Goal: Task Accomplishment & Management: Manage account settings

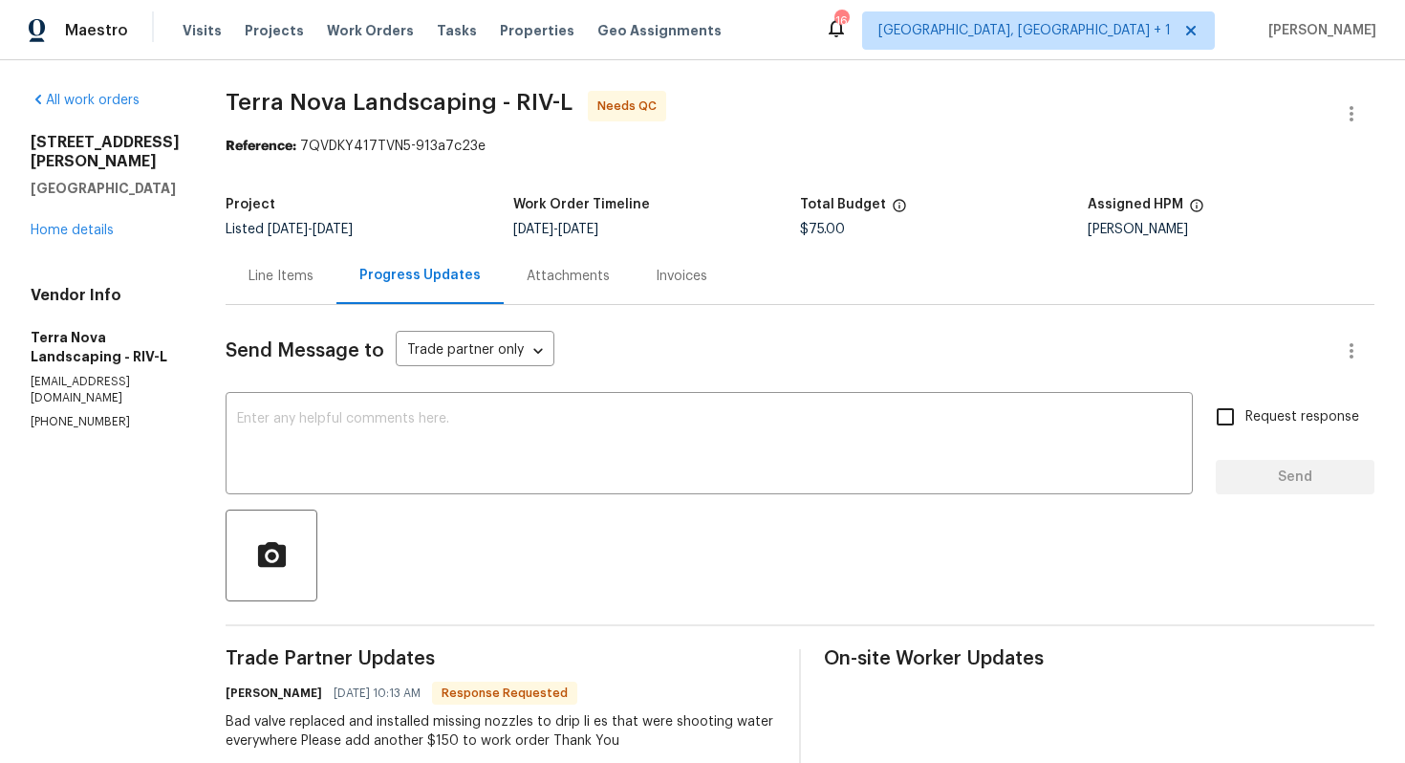
click at [292, 273] on div "Line Items" at bounding box center [281, 276] width 65 height 19
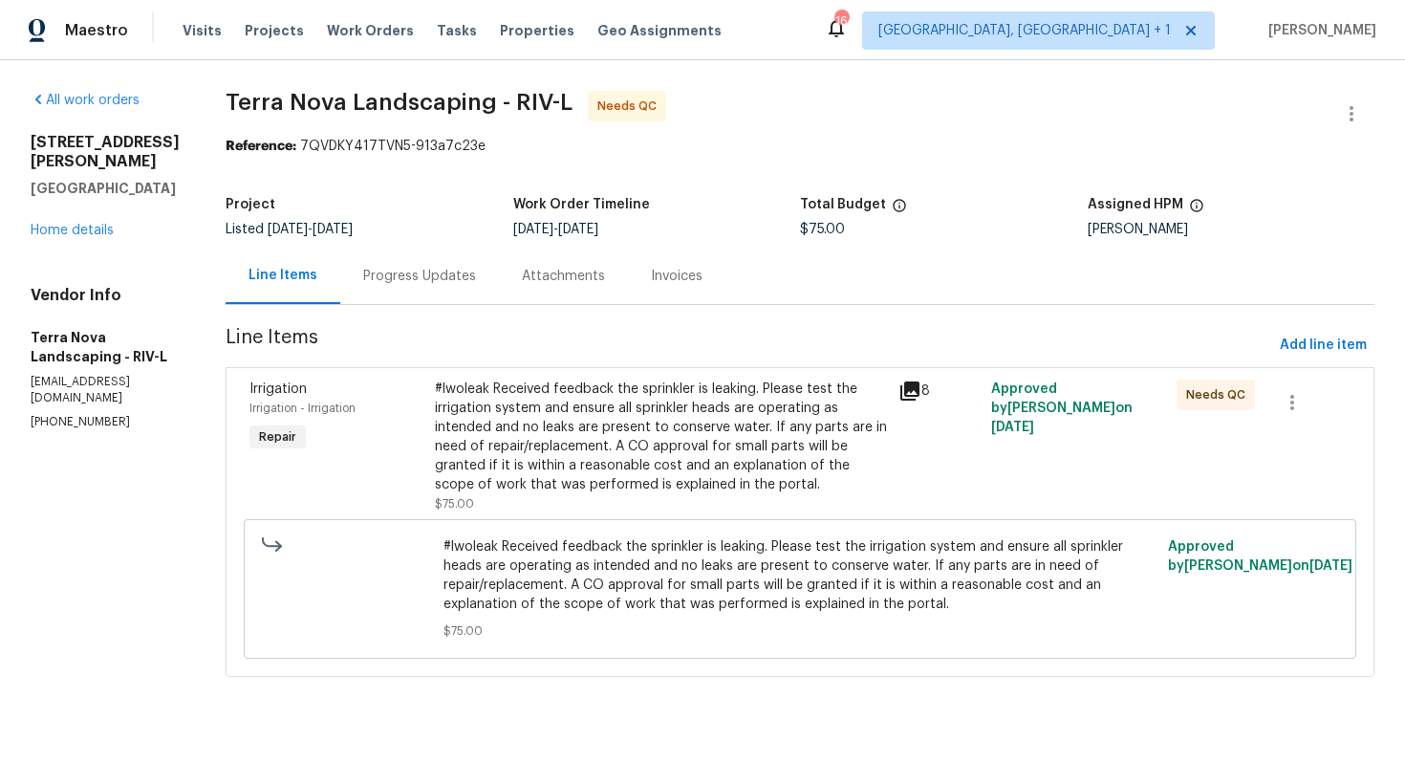
click at [652, 415] on div "#lwoleak Received feedback the sprinkler is leaking. Please test the irrigation…" at bounding box center [661, 437] width 452 height 115
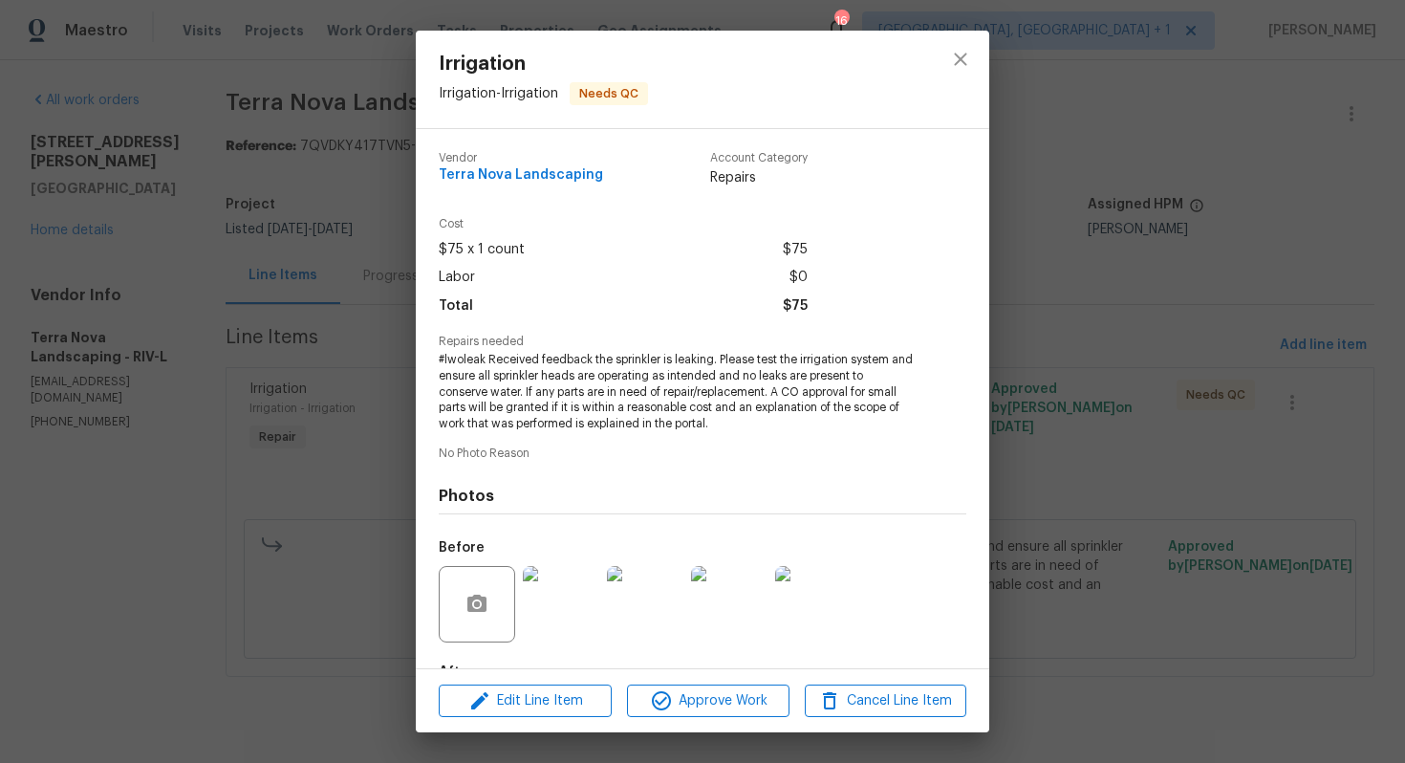
scroll to position [118, 0]
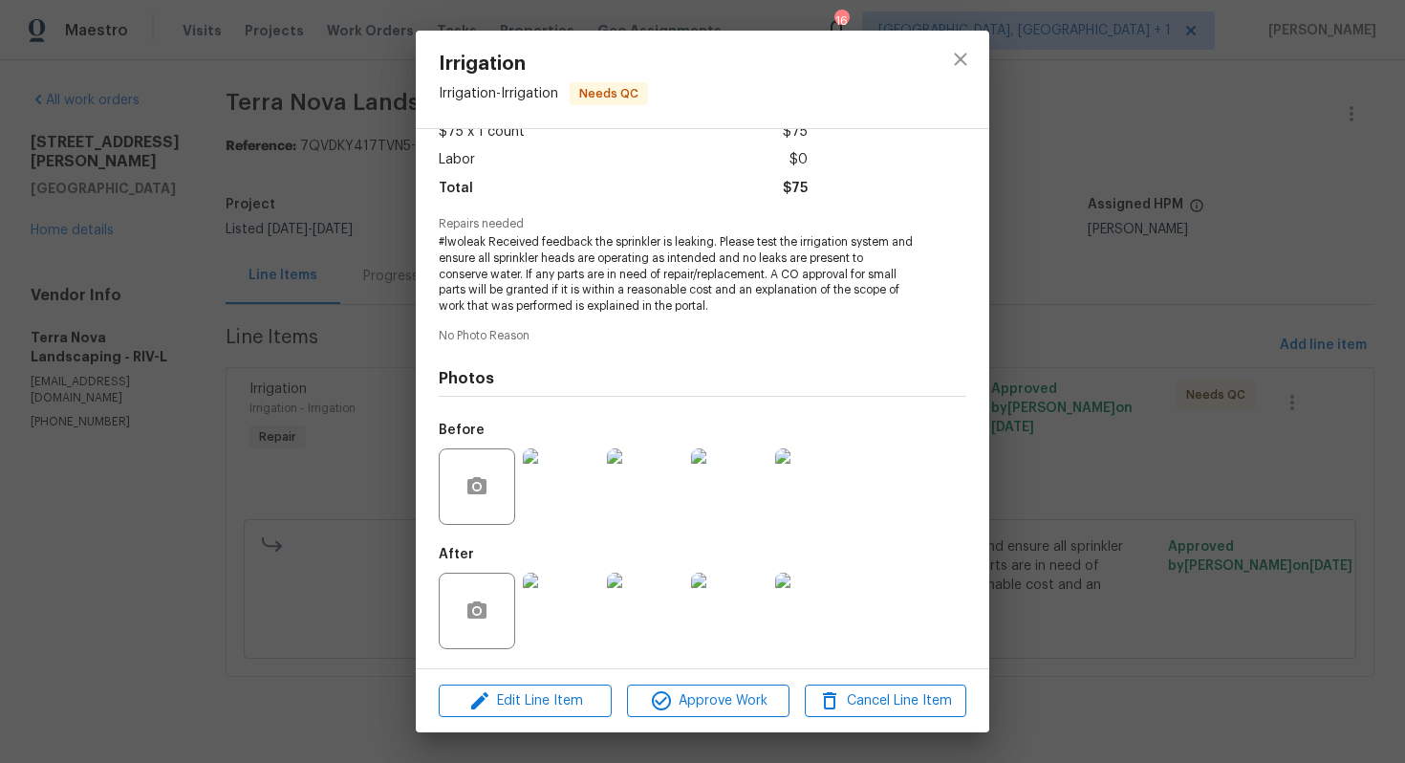
click at [561, 490] on img at bounding box center [561, 486] width 76 height 76
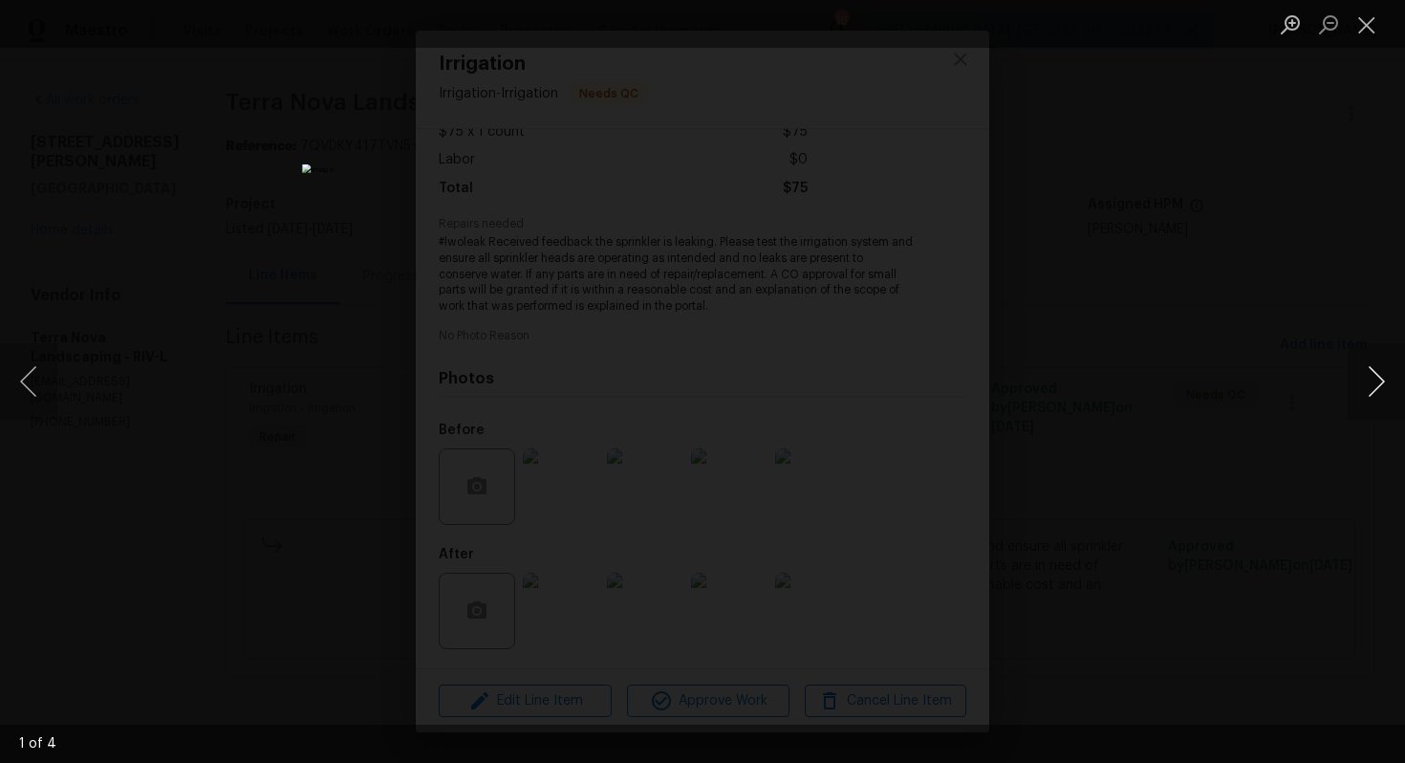
click at [1377, 385] on button "Next image" at bounding box center [1376, 381] width 57 height 76
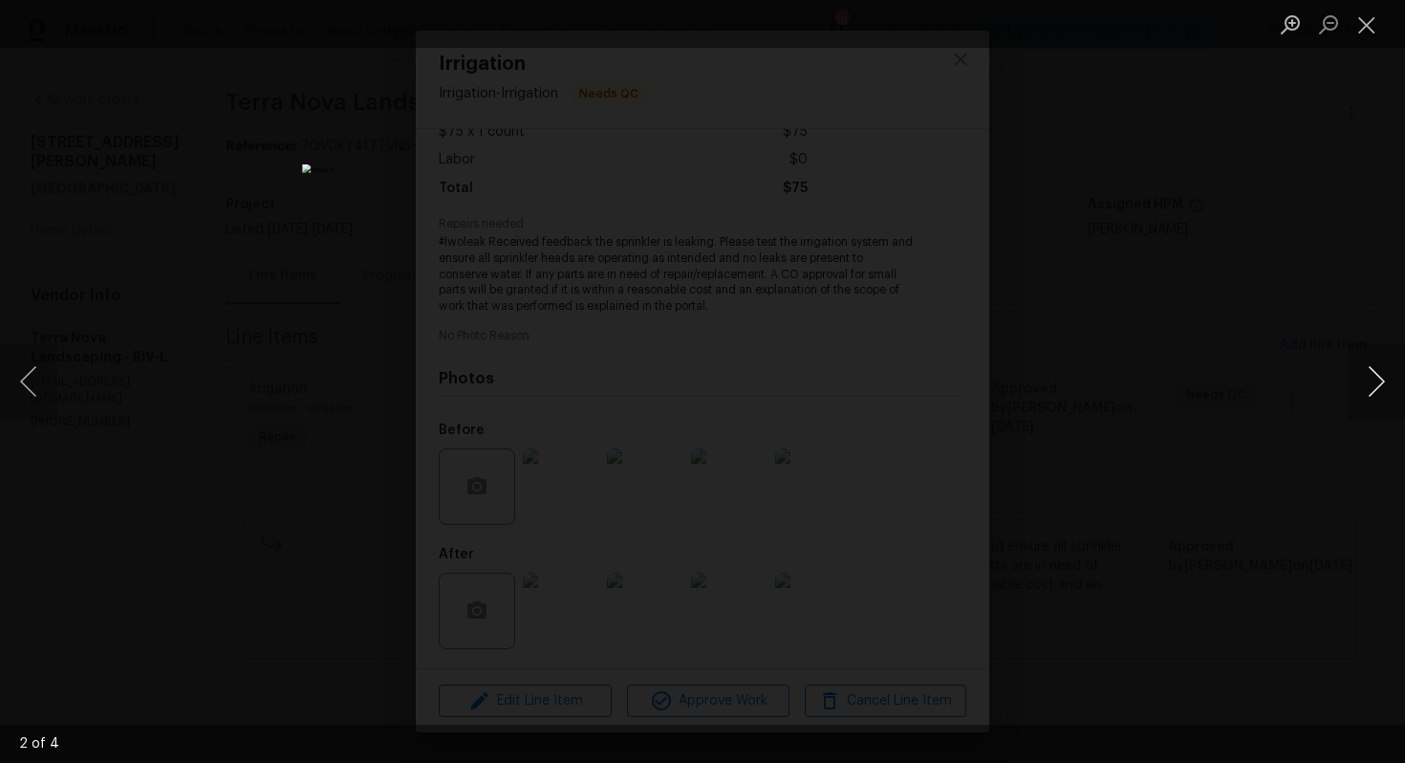
click at [1377, 385] on button "Next image" at bounding box center [1376, 381] width 57 height 76
click at [1209, 381] on div "Lightbox" at bounding box center [702, 381] width 1405 height 763
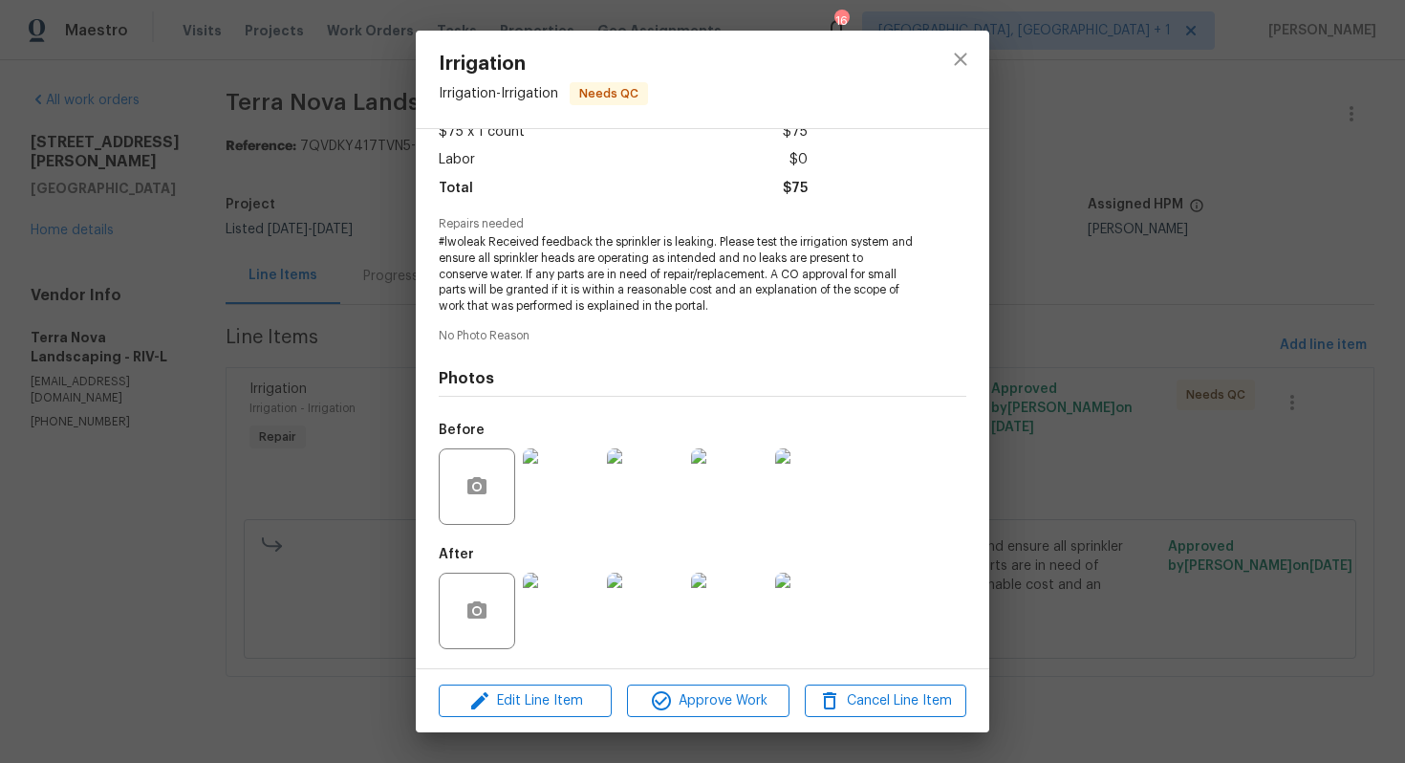
click at [554, 623] on img at bounding box center [561, 611] width 76 height 76
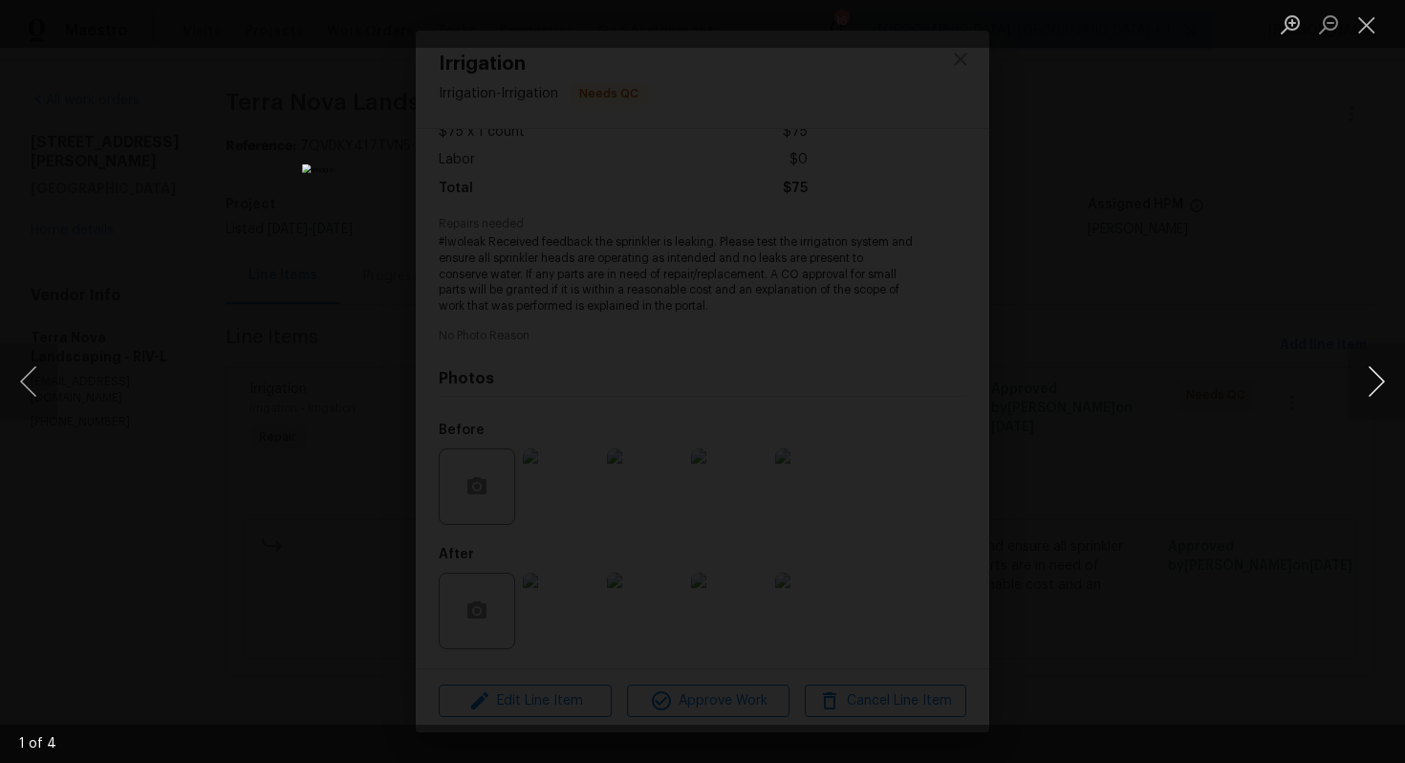
click at [1380, 383] on button "Next image" at bounding box center [1376, 381] width 57 height 76
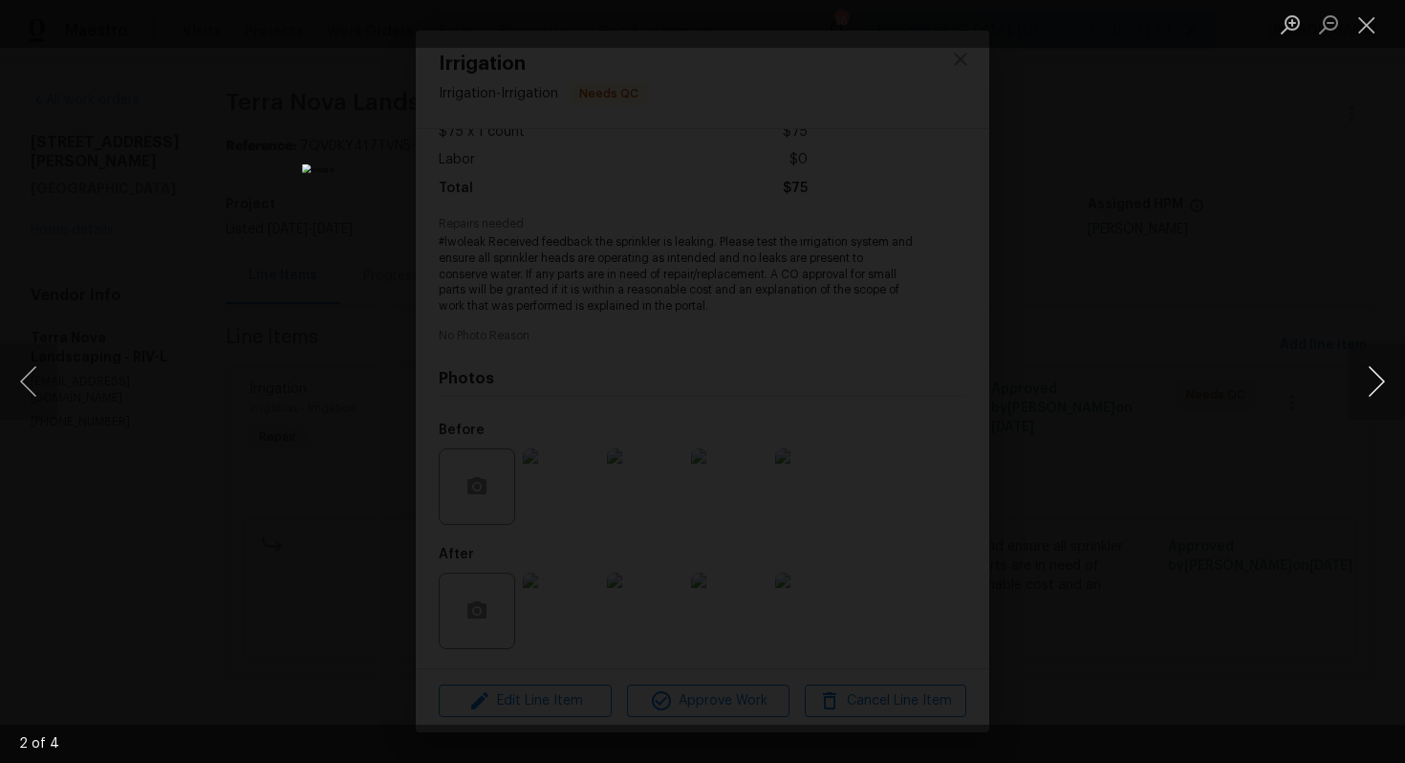
click at [1380, 383] on button "Next image" at bounding box center [1376, 381] width 57 height 76
click at [1216, 378] on div "Lightbox" at bounding box center [702, 381] width 1405 height 763
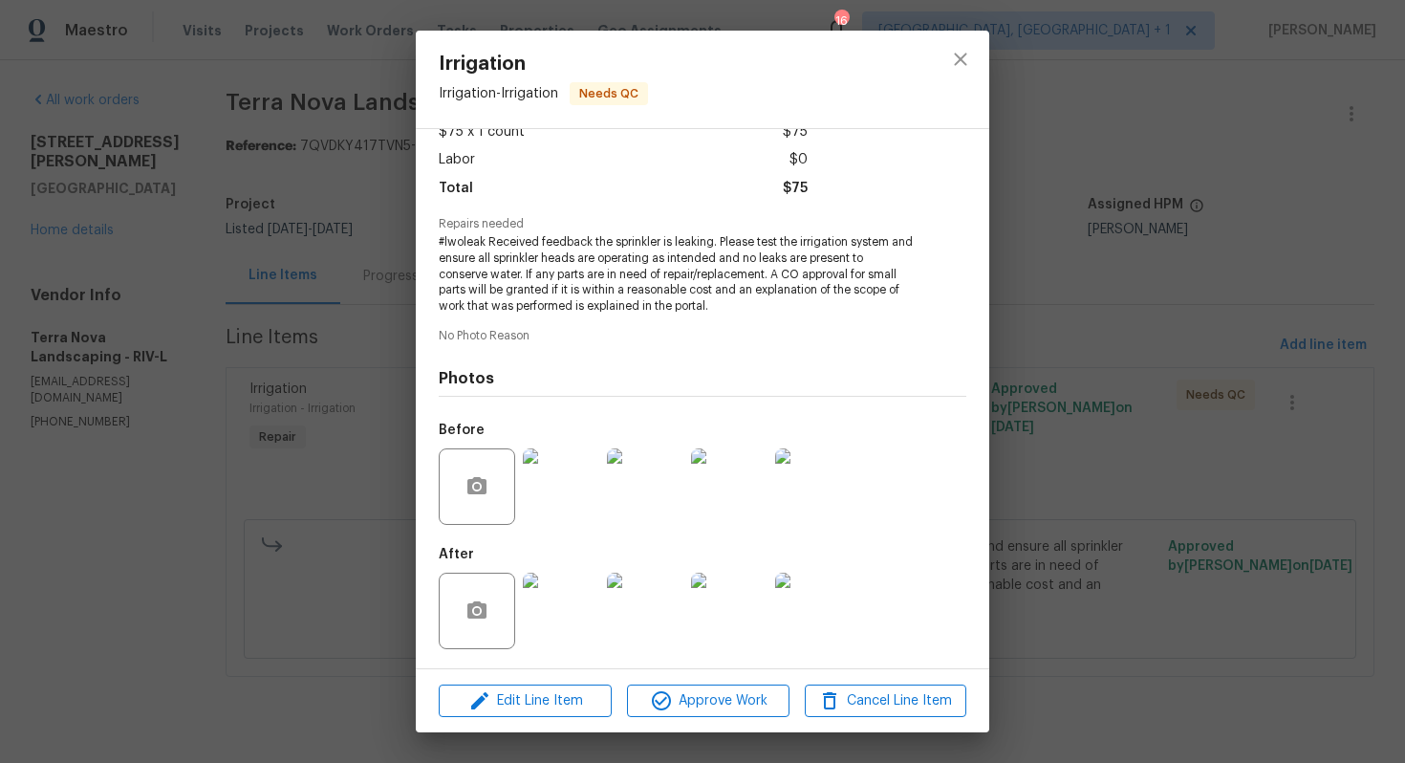
click at [1092, 304] on div "Irrigation Irrigation - Irrigation Needs QC Vendor Terra Nova Landscaping Accou…" at bounding box center [702, 381] width 1405 height 763
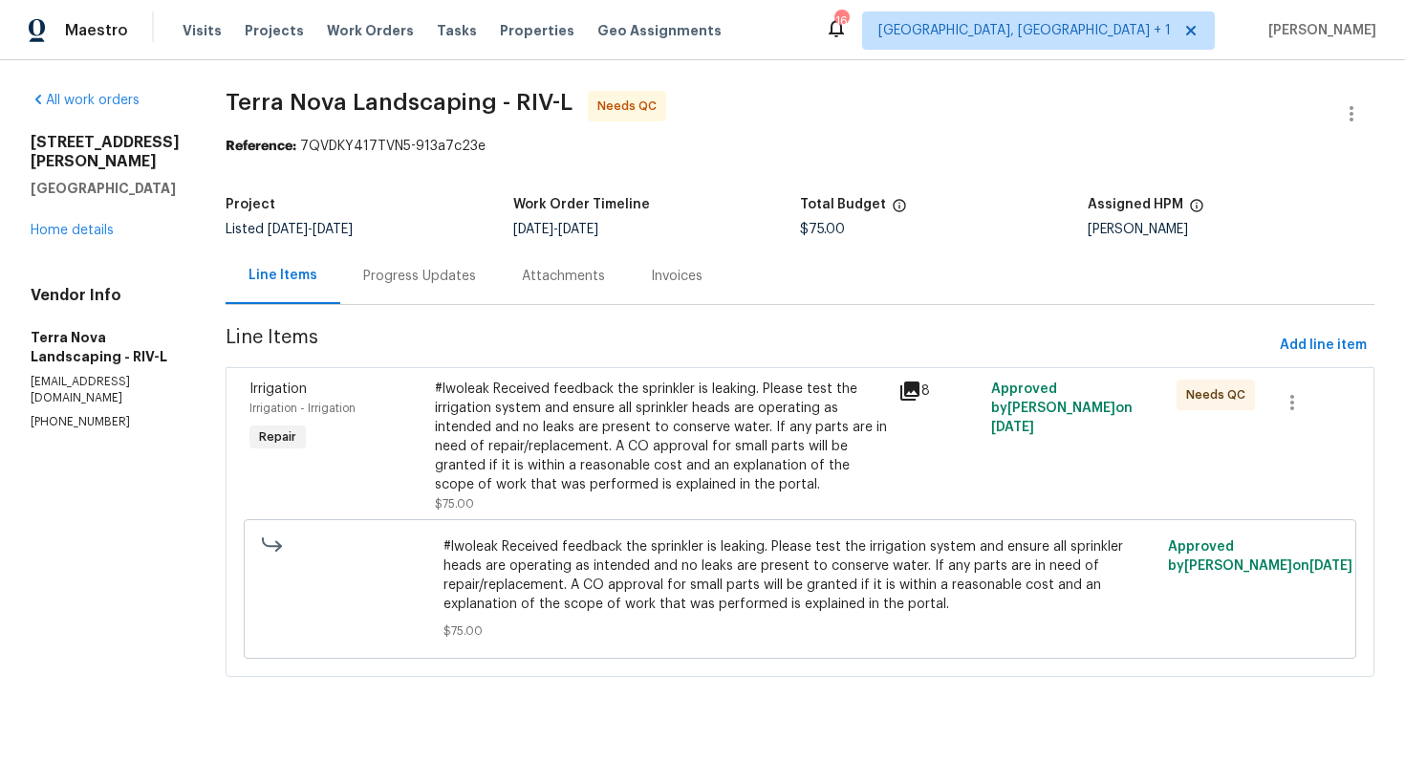
click at [488, 437] on div "#lwoleak Received feedback the sprinkler is leaking. Please test the irrigation…" at bounding box center [661, 437] width 452 height 115
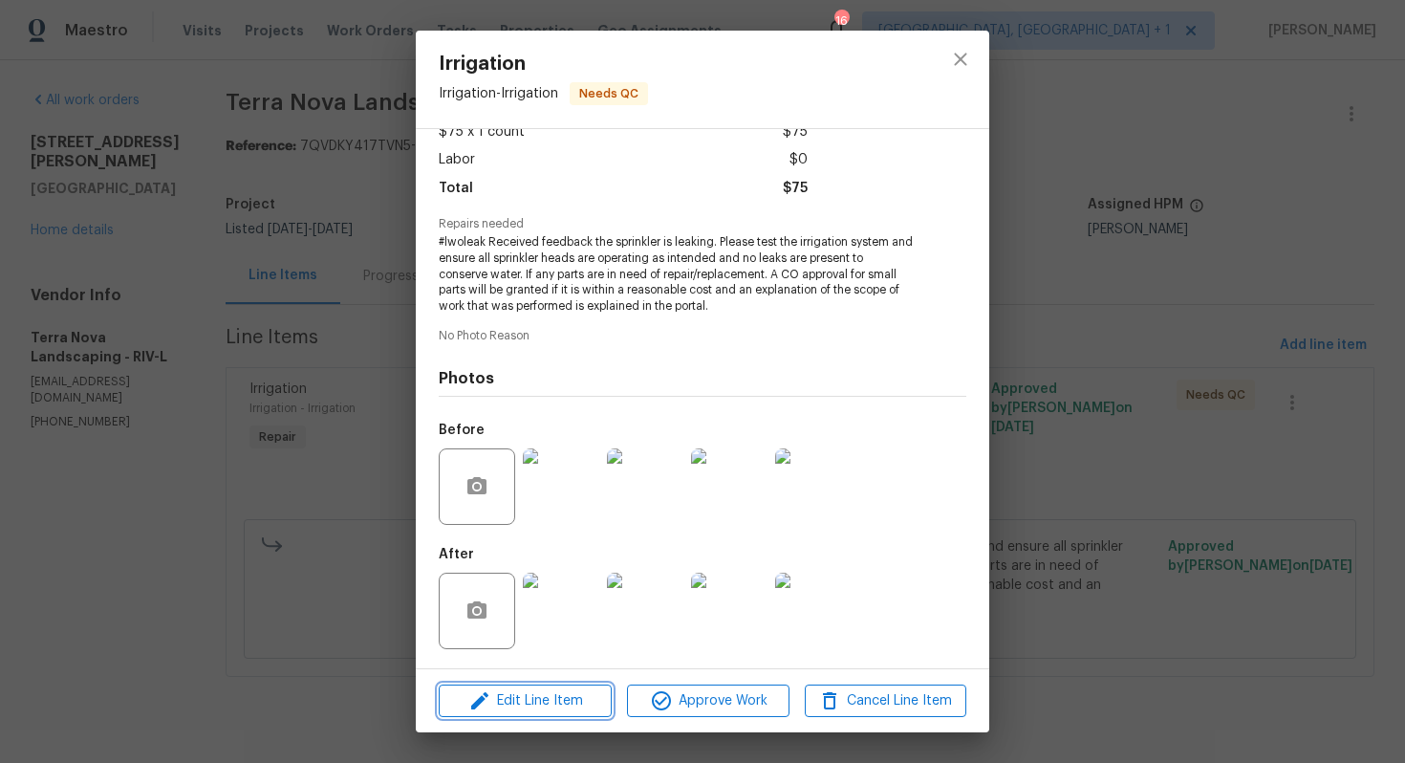
click at [526, 698] on span "Edit Line Item" at bounding box center [526, 701] width 162 height 24
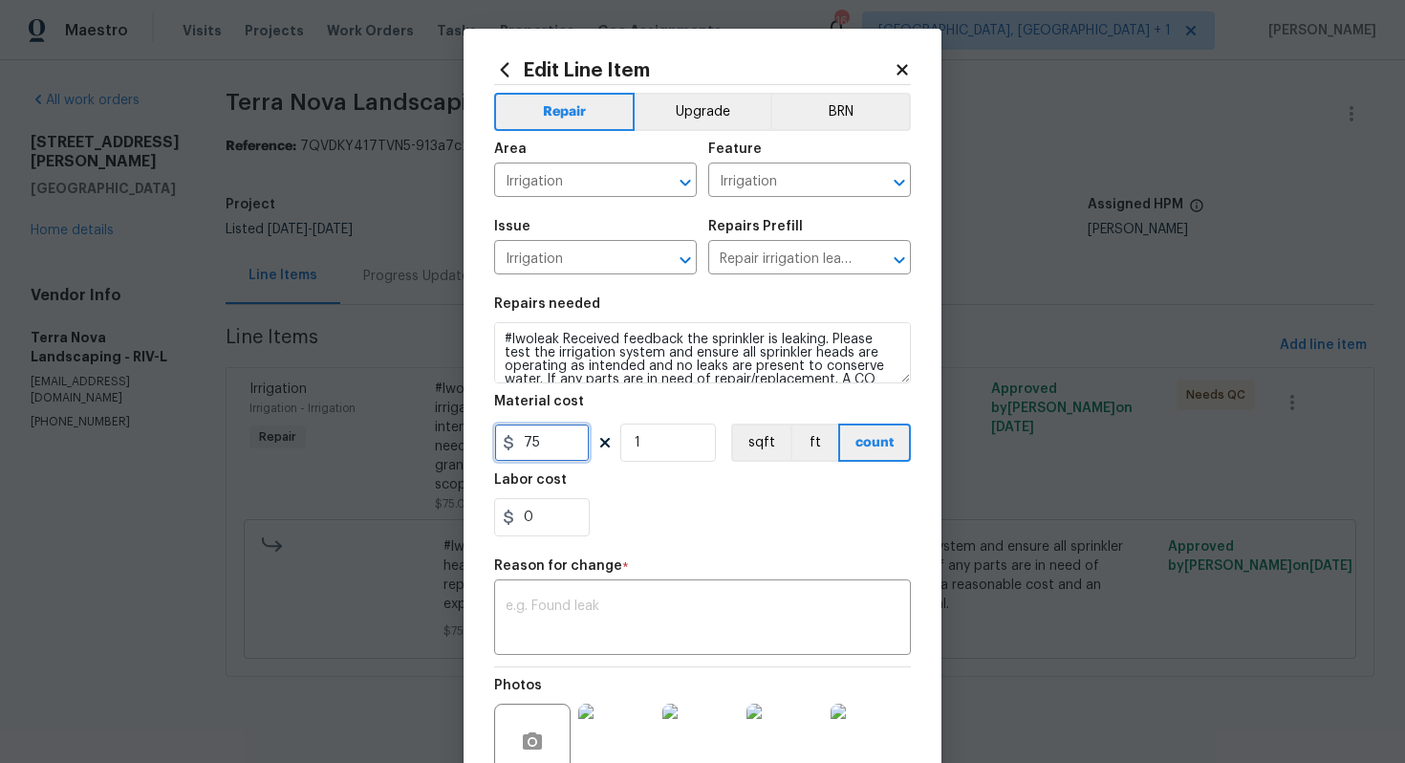
click at [561, 441] on input "75" at bounding box center [542, 442] width 96 height 38
type input "225"
click at [680, 614] on textarea at bounding box center [703, 619] width 394 height 40
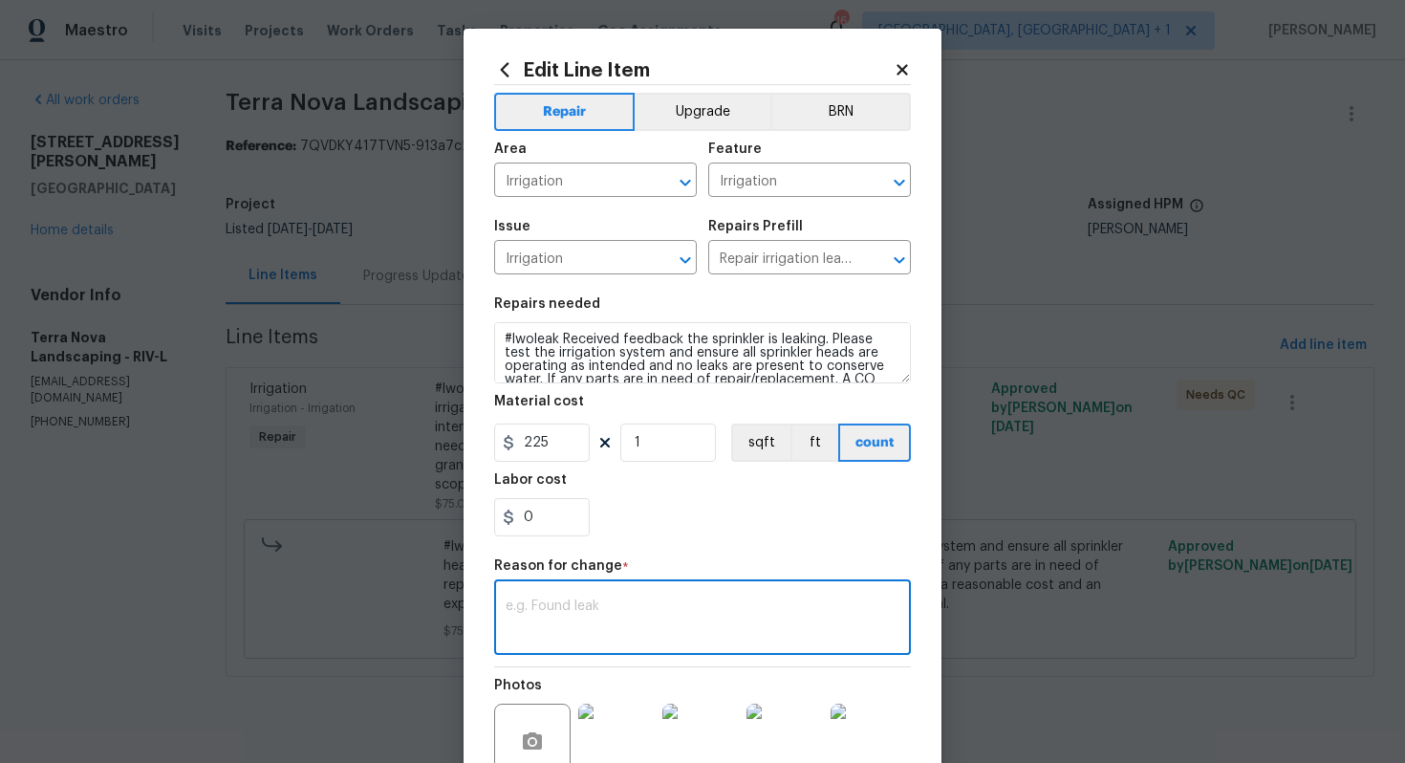
click at [701, 639] on textarea at bounding box center [703, 619] width 394 height 40
click at [575, 627] on textarea at bounding box center [703, 619] width 394 height 40
paste textarea "(AM) Updated per vendor’s final cost."
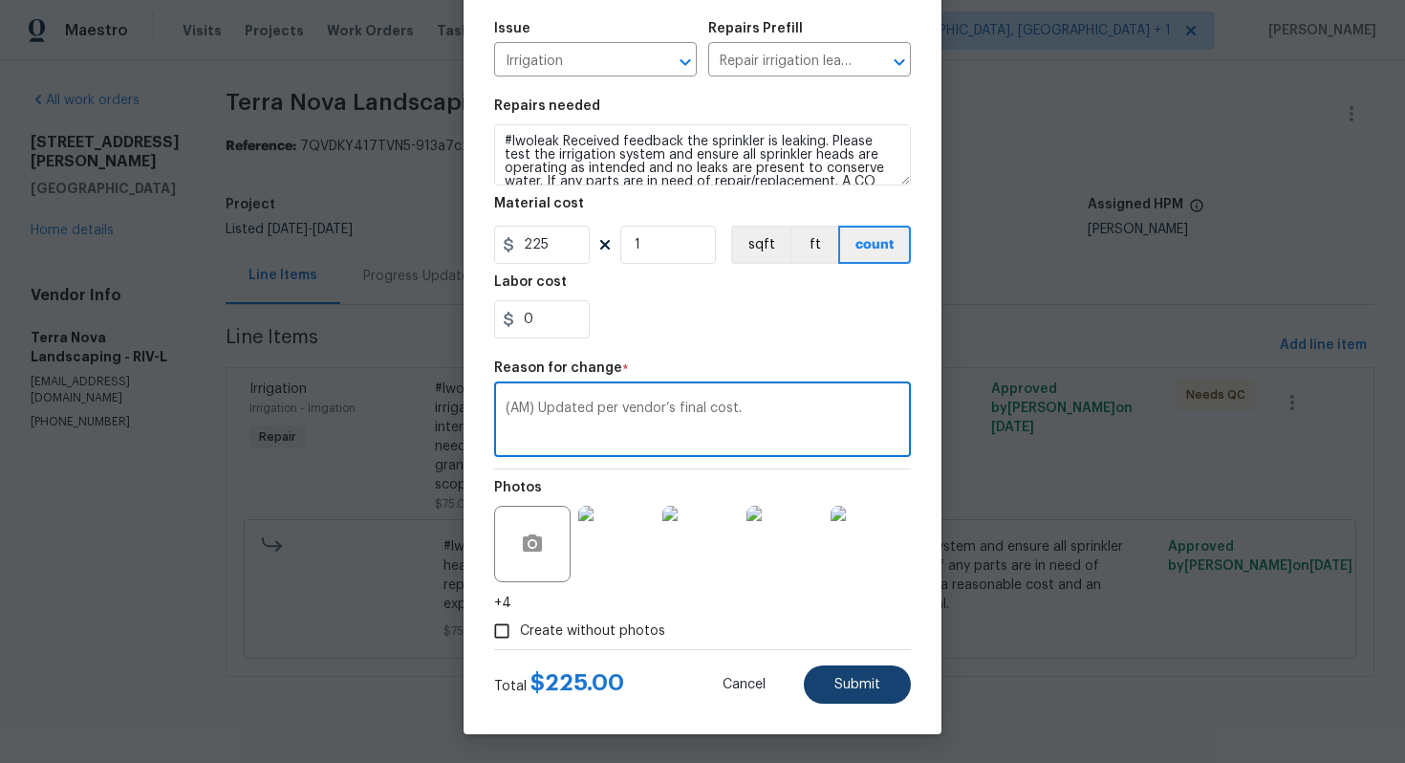
type textarea "(AM) Updated per vendor’s final cost."
click at [853, 691] on span "Submit" at bounding box center [858, 685] width 46 height 14
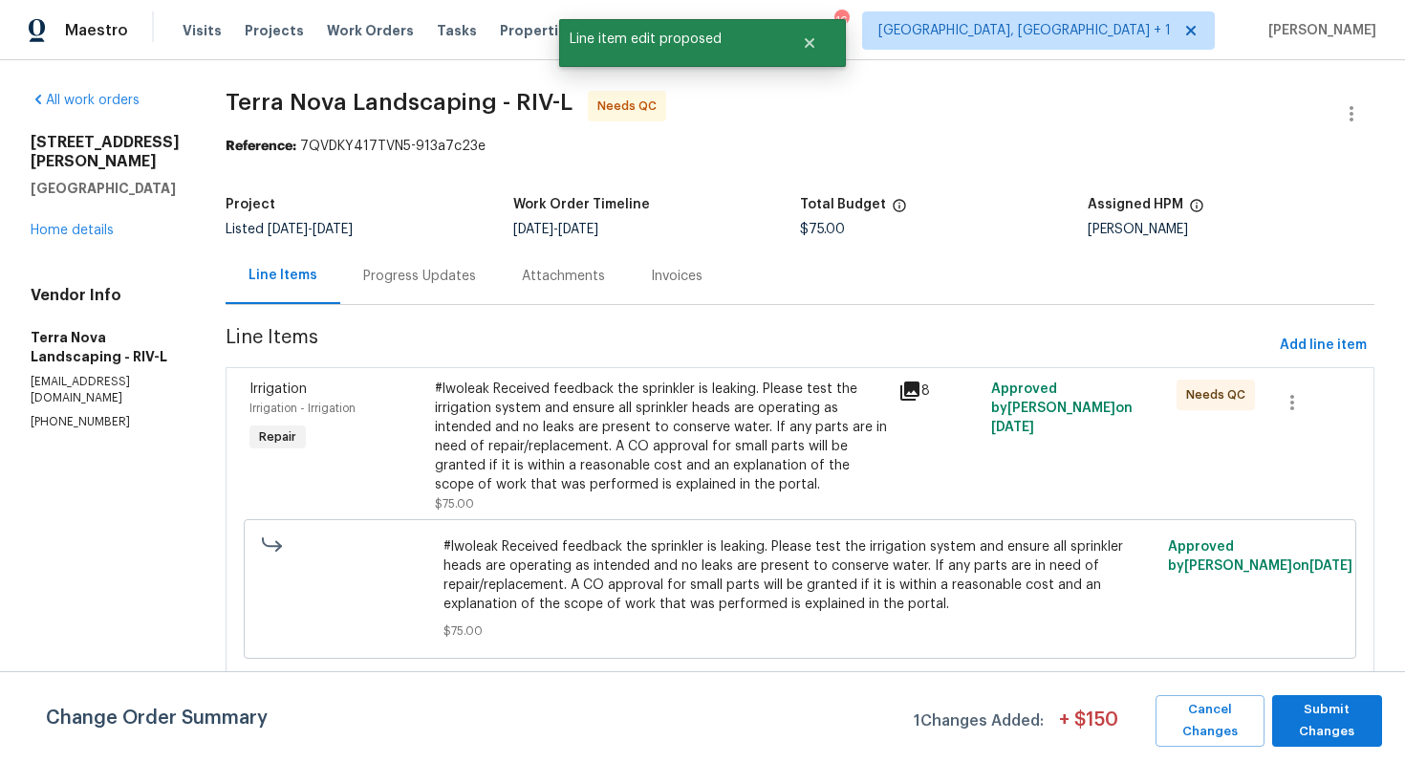
scroll to position [0, 0]
click at [1332, 722] on span "Submit Changes" at bounding box center [1327, 721] width 91 height 44
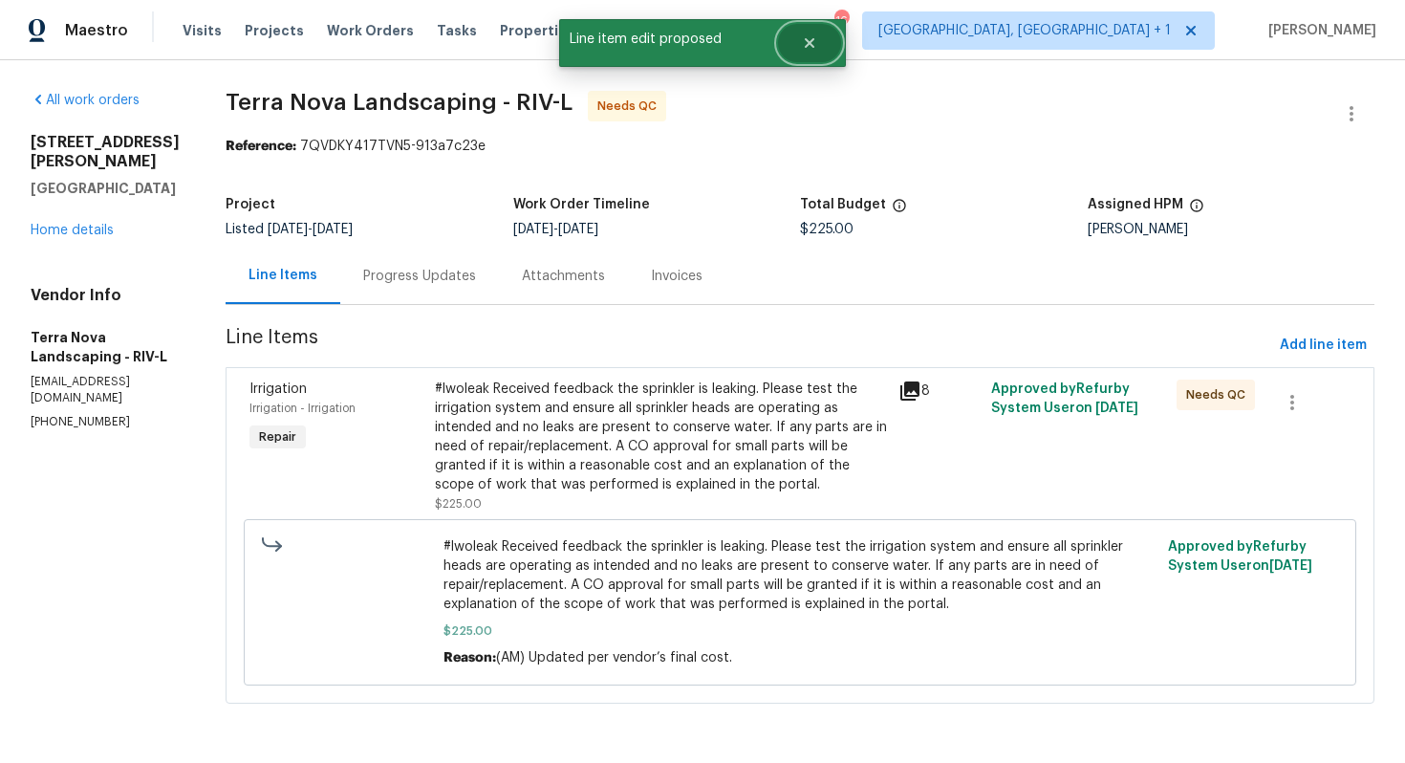
click at [814, 35] on icon "Close" at bounding box center [809, 42] width 15 height 15
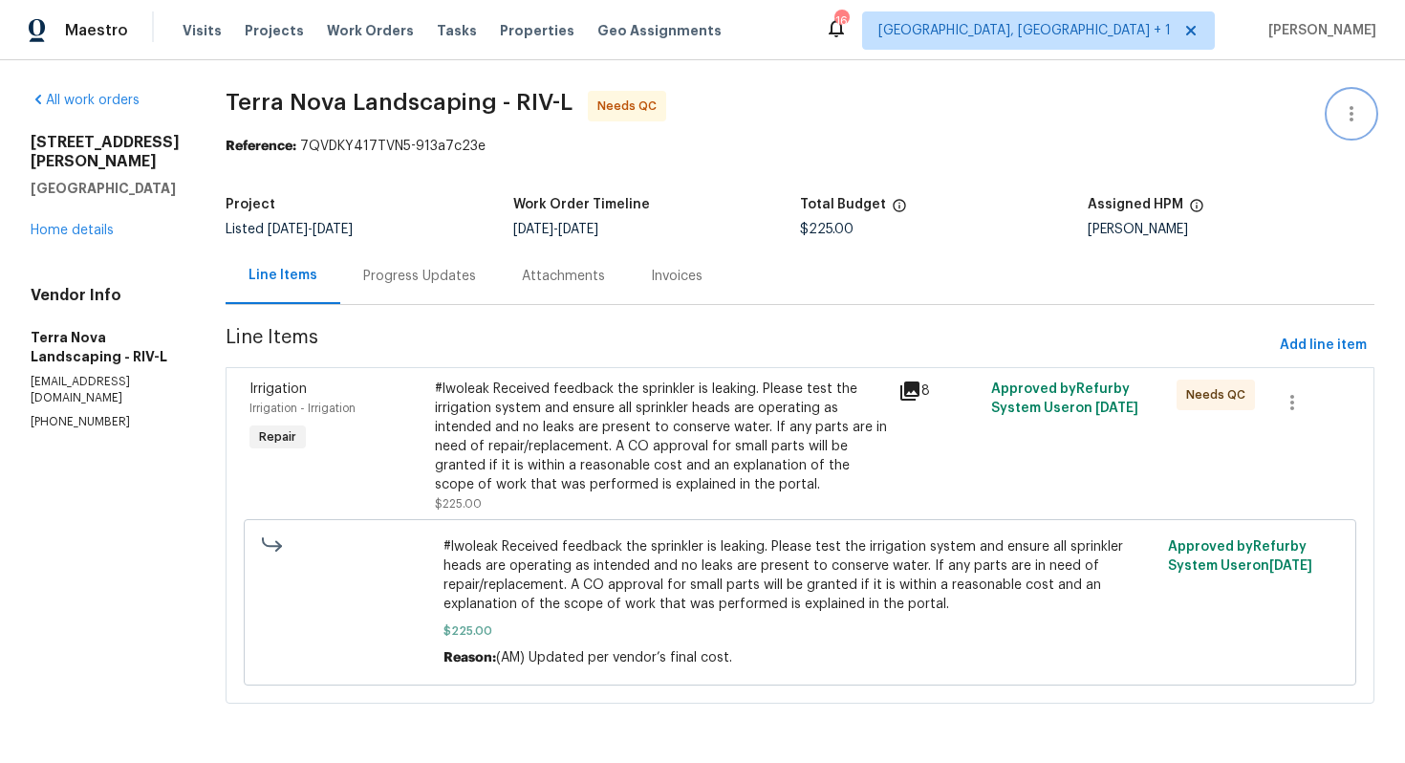
click at [1354, 118] on icon "button" at bounding box center [1351, 113] width 23 height 23
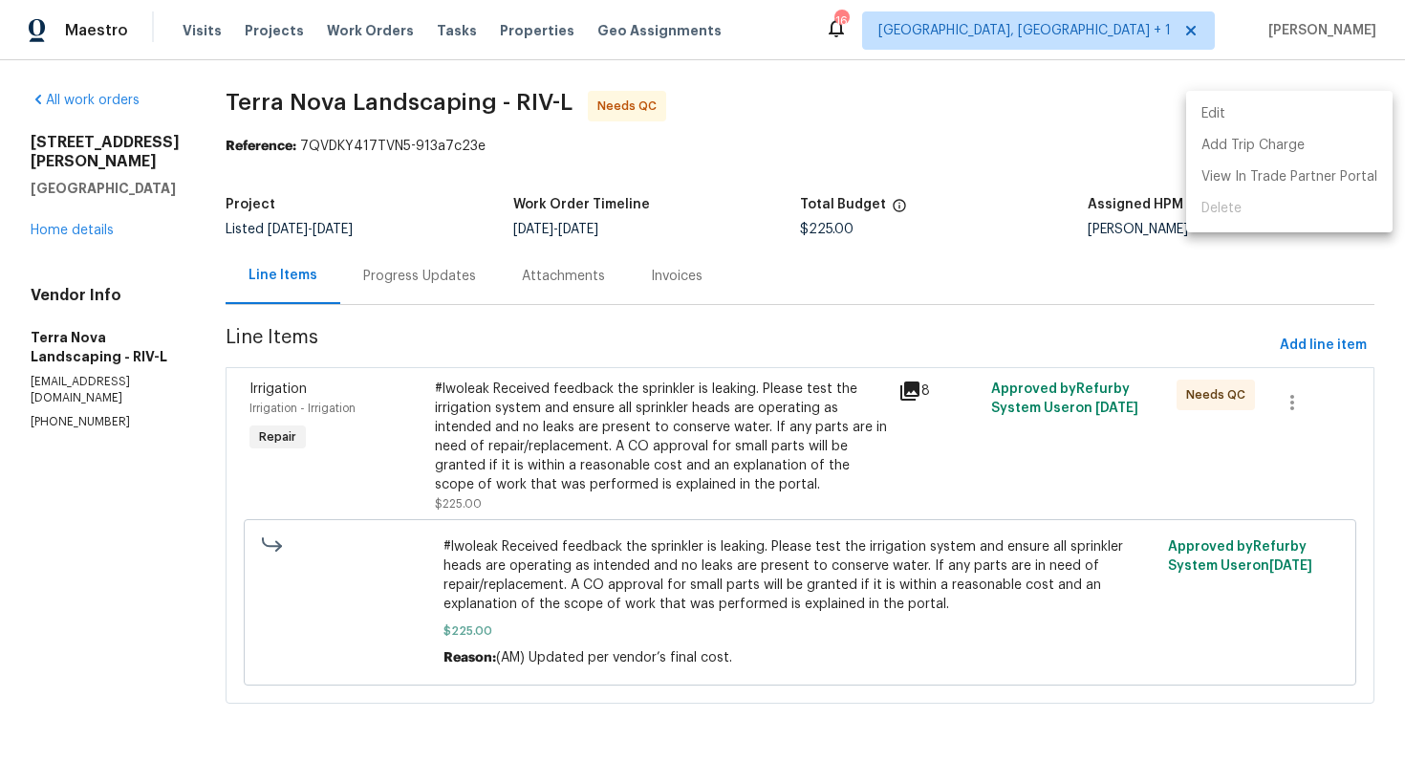
click at [1267, 122] on li "Edit" at bounding box center [1289, 114] width 206 height 32
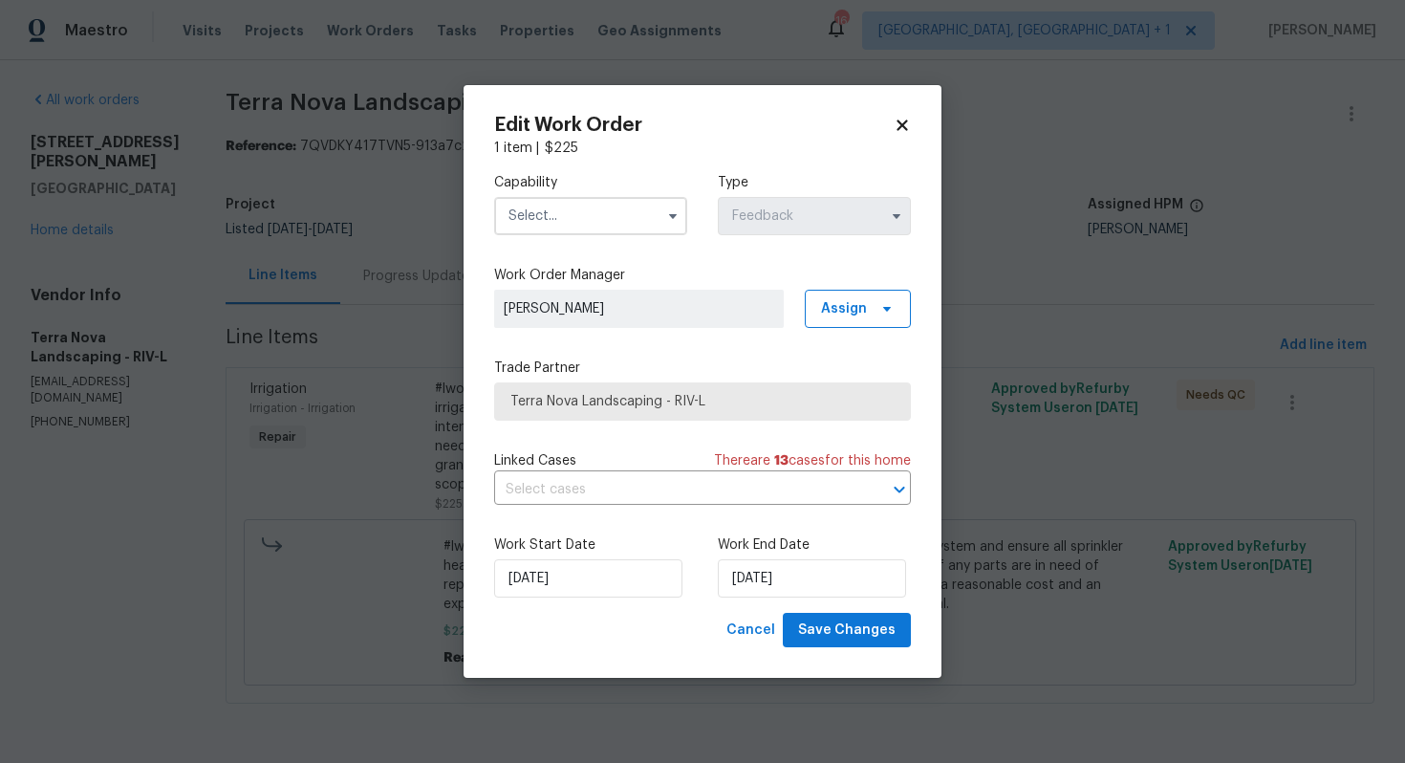
click at [578, 223] on input "text" at bounding box center [590, 216] width 193 height 38
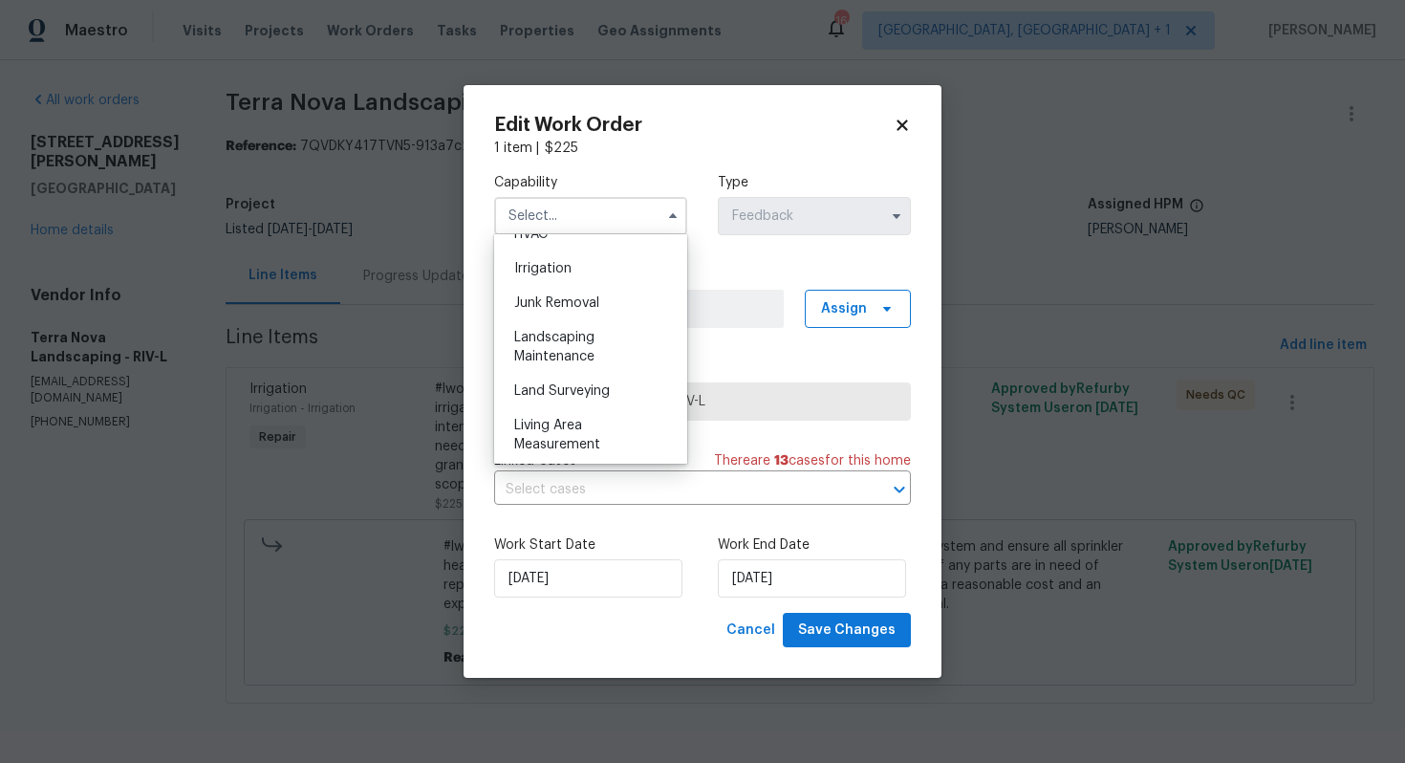
scroll to position [1193, 0]
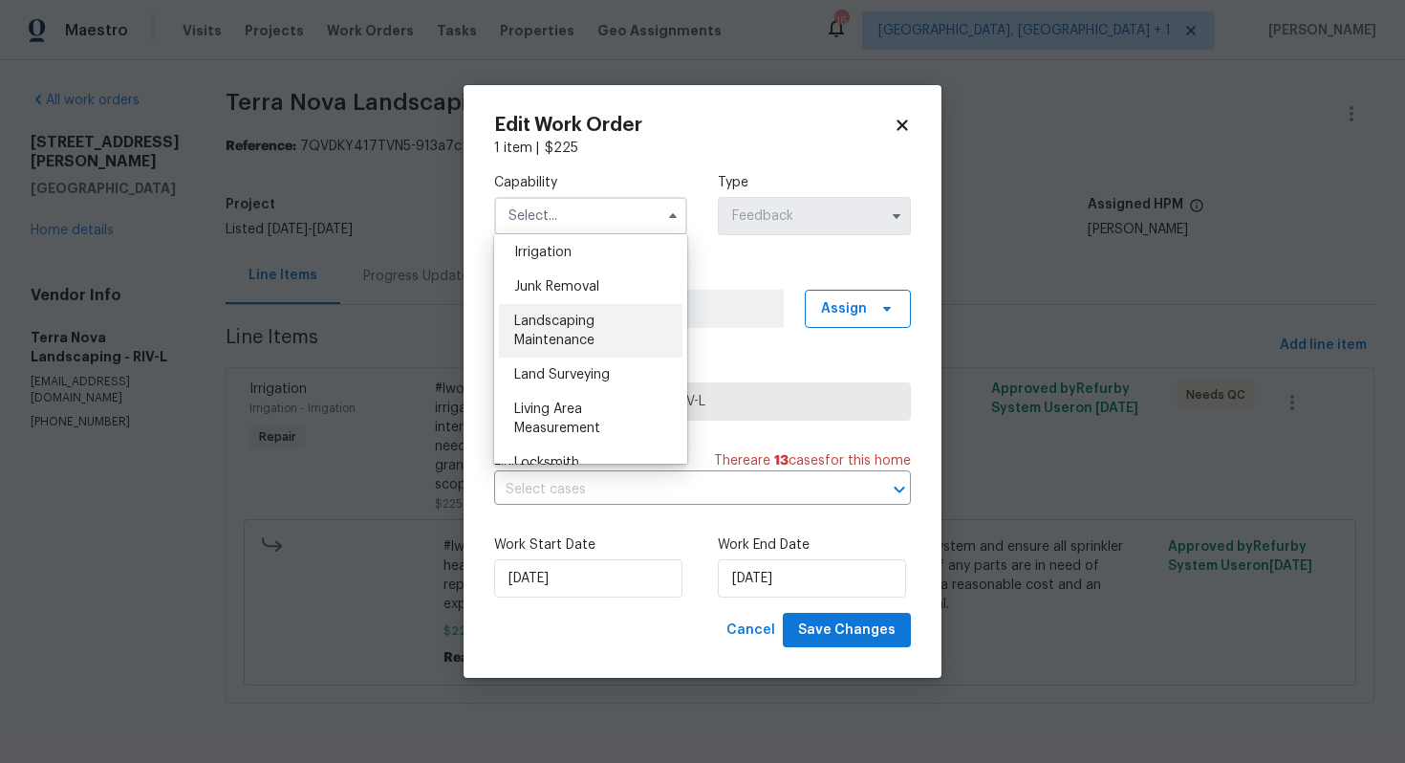
click at [574, 336] on span "Landscaping Maintenance" at bounding box center [554, 331] width 80 height 33
type input "Landscaping Maintenance"
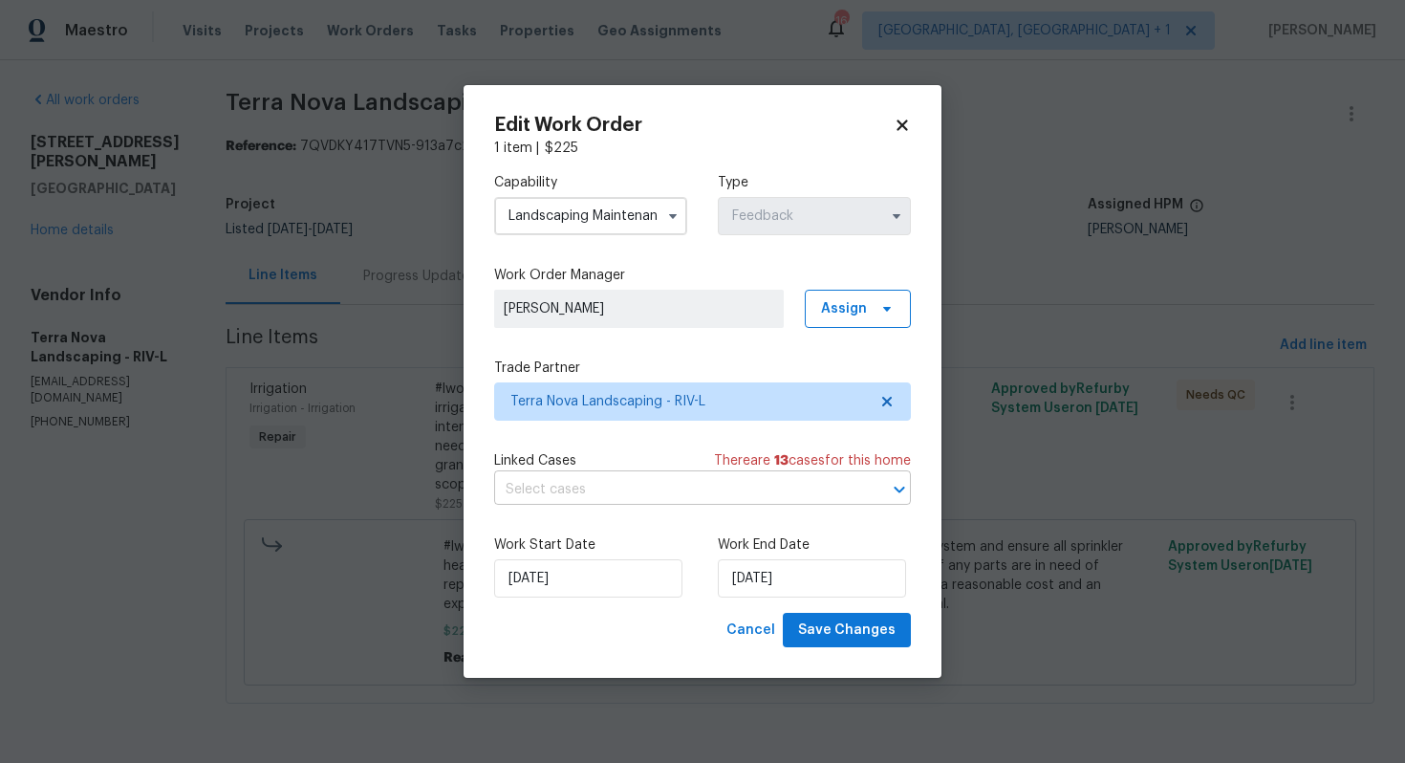
click at [619, 485] on input "text" at bounding box center [675, 490] width 363 height 30
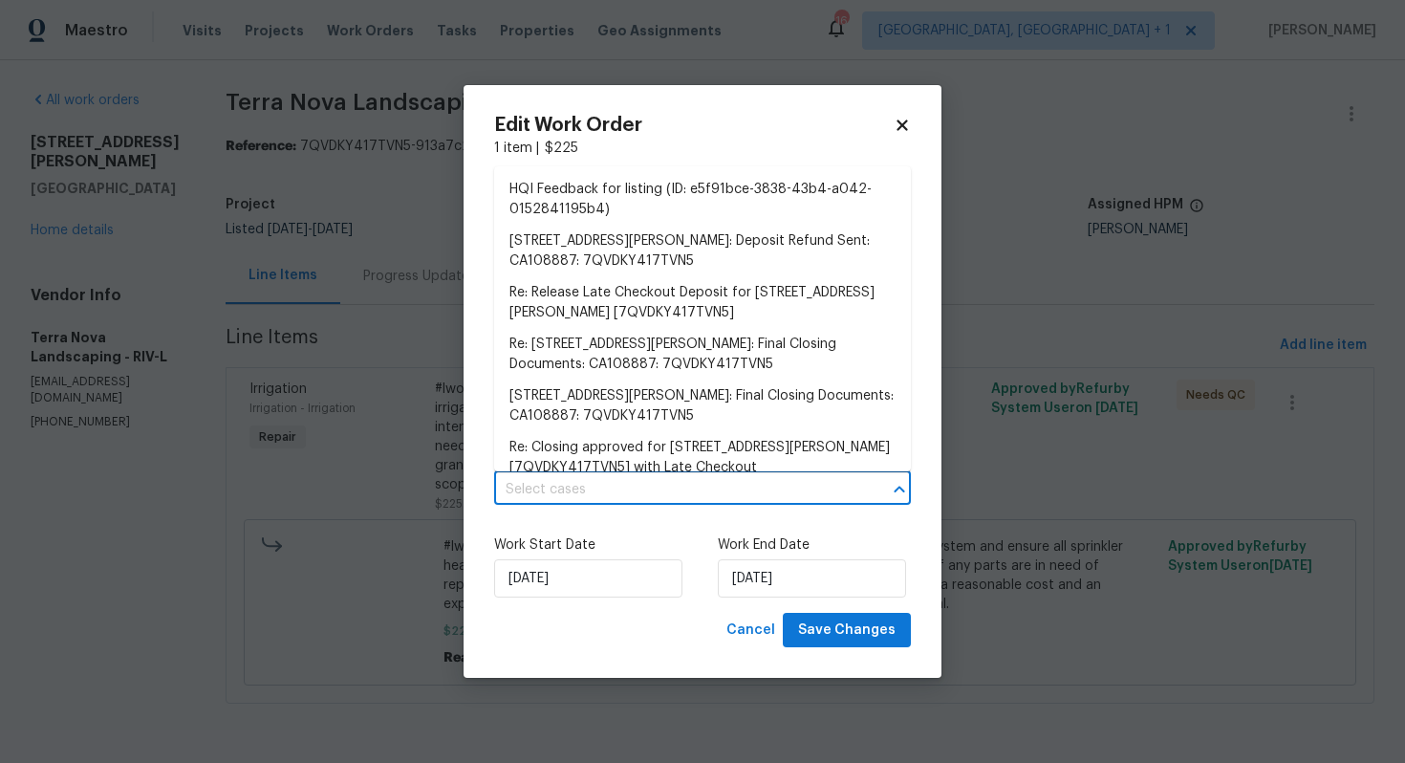
click at [619, 485] on input "text" at bounding box center [675, 490] width 363 height 30
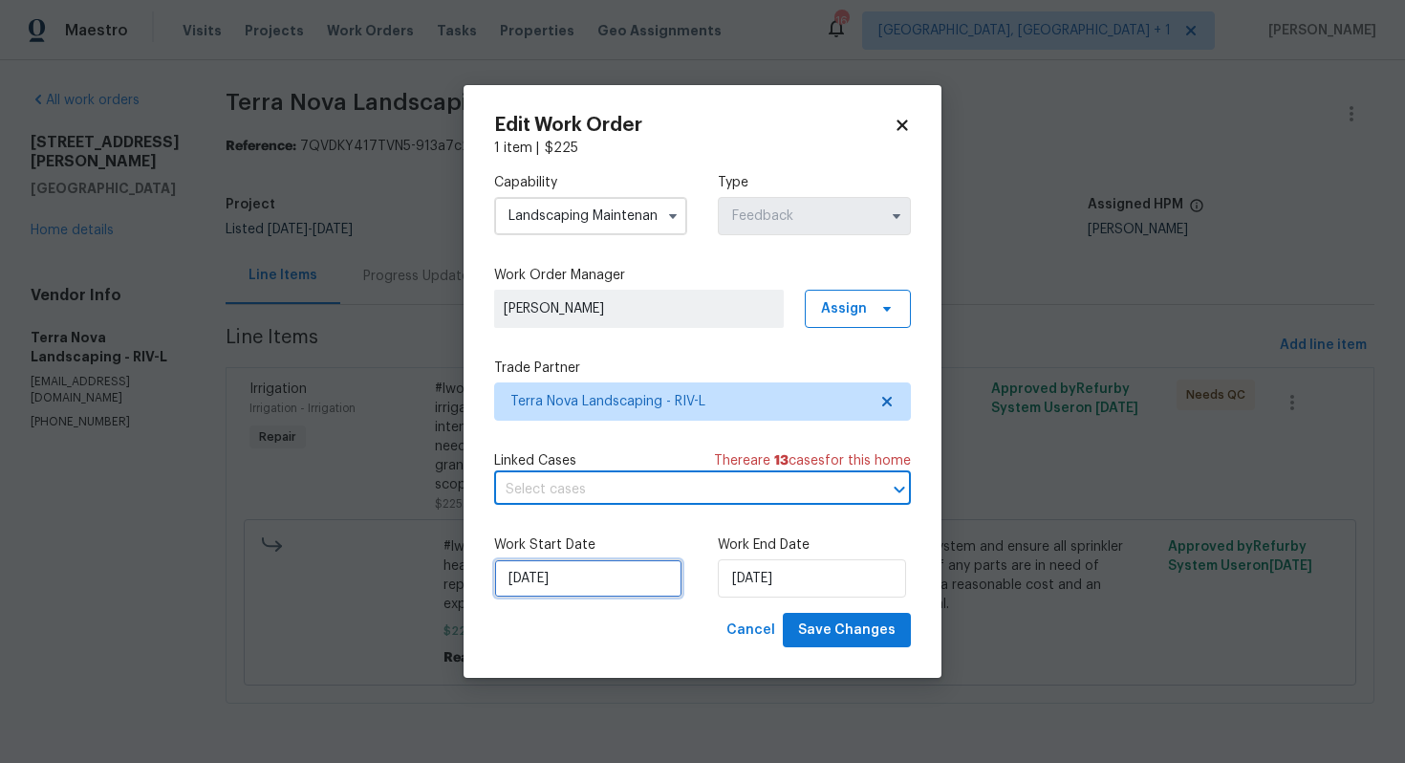
click at [628, 571] on input "23/09/2025" at bounding box center [588, 578] width 188 height 38
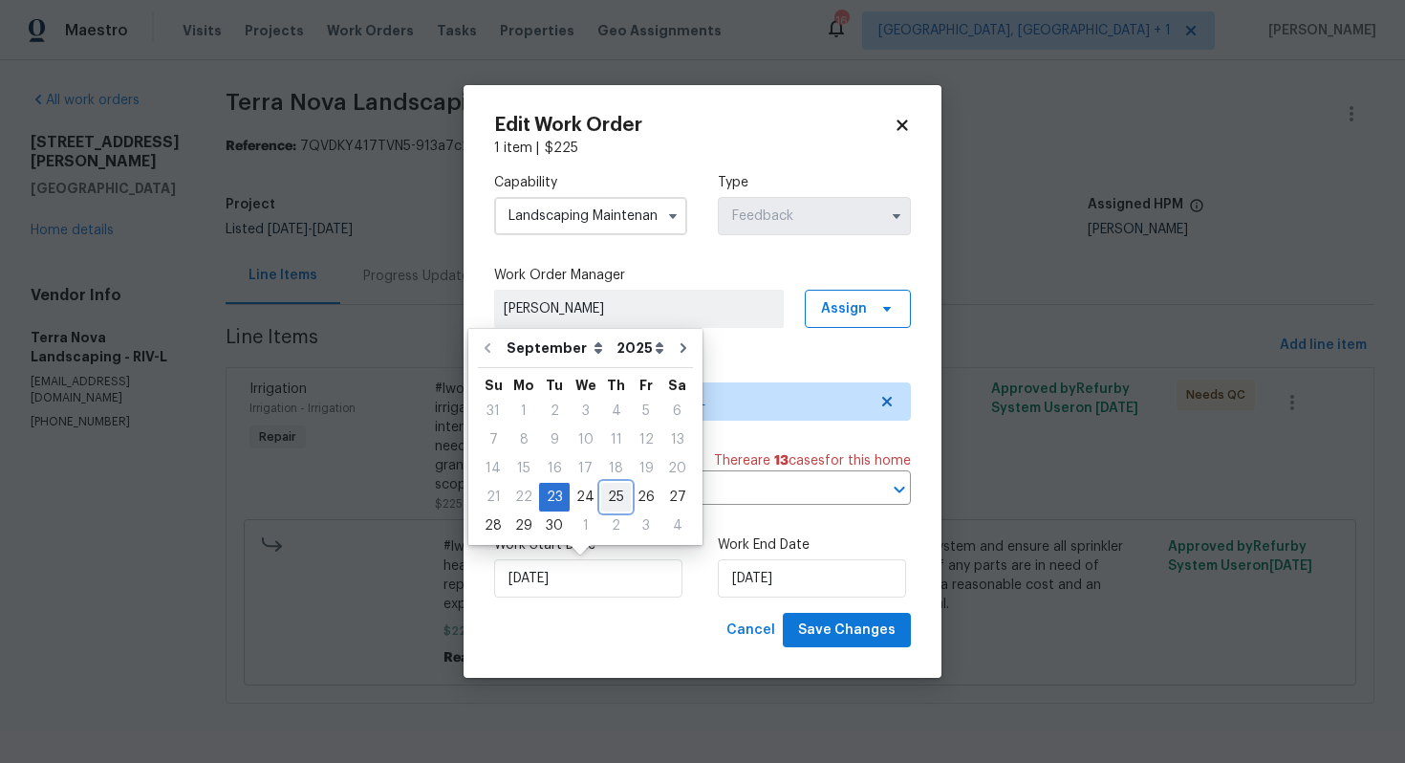
click at [611, 488] on div "25" at bounding box center [616, 497] width 30 height 27
type input "25/09/2025"
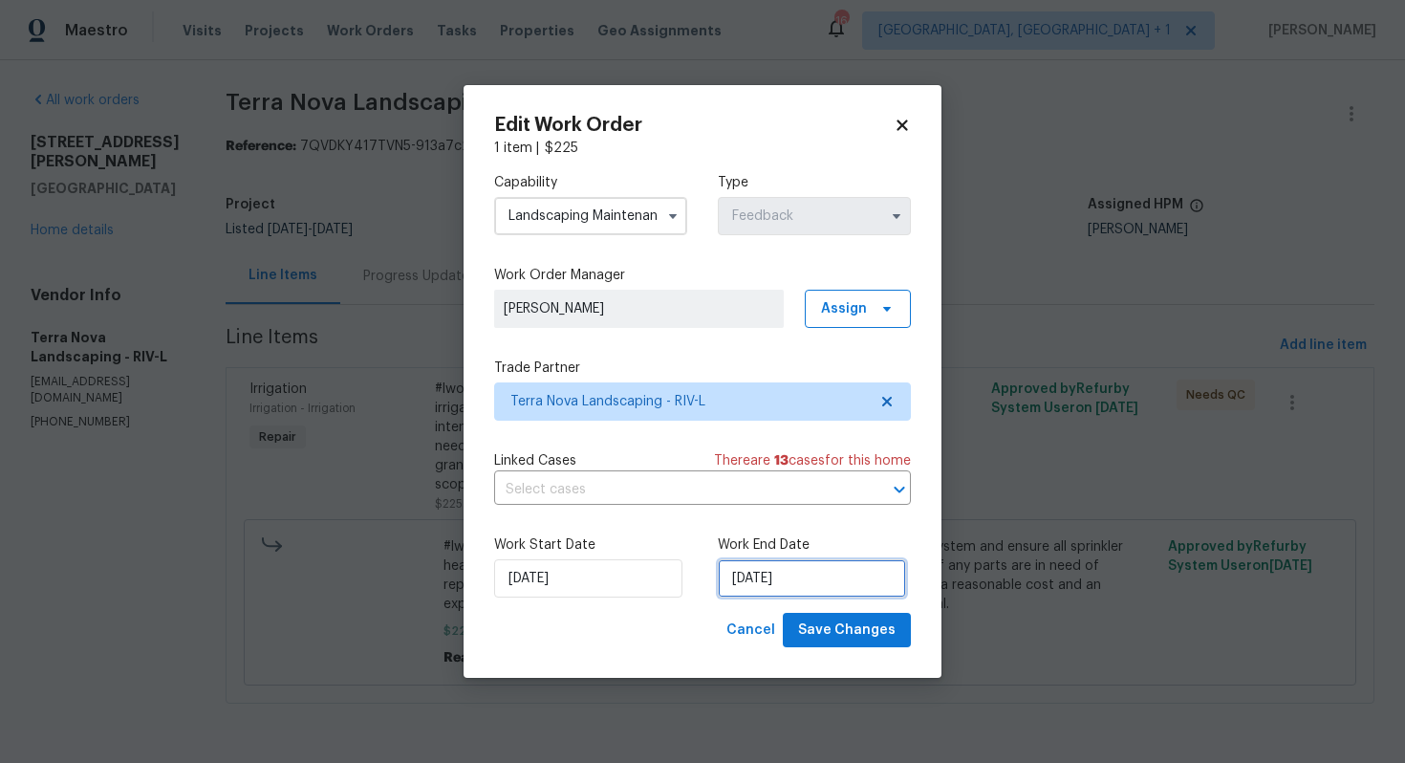
click at [794, 577] on input "25/09/2025" at bounding box center [812, 578] width 188 height 38
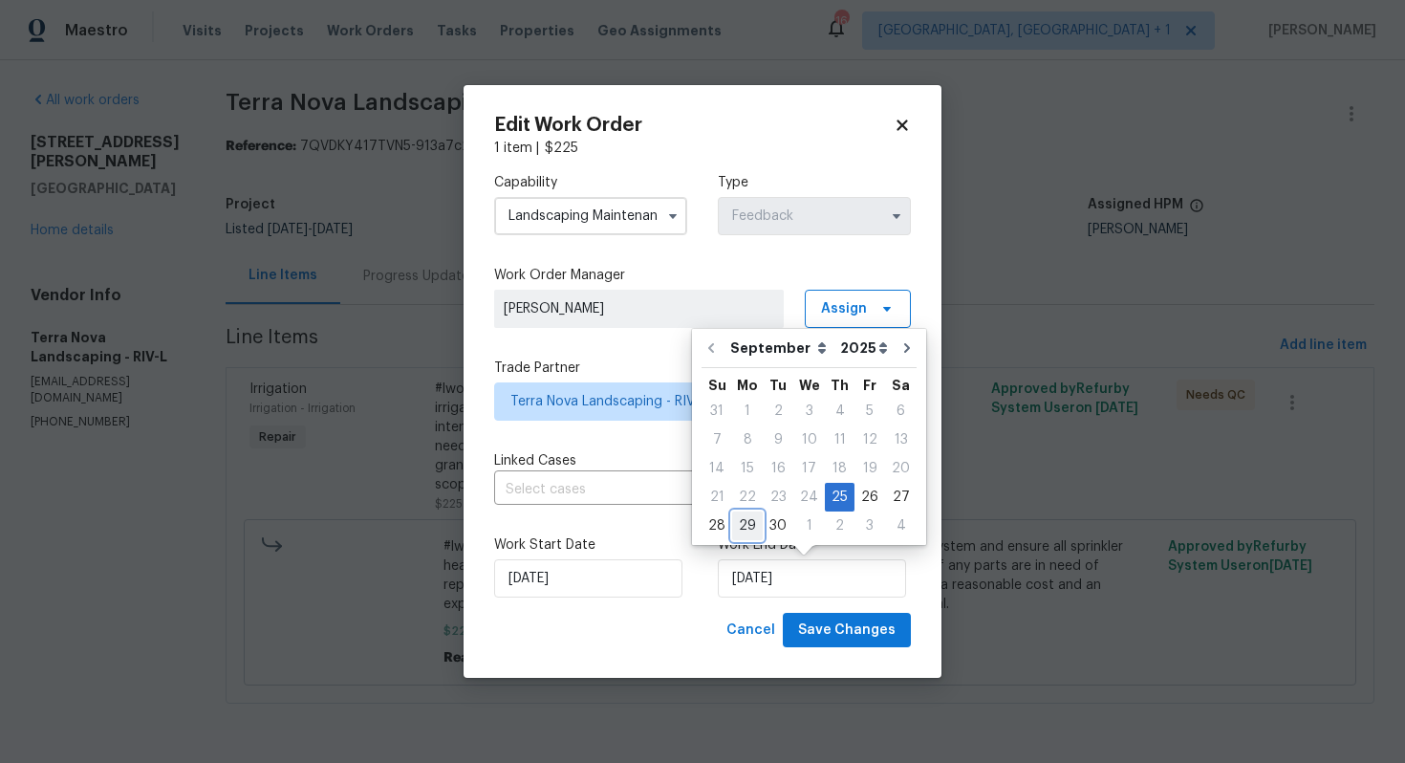
click at [749, 526] on div "29" at bounding box center [747, 525] width 31 height 27
type input "29/09/2025"
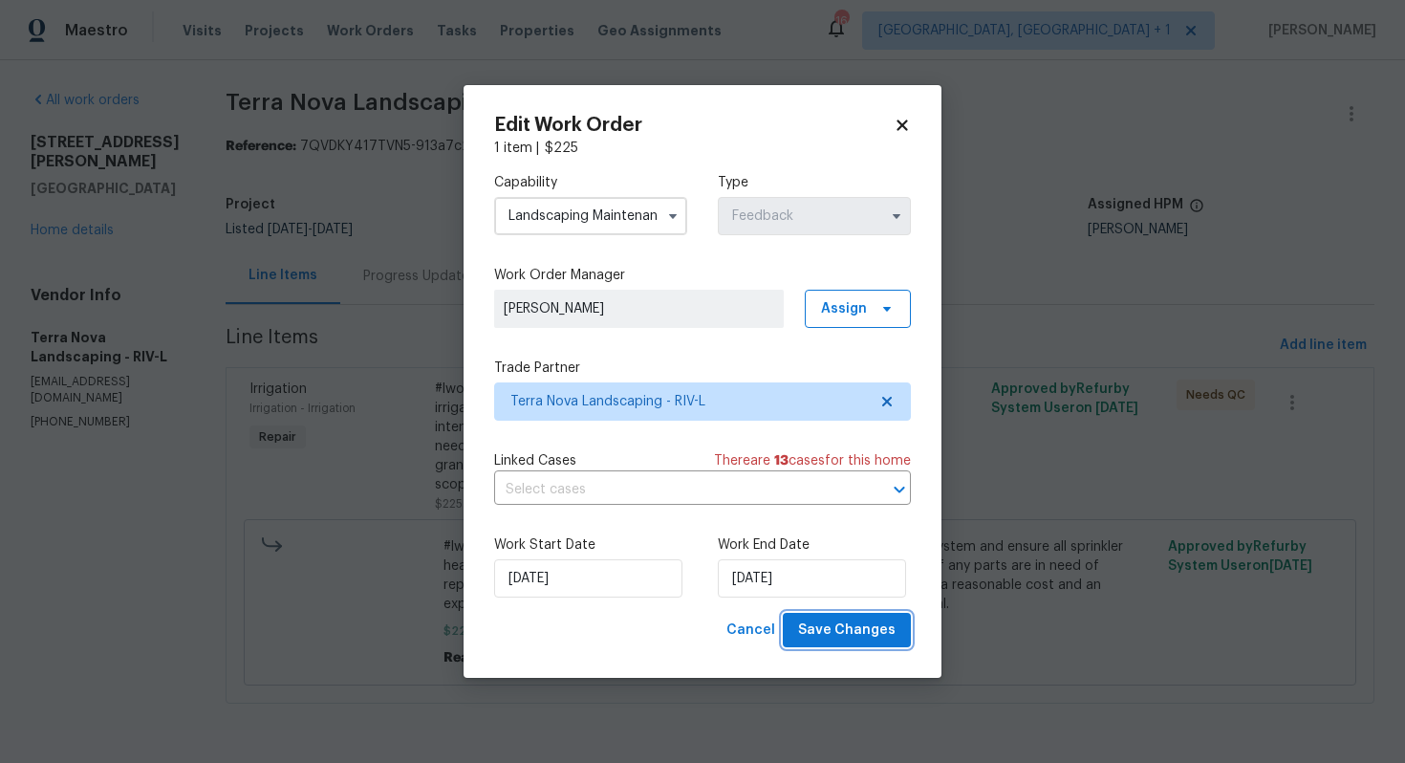
click at [846, 633] on span "Save Changes" at bounding box center [847, 631] width 98 height 24
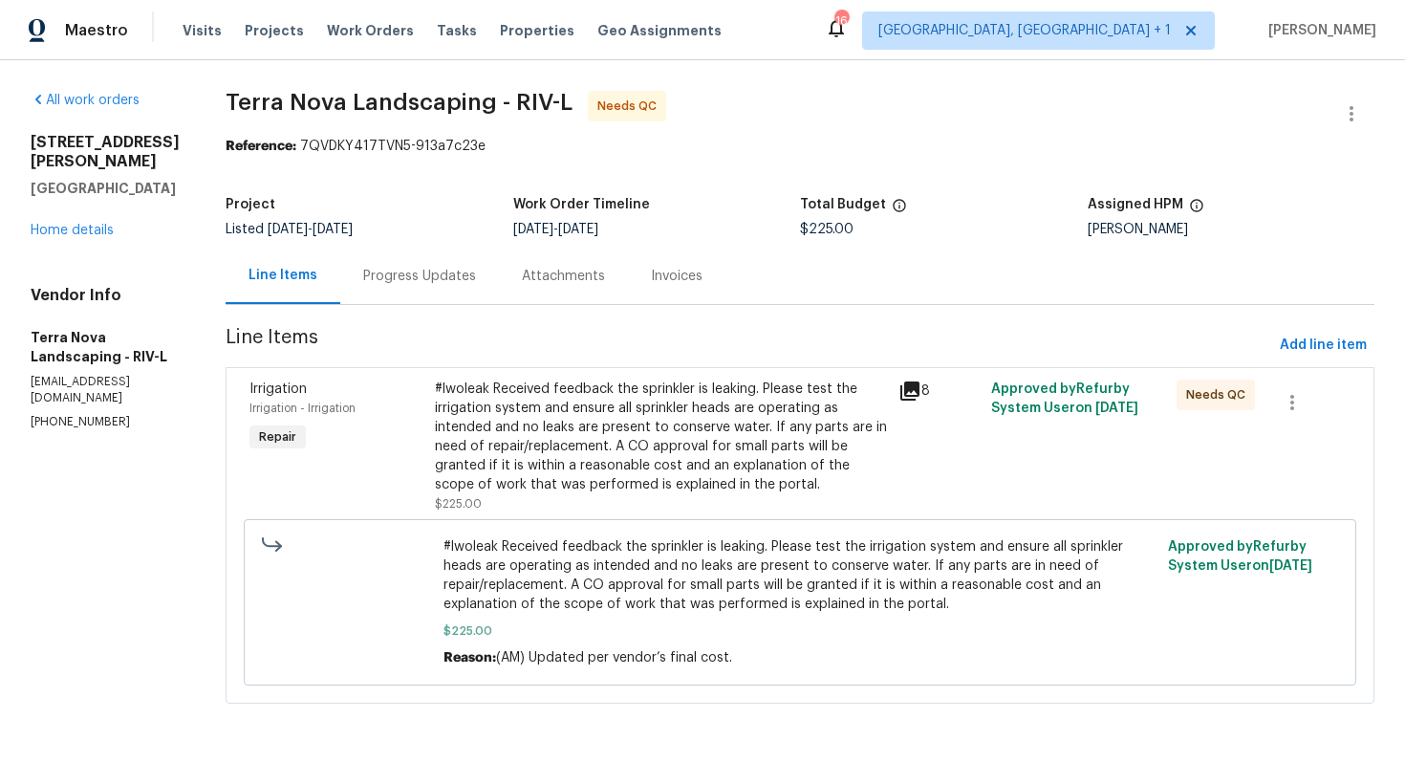
click at [381, 284] on div "Progress Updates" at bounding box center [419, 276] width 113 height 19
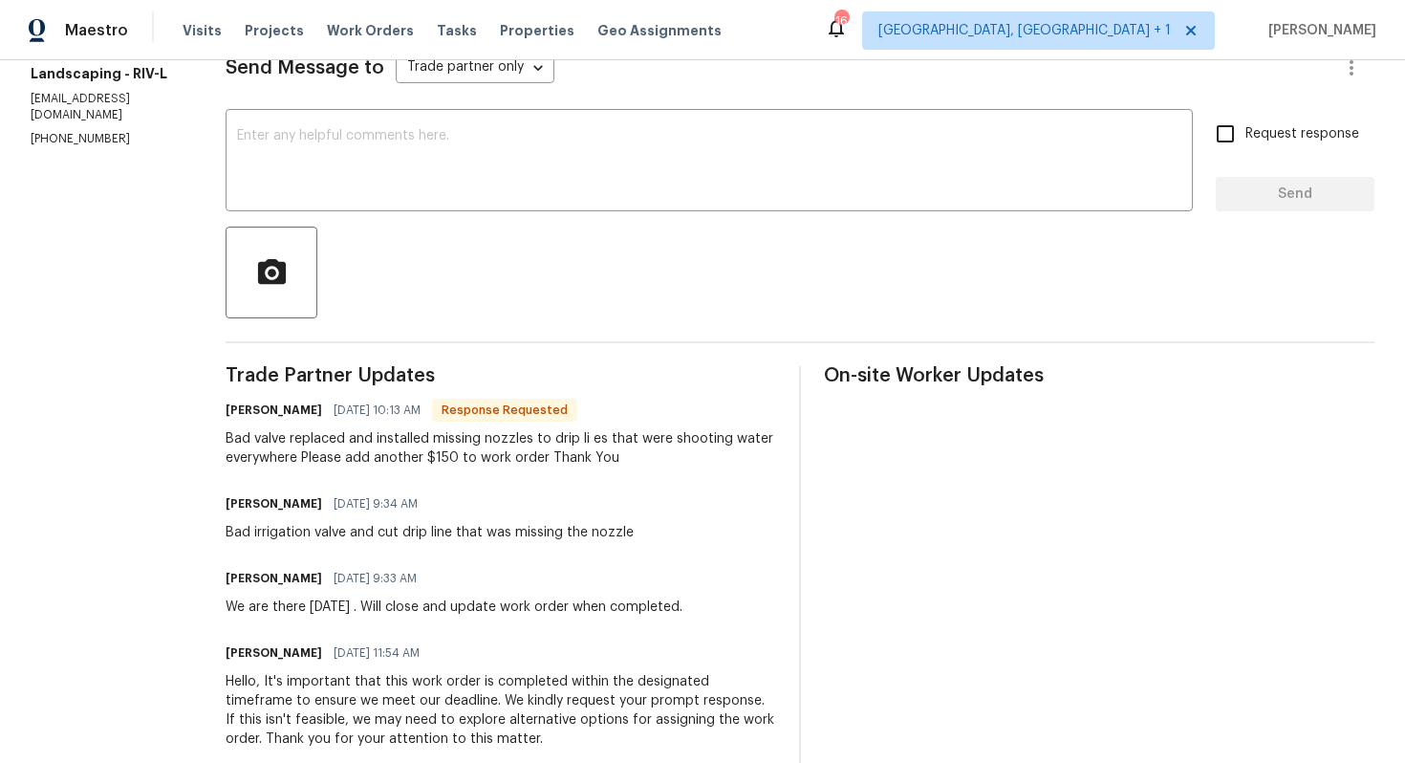
scroll to position [294, 0]
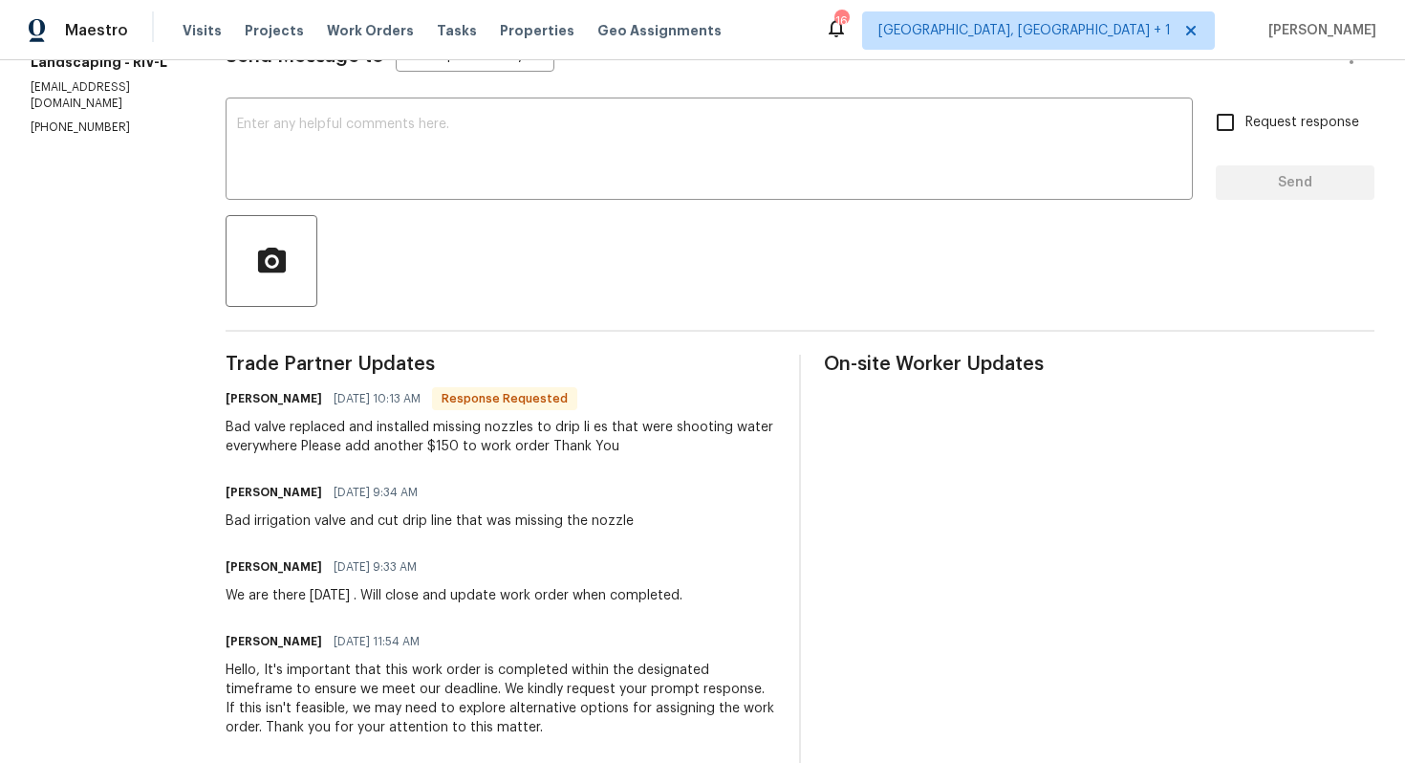
click at [236, 407] on h6 "[PERSON_NAME]" at bounding box center [274, 398] width 97 height 19
copy h6 "Maggie"
click at [484, 127] on textarea at bounding box center [709, 151] width 945 height 67
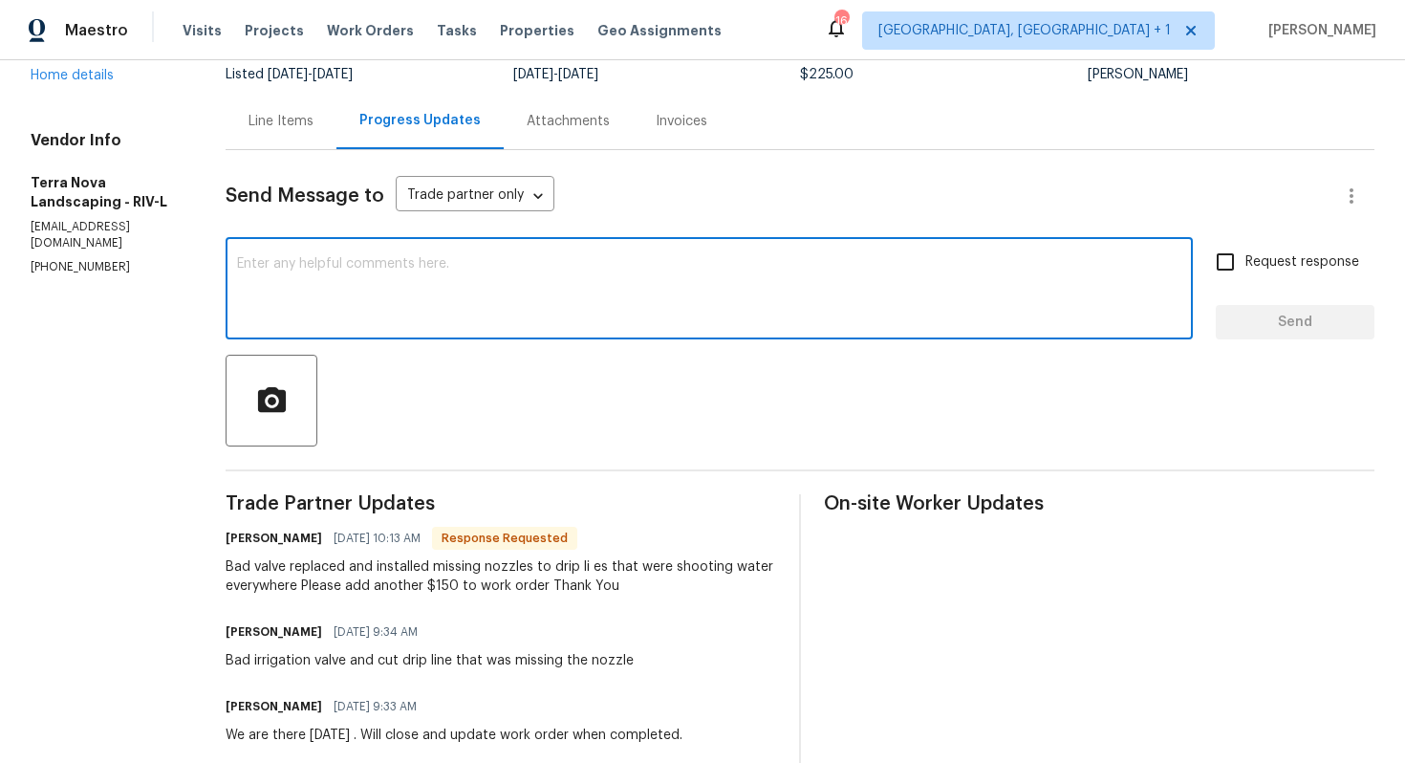
scroll to position [0, 0]
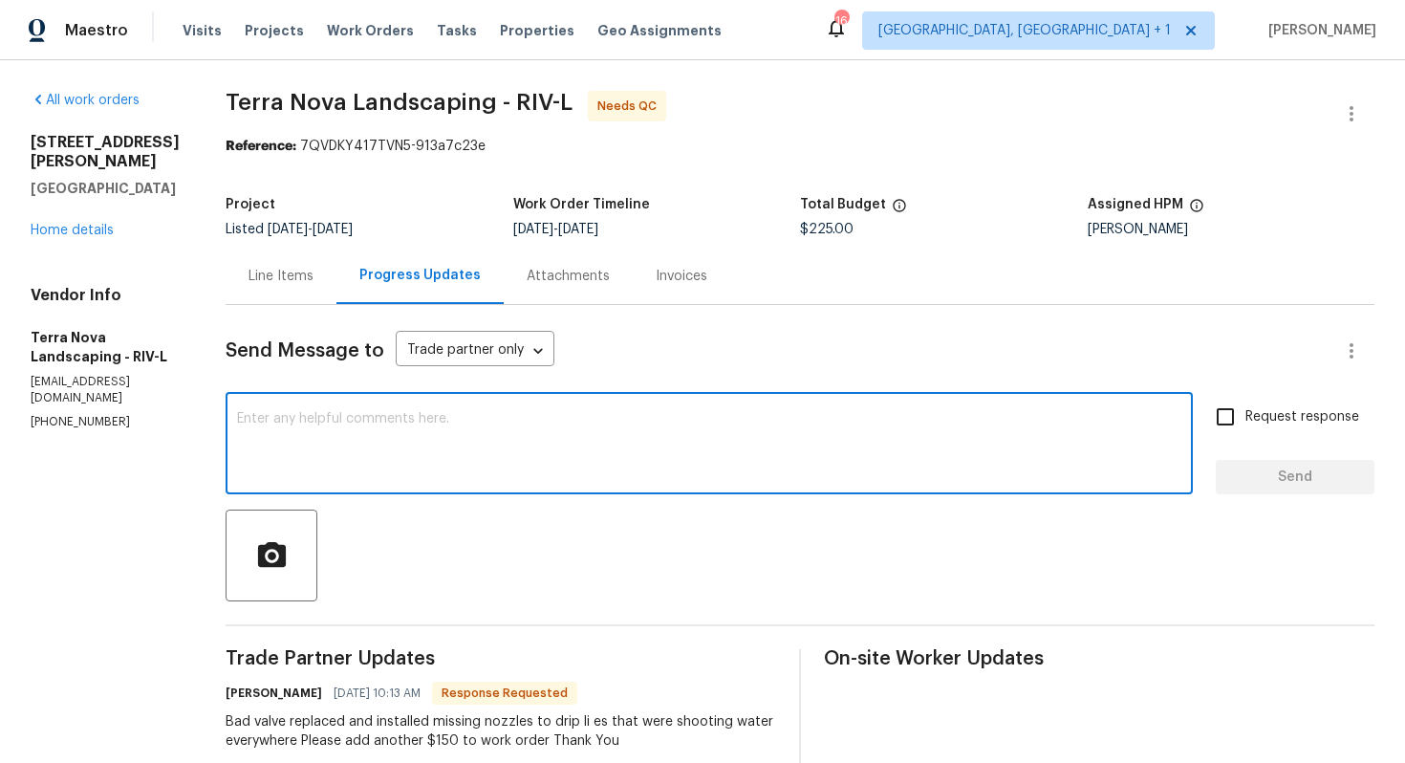
click at [375, 416] on textarea at bounding box center [709, 445] width 945 height 67
paste textarea "Maggie"
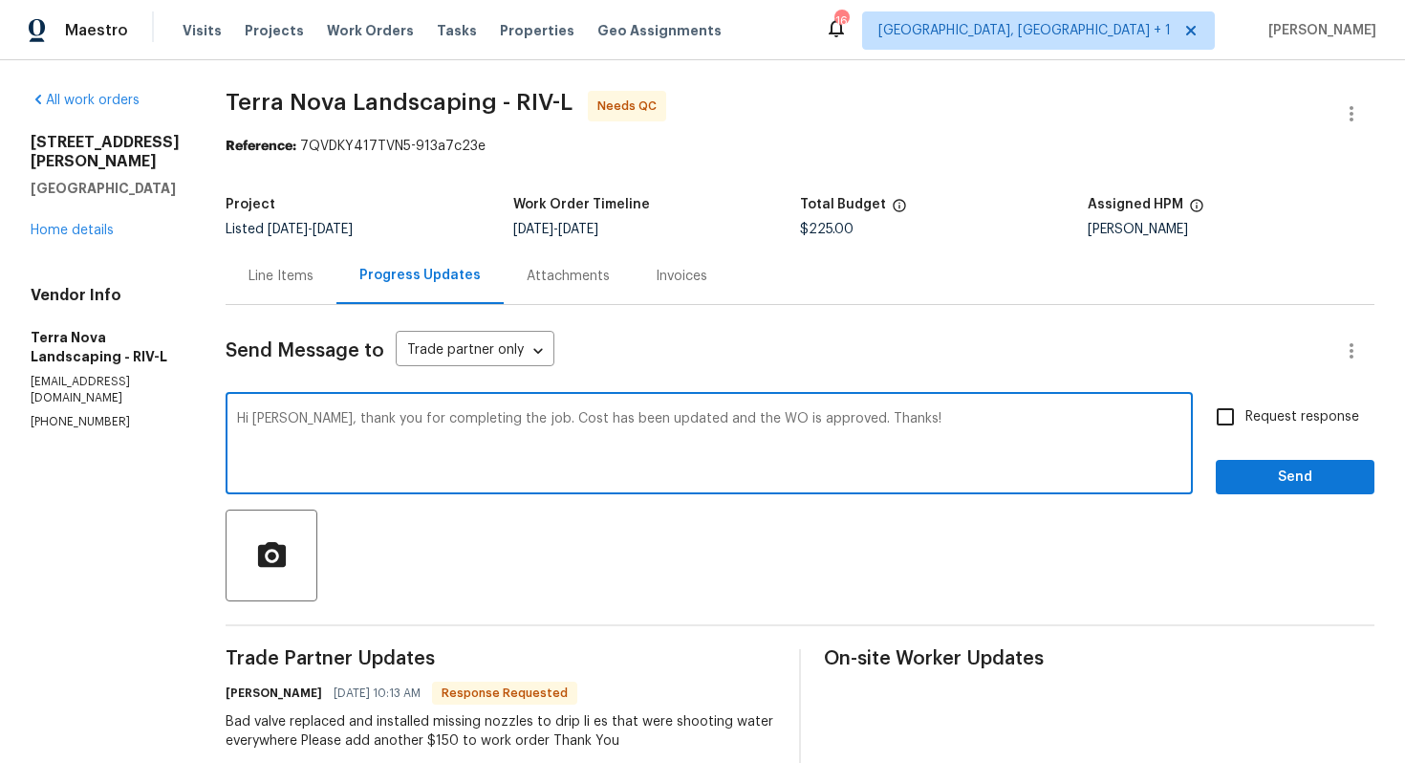
type textarea "Hi Maggie, thank you for completing the job. Cost has been updated and the WO i…"
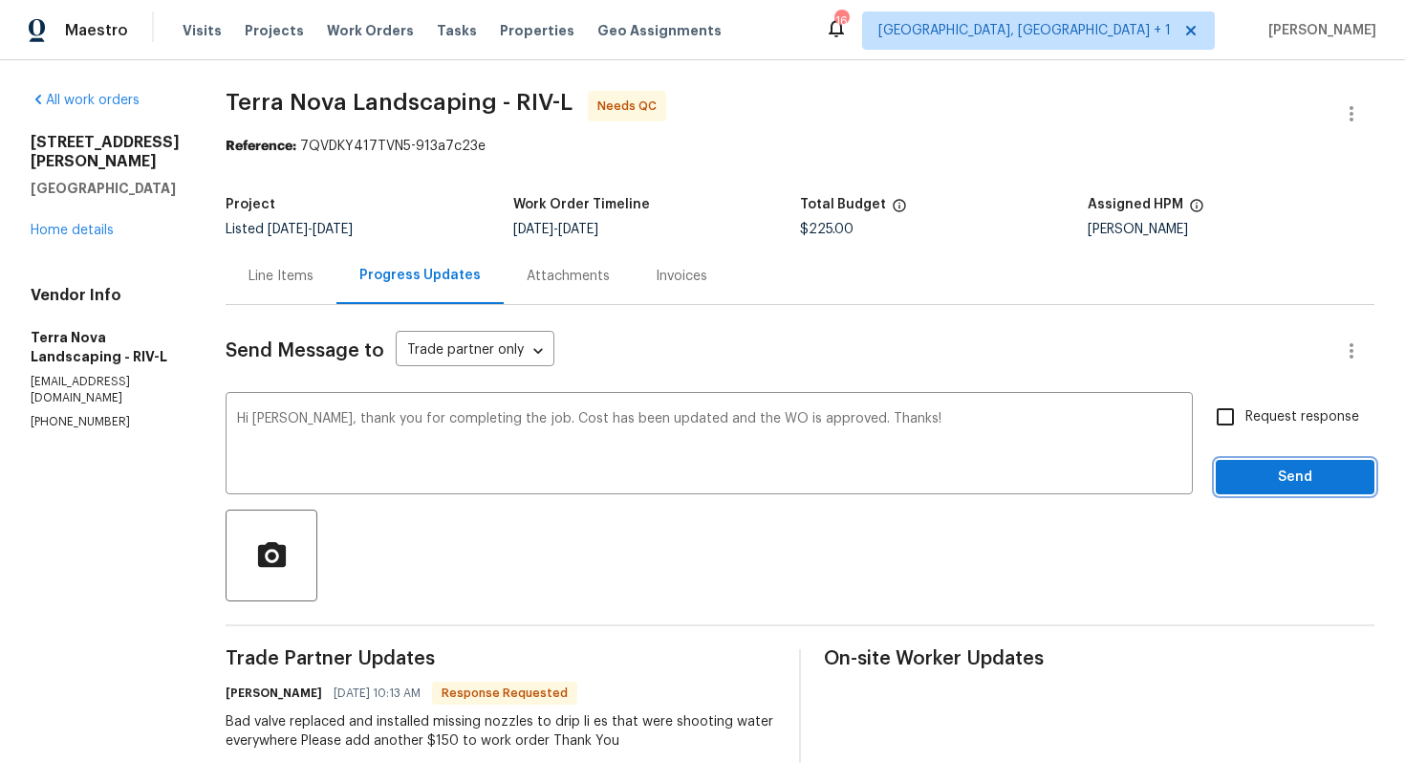
click at [1263, 472] on span "Send" at bounding box center [1295, 478] width 128 height 24
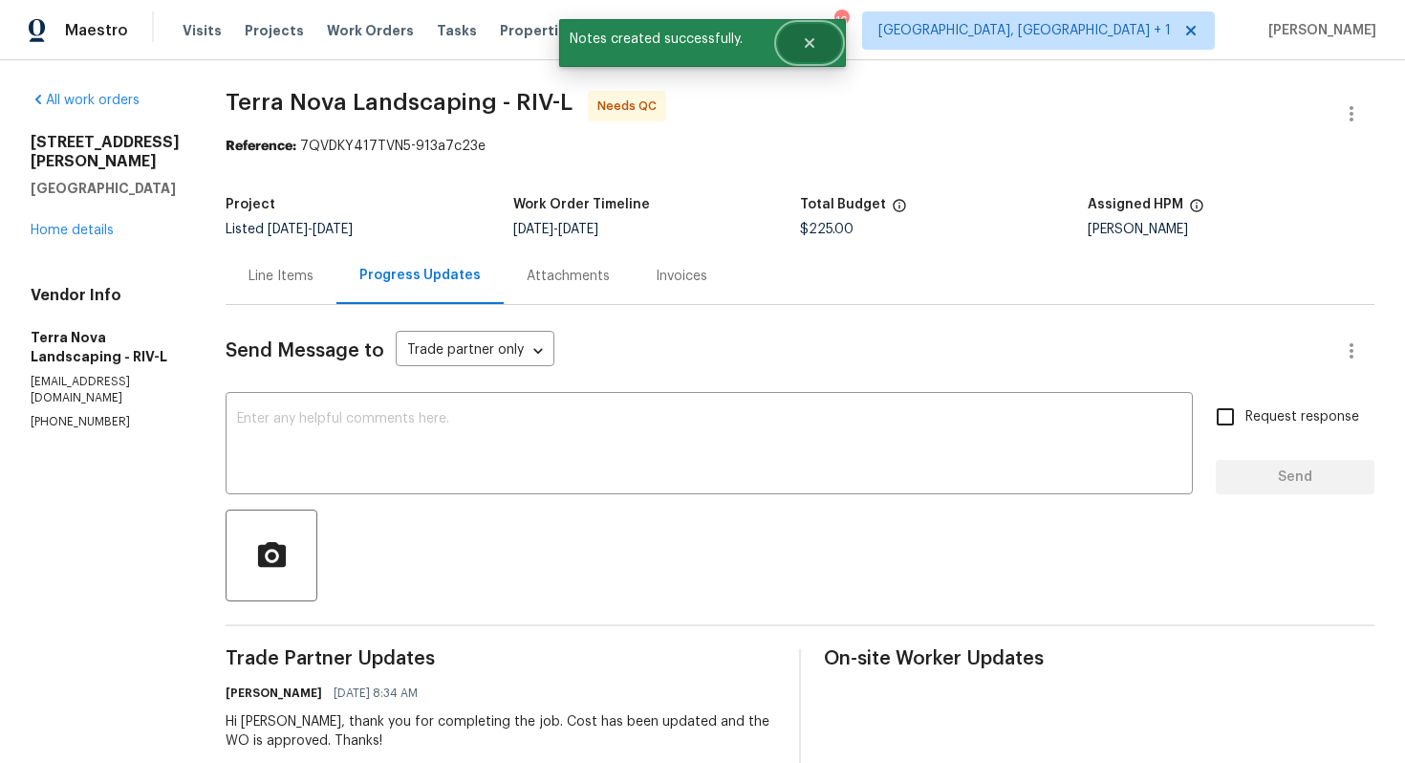
click at [803, 49] on icon "Close" at bounding box center [809, 42] width 15 height 15
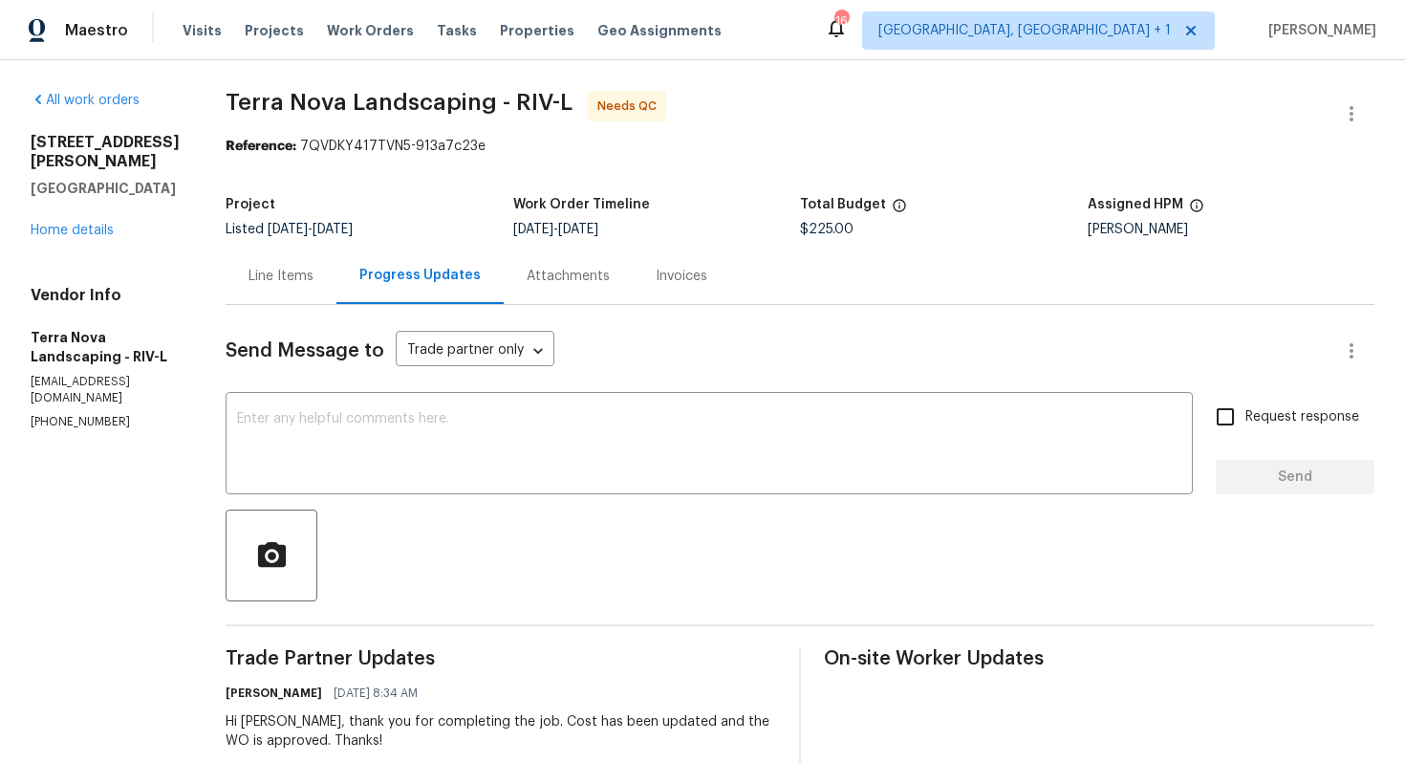
click at [275, 275] on div "Line Items" at bounding box center [281, 276] width 65 height 19
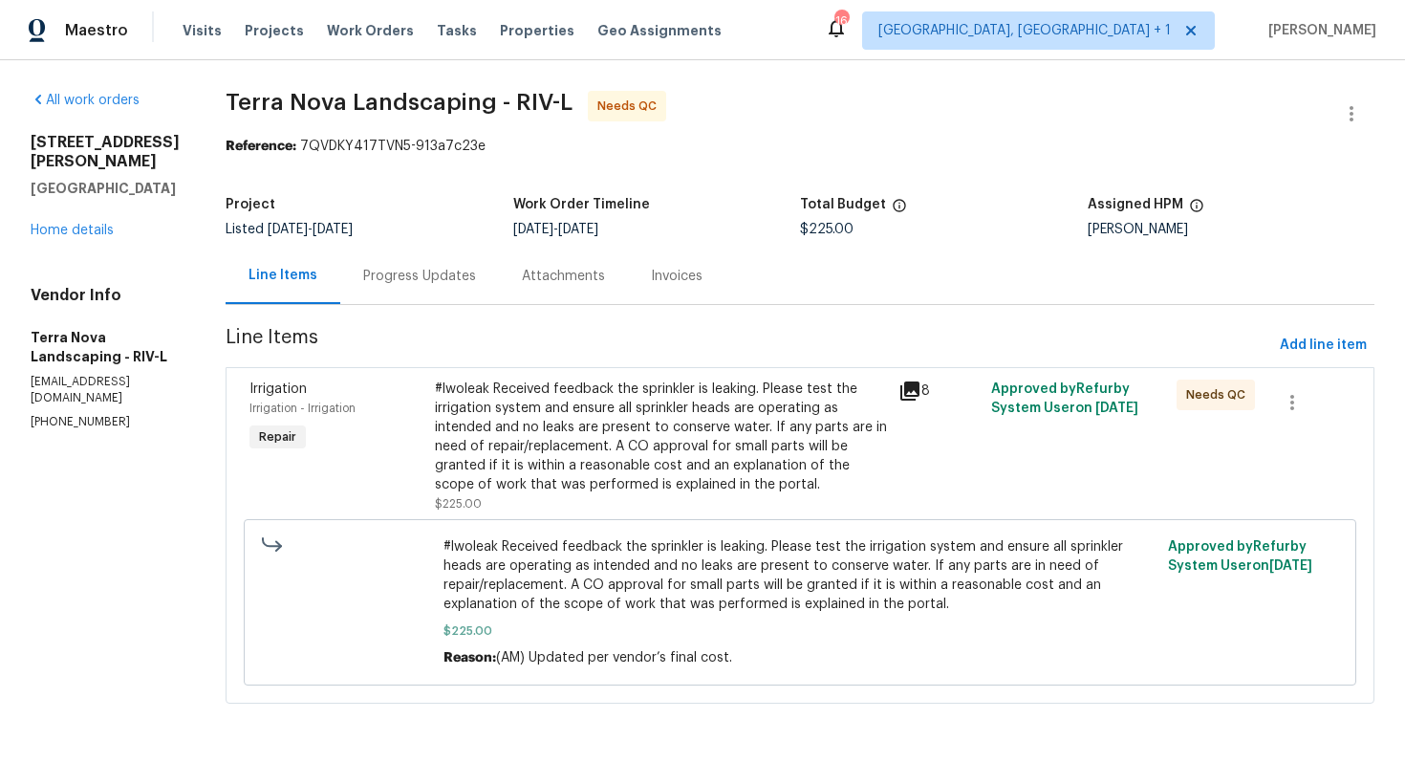
click at [528, 465] on div "#lwoleak Received feedback the sprinkler is leaking. Please test the irrigation…" at bounding box center [661, 437] width 452 height 115
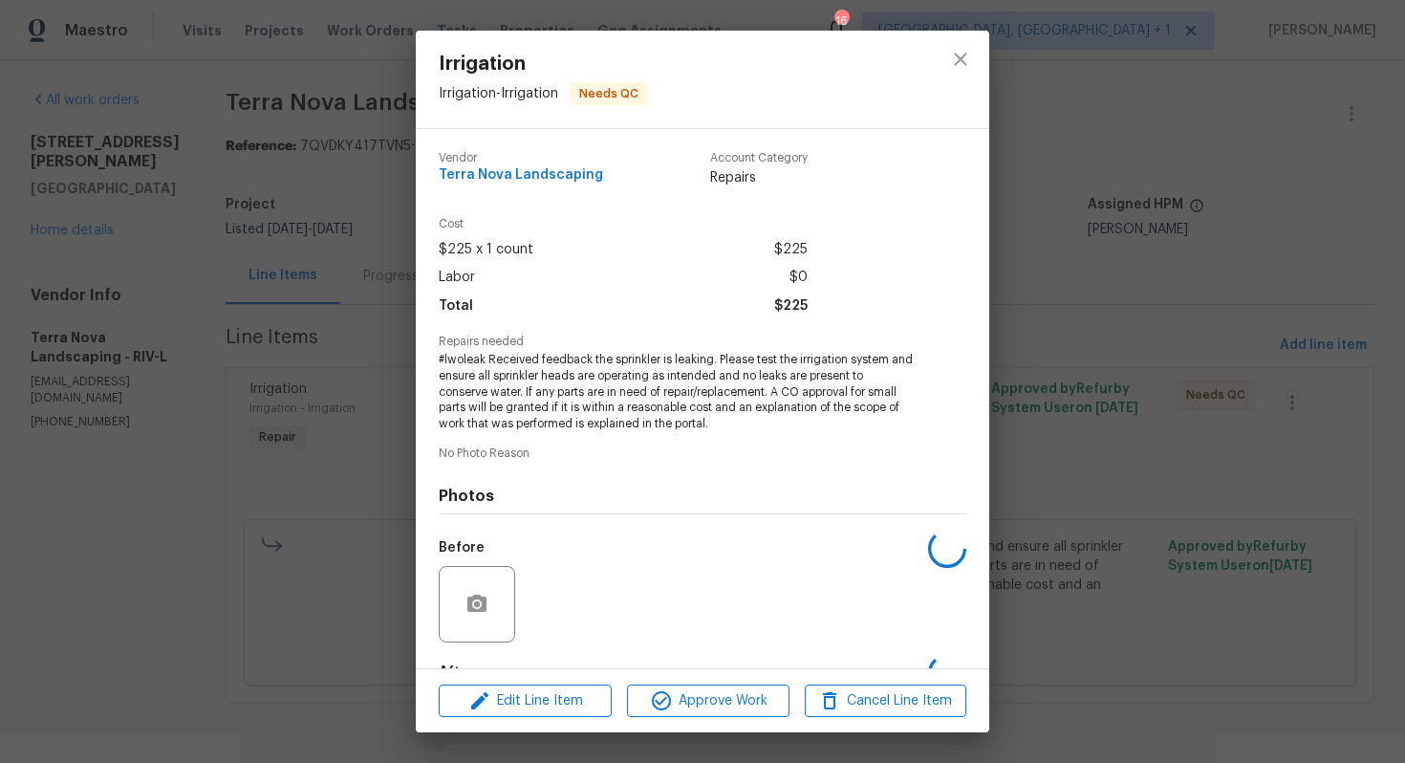
scroll to position [118, 0]
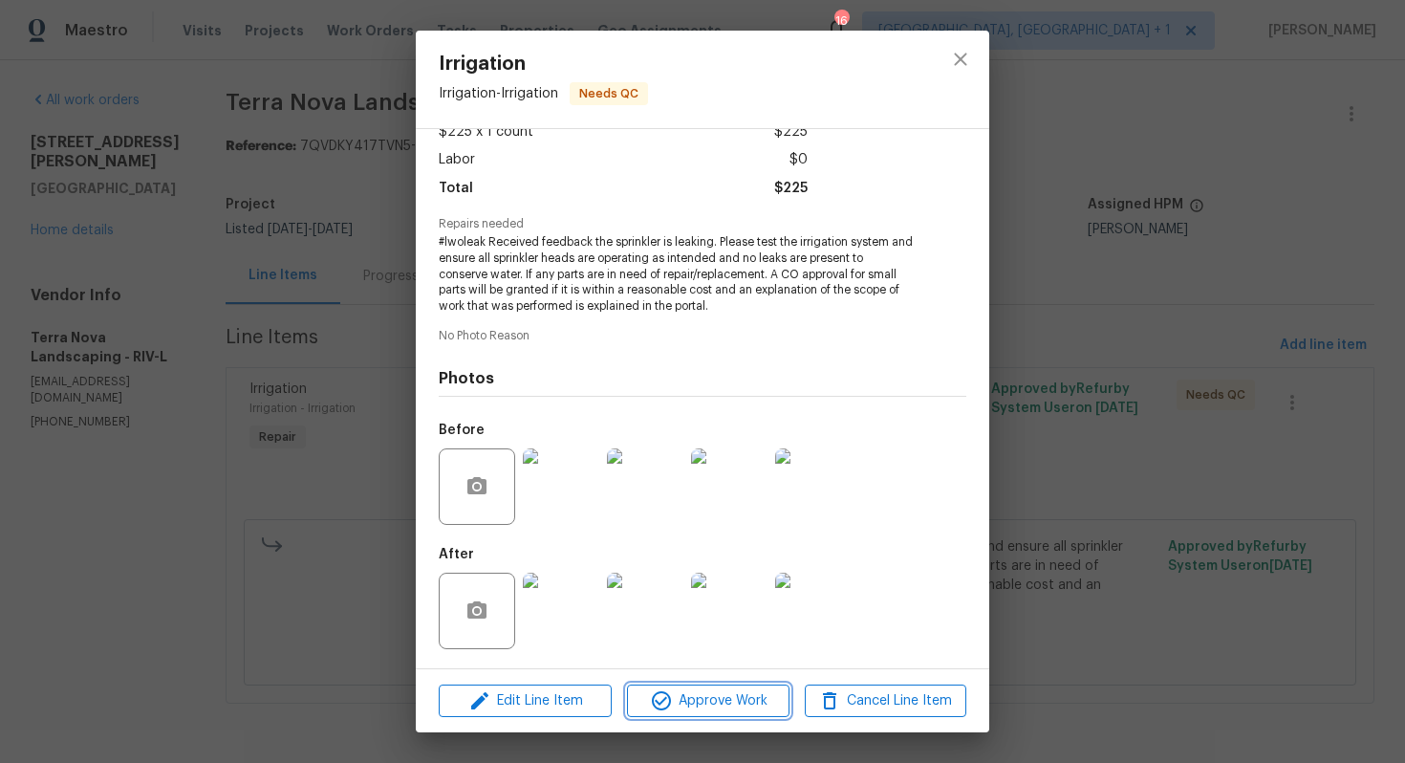
click at [658, 702] on icon "button" at bounding box center [661, 700] width 19 height 19
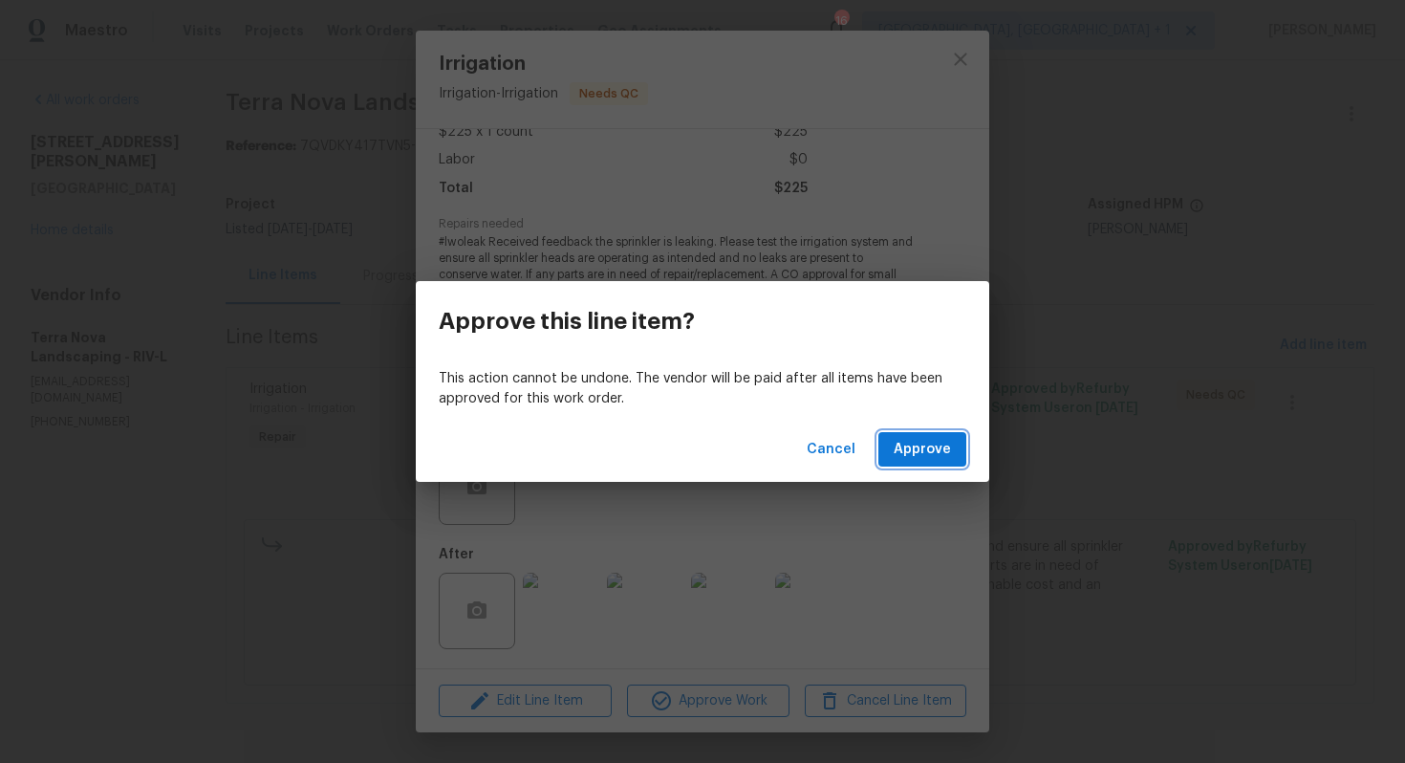
click at [934, 445] on span "Approve" at bounding box center [922, 450] width 57 height 24
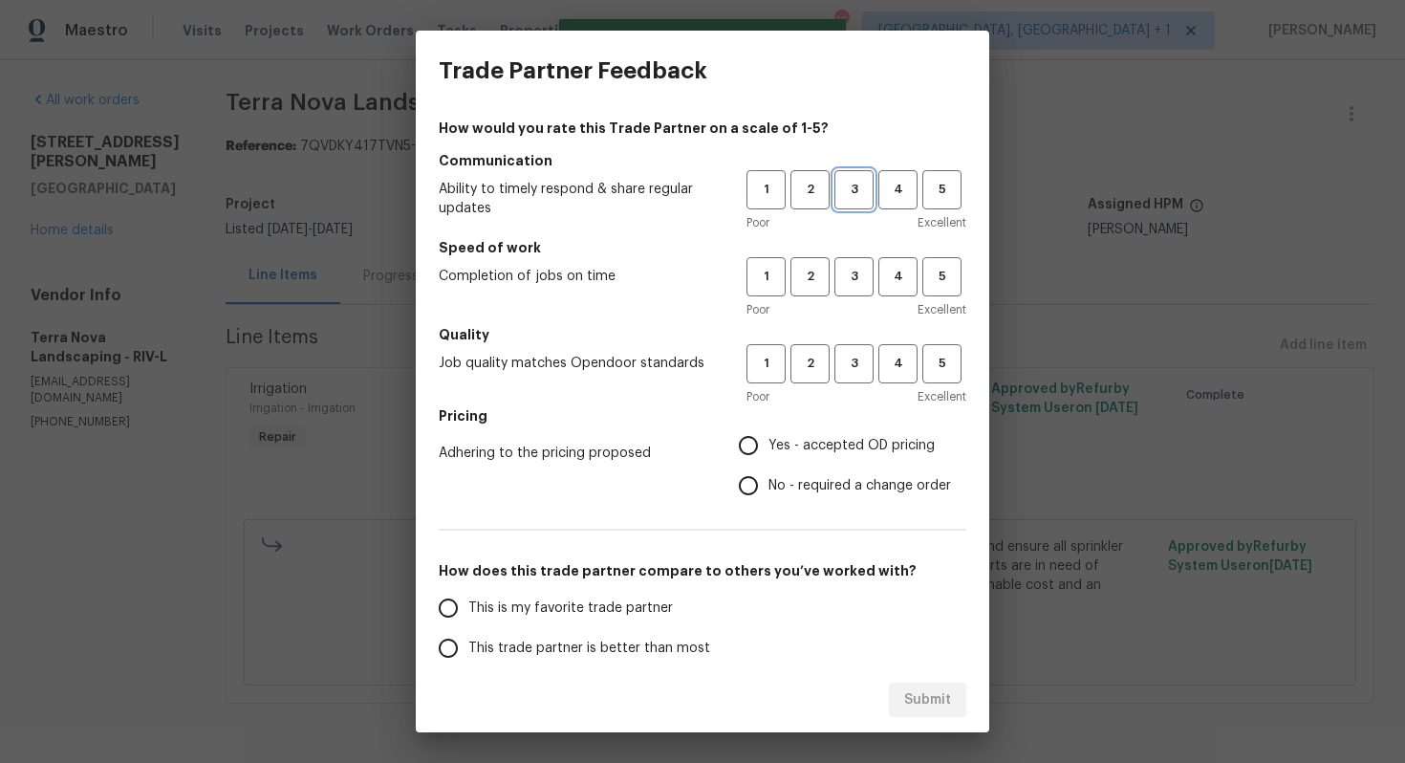
click at [864, 191] on span "3" at bounding box center [853, 190] width 35 height 22
click at [853, 277] on span "3" at bounding box center [853, 277] width 35 height 22
click at [838, 363] on span "3" at bounding box center [853, 364] width 35 height 22
click at [754, 476] on input "No - required a change order" at bounding box center [748, 486] width 40 height 40
radio input "true"
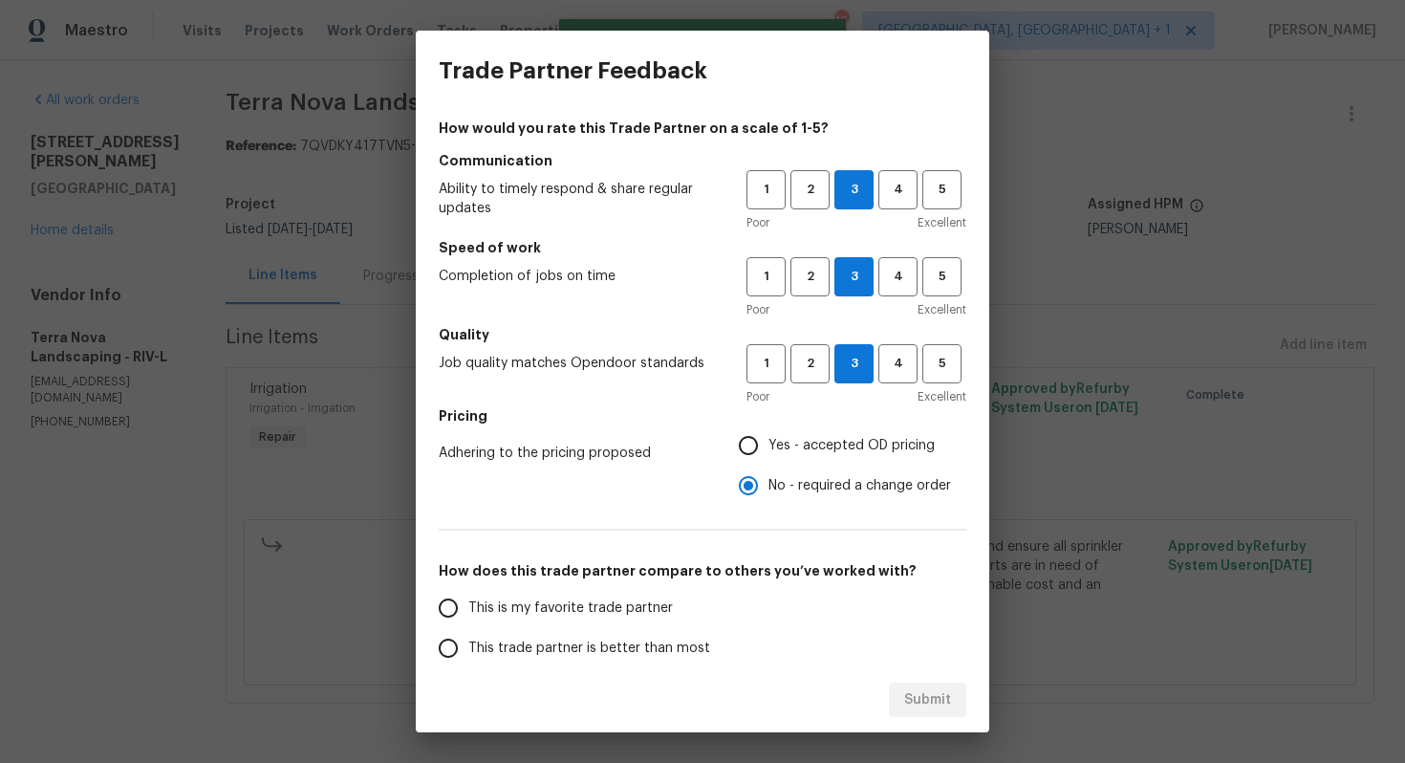
click at [593, 648] on span "This trade partner is better than most" at bounding box center [589, 649] width 242 height 20
click at [468, 648] on input "This trade partner is better than most" at bounding box center [448, 648] width 40 height 40
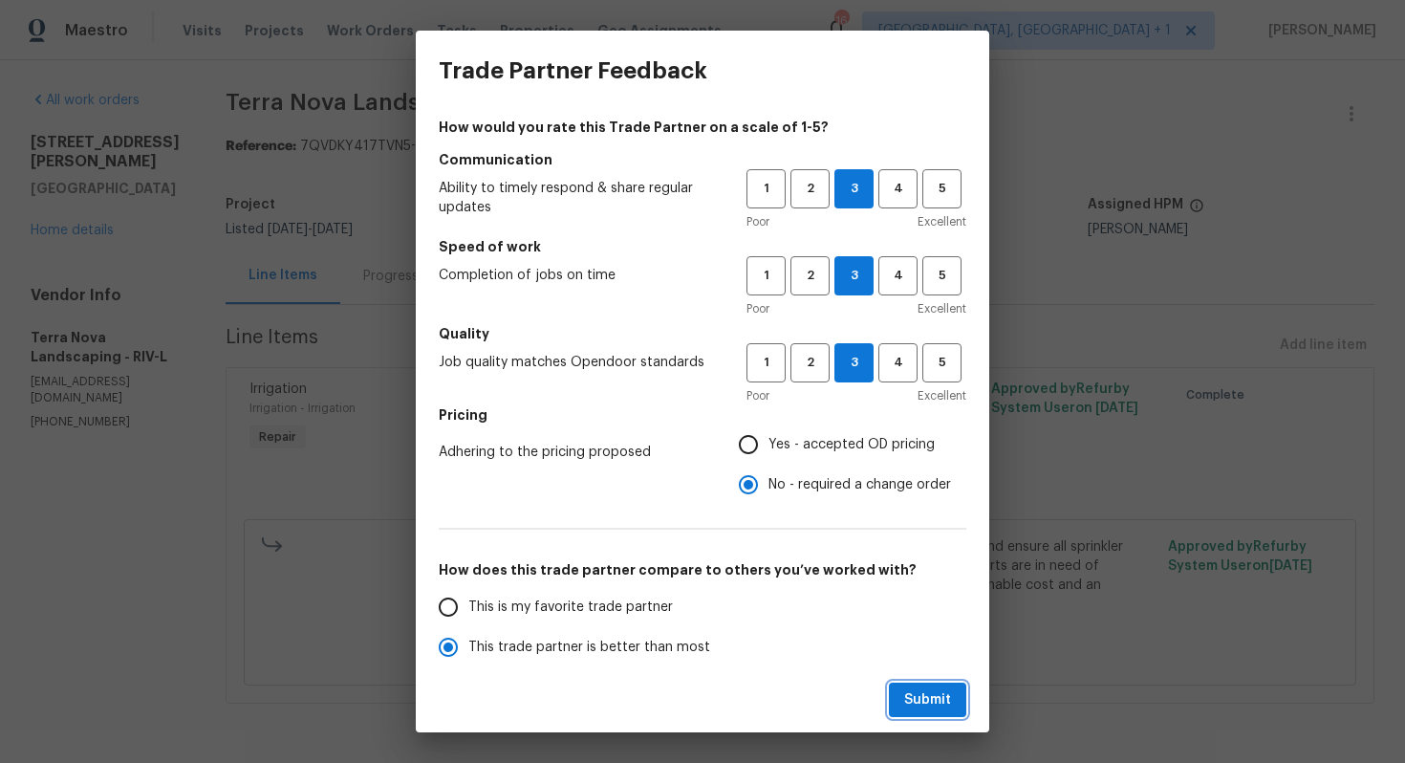
click at [919, 701] on span "Submit" at bounding box center [927, 700] width 47 height 24
radio input "true"
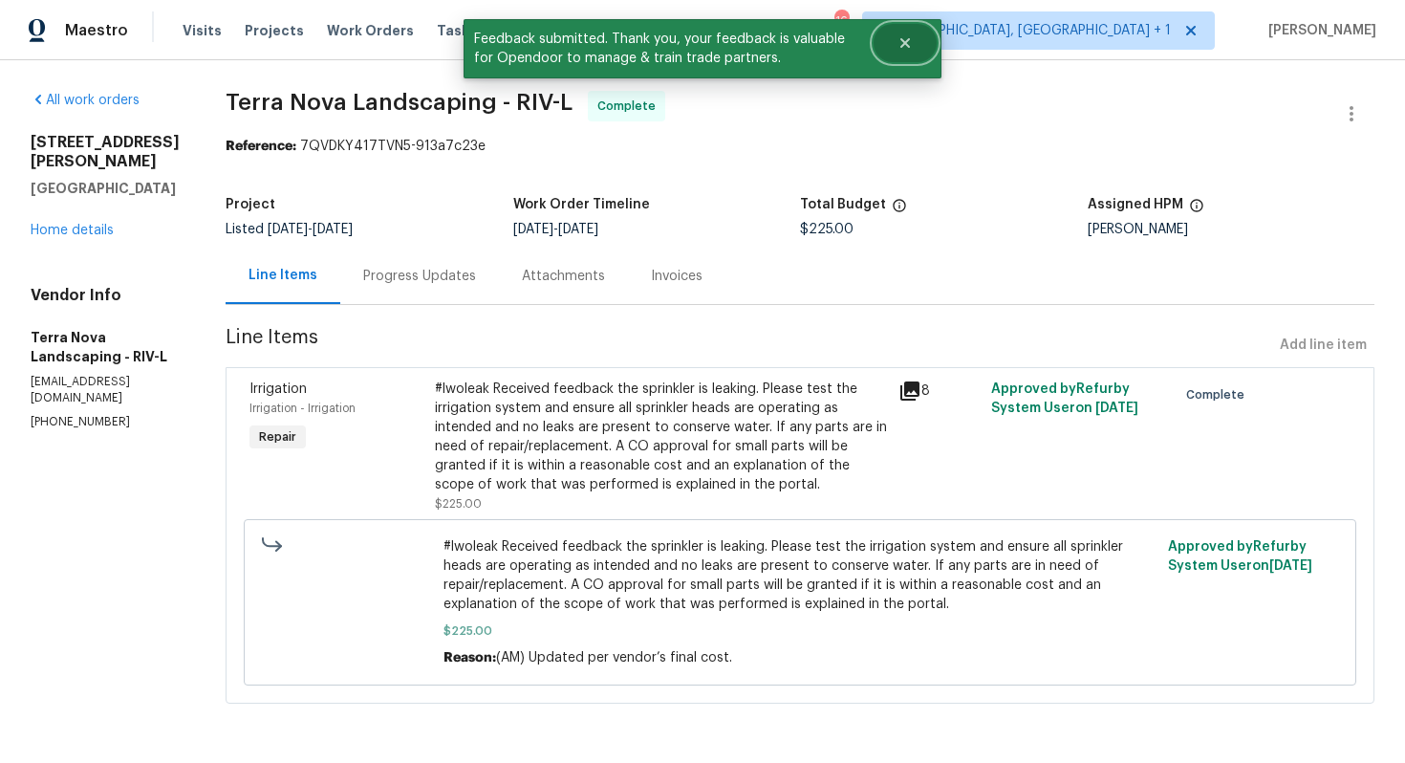
click at [913, 45] on button "Close" at bounding box center [905, 43] width 63 height 38
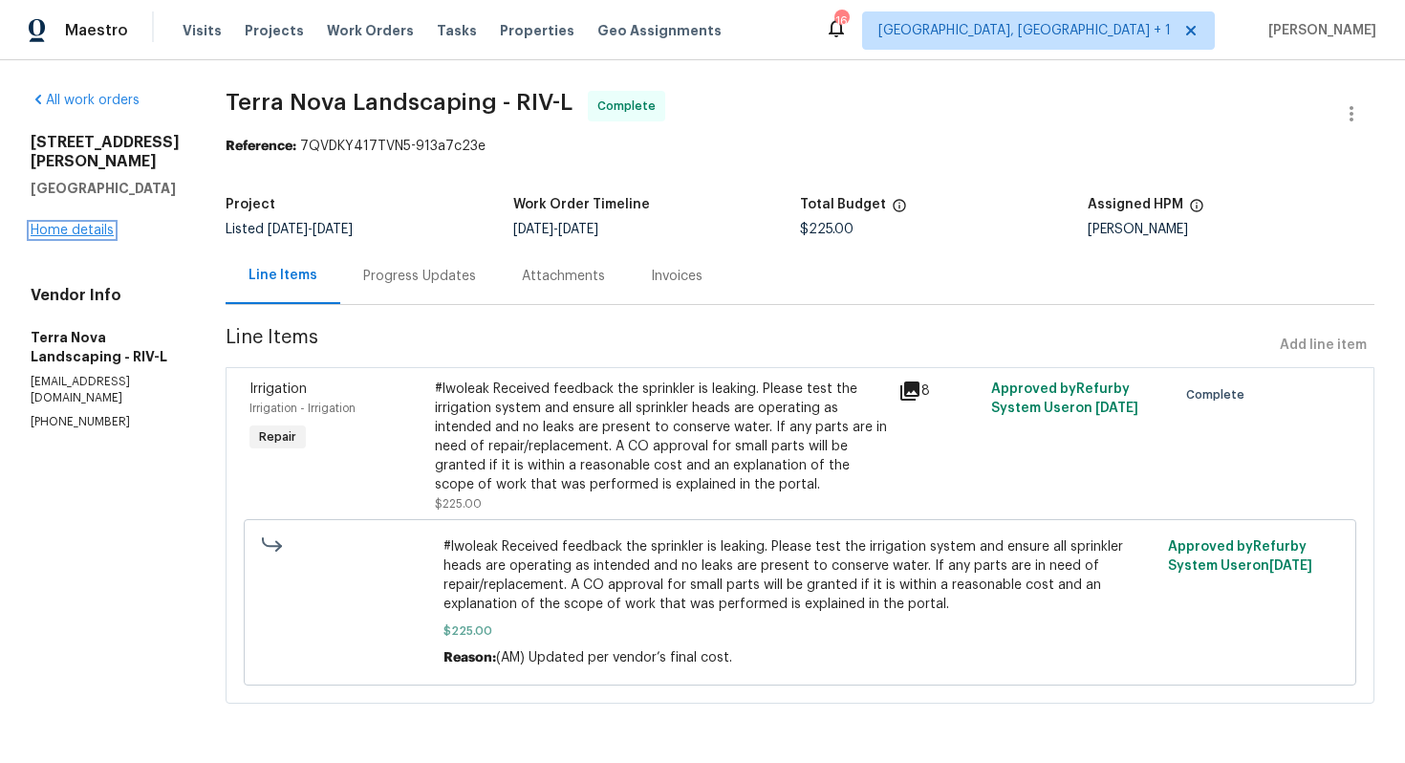
click at [65, 231] on link "Home details" at bounding box center [72, 230] width 83 height 13
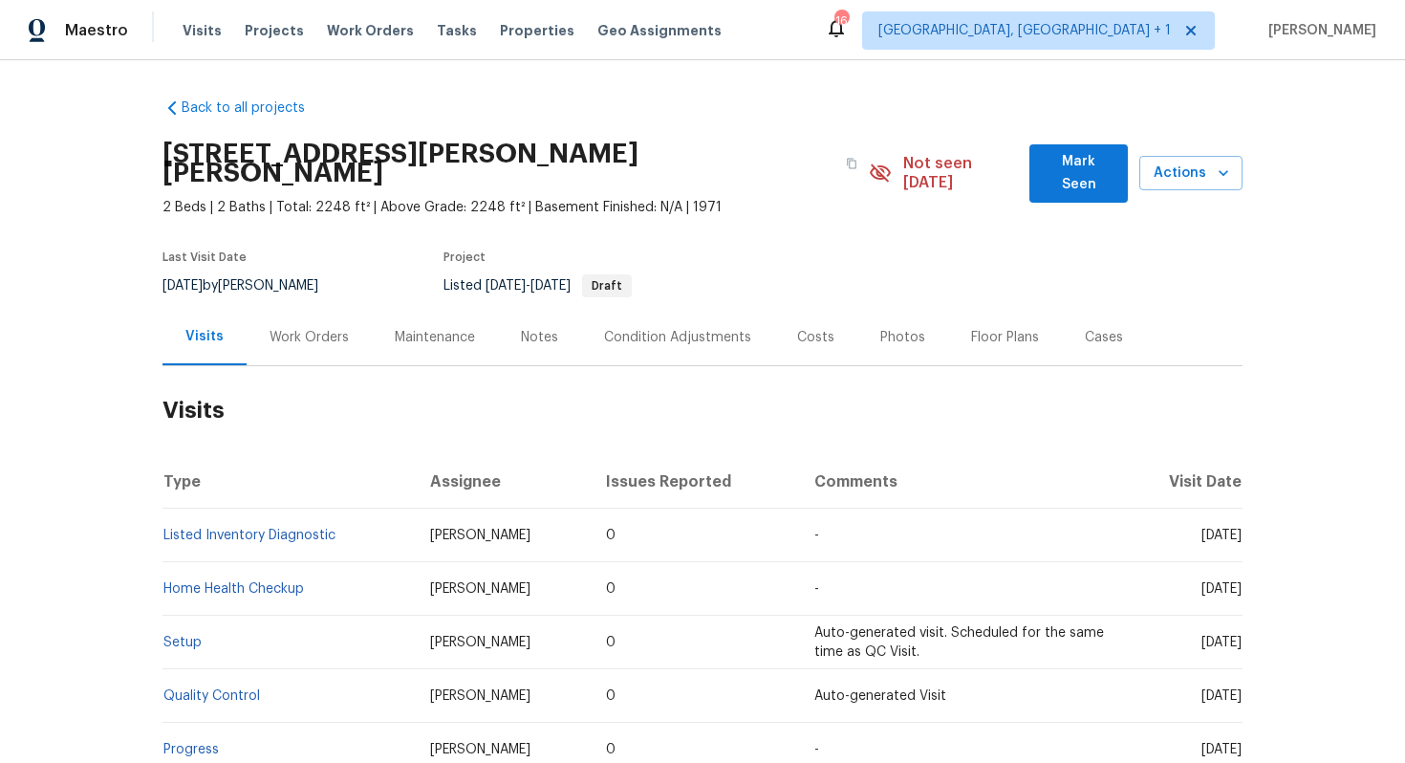
click at [305, 328] on div "Work Orders" at bounding box center [309, 337] width 79 height 19
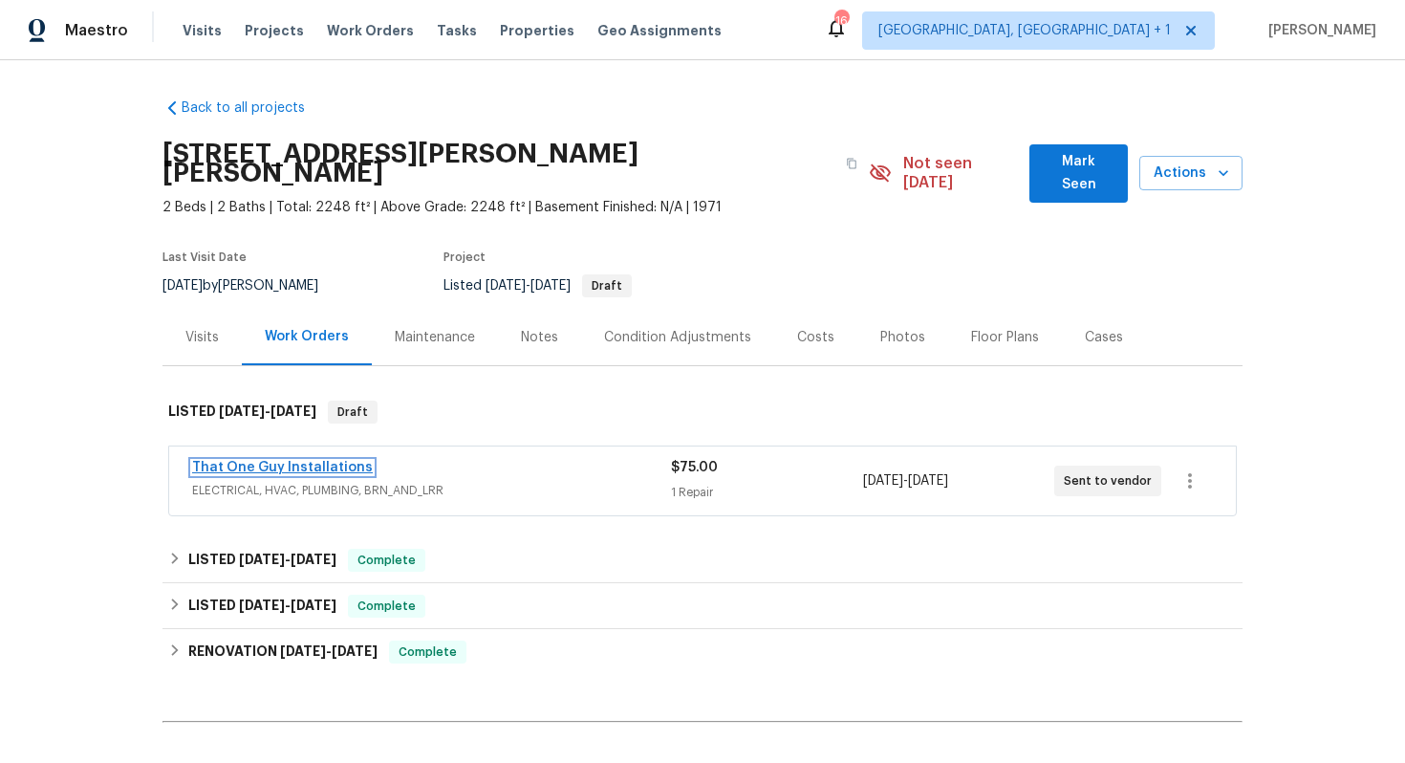
click at [243, 461] on link "That One Guy Installations" at bounding box center [282, 467] width 181 height 13
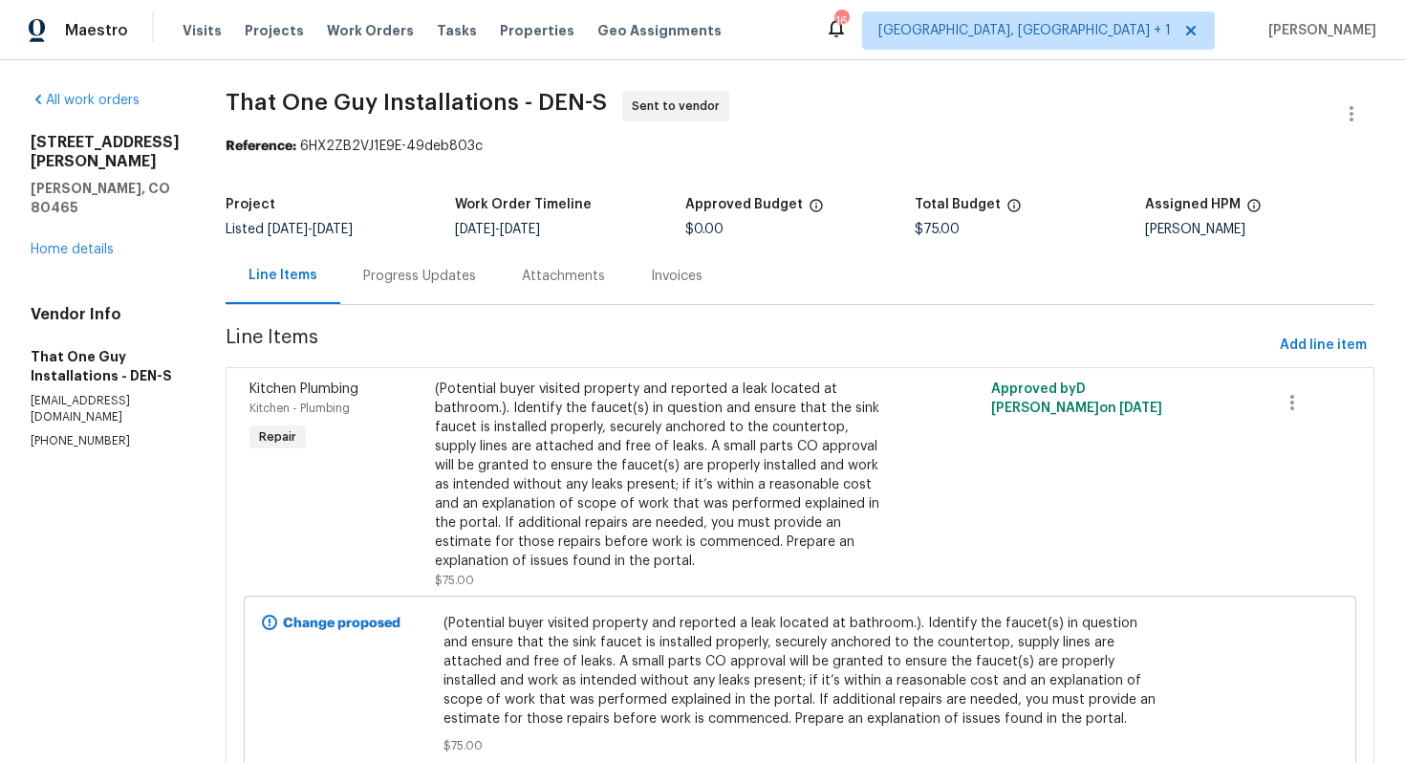
click at [399, 272] on div "Progress Updates" at bounding box center [419, 276] width 113 height 19
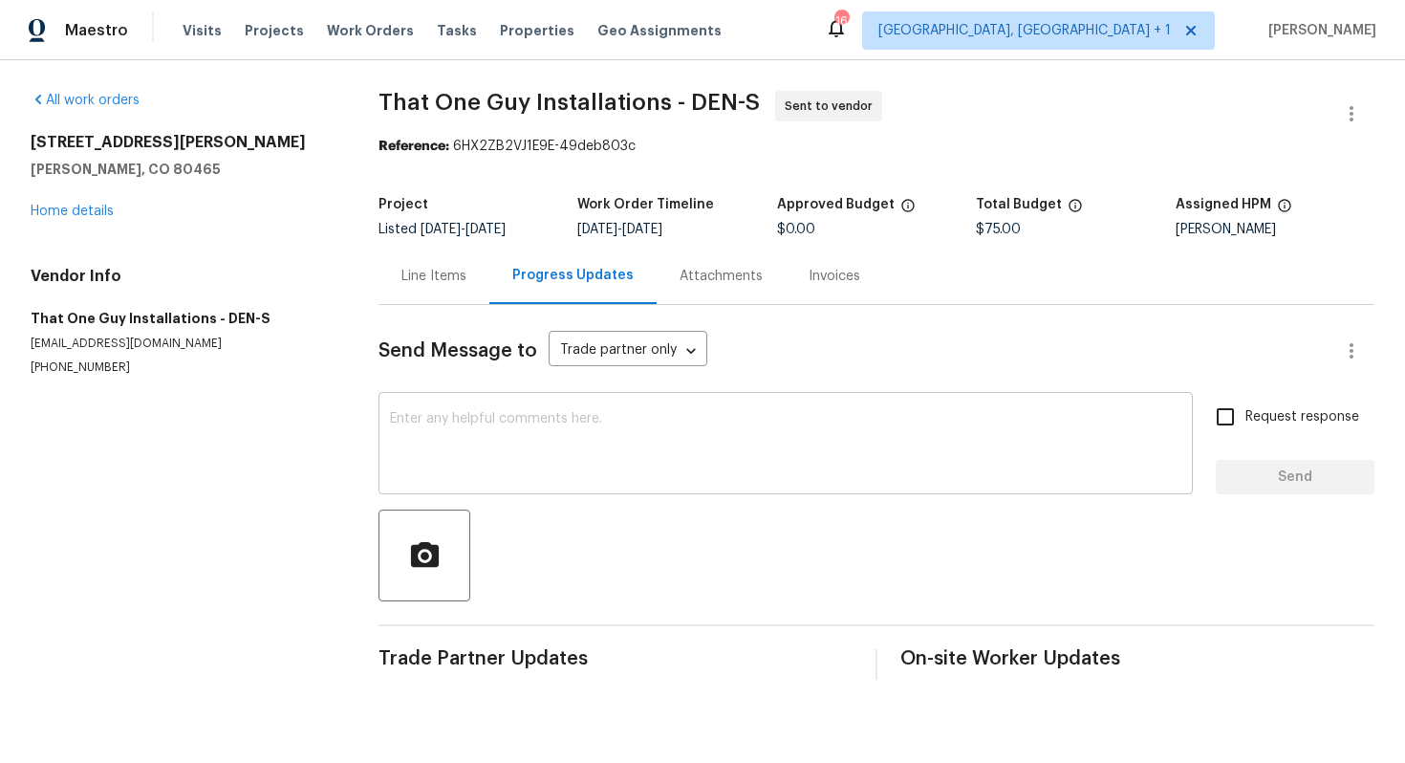
click at [537, 480] on div "x ​" at bounding box center [786, 446] width 814 height 98
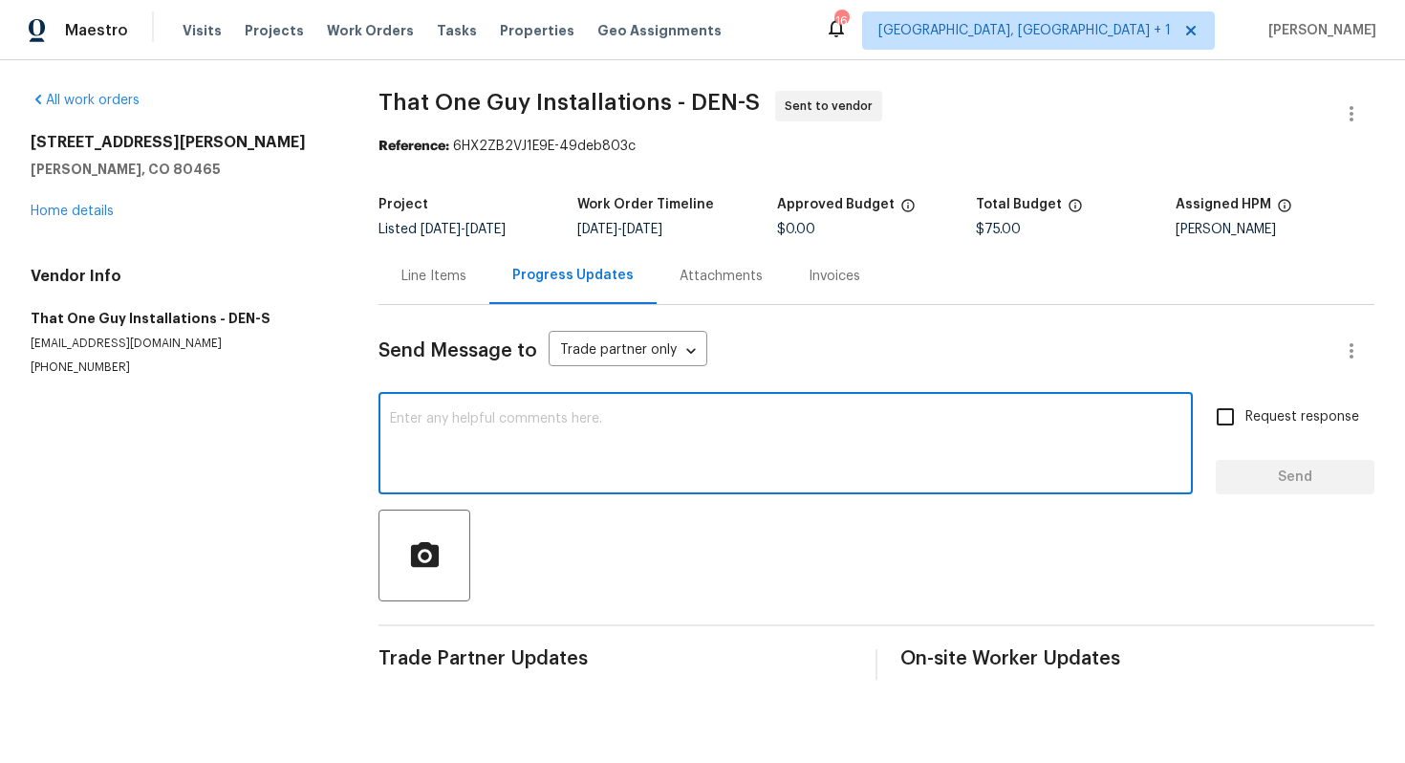
click at [581, 434] on textarea at bounding box center [786, 445] width 792 height 67
paste textarea "Hi this is Arvind with Opendoor. I’m confirming you received the WO for the pro…"
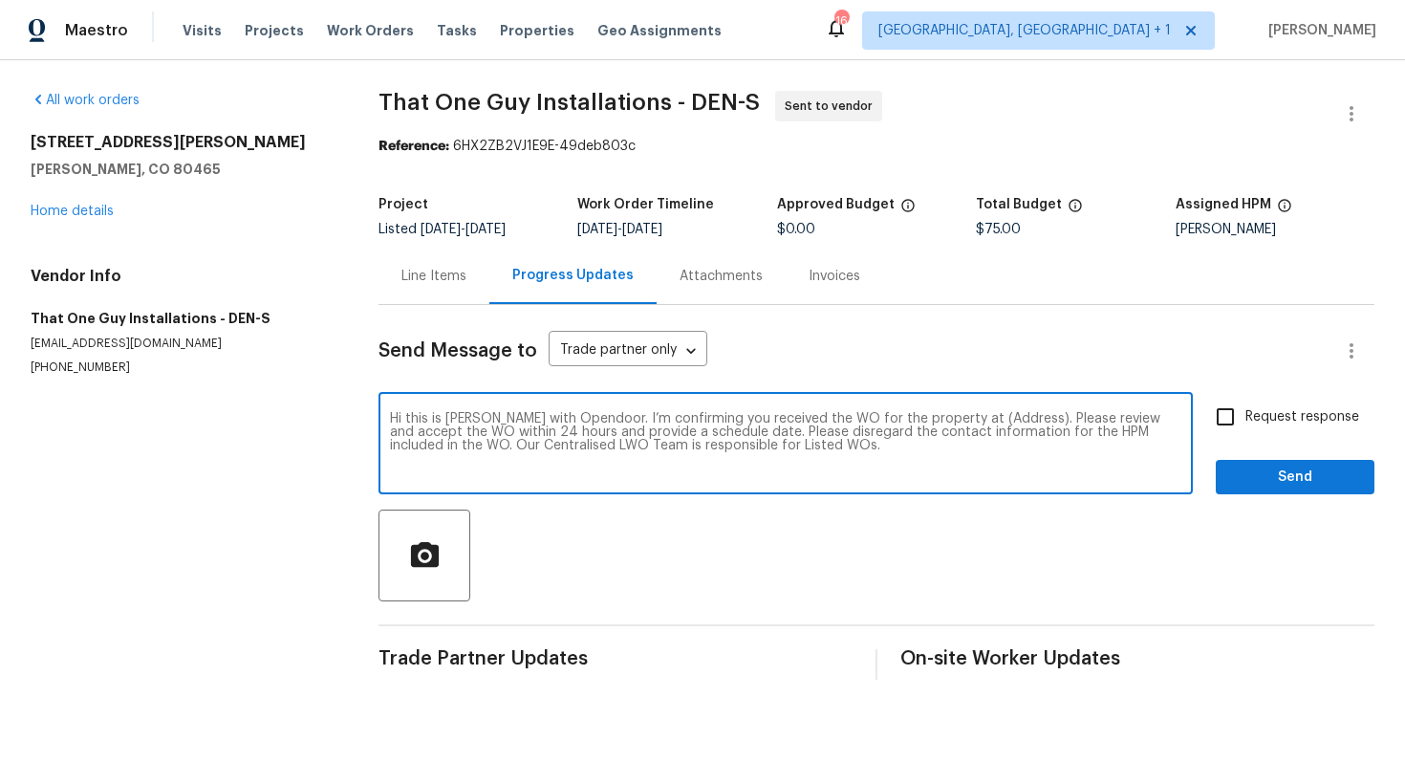
drag, startPoint x: 999, startPoint y: 421, endPoint x: 977, endPoint y: 418, distance: 22.2
click at [977, 418] on textarea "Hi this is Arvind with Opendoor. I’m confirming you received the WO for the pro…" at bounding box center [786, 445] width 792 height 67
drag, startPoint x: 997, startPoint y: 418, endPoint x: 940, endPoint y: 418, distance: 57.4
click at [940, 418] on textarea "Hi this is Arvind with Opendoor. I’m confirming you received the WO for the pro…" at bounding box center [786, 445] width 792 height 67
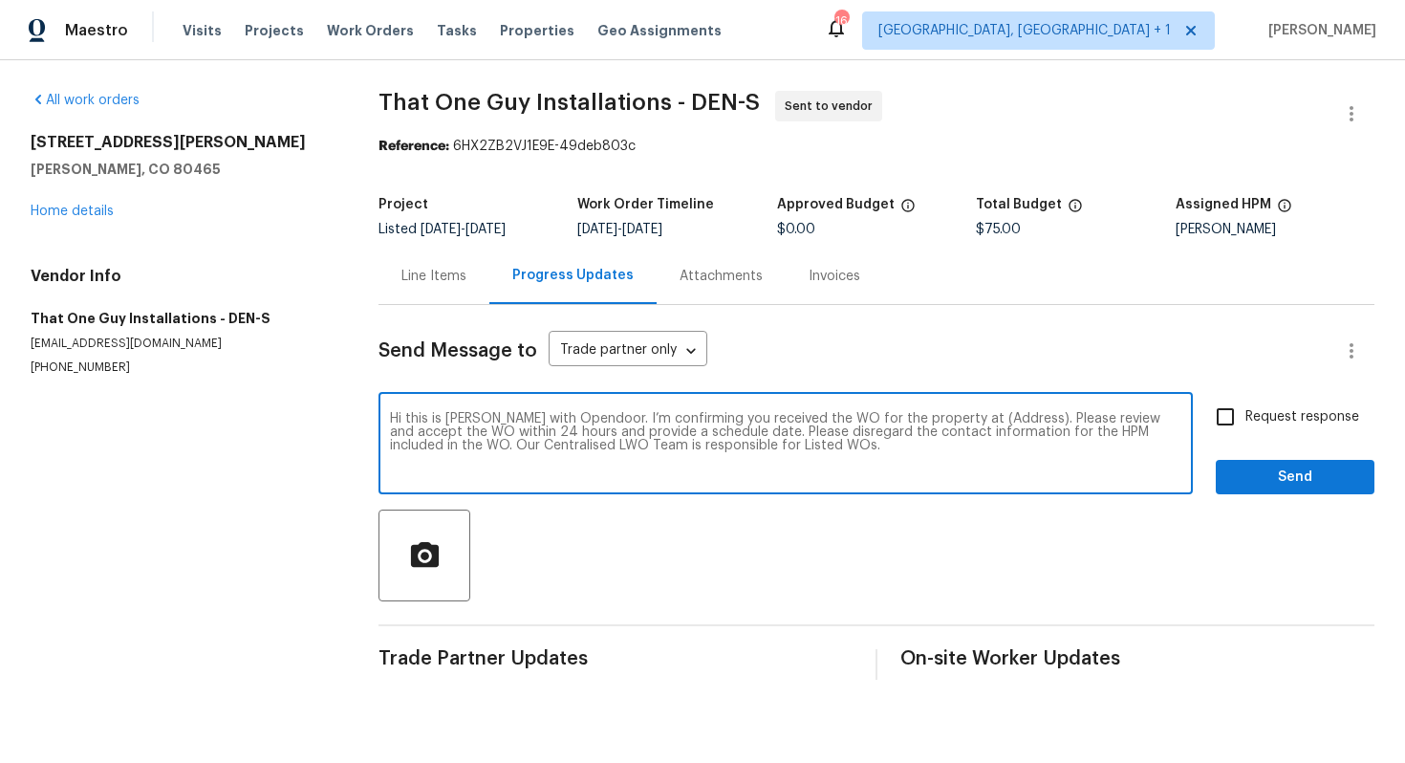
paste textarea "4416 S Vivian St, Morrison, CO 80465"
type textarea "Hi this is Arvind with Opendoor. I’m confirming you received the WO for the pro…"
click at [1235, 416] on input "Request response" at bounding box center [1225, 417] width 40 height 40
checkbox input "true"
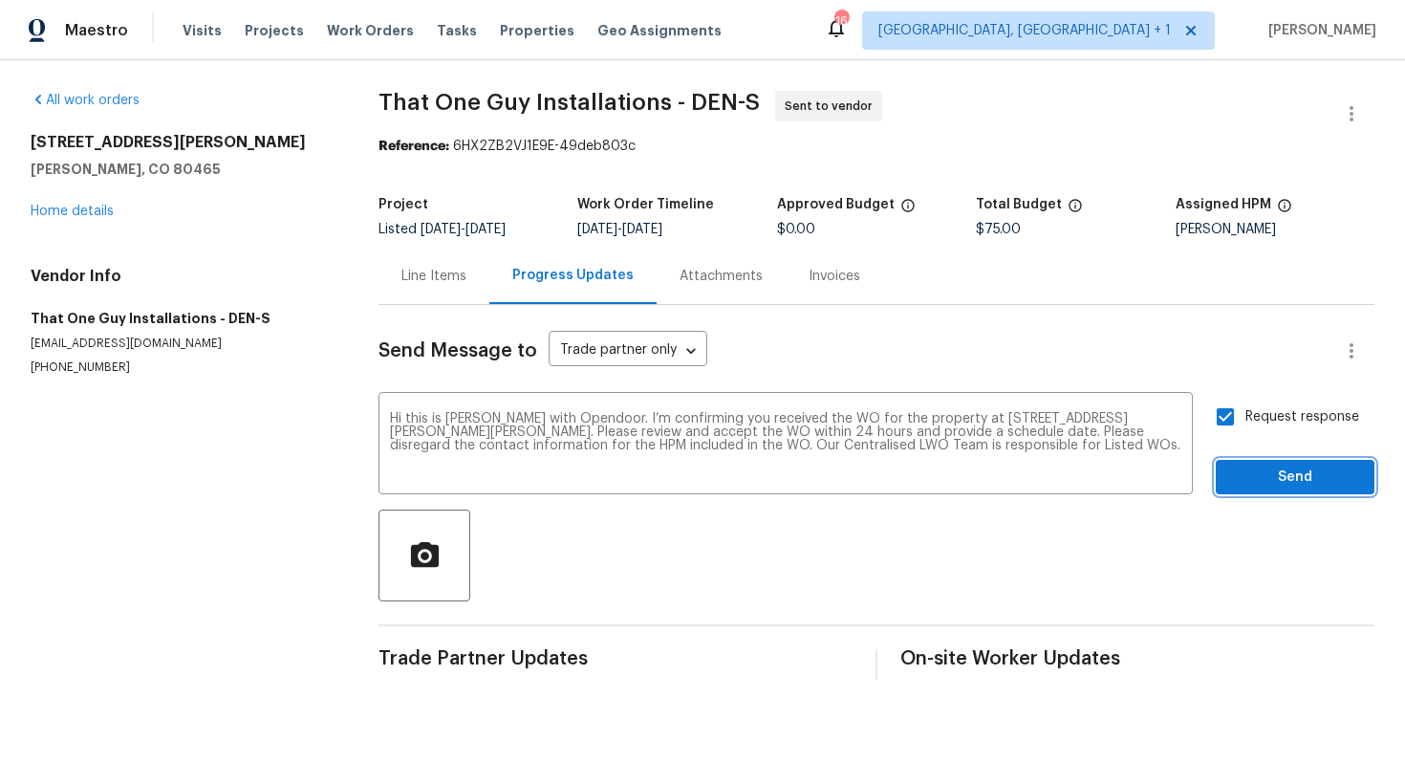
click at [1257, 485] on span "Send" at bounding box center [1295, 478] width 128 height 24
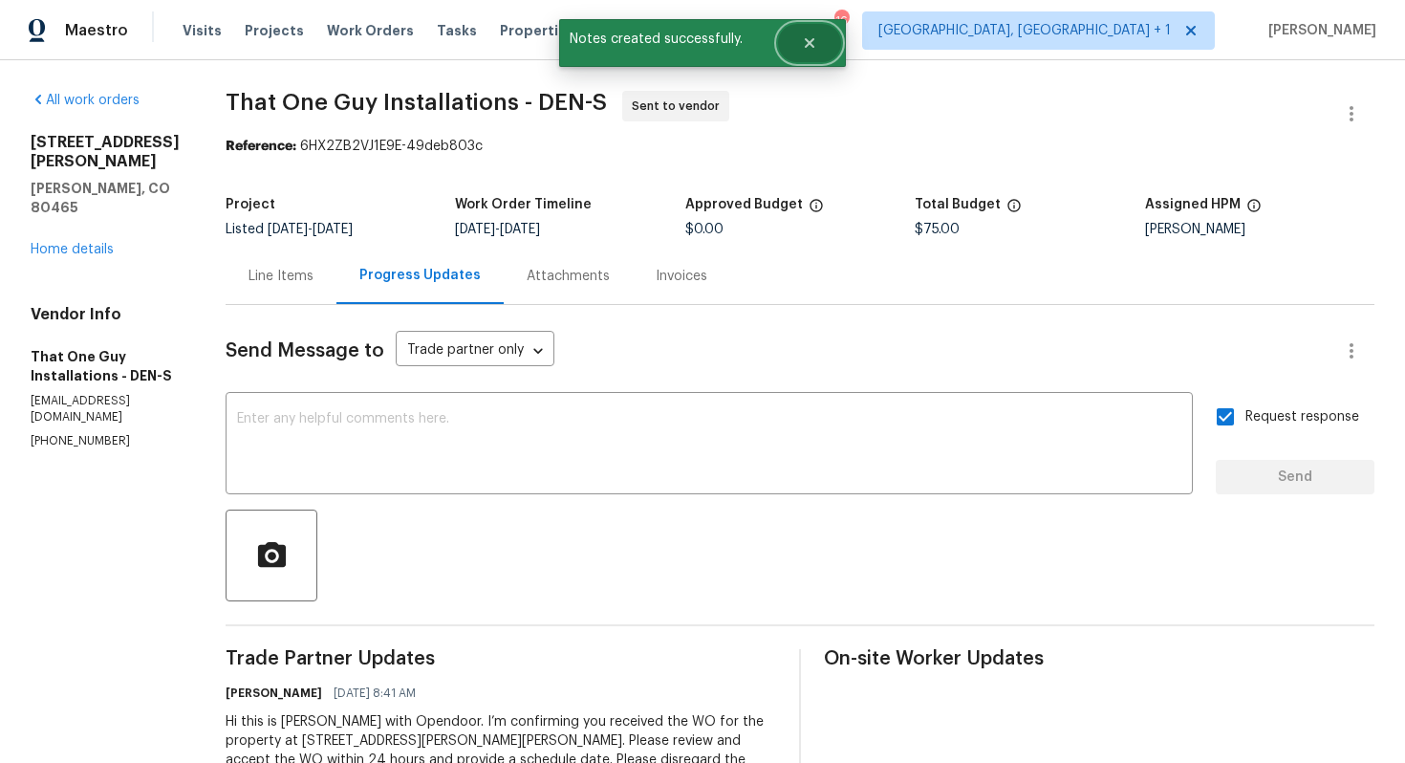
click at [822, 44] on button "Close" at bounding box center [809, 43] width 63 height 38
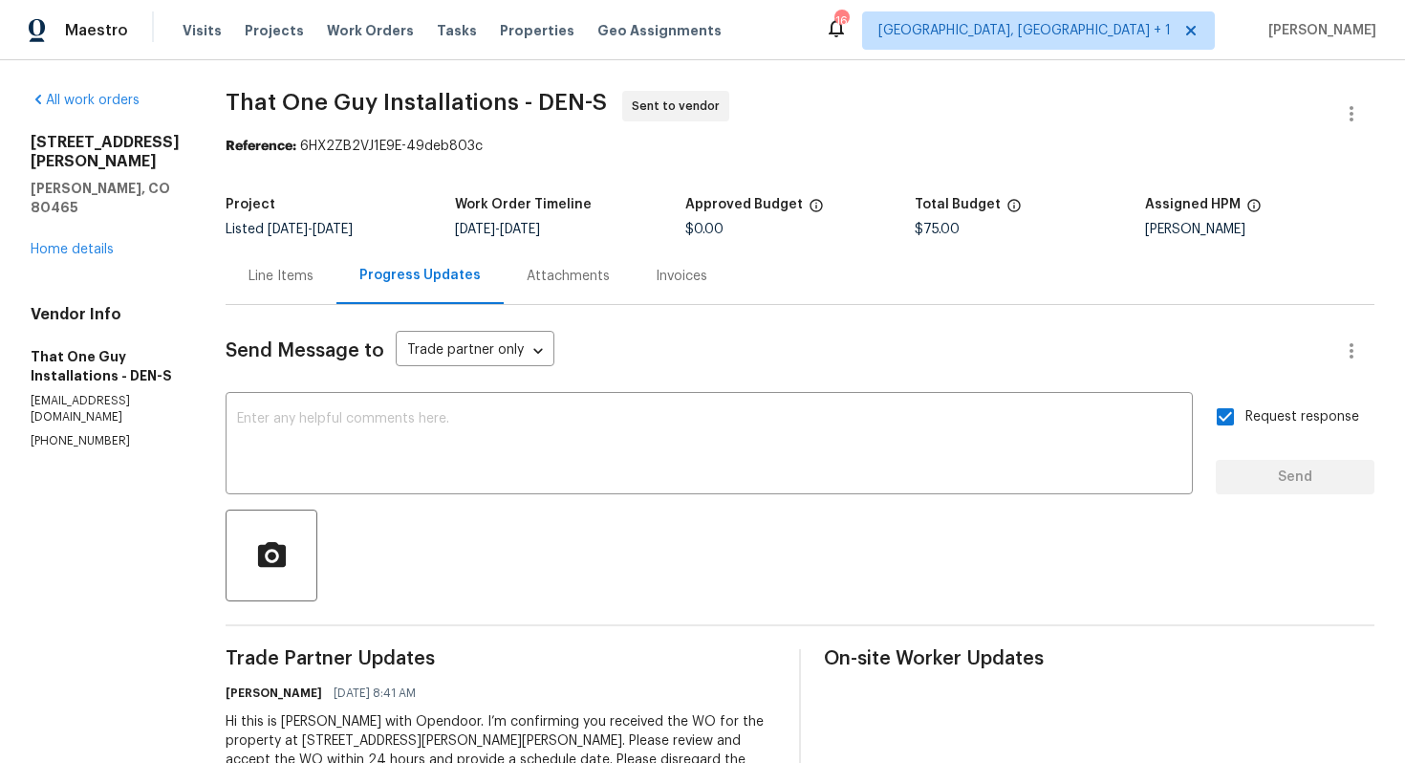
click at [546, 496] on div "Send Message to Trade partner only Trade partner only ​ x ​ Request response Se…" at bounding box center [800, 568] width 1149 height 526
click at [595, 448] on textarea at bounding box center [709, 445] width 945 height 67
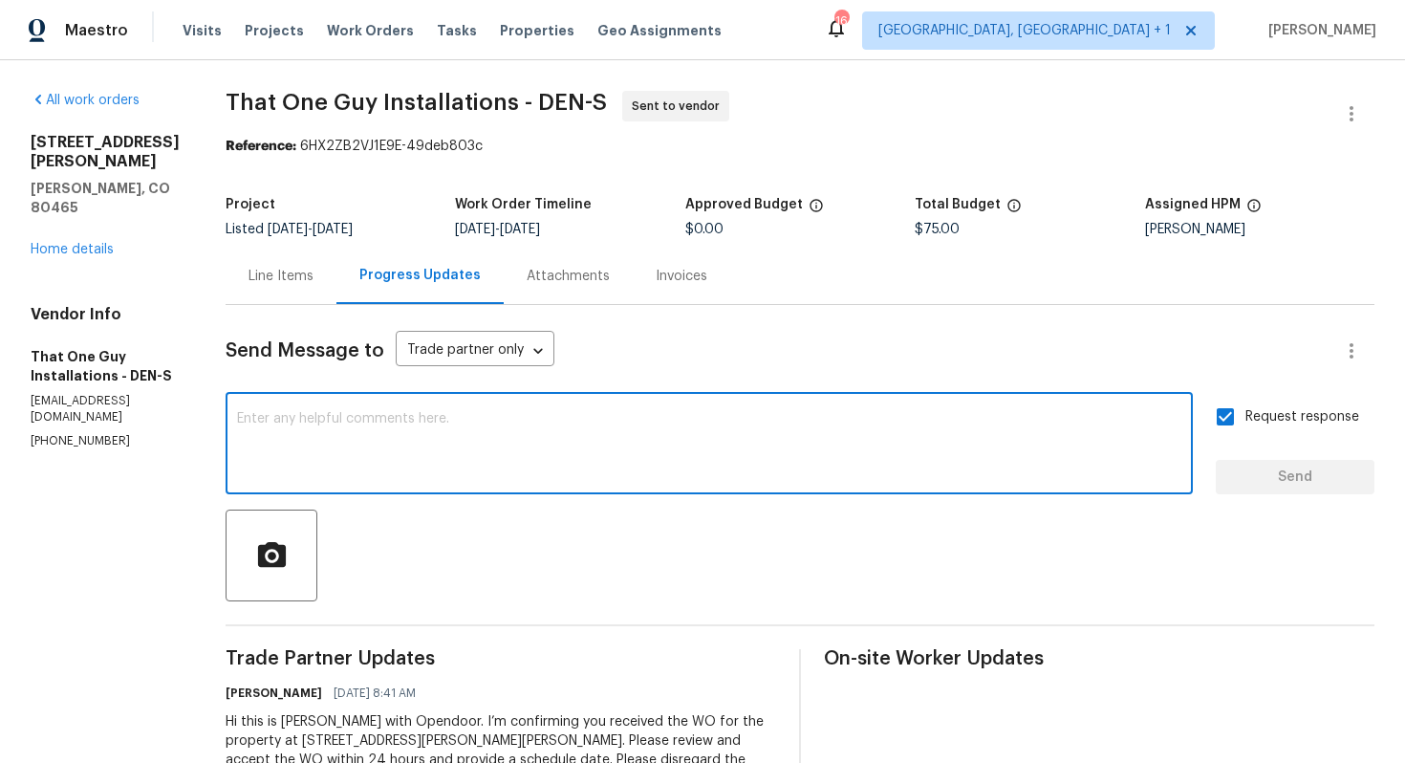
click at [517, 449] on textarea at bounding box center [709, 445] width 945 height 67
paste textarea "Attention All Work Orders must include before-photos (both close-up and wide-an…"
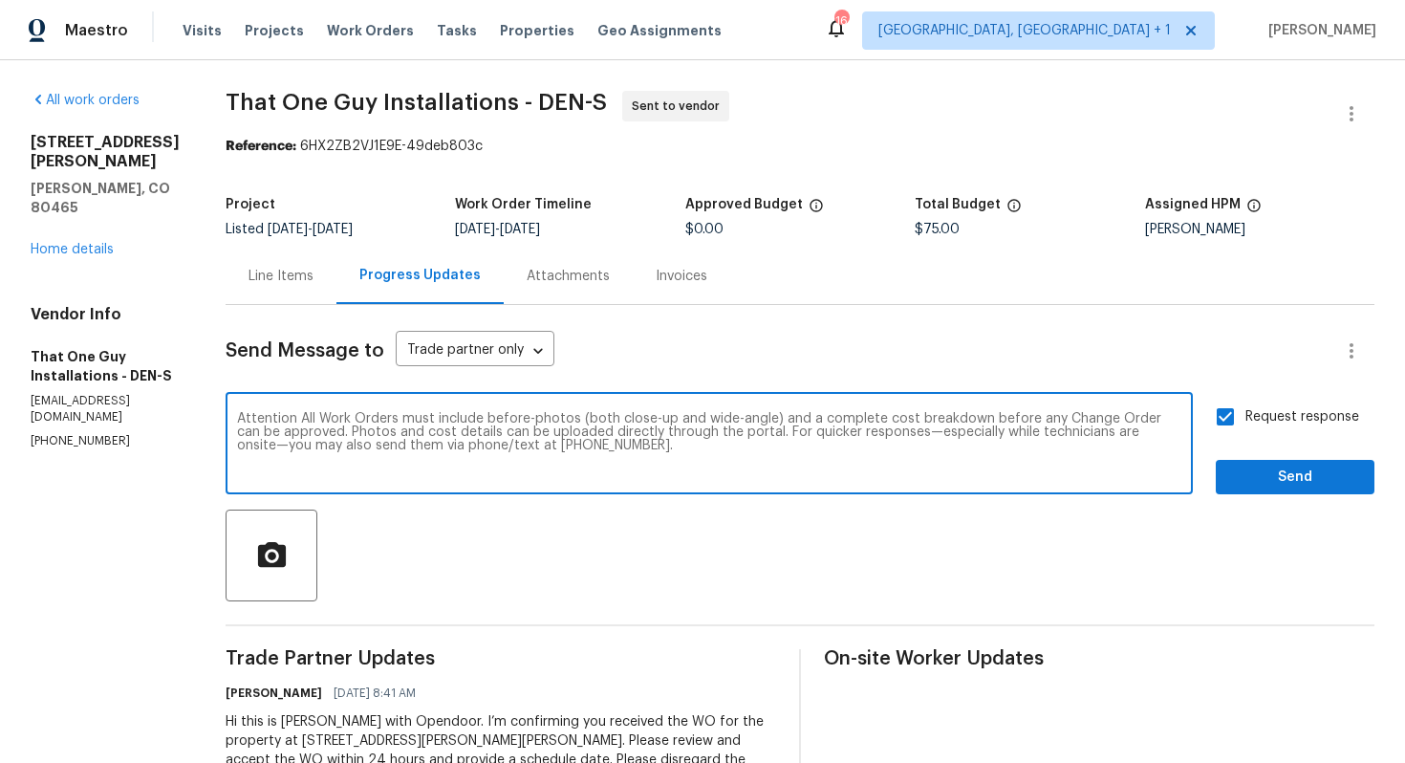
type textarea "Attention All Work Orders must include before-photos (both close-up and wide-an…"
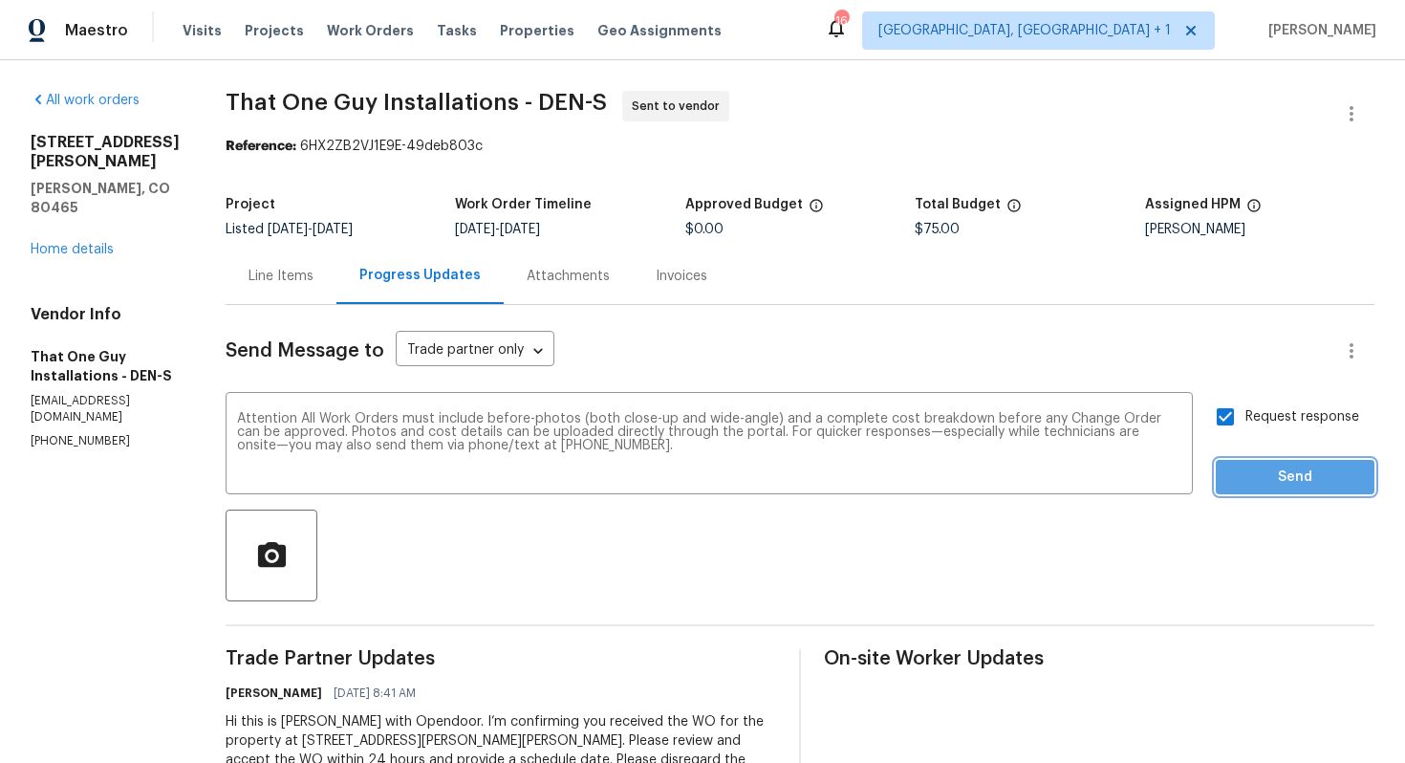
click at [1296, 472] on span "Send" at bounding box center [1295, 478] width 128 height 24
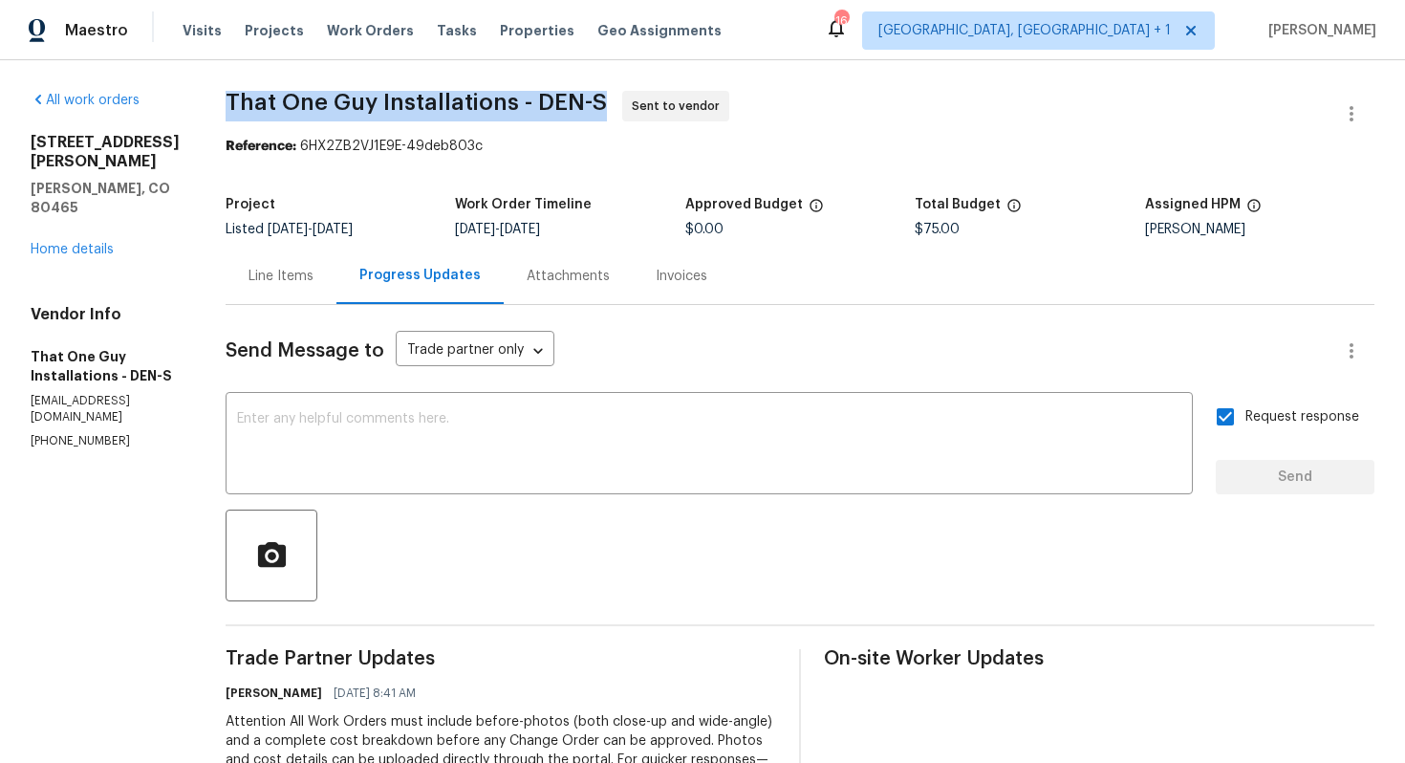
drag, startPoint x: 224, startPoint y: 106, endPoint x: 594, endPoint y: 109, distance: 370.0
click at [595, 109] on span "That One Guy Installations - DEN-S" at bounding box center [416, 102] width 381 height 23
copy span "That One Guy Installations - DEN-S"
click at [444, 170] on section "That One Guy Installations - DEN-S Sent to vendor Reference: 6HX2ZB2VJ1E9E-49de…" at bounding box center [800, 536] width 1149 height 891
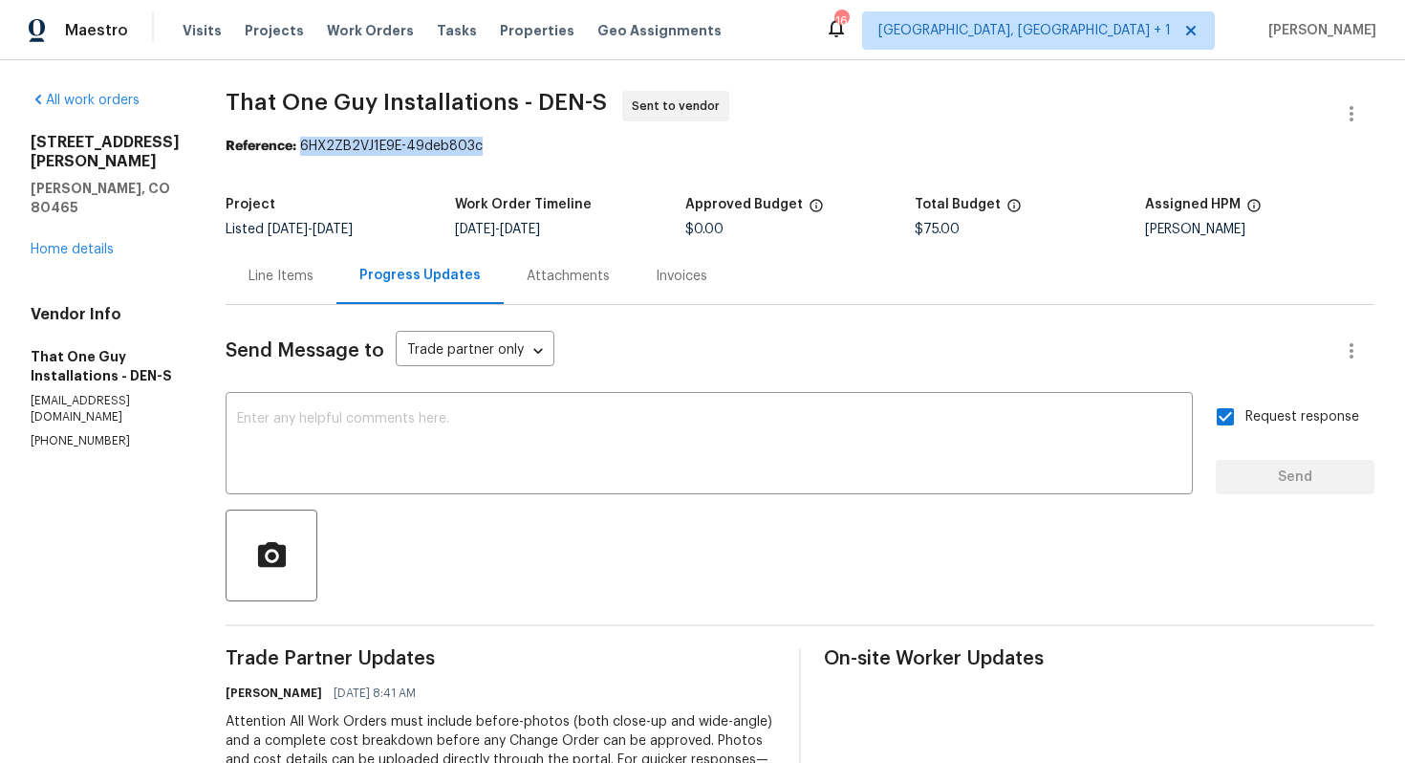
drag, startPoint x: 293, startPoint y: 145, endPoint x: 508, endPoint y: 145, distance: 214.1
click at [508, 145] on div "Reference: 6HX2ZB2VJ1E9E-49deb803c" at bounding box center [800, 146] width 1149 height 19
copy div "6HX2ZB2VJ1E9E-49deb803c"
click at [921, 97] on span "That One Guy Installations - DEN-S Sent to vendor" at bounding box center [777, 114] width 1103 height 46
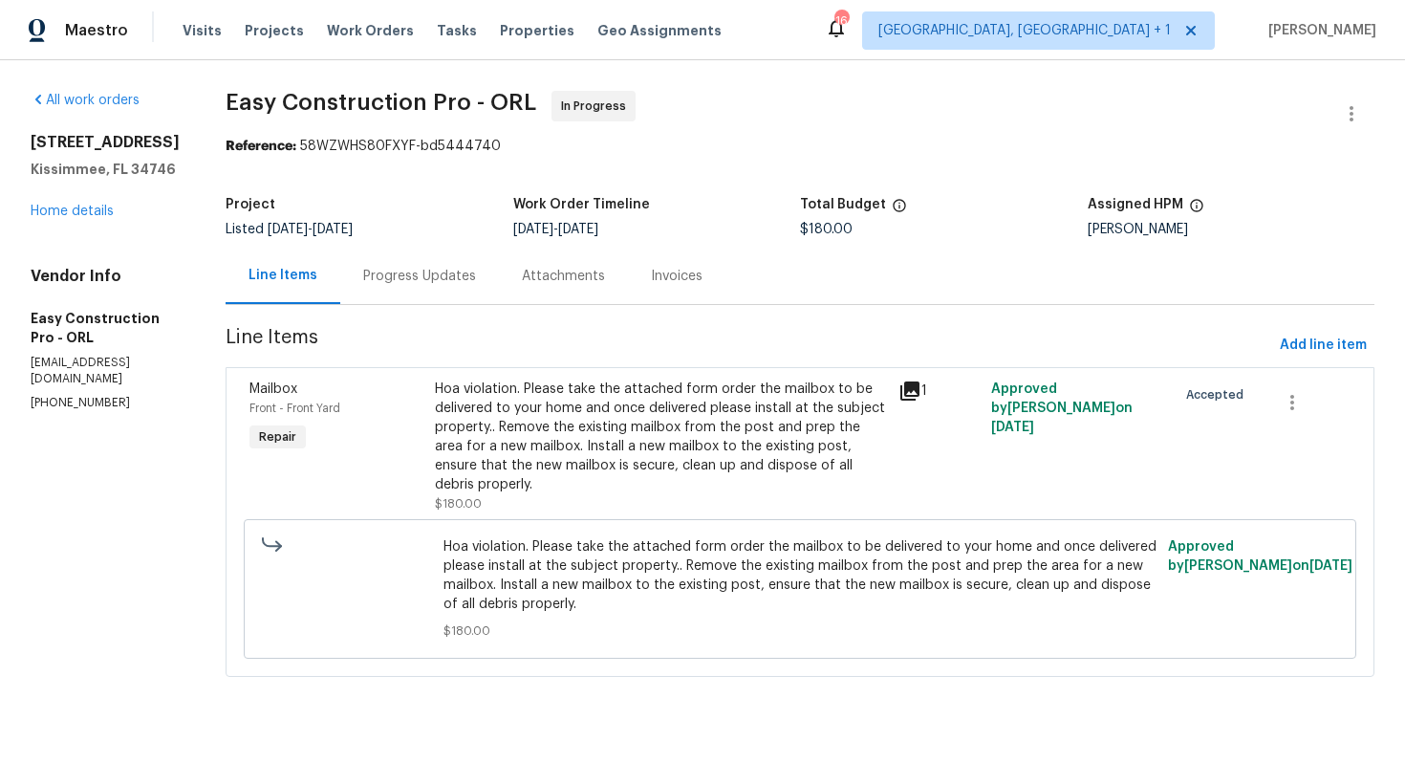
click at [444, 276] on div "Progress Updates" at bounding box center [419, 276] width 113 height 19
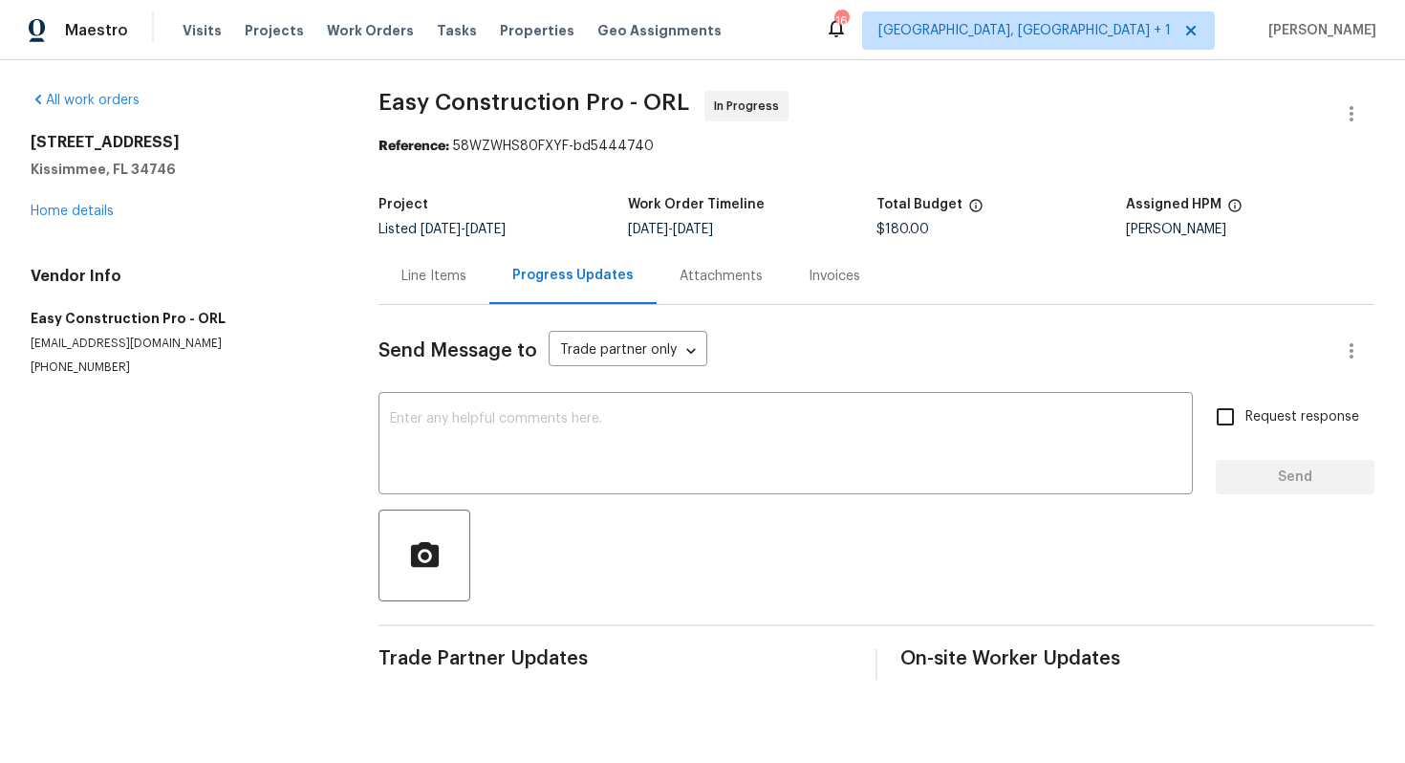
click at [424, 278] on div "Line Items" at bounding box center [434, 276] width 65 height 19
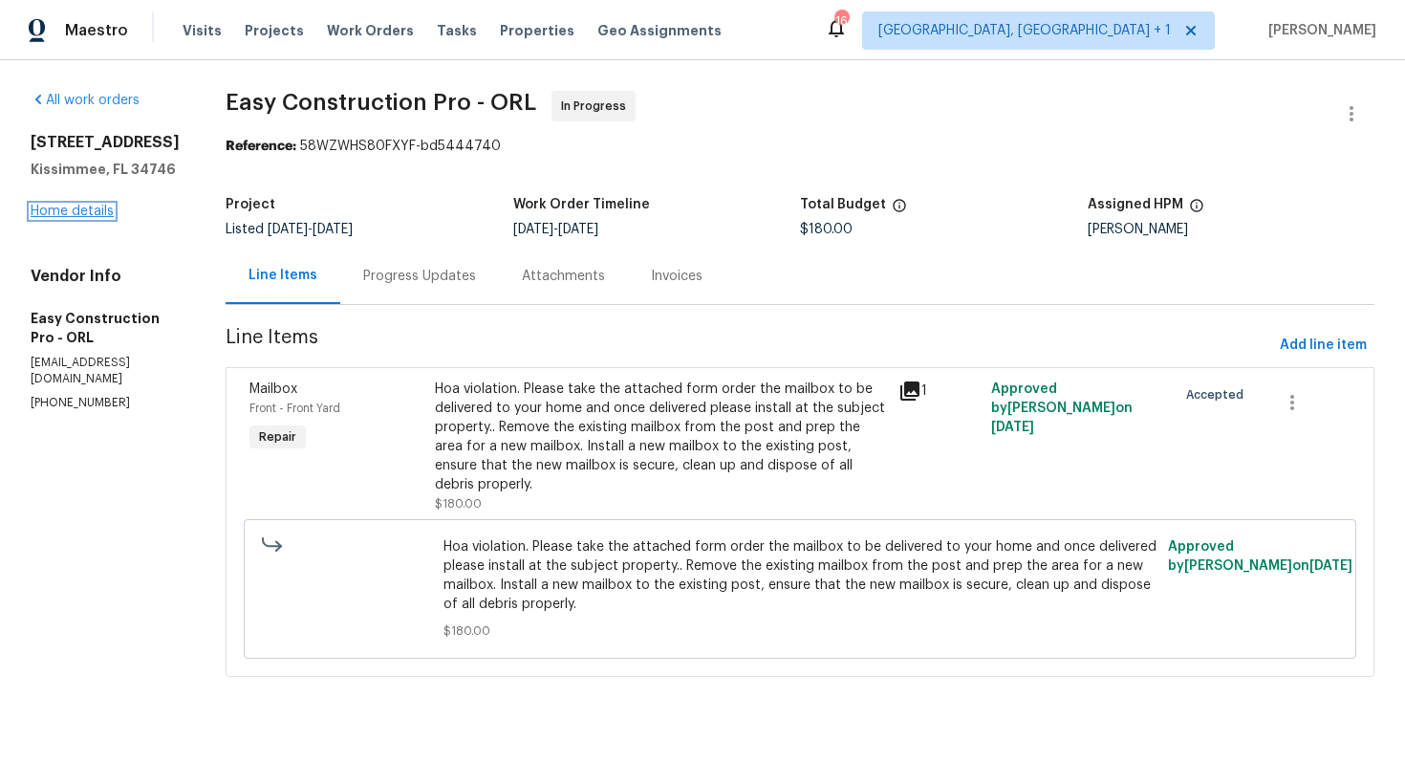
click at [87, 210] on link "Home details" at bounding box center [72, 211] width 83 height 13
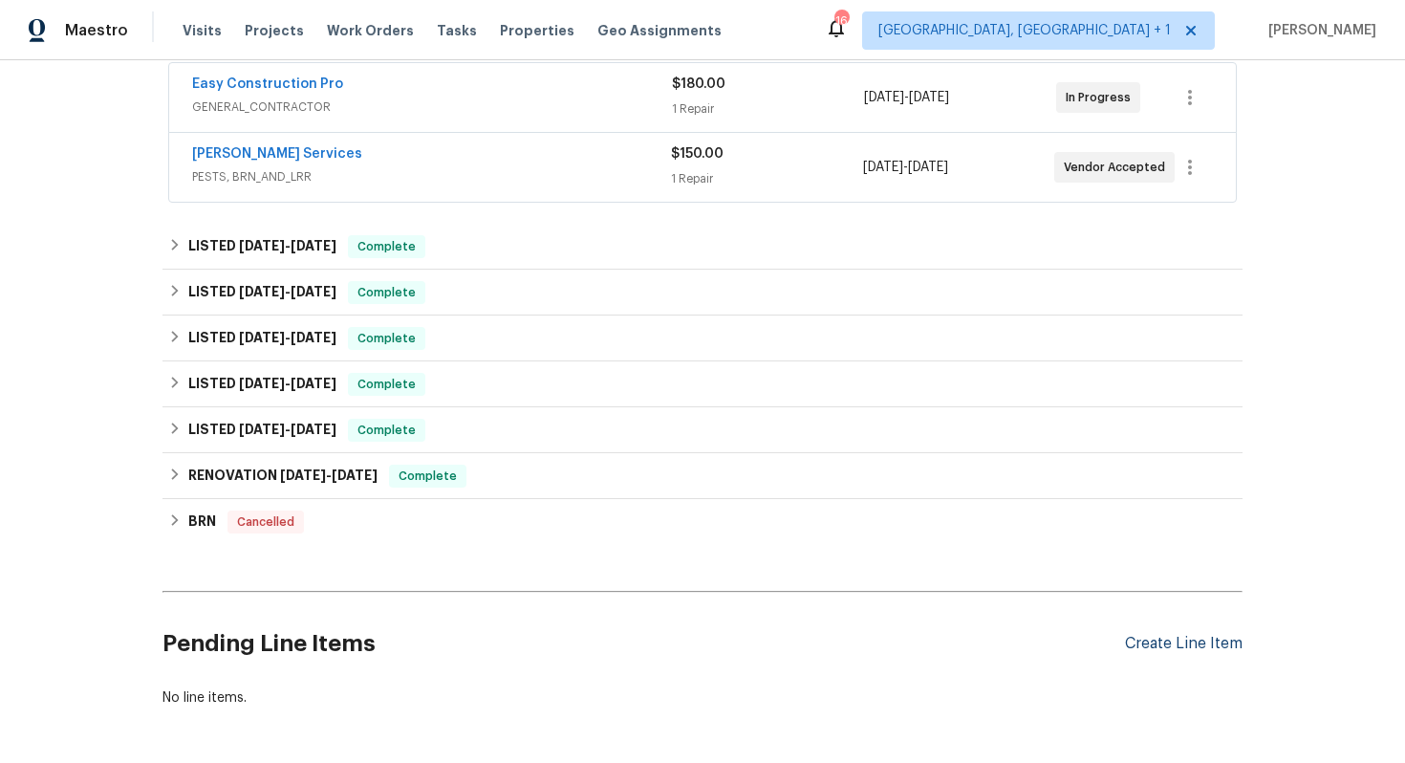
scroll to position [365, 0]
click at [1179, 639] on div "Create Line Item" at bounding box center [1184, 643] width 118 height 18
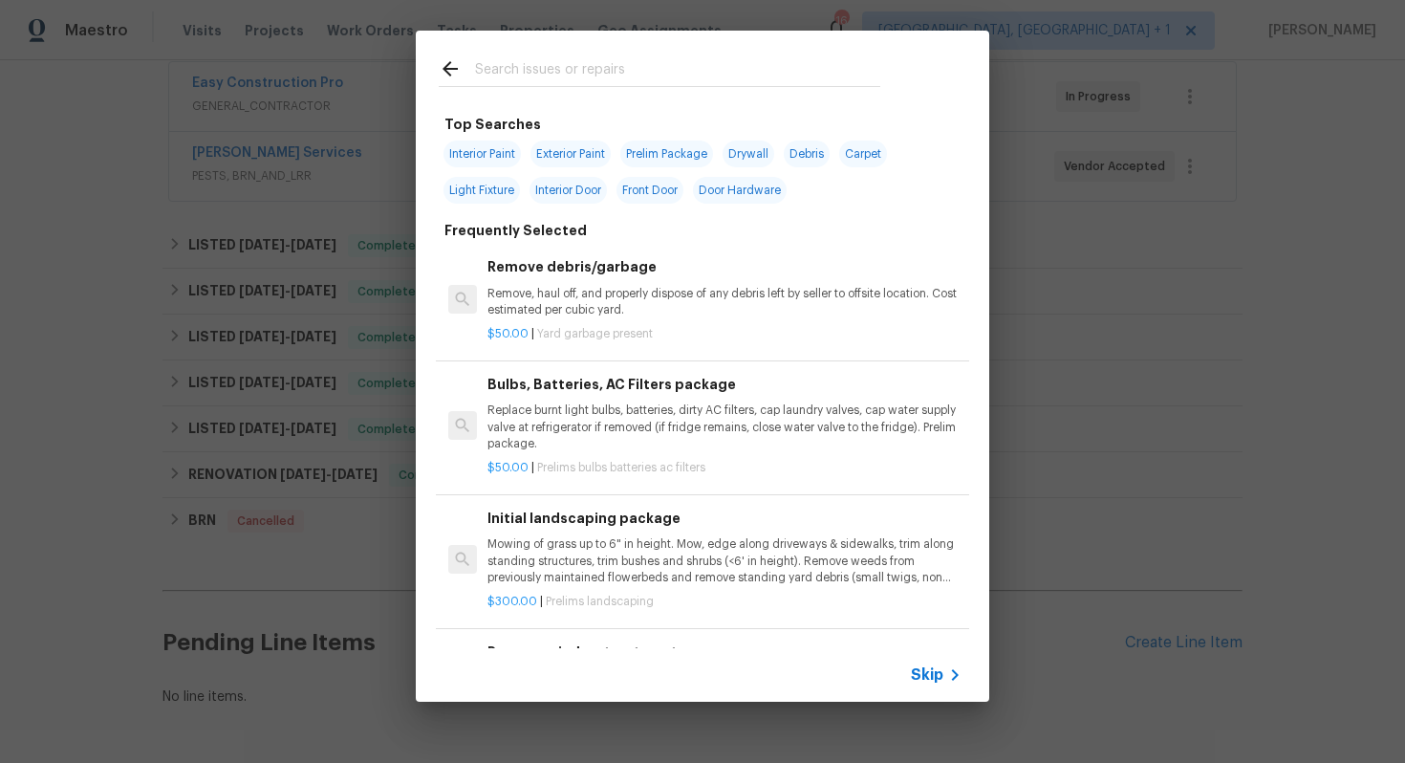
click at [598, 71] on input "text" at bounding box center [677, 71] width 405 height 29
click at [583, 190] on span "Interior Door" at bounding box center [568, 190] width 77 height 27
type input "Interior Door"
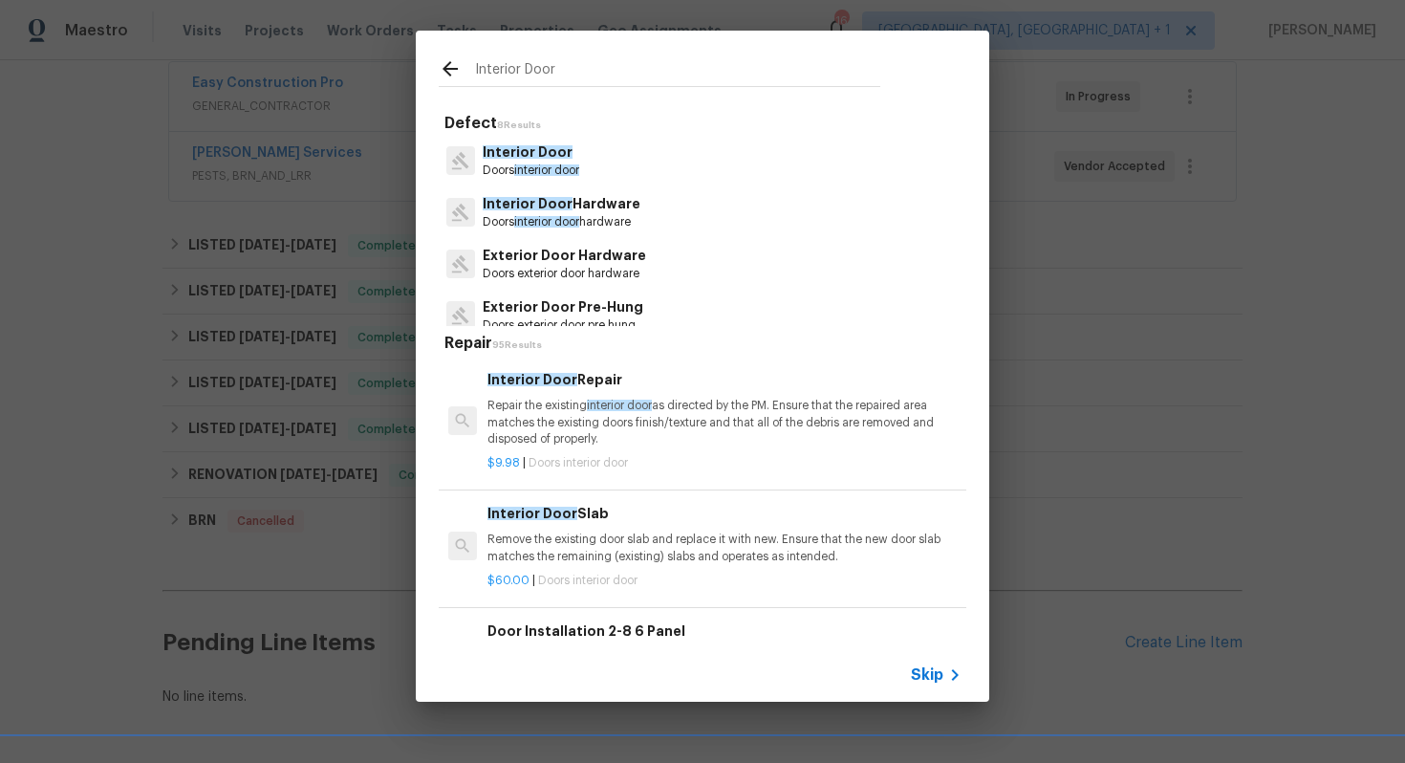
click at [517, 163] on p "Doors interior door" at bounding box center [531, 171] width 97 height 16
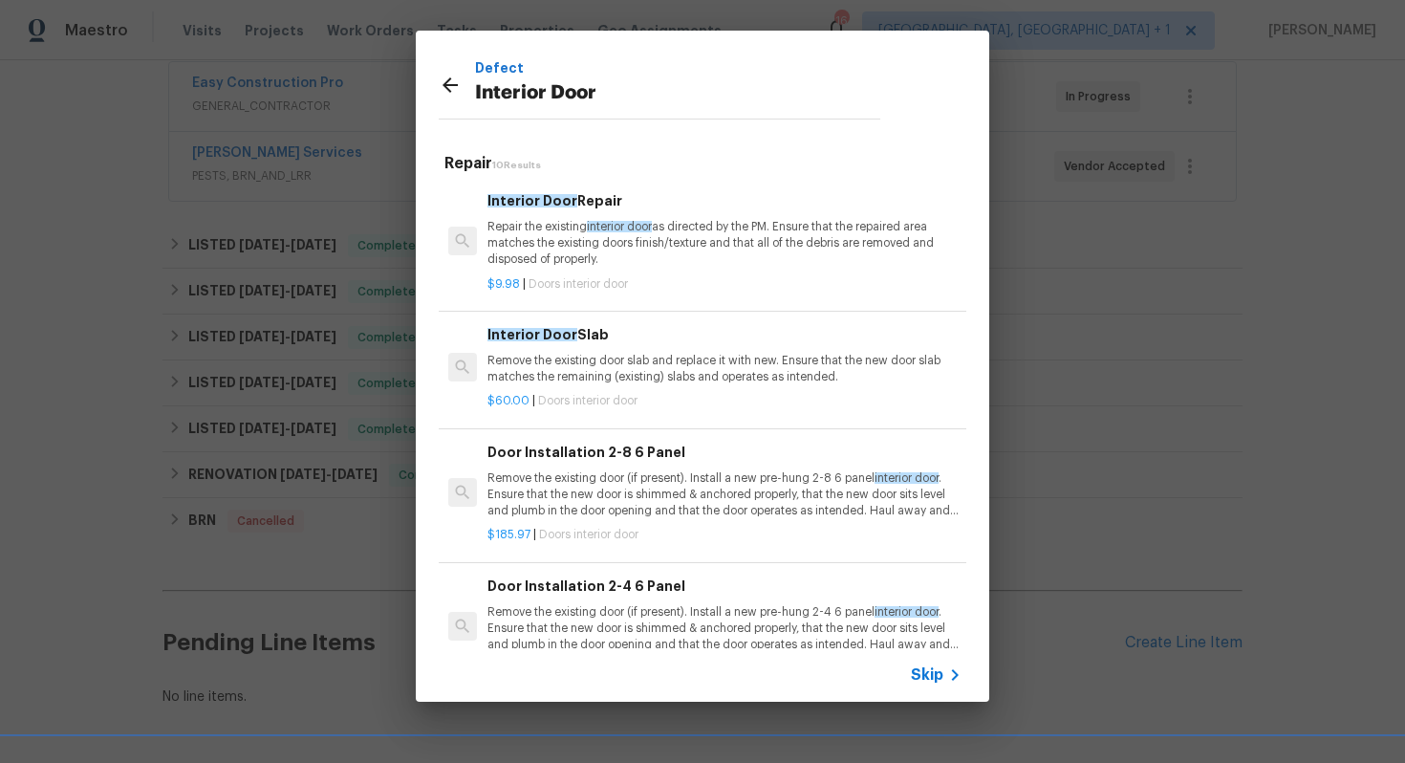
click at [576, 236] on p "Repair the existing interior door as directed by the PM. Ensure that the repair…" at bounding box center [725, 243] width 474 height 49
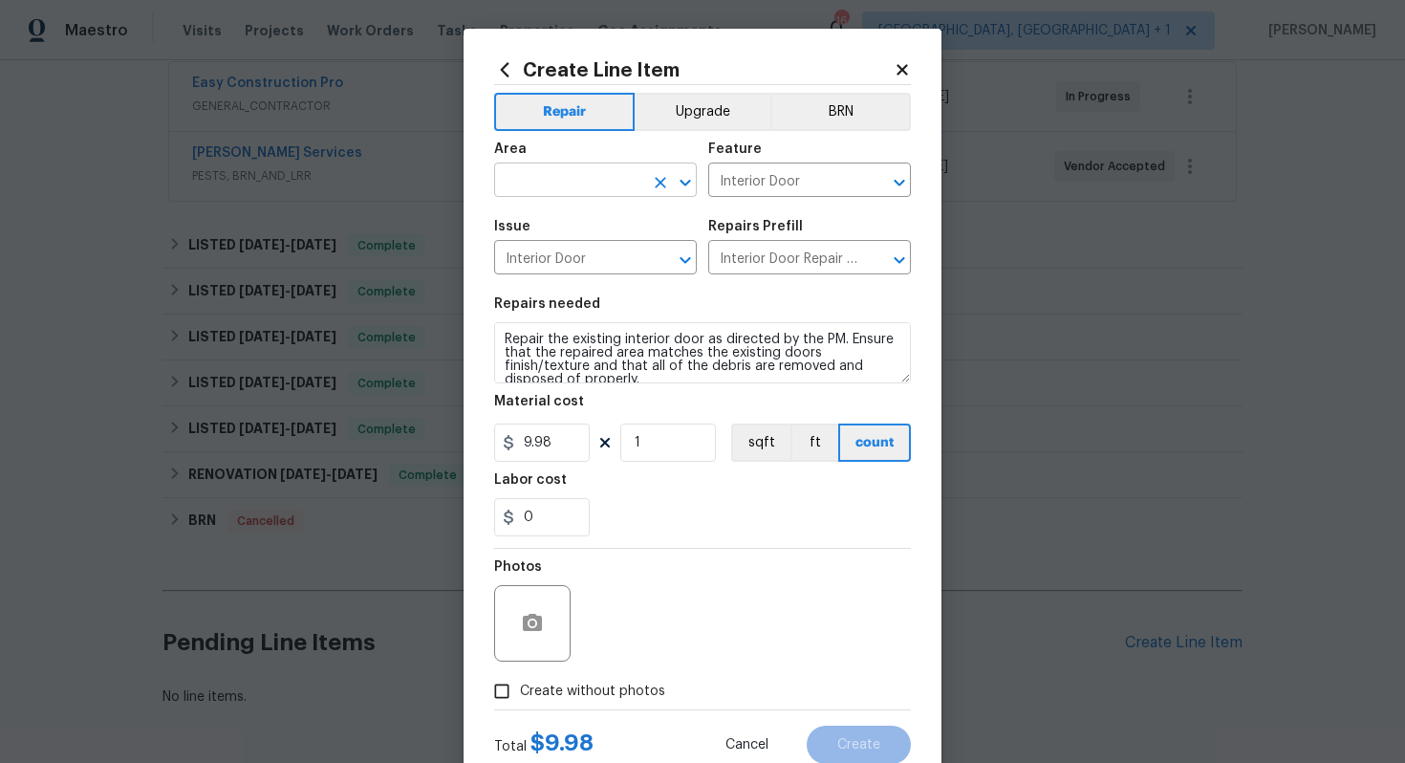
click at [559, 168] on input "text" at bounding box center [568, 182] width 149 height 30
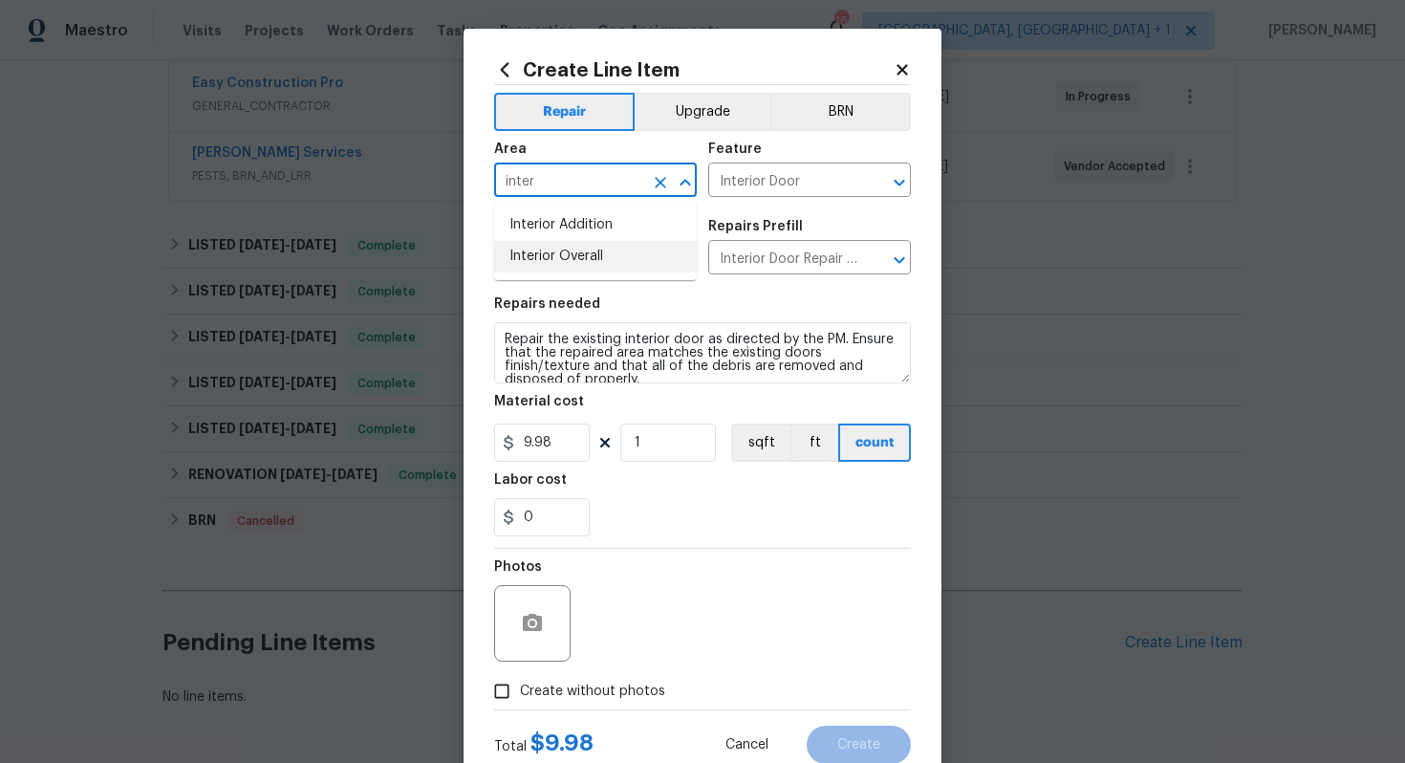
click at [600, 252] on li "Interior Overall" at bounding box center [595, 257] width 203 height 32
type input "Interior Overall"
click at [600, 264] on input "Interior Door" at bounding box center [568, 260] width 149 height 30
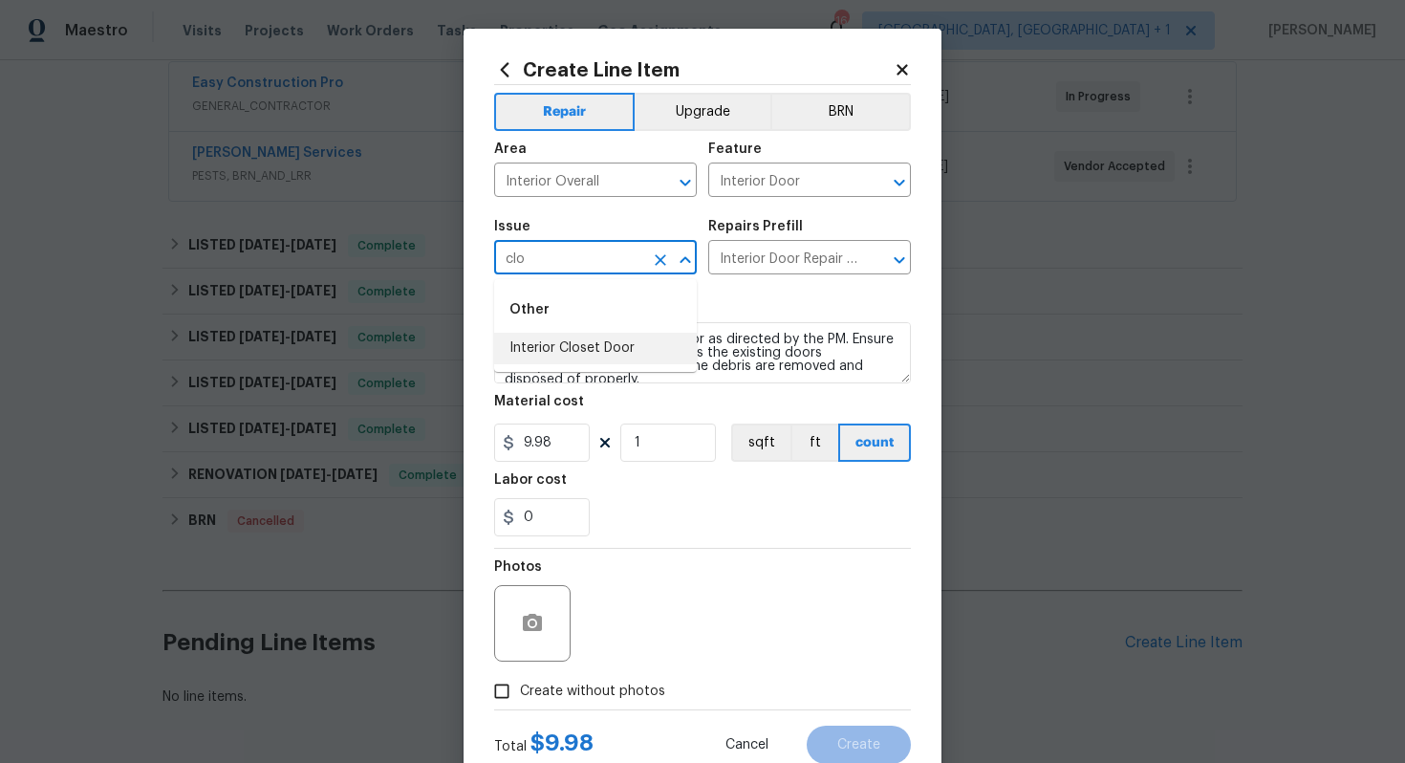
click at [596, 350] on li "Interior Closet Door" at bounding box center [595, 349] width 203 height 32
type input "Interior Closet Door"
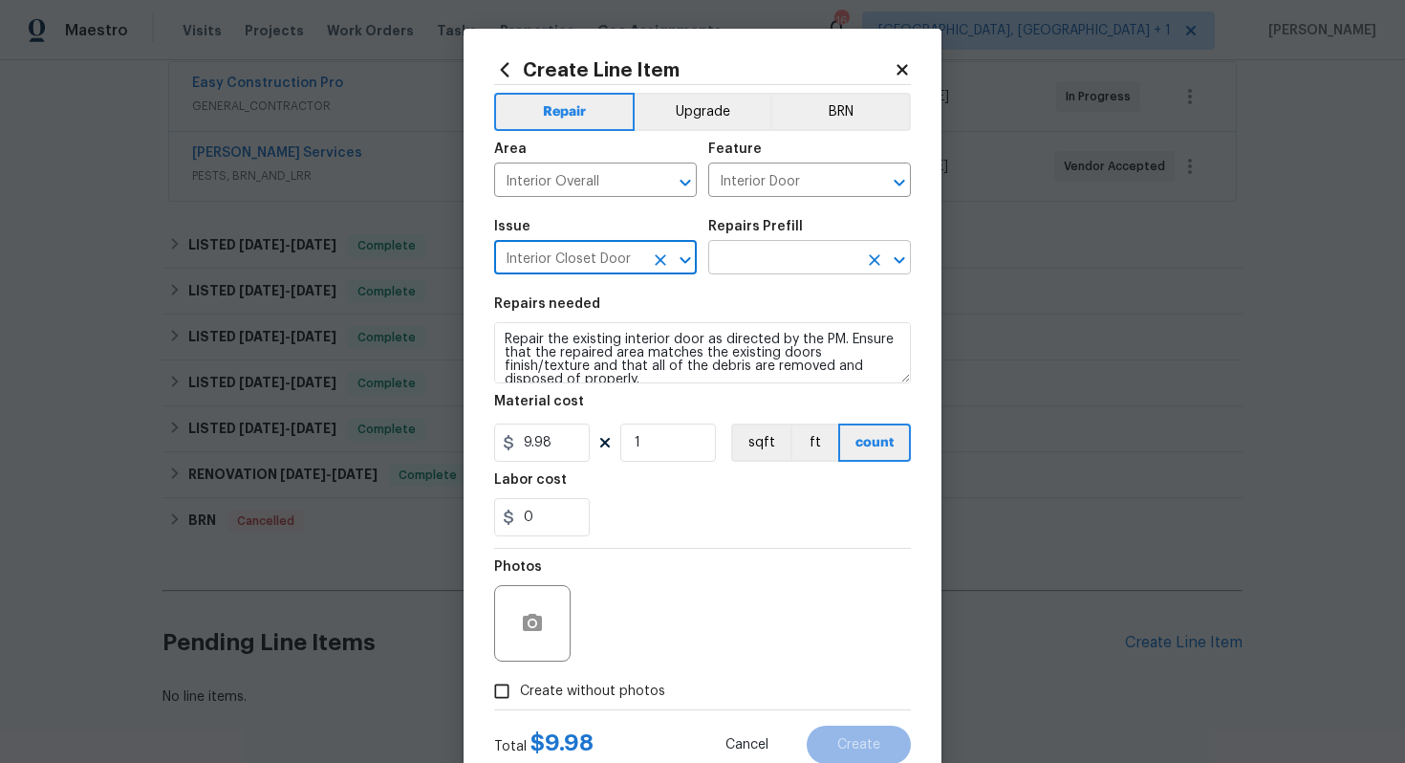
type input "Interior Closet Door"
click at [761, 269] on input "text" at bounding box center [782, 260] width 149 height 30
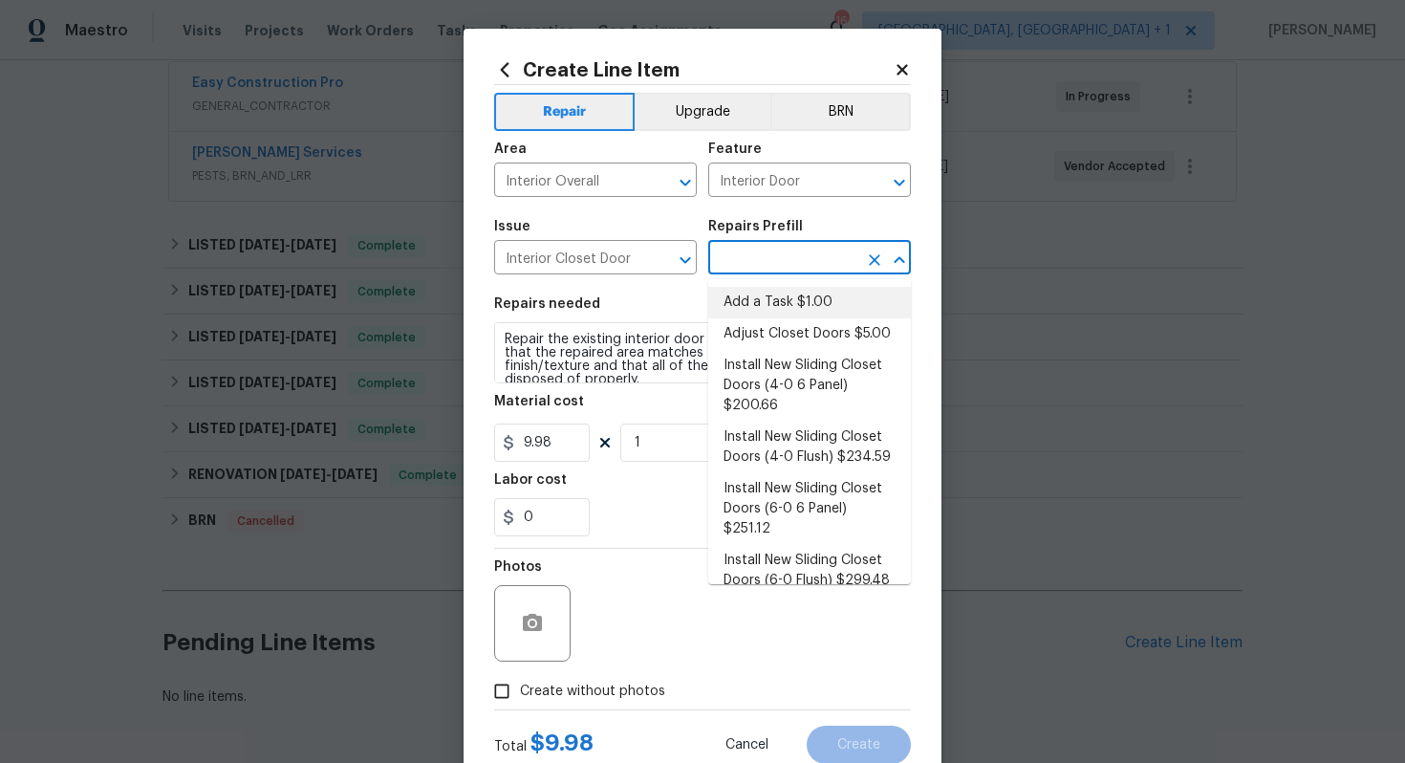
click at [767, 300] on li "Add a Task $1.00" at bounding box center [809, 303] width 203 height 32
type input "Add a Task $1.00"
type textarea "HPM to detail"
type input "1"
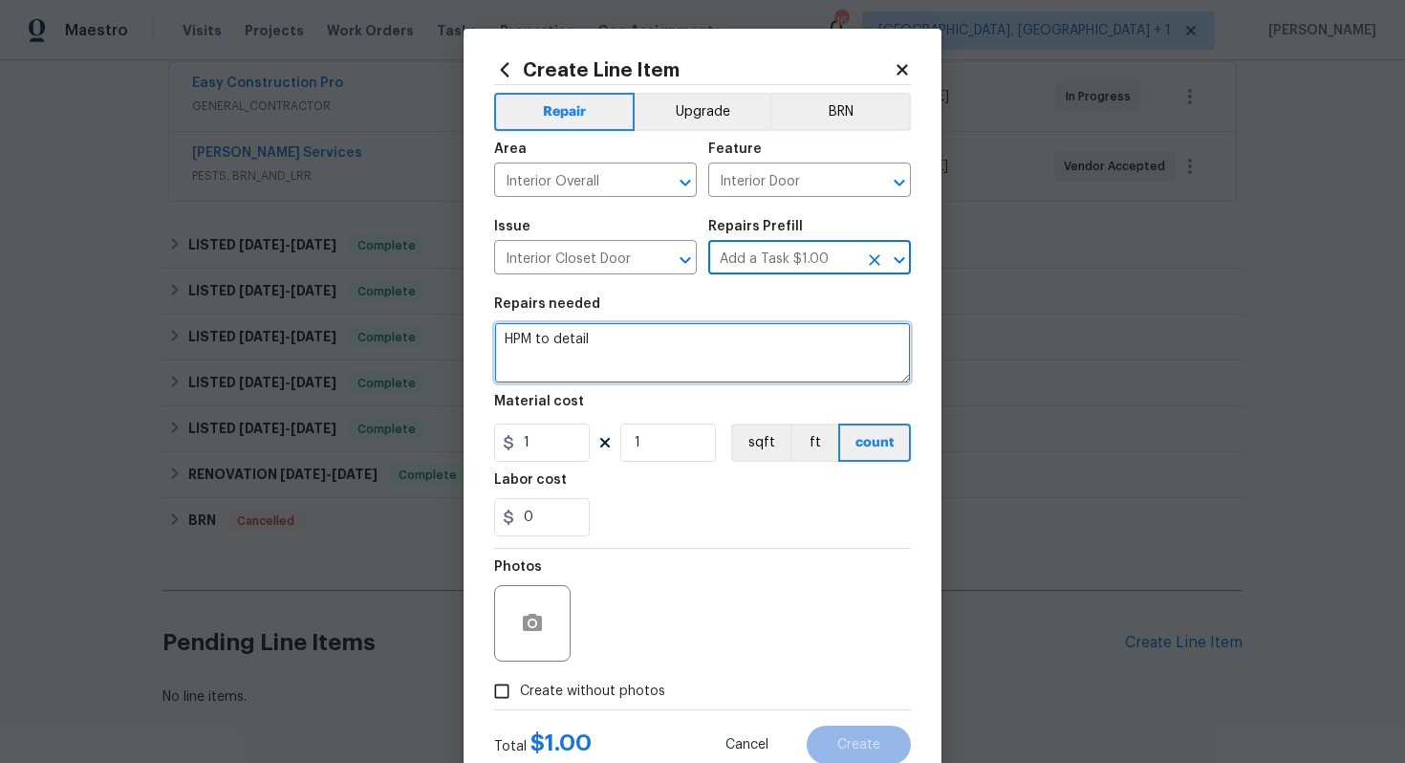
click at [681, 349] on textarea "HPM to detail" at bounding box center [702, 352] width 417 height 61
paste textarea "Closet off the track upstairs hallway. Please adjust and rehang."
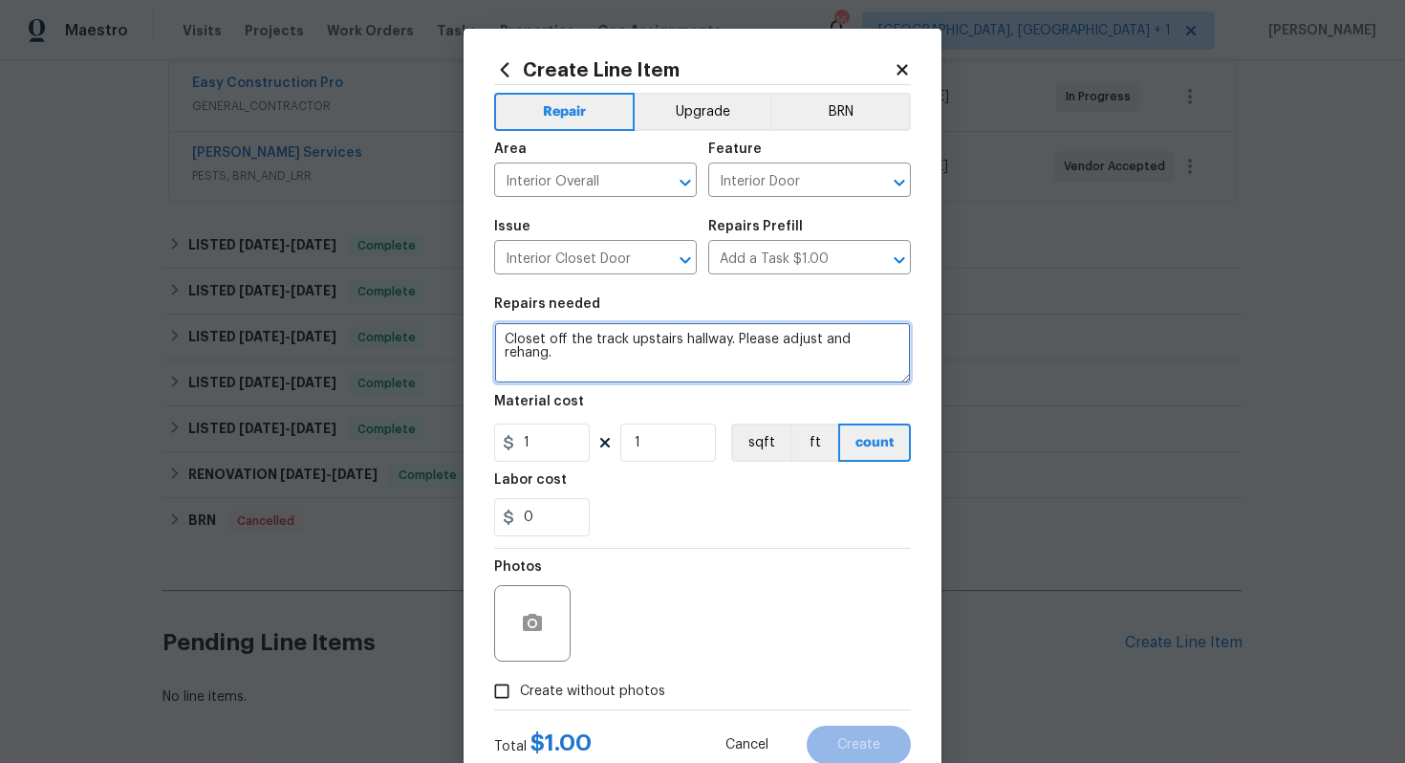
type textarea "Closet off the track upstairs hallway. Please adjust and rehang."
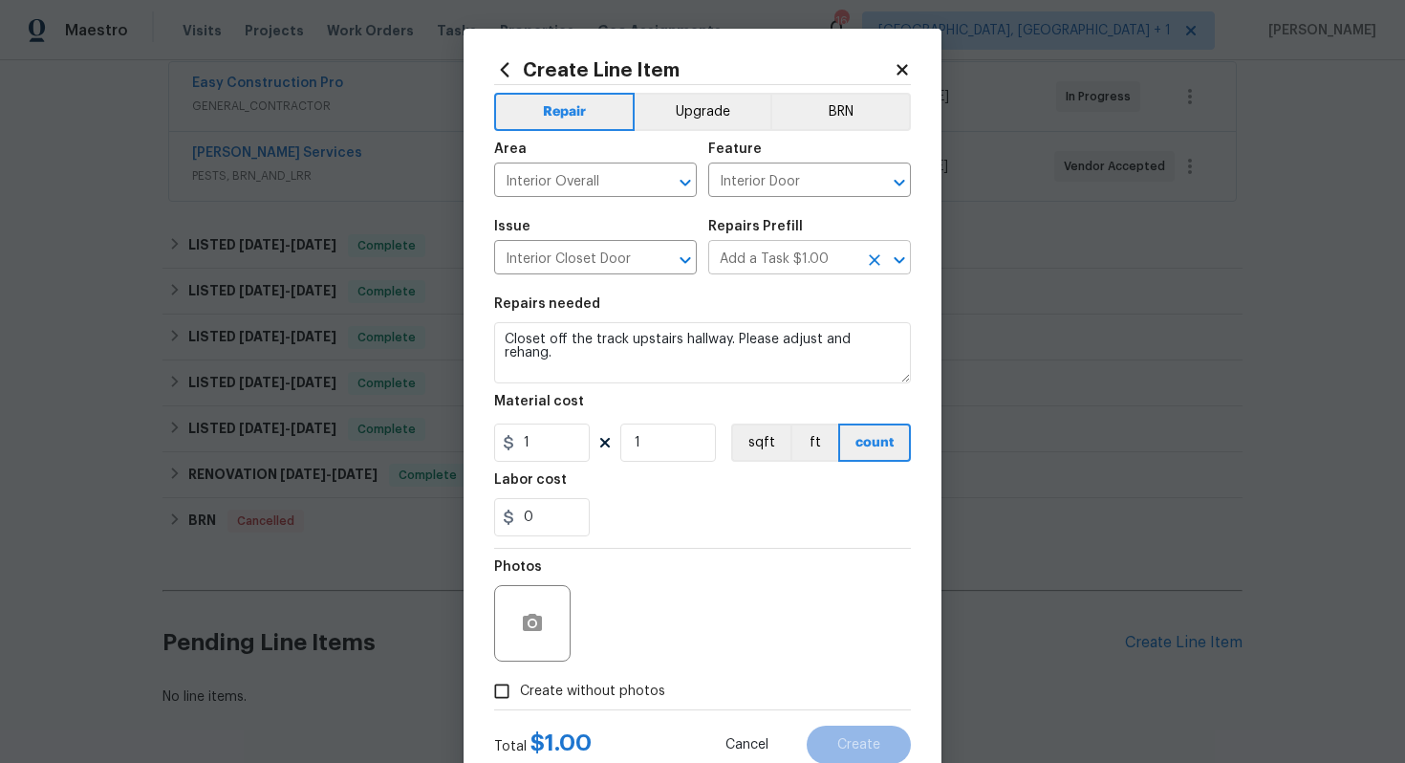
click at [839, 258] on input "Add a Task $1.00" at bounding box center [782, 260] width 149 height 30
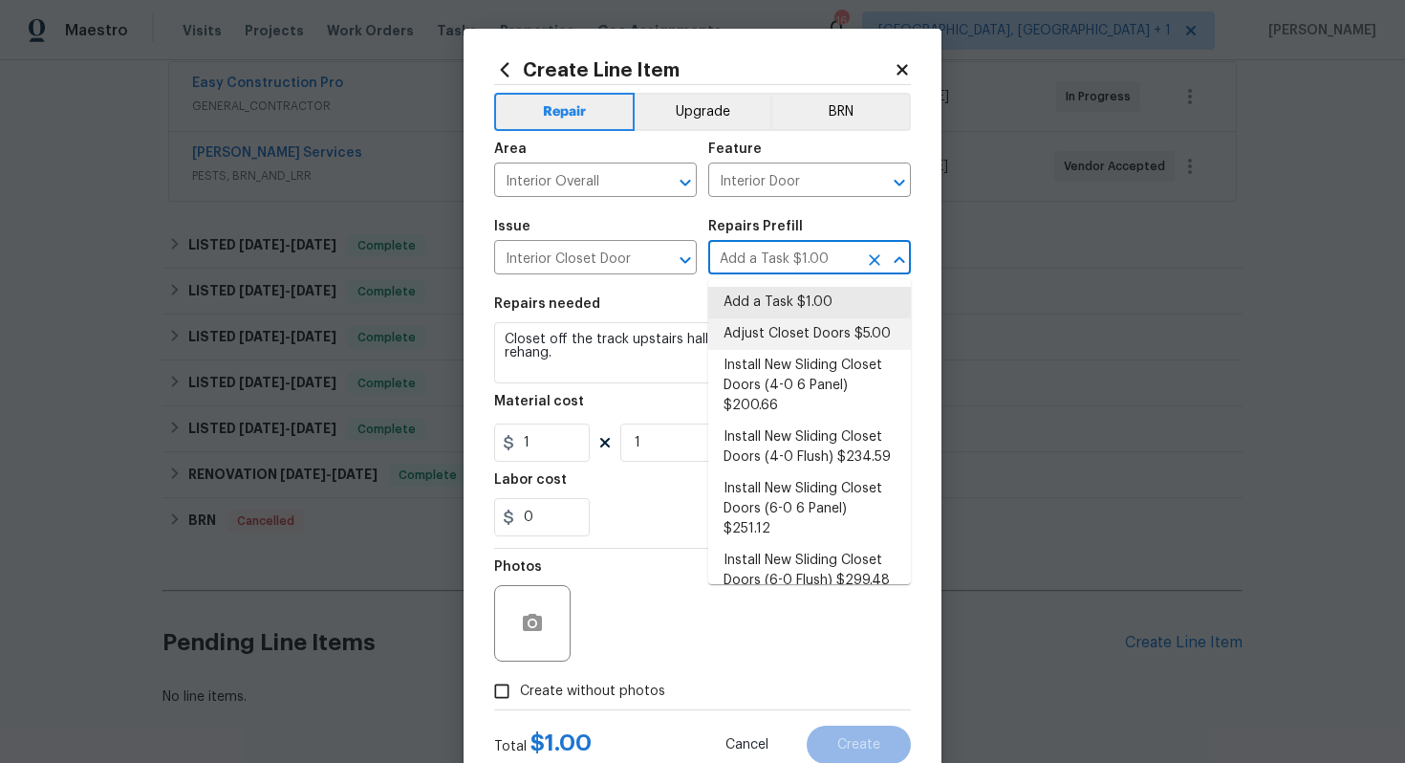
click at [819, 331] on li "Adjust Closet Doors $5.00" at bounding box center [809, 334] width 203 height 32
type input "Adjust Closet Doors $5.00"
type textarea "Adjust the closet doors ensuring that they open/close/operate as intended."
type input "5"
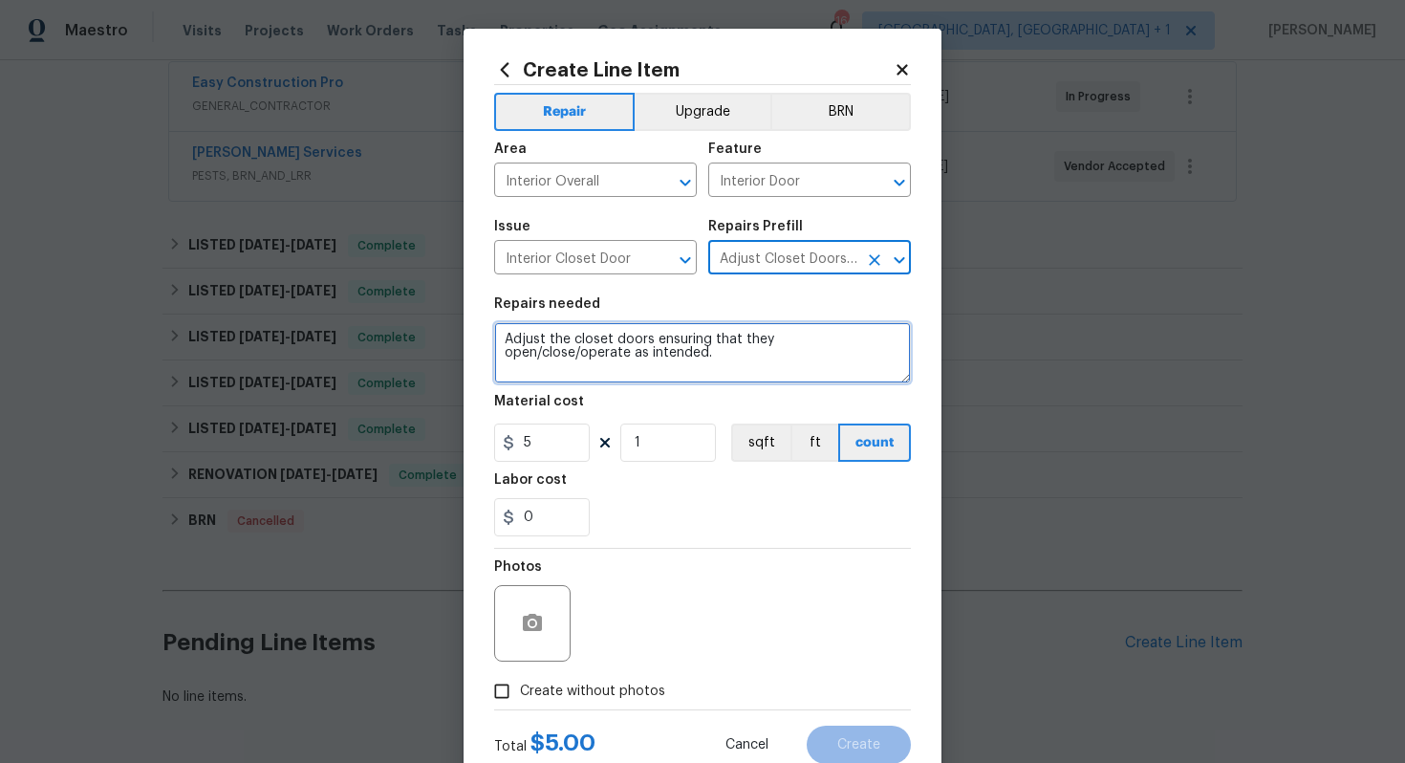
click at [703, 363] on textarea "Adjust the closet doors ensuring that they open/close/operate as intended." at bounding box center [702, 352] width 417 height 61
paste textarea "Closet off the track upstairs hallway. Please adjust and rehang."
type textarea "Closet off the track upstairs hallway. Please adjust and rehang."
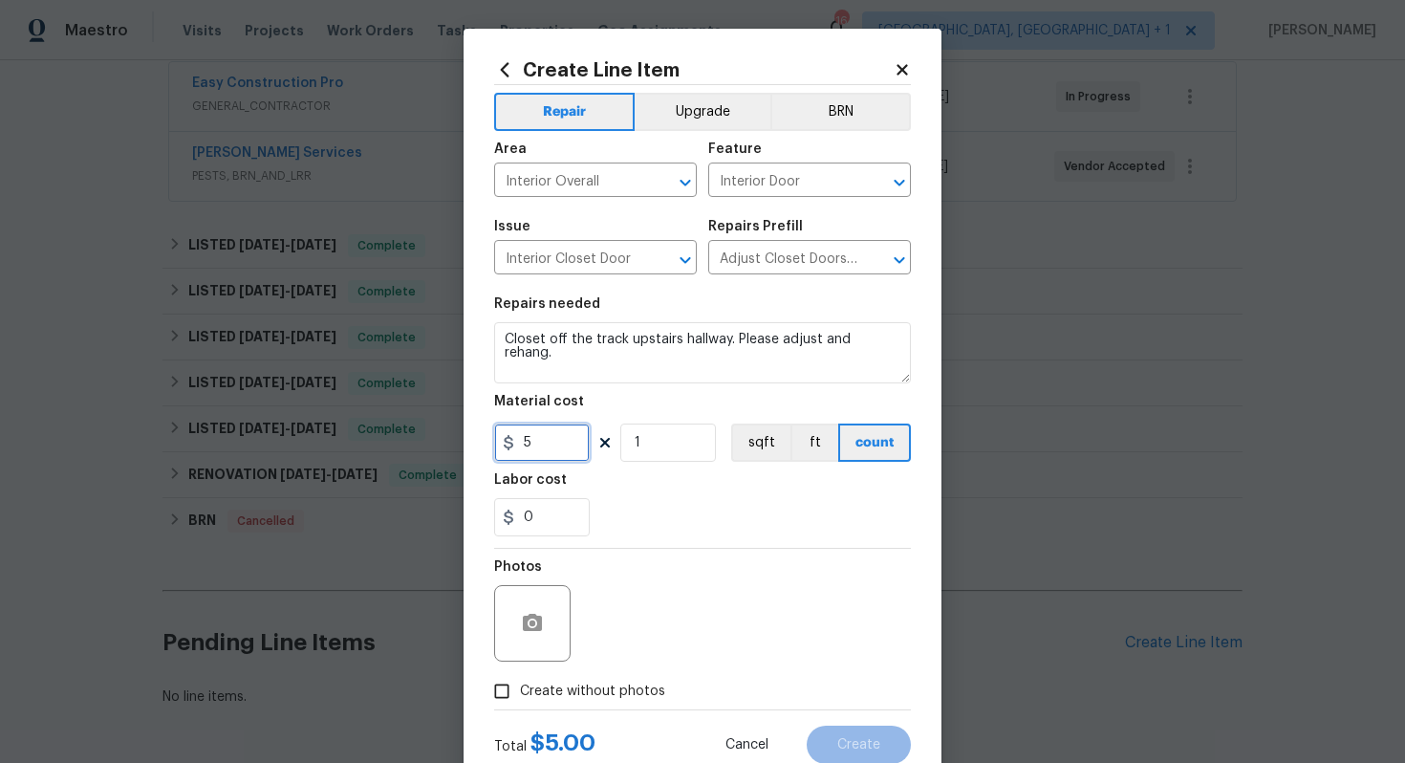
click at [562, 444] on input "5" at bounding box center [542, 442] width 96 height 38
type input "75"
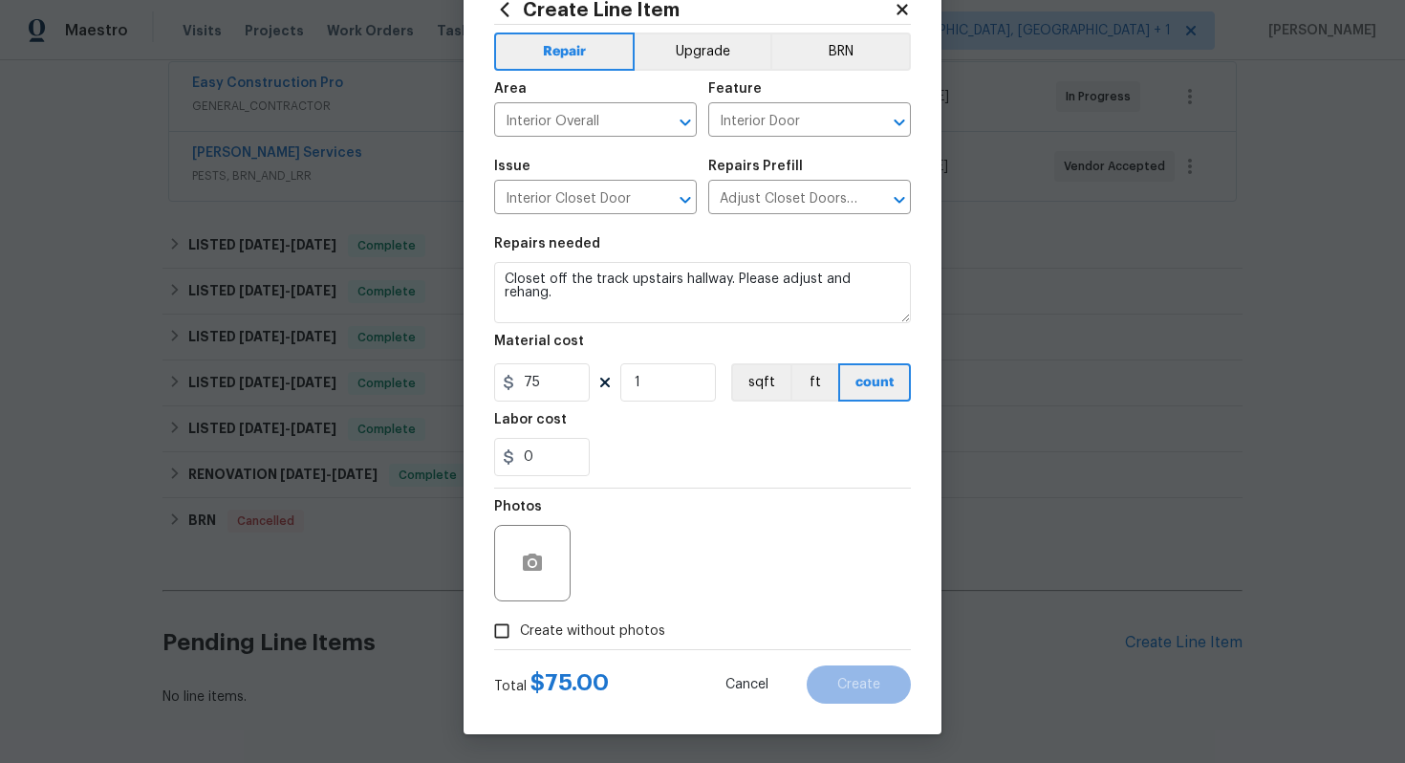
click at [560, 640] on span "Create without photos" at bounding box center [592, 631] width 145 height 20
click at [520, 640] on input "Create without photos" at bounding box center [502, 631] width 36 height 36
checkbox input "true"
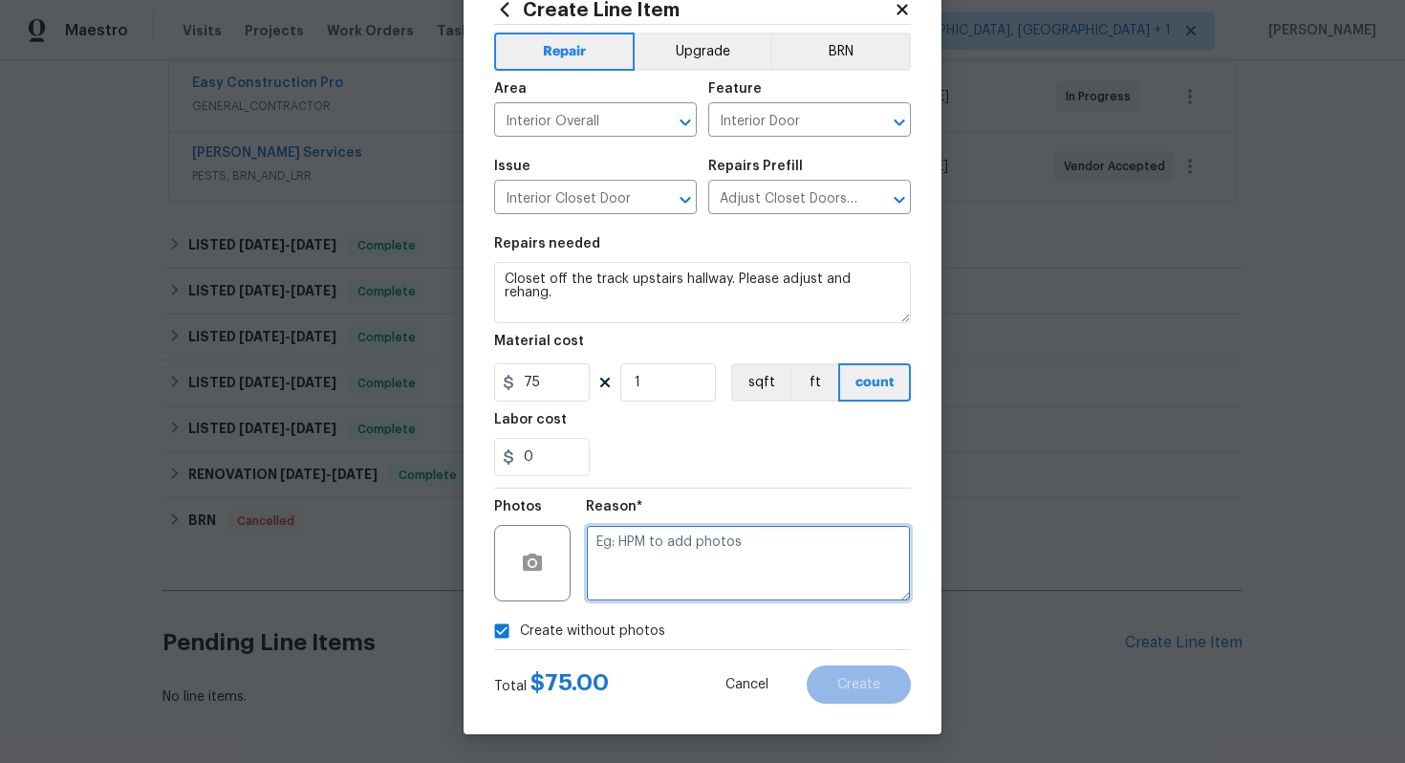
click at [713, 576] on textarea at bounding box center [748, 563] width 325 height 76
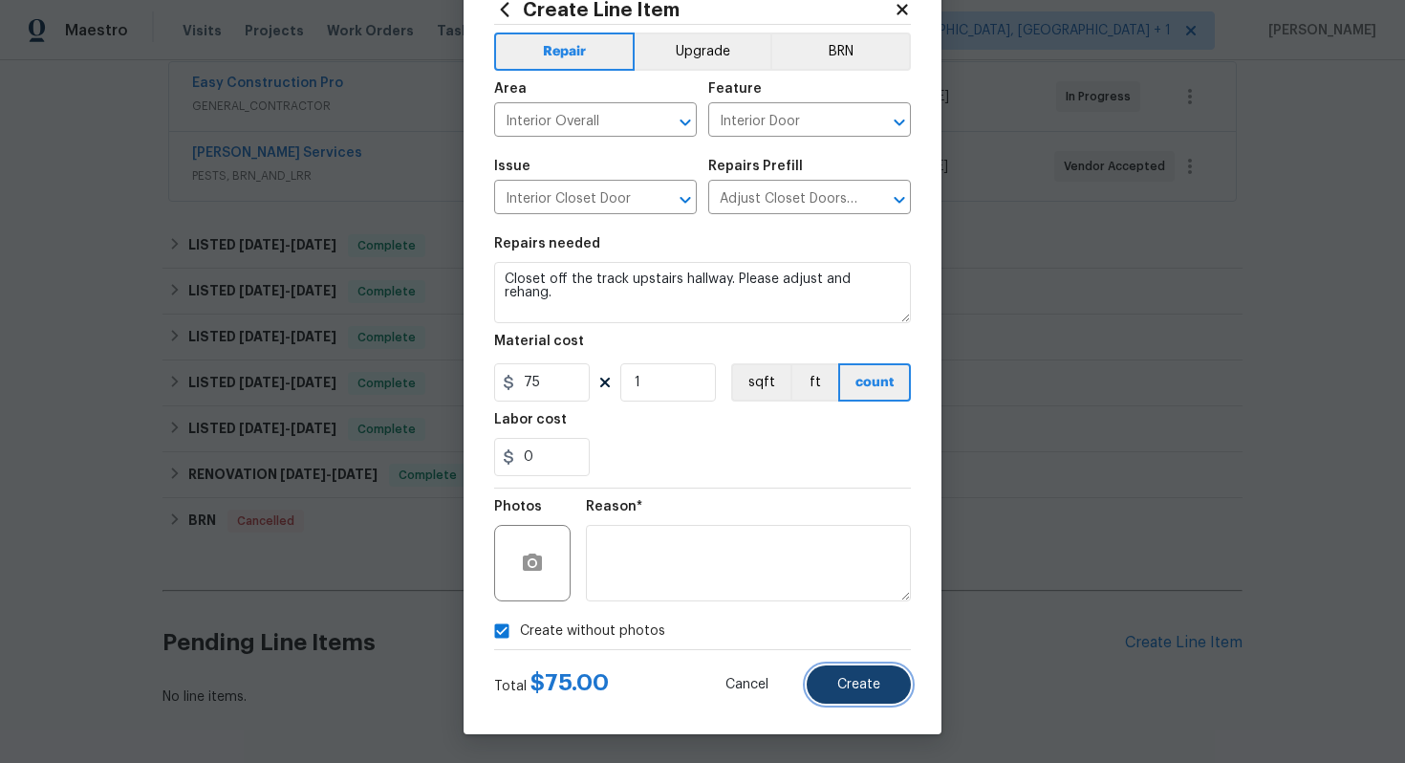
click at [856, 685] on span "Create" at bounding box center [858, 685] width 43 height 14
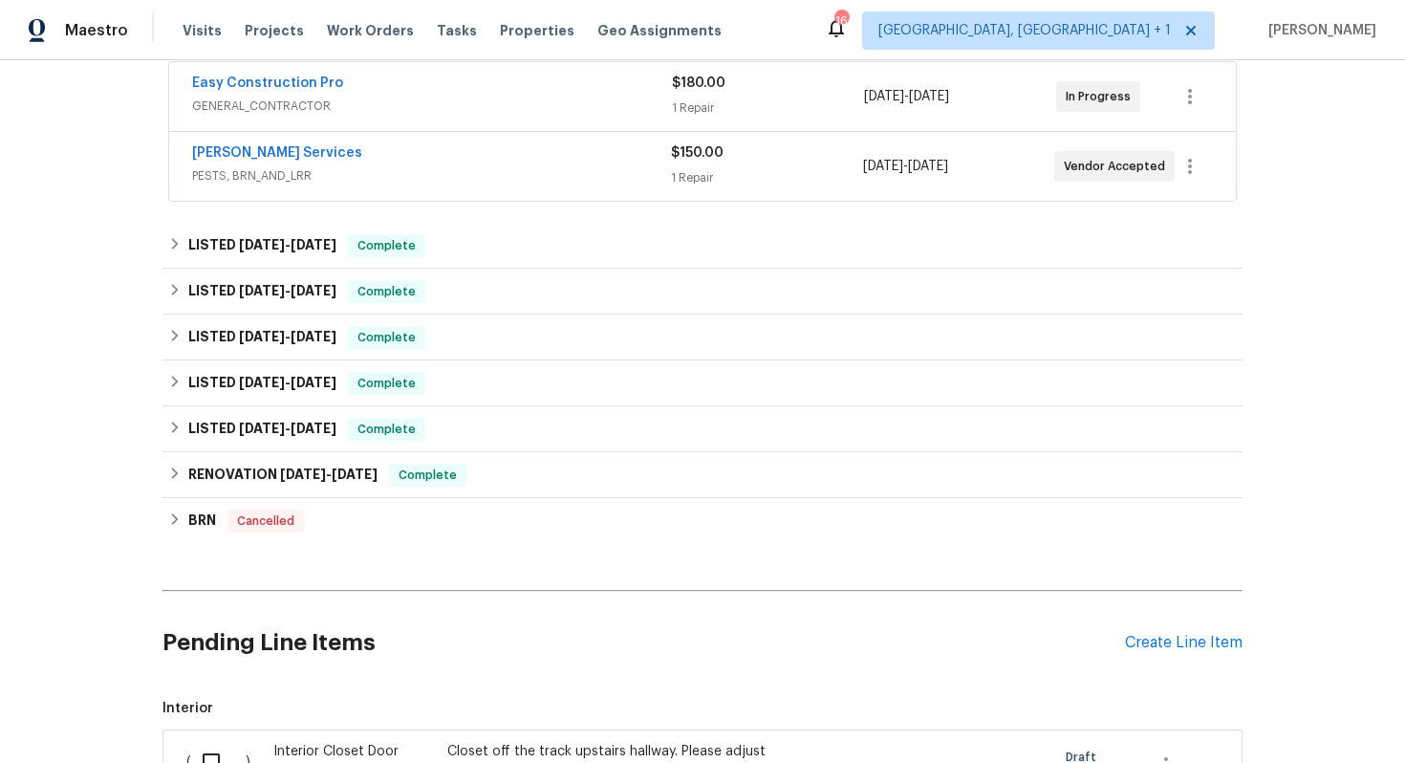
scroll to position [657, 0]
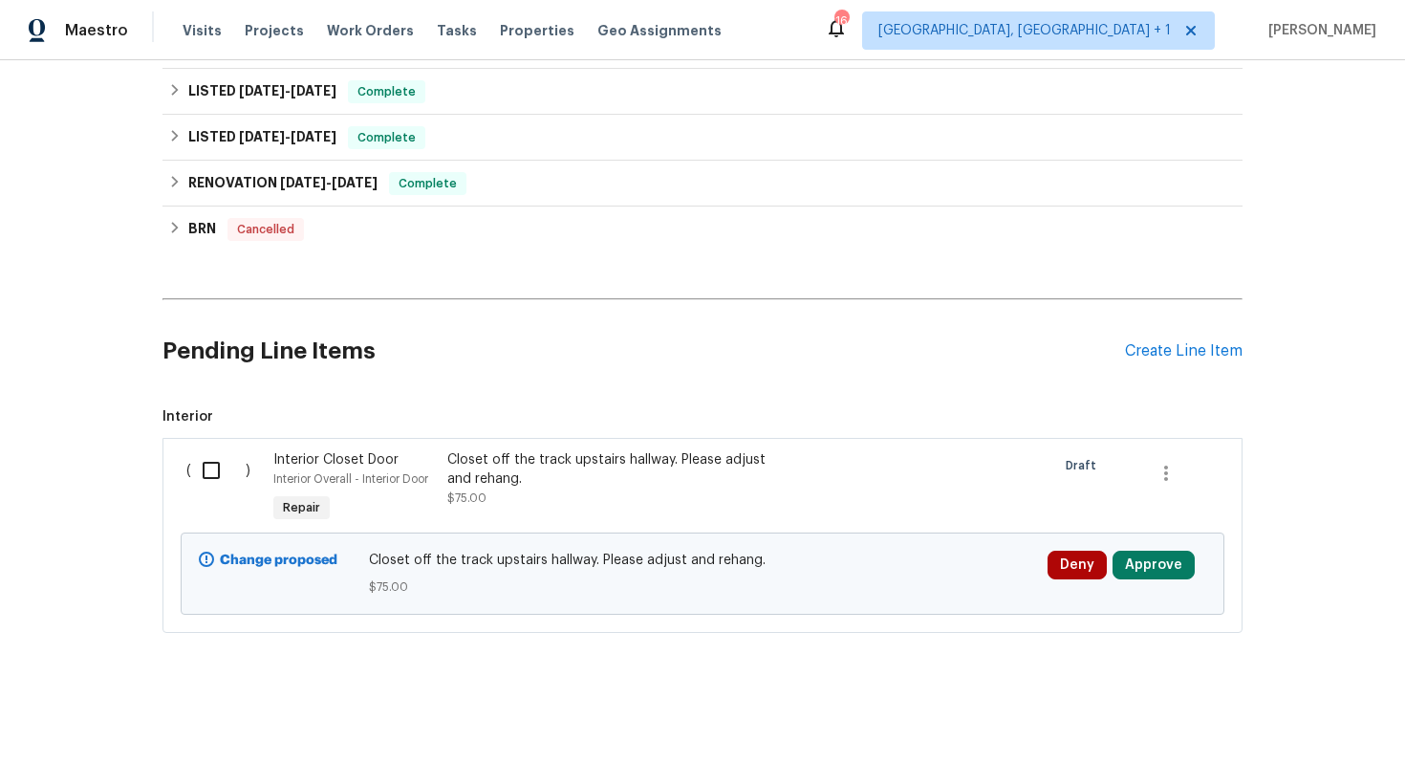
click at [210, 469] on input "checkbox" at bounding box center [218, 470] width 54 height 40
checkbox input "true"
click at [1292, 714] on span "Create Work Order" at bounding box center [1295, 716] width 127 height 24
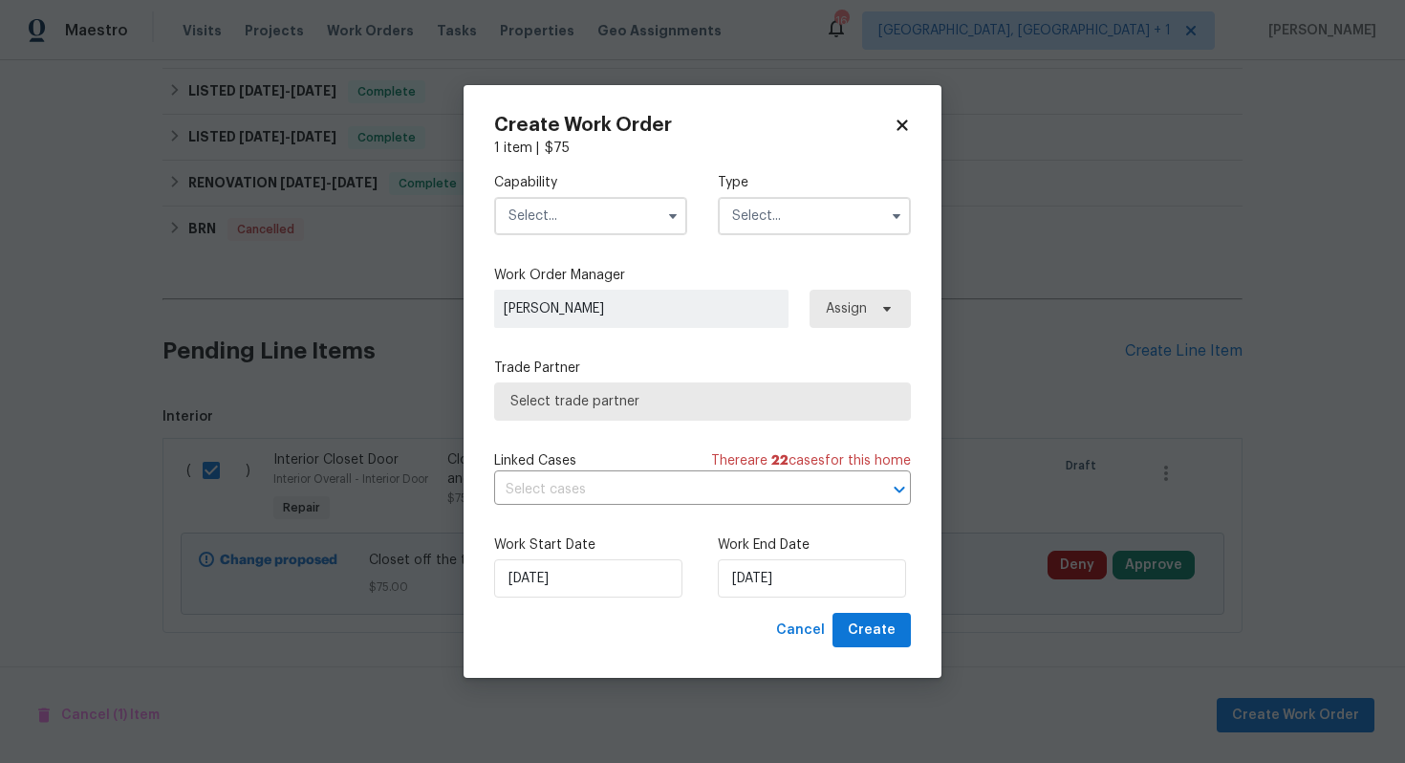
click at [601, 214] on input "text" at bounding box center [590, 216] width 193 height 38
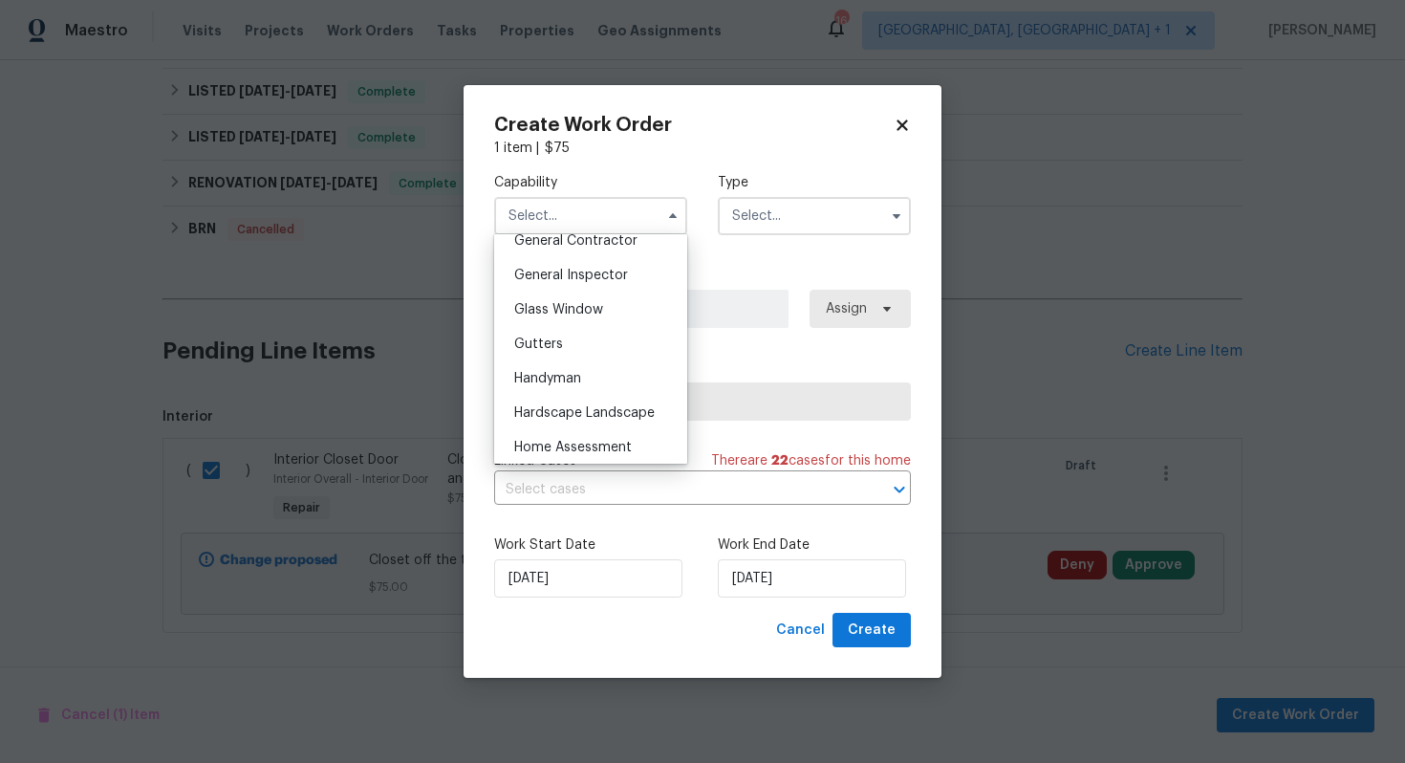
scroll to position [940, 0]
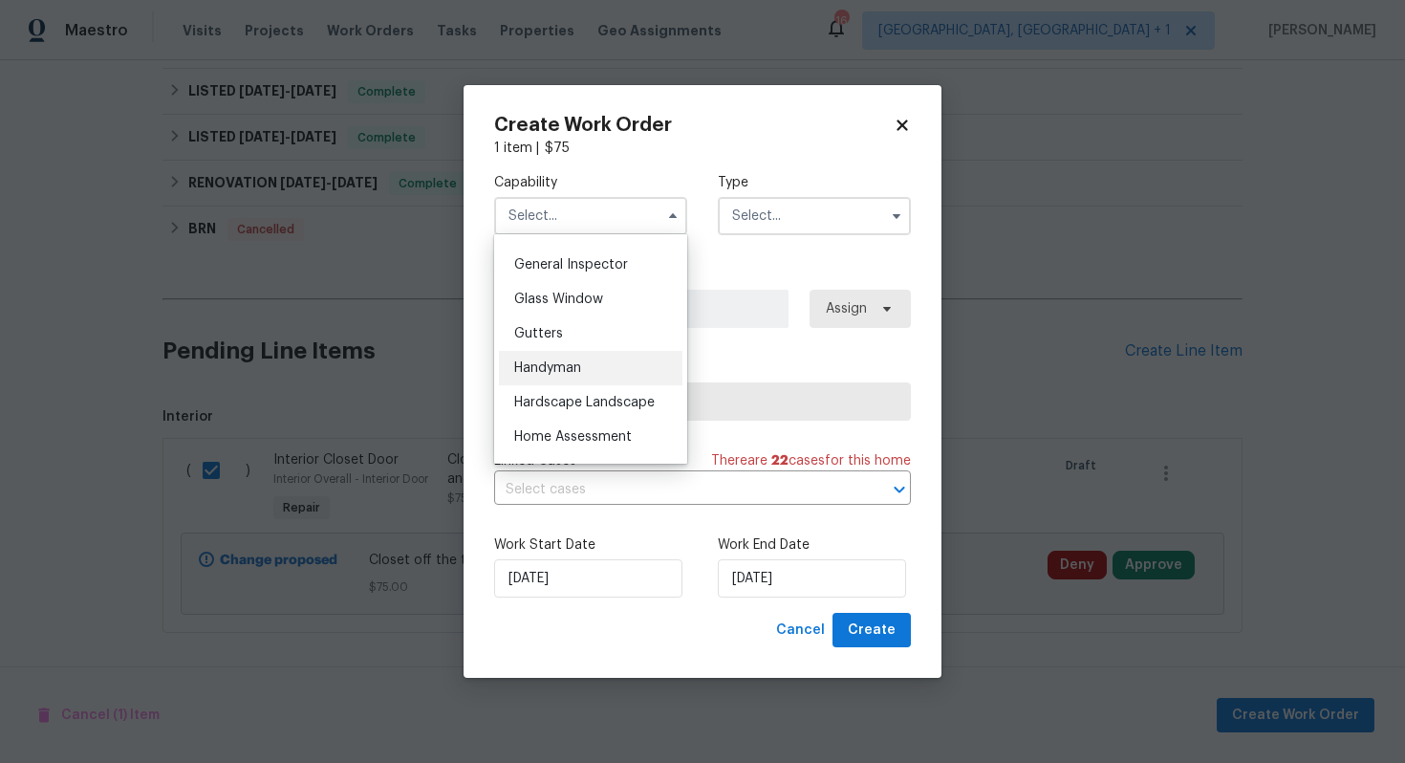
click at [575, 370] on span "Handyman" at bounding box center [547, 367] width 67 height 13
type input "Handyman"
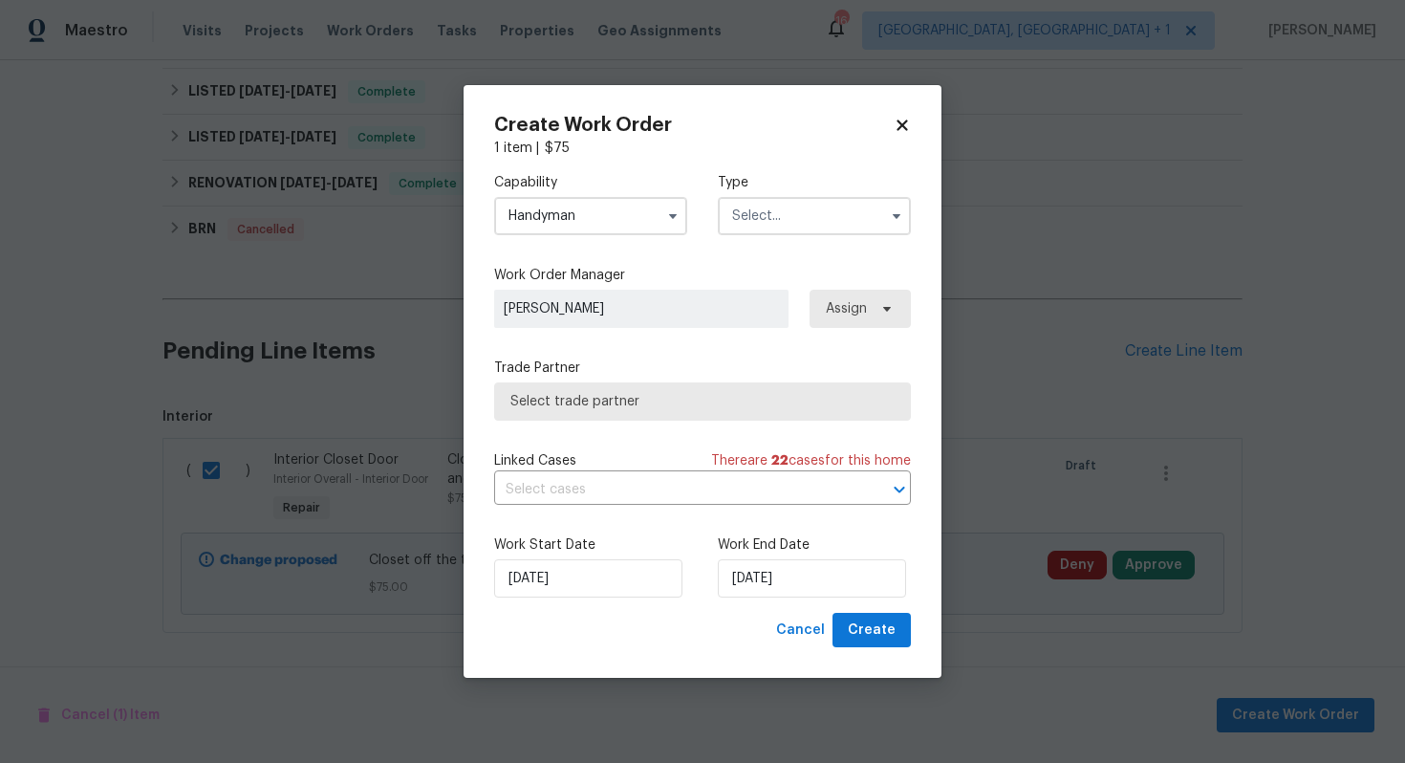
click at [815, 220] on input "text" at bounding box center [814, 216] width 193 height 38
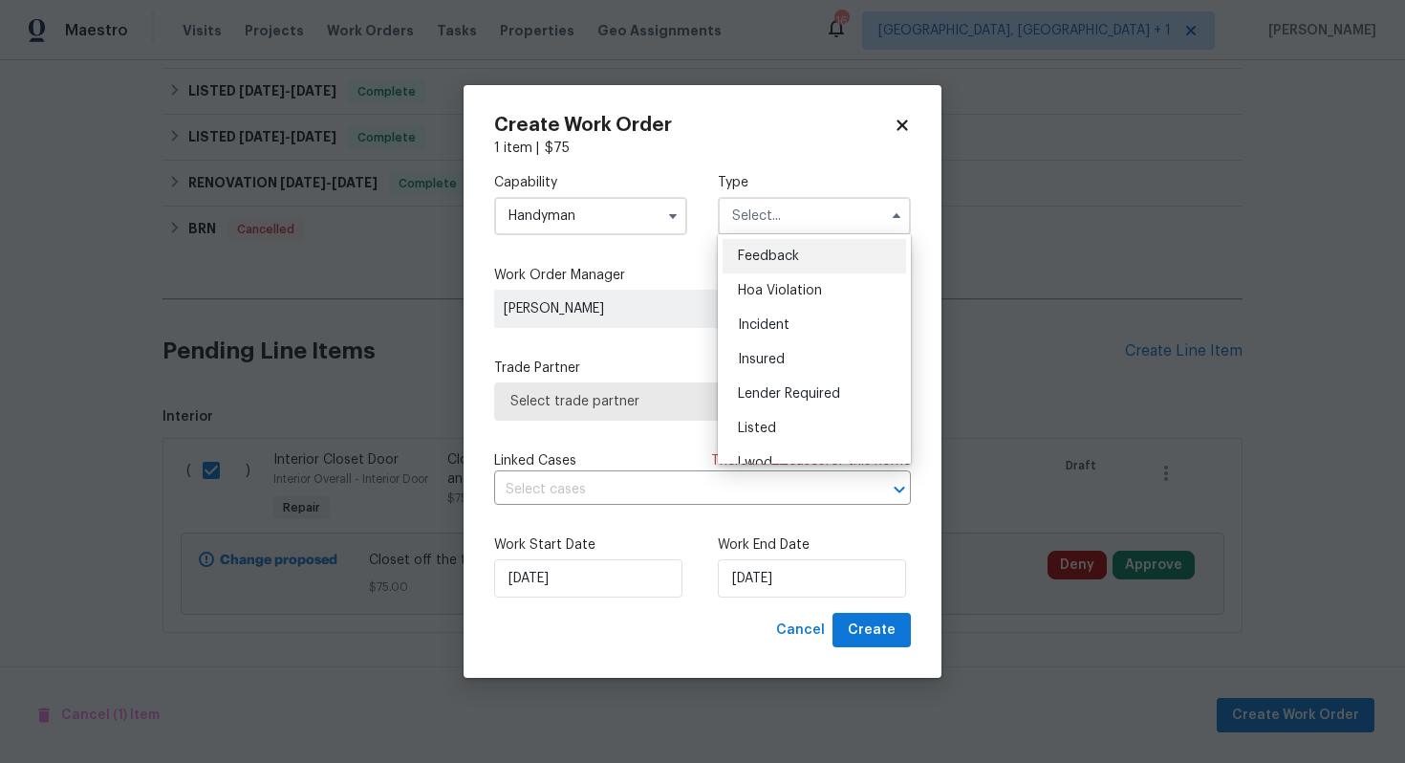
click at [776, 260] on span "Feedback" at bounding box center [768, 256] width 61 height 13
type input "Feedback"
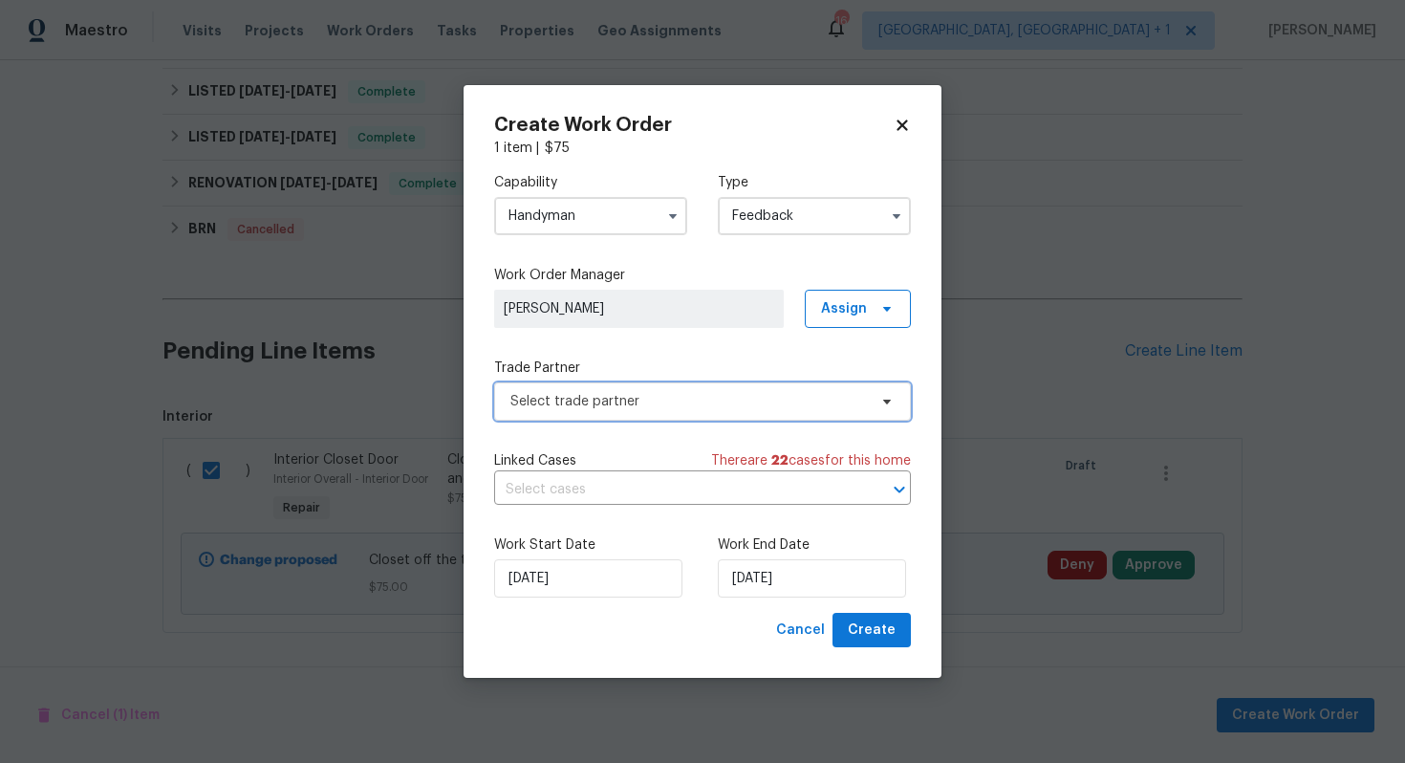
click at [622, 410] on span "Select trade partner" at bounding box center [688, 401] width 357 height 19
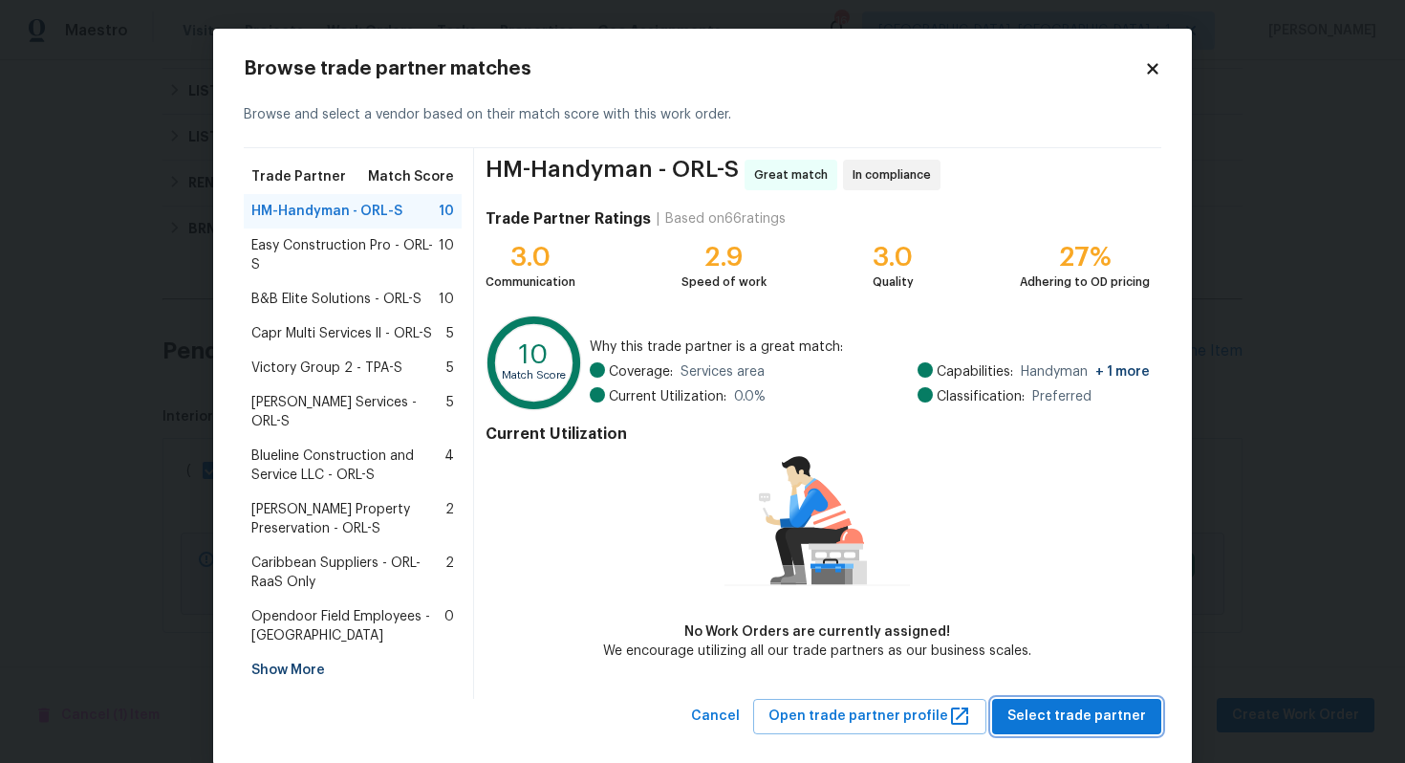
click at [1080, 705] on span "Select trade partner" at bounding box center [1077, 717] width 139 height 24
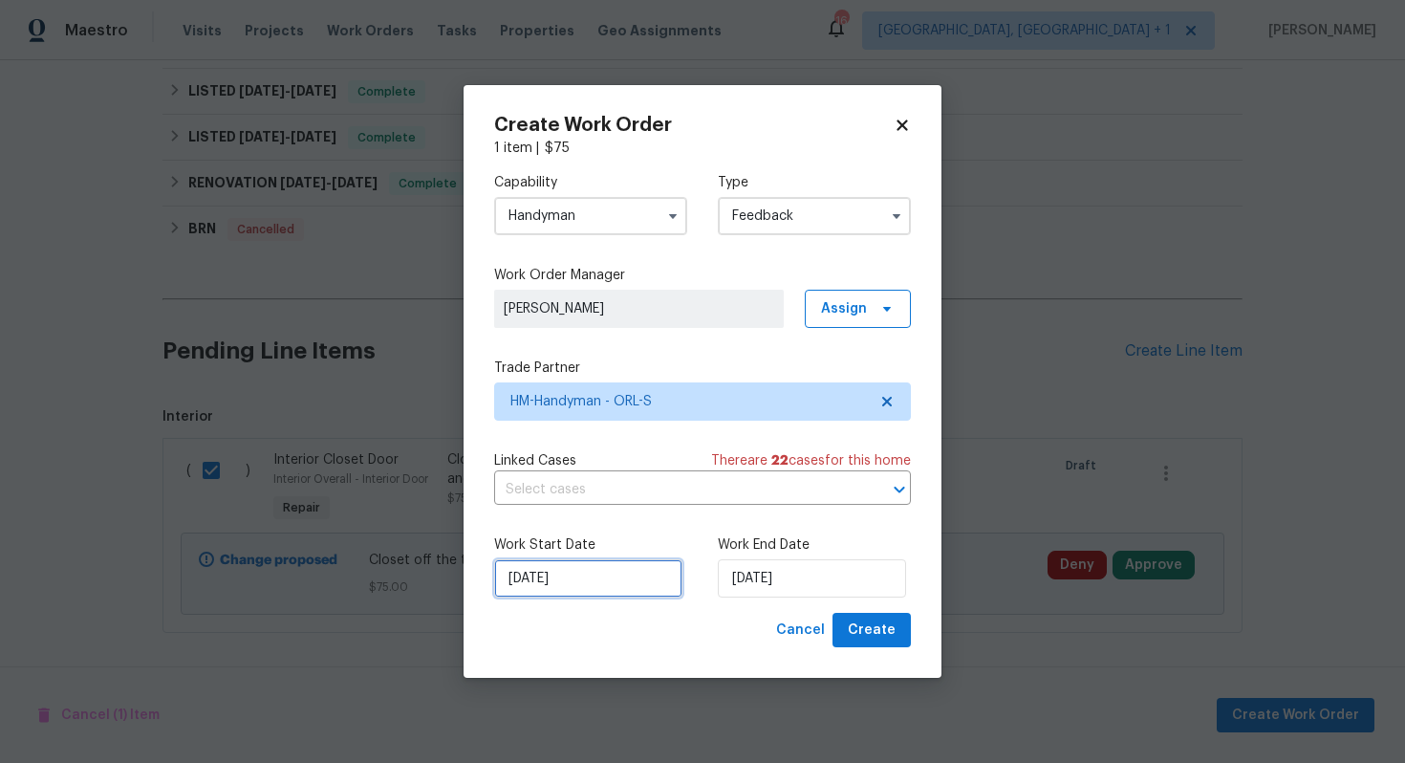
click at [626, 573] on input "29/09/2025" at bounding box center [588, 578] width 188 height 38
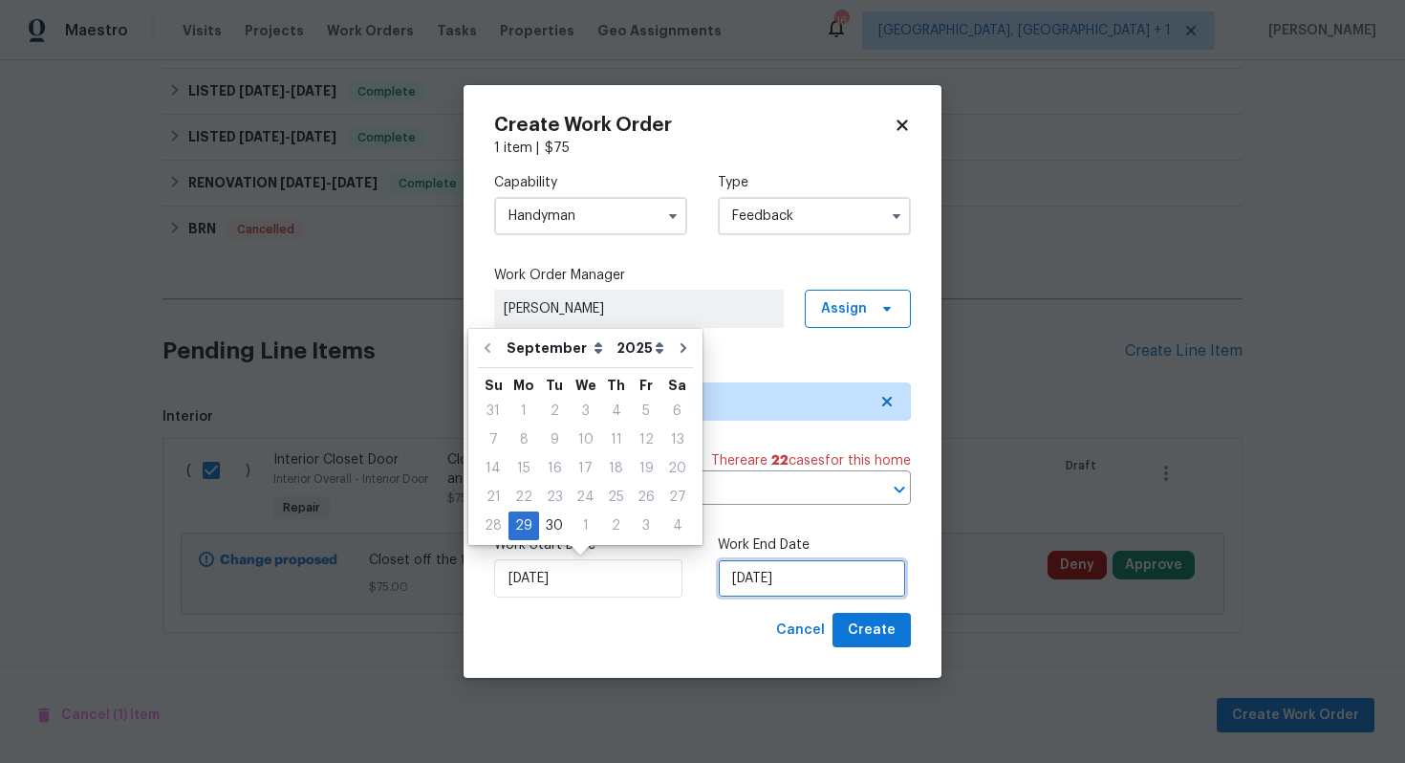
click at [793, 576] on input "29/09/2025" at bounding box center [812, 578] width 188 height 38
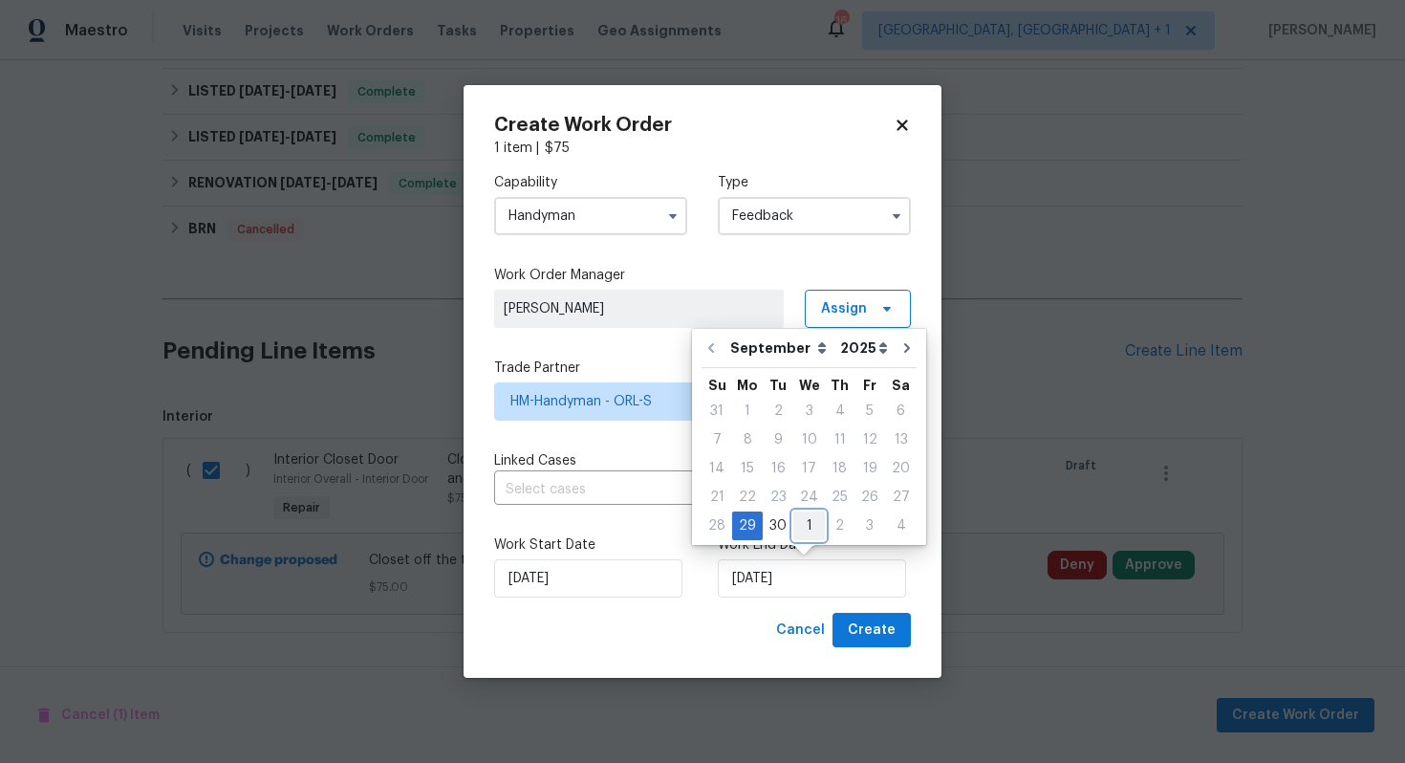
click at [805, 526] on div "1" at bounding box center [809, 525] width 32 height 27
type input "01/10/2025"
select select "9"
click at [768, 619] on div "Cancel Create" at bounding box center [702, 630] width 417 height 35
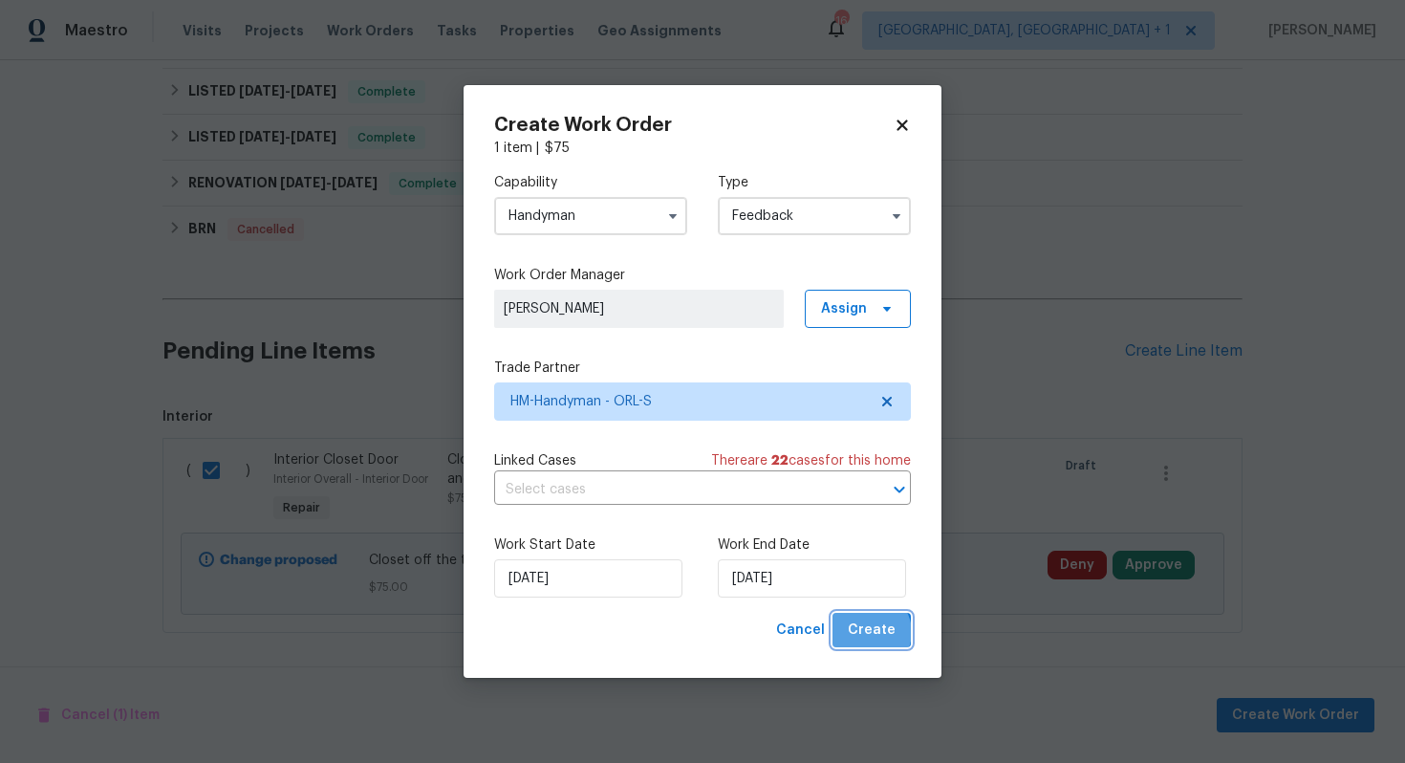
click at [873, 632] on span "Create" at bounding box center [872, 631] width 48 height 24
checkbox input "false"
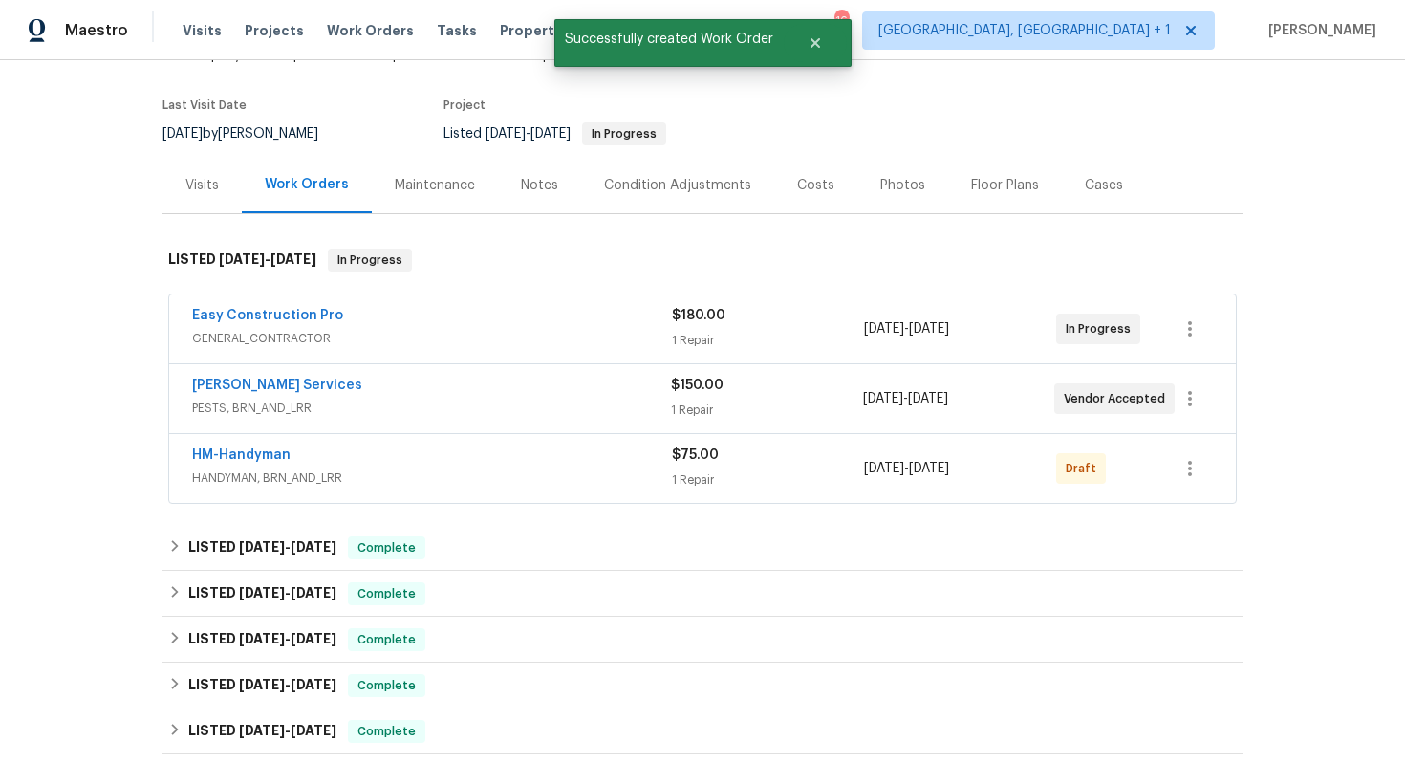
scroll to position [134, 0]
click at [250, 453] on link "HM-Handyman" at bounding box center [241, 453] width 98 height 13
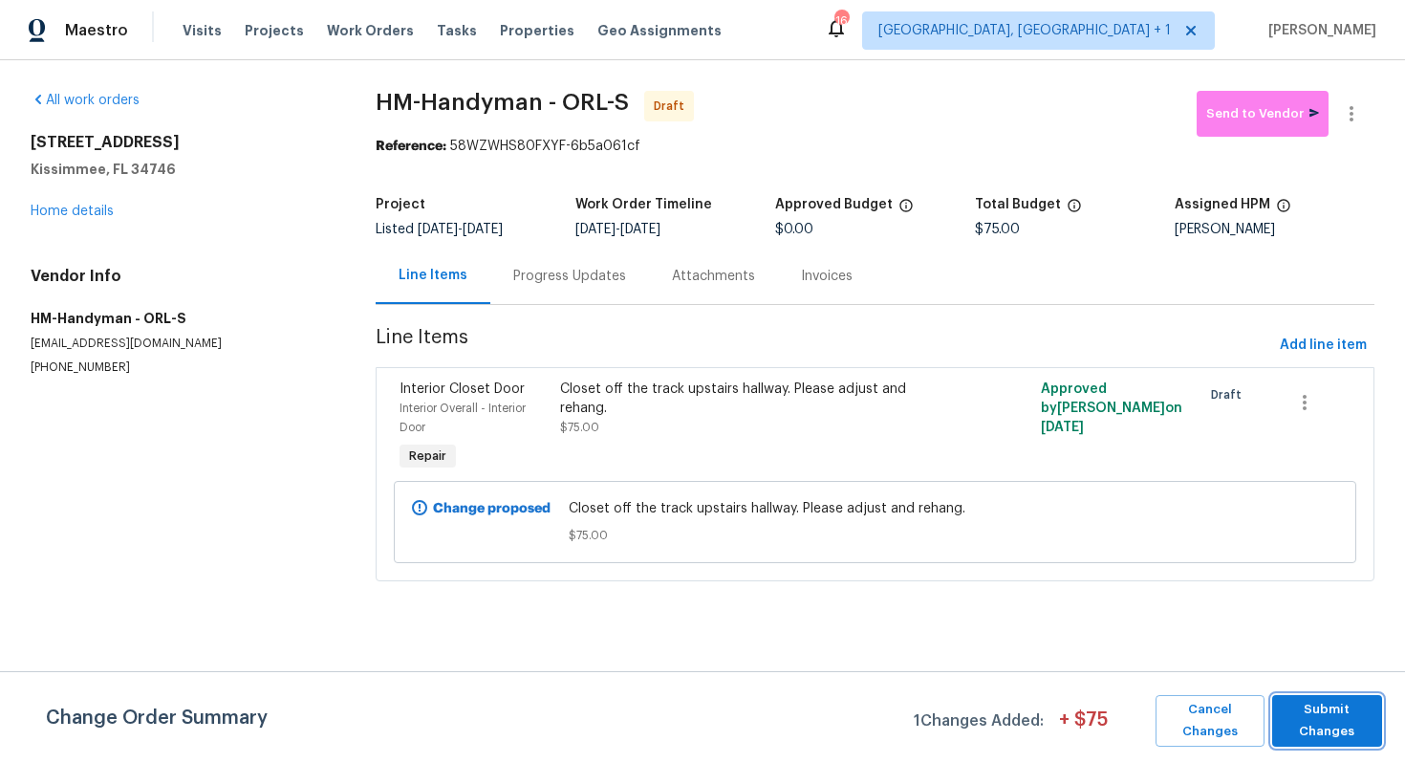
click at [1314, 716] on span "Submit Changes" at bounding box center [1327, 721] width 91 height 44
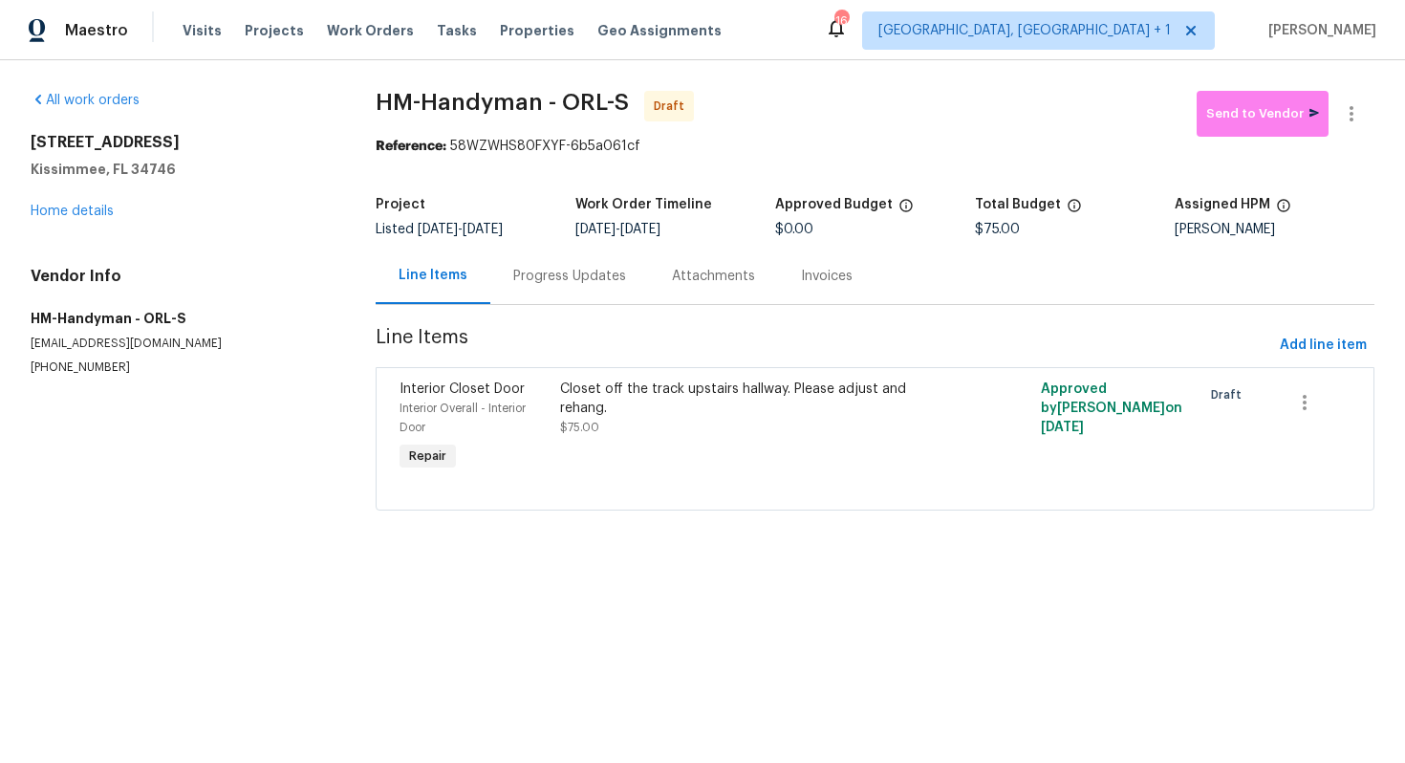
click at [553, 278] on div "Progress Updates" at bounding box center [569, 276] width 113 height 19
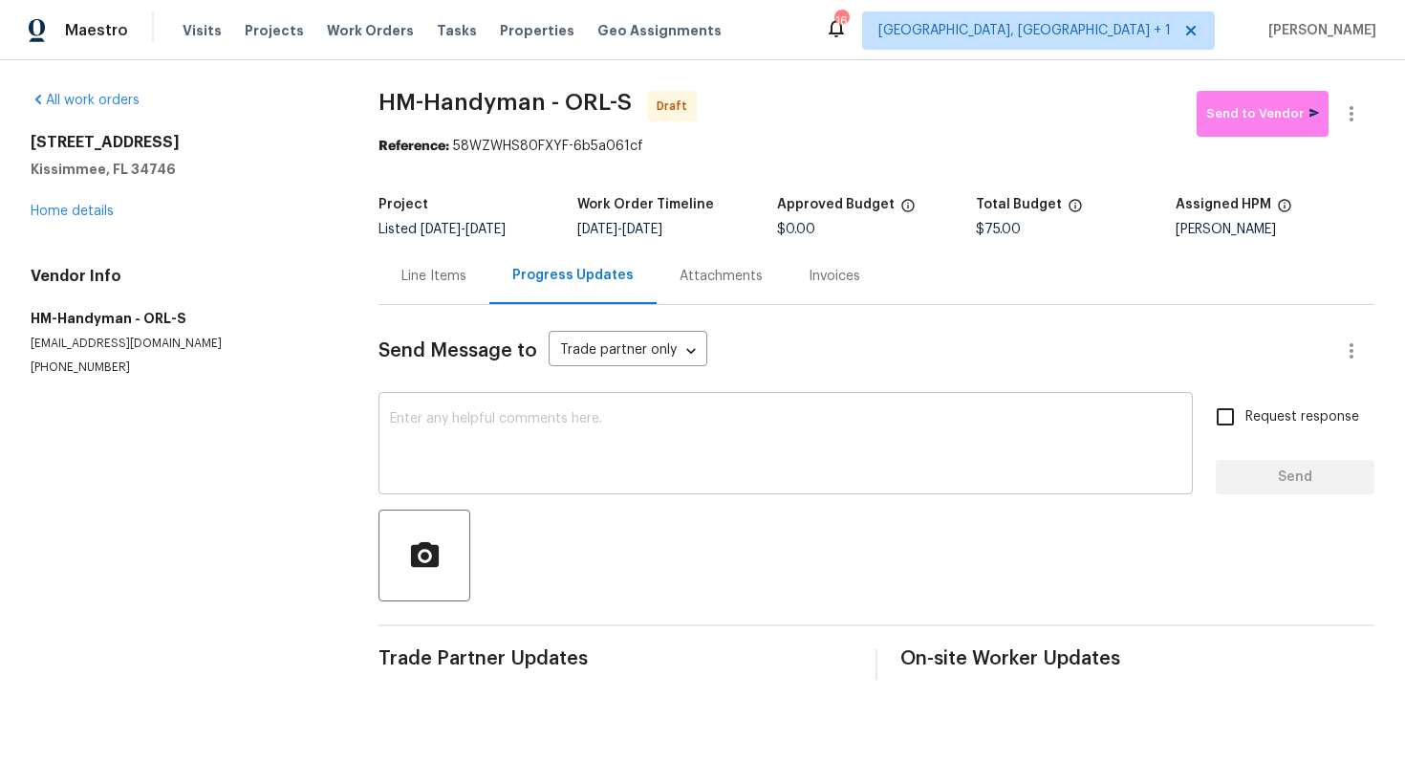
click at [568, 434] on textarea at bounding box center [786, 445] width 792 height 67
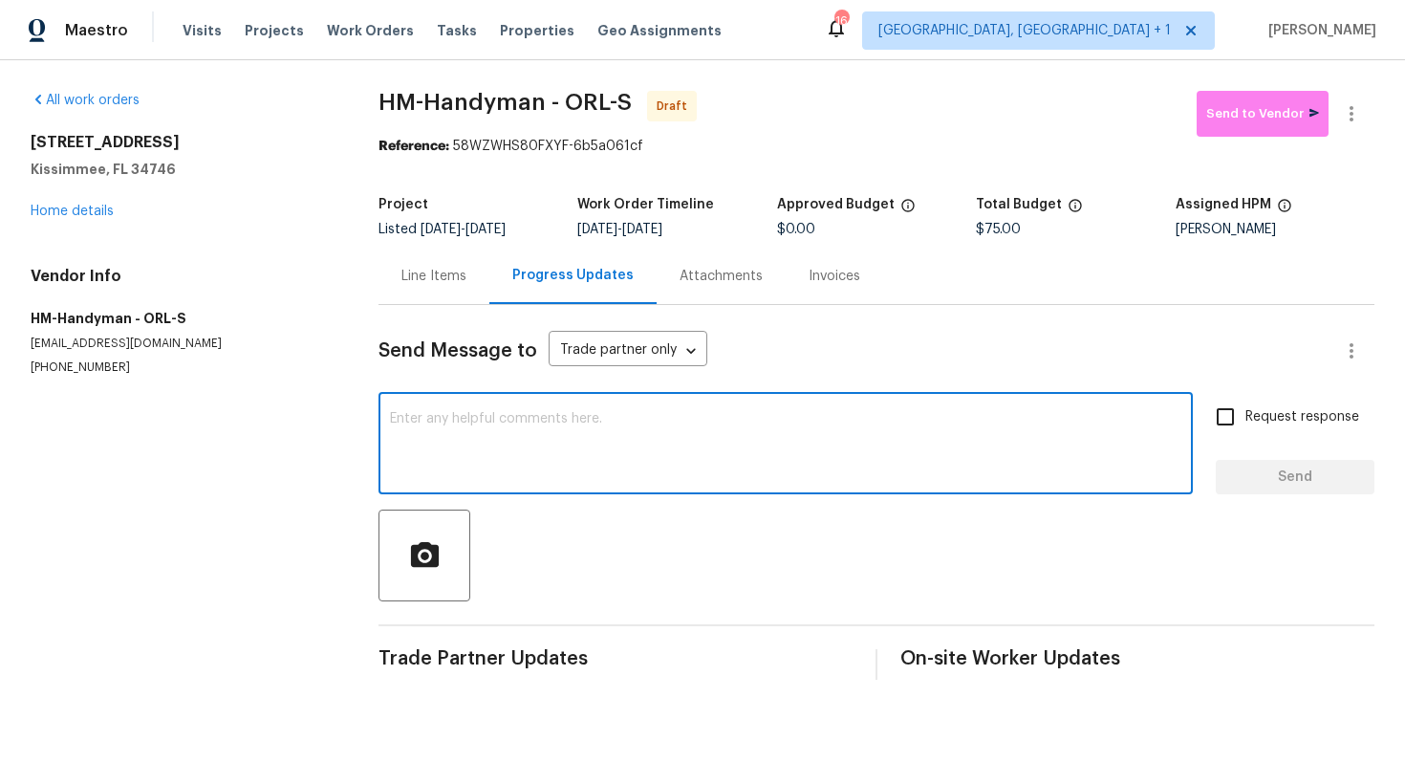
click at [620, 458] on textarea at bounding box center [786, 445] width 792 height 67
paste textarea "Hi this is Arvind with Opendoor. I’m confirming you received the WO for the pro…"
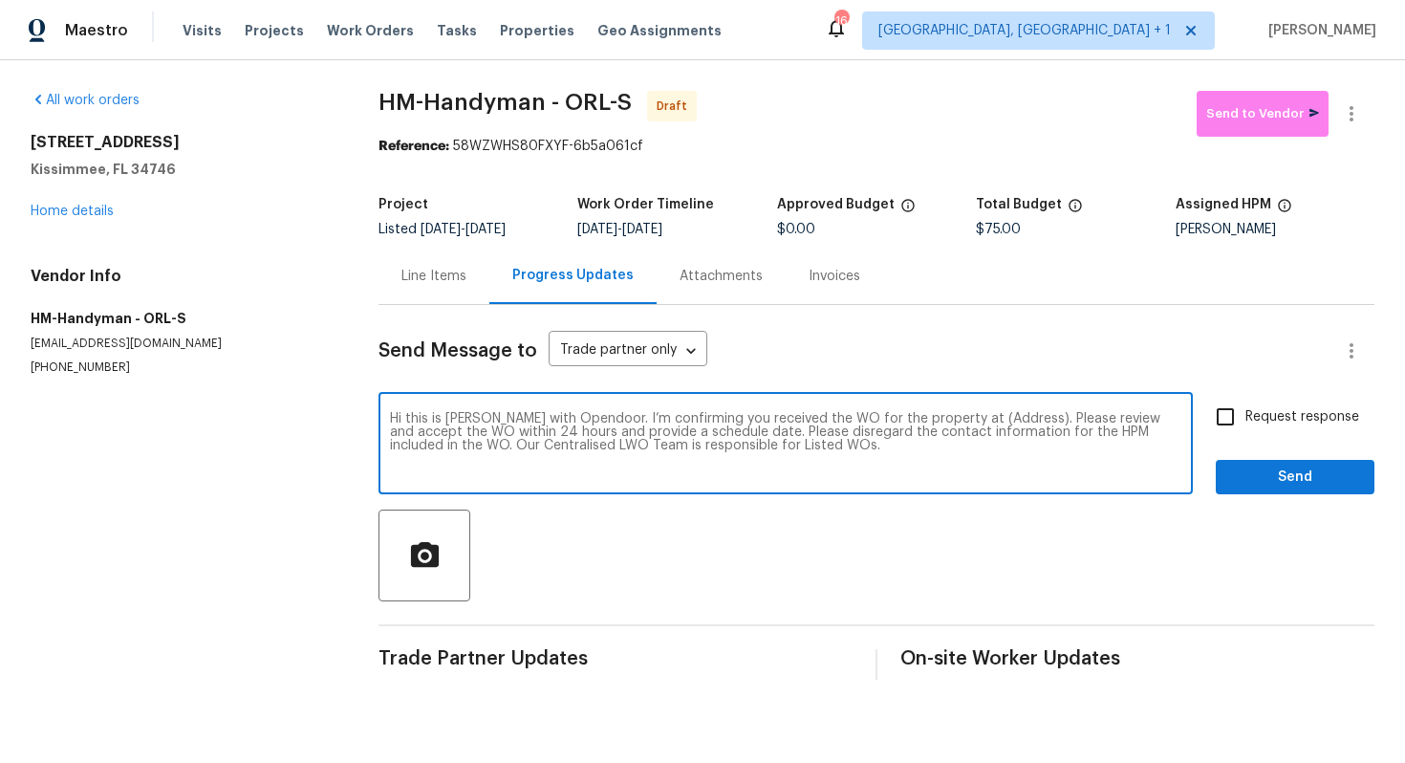
drag, startPoint x: 998, startPoint y: 422, endPoint x: 939, endPoint y: 419, distance: 59.3
click at [938, 419] on textarea "Hi this is Arvind with Opendoor. I’m confirming you received the WO for the pro…" at bounding box center [786, 445] width 792 height 67
paste textarea "4121 Shelter Bay Dr, Kissimmee, FL 34746"
type textarea "Hi this is Arvind with Opendoor. I’m confirming you received the WO for the pro…"
click at [1234, 419] on input "Request response" at bounding box center [1225, 417] width 40 height 40
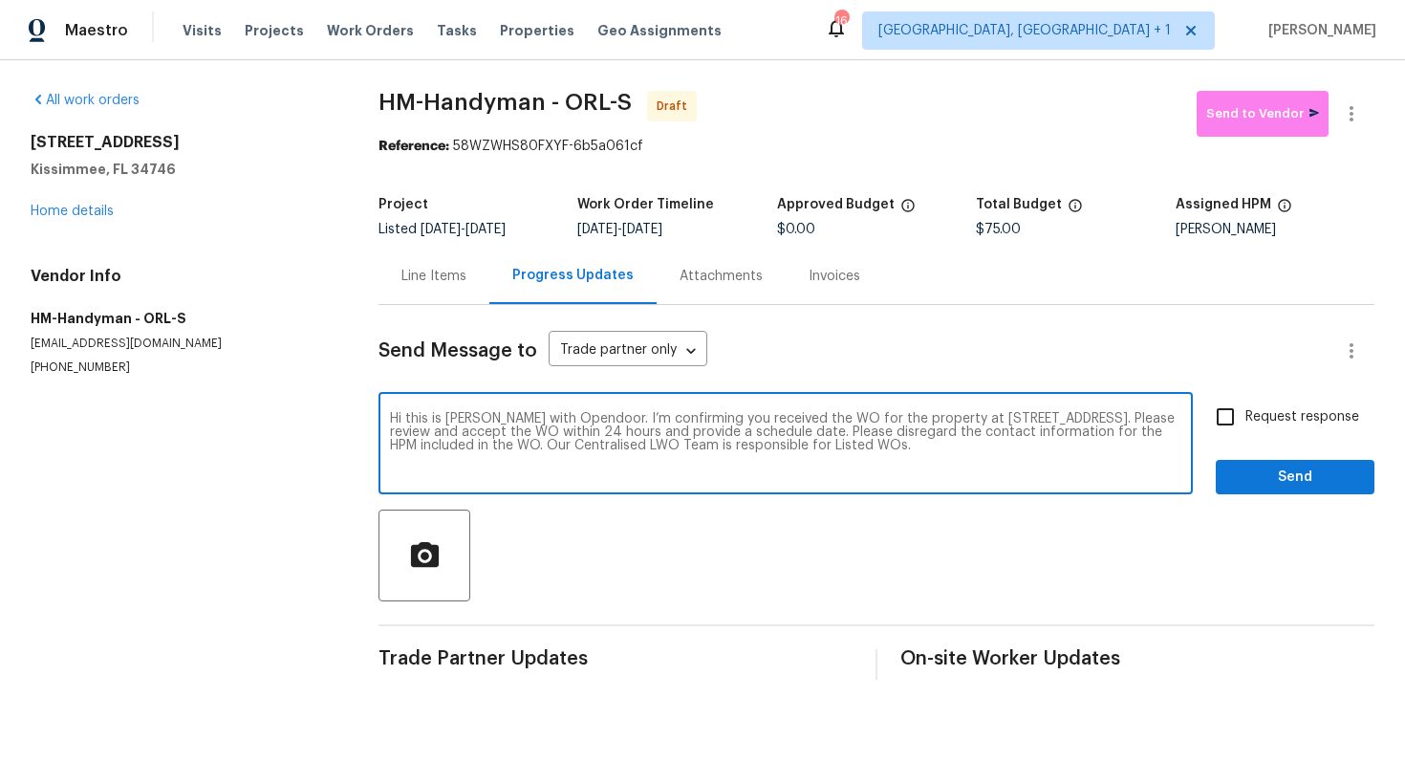
checkbox input "true"
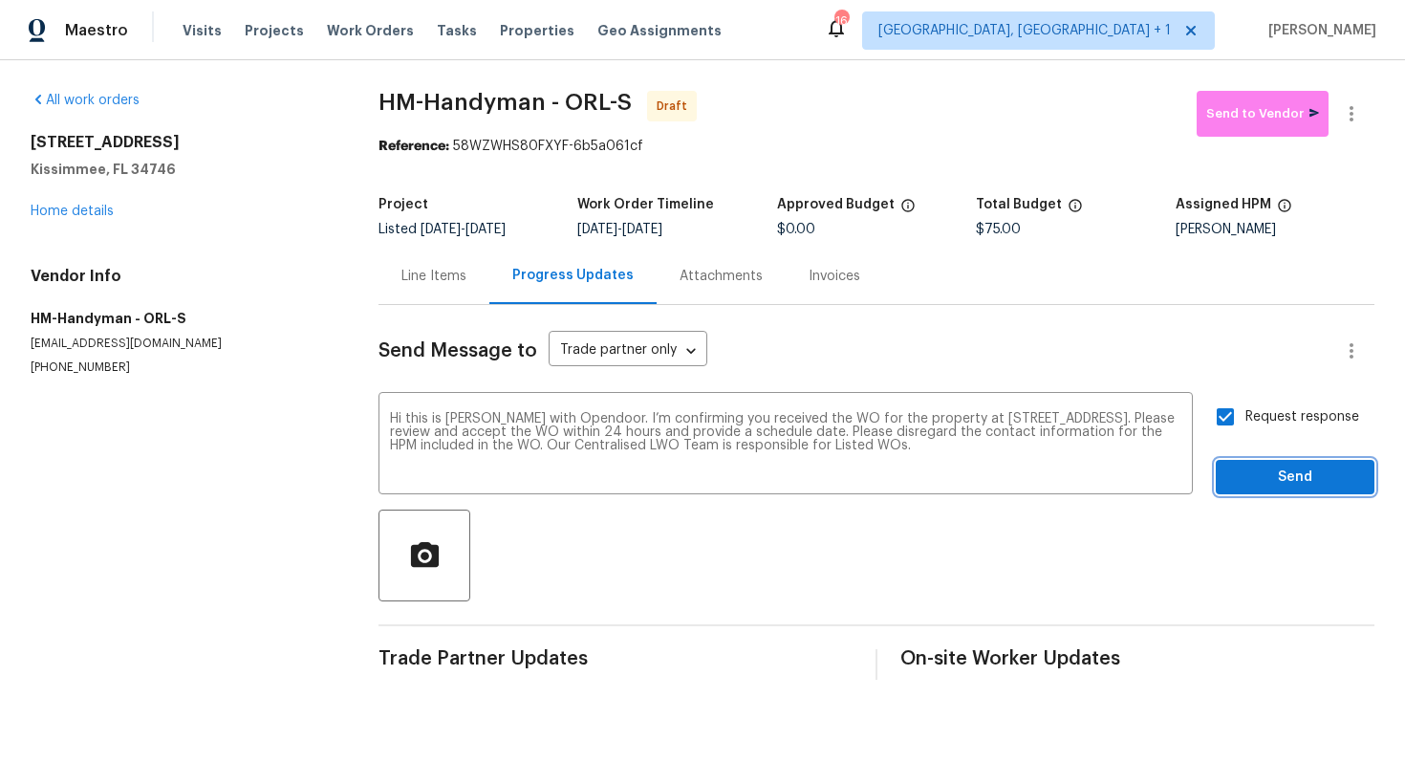
click at [1278, 479] on span "Send" at bounding box center [1295, 478] width 128 height 24
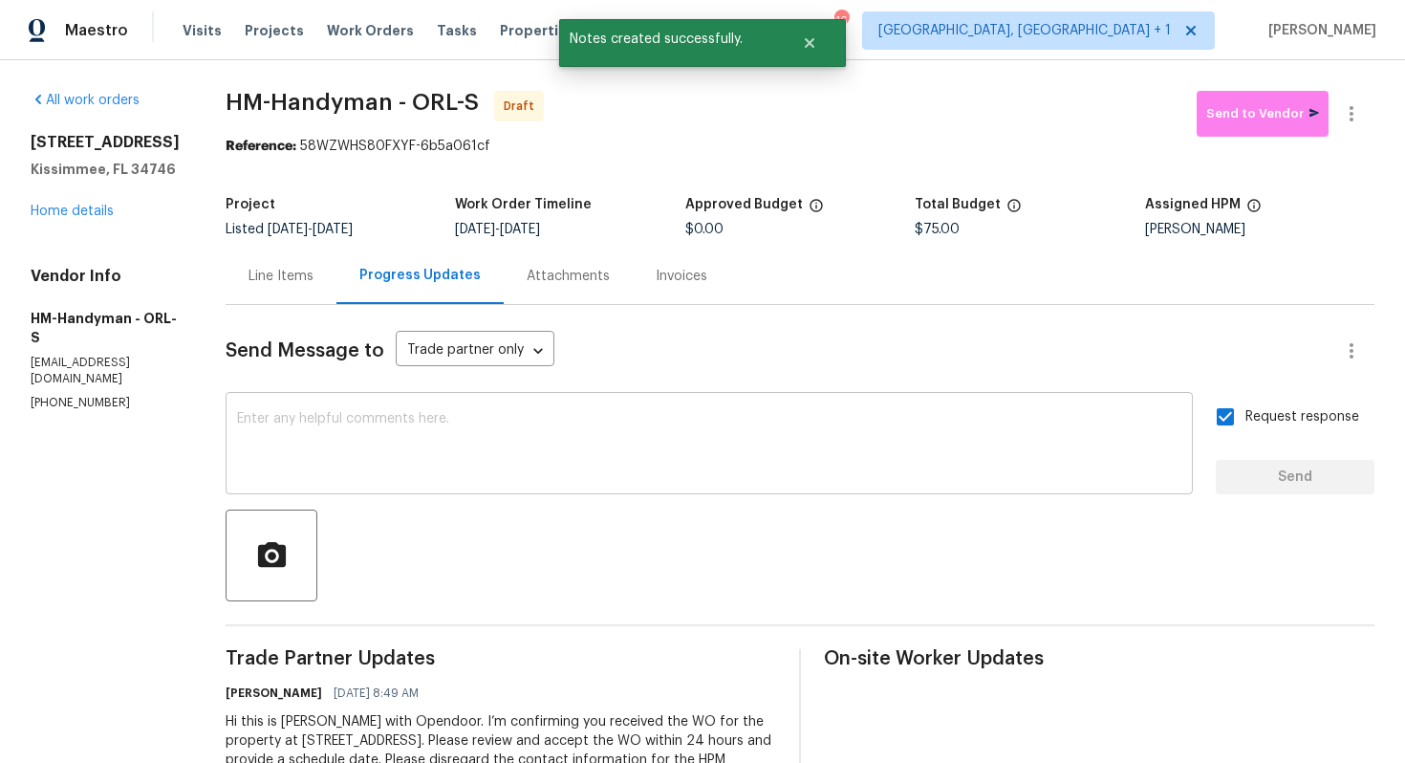
click at [493, 493] on div "x ​" at bounding box center [709, 446] width 967 height 98
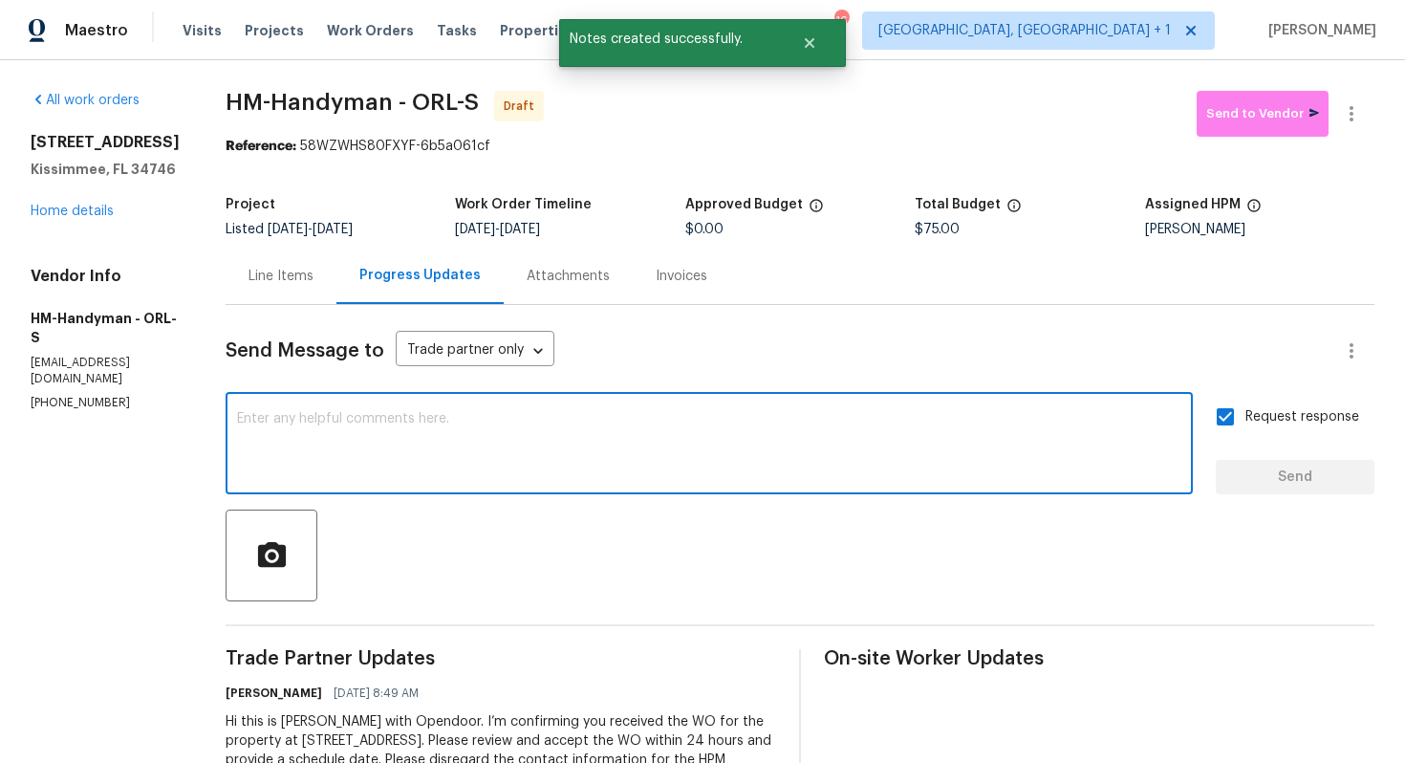
paste textarea "Attention All Work Orders must include before-photos (both close-up and wide-an…"
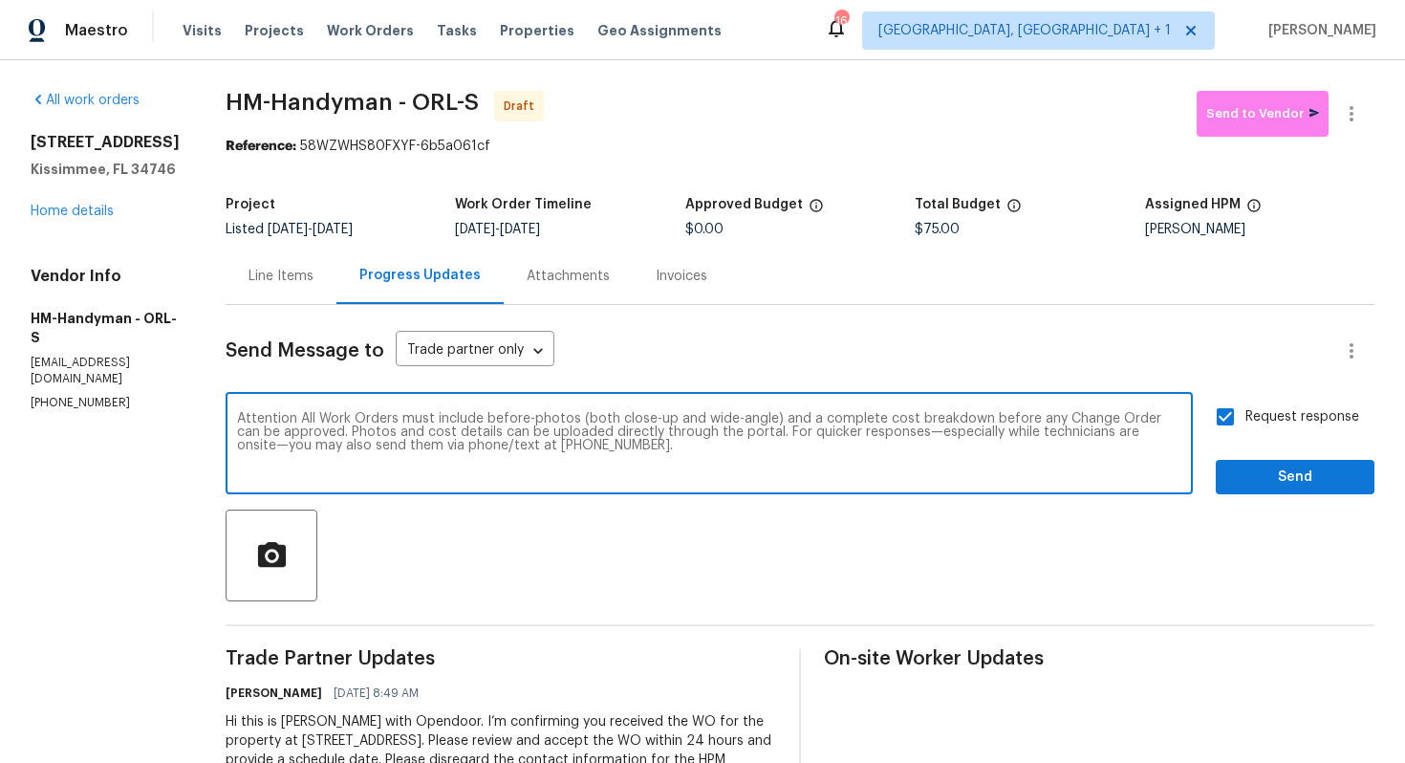
type textarea "Attention All Work Orders must include before-photos (both close-up and wide-an…"
click at [1276, 485] on span "Send" at bounding box center [1295, 478] width 128 height 24
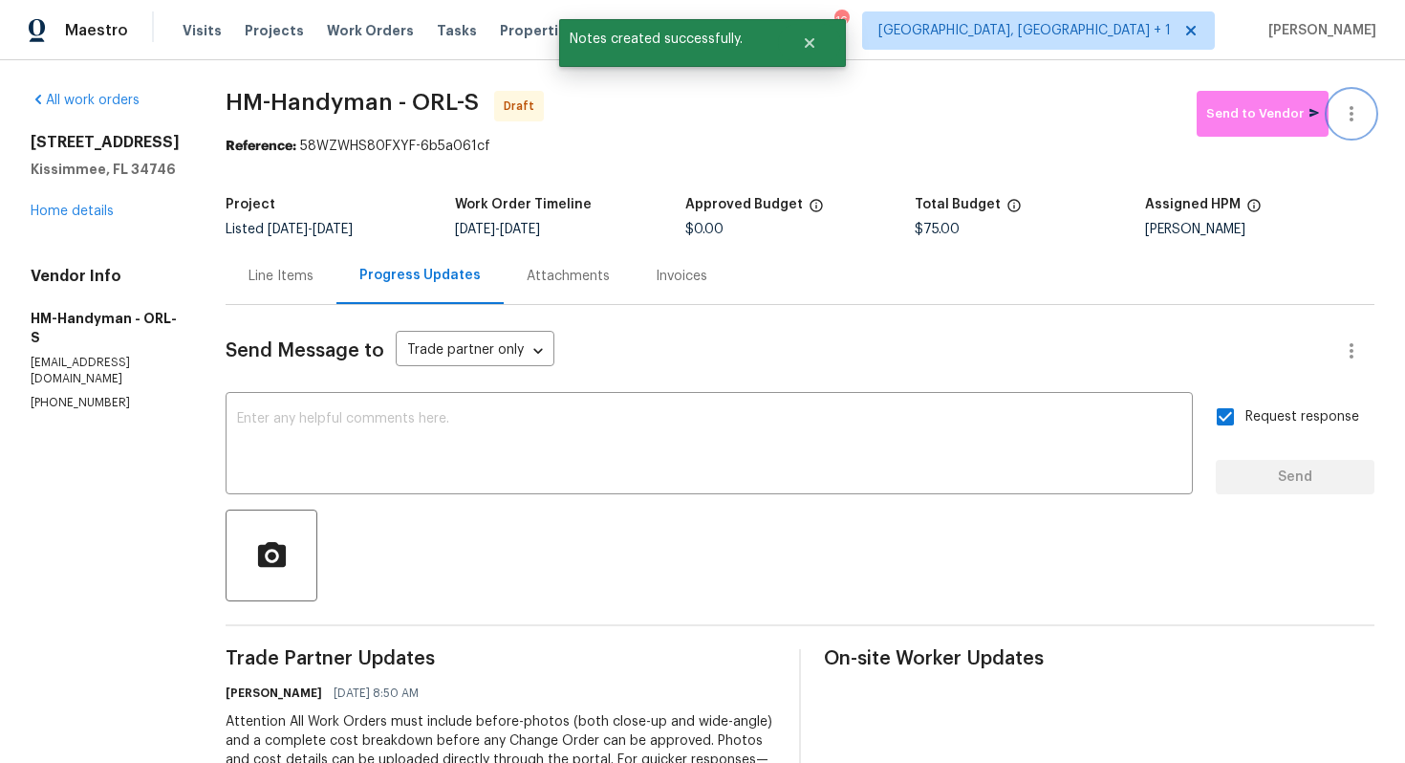
click at [1343, 116] on icon "button" at bounding box center [1351, 113] width 23 height 23
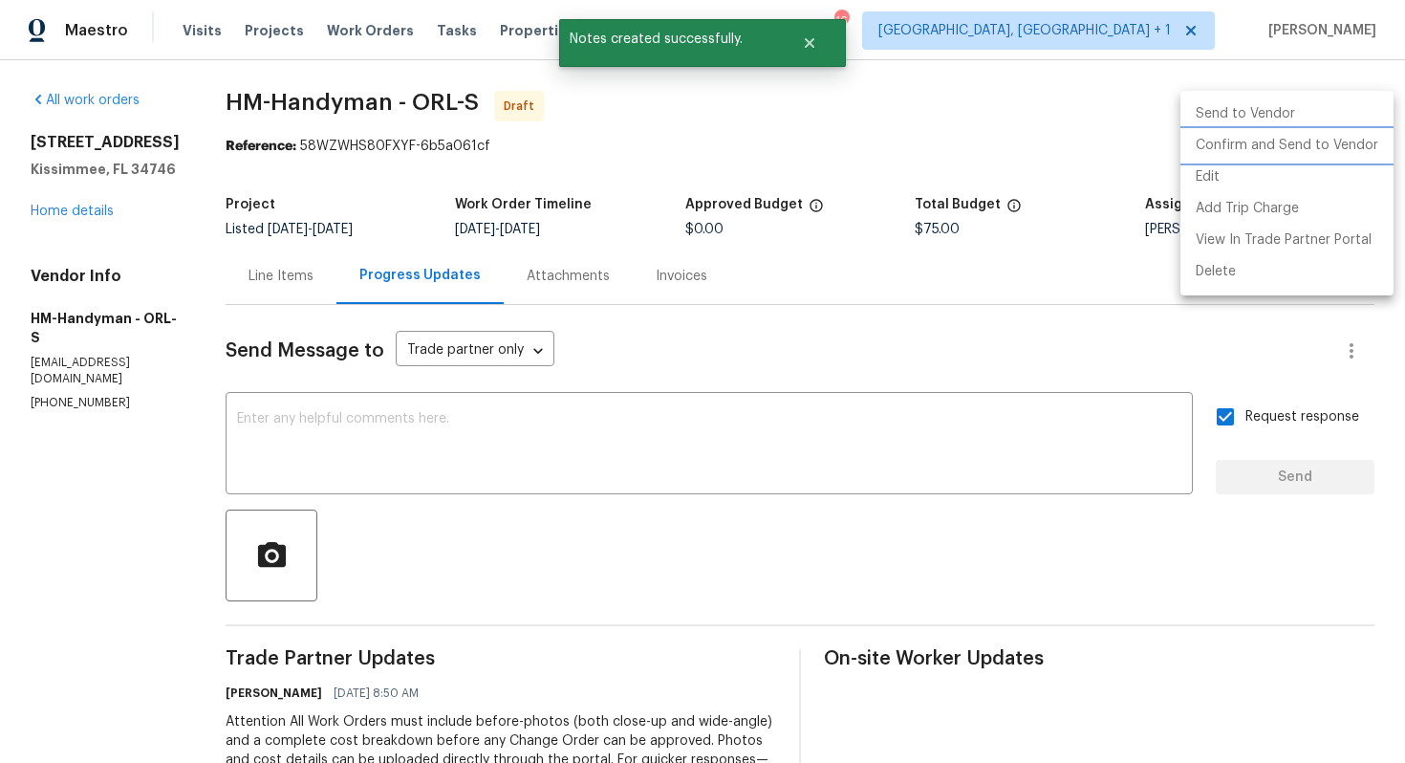
click at [1268, 147] on li "Confirm and Send to Vendor" at bounding box center [1287, 146] width 213 height 32
click at [1068, 147] on div at bounding box center [702, 381] width 1405 height 763
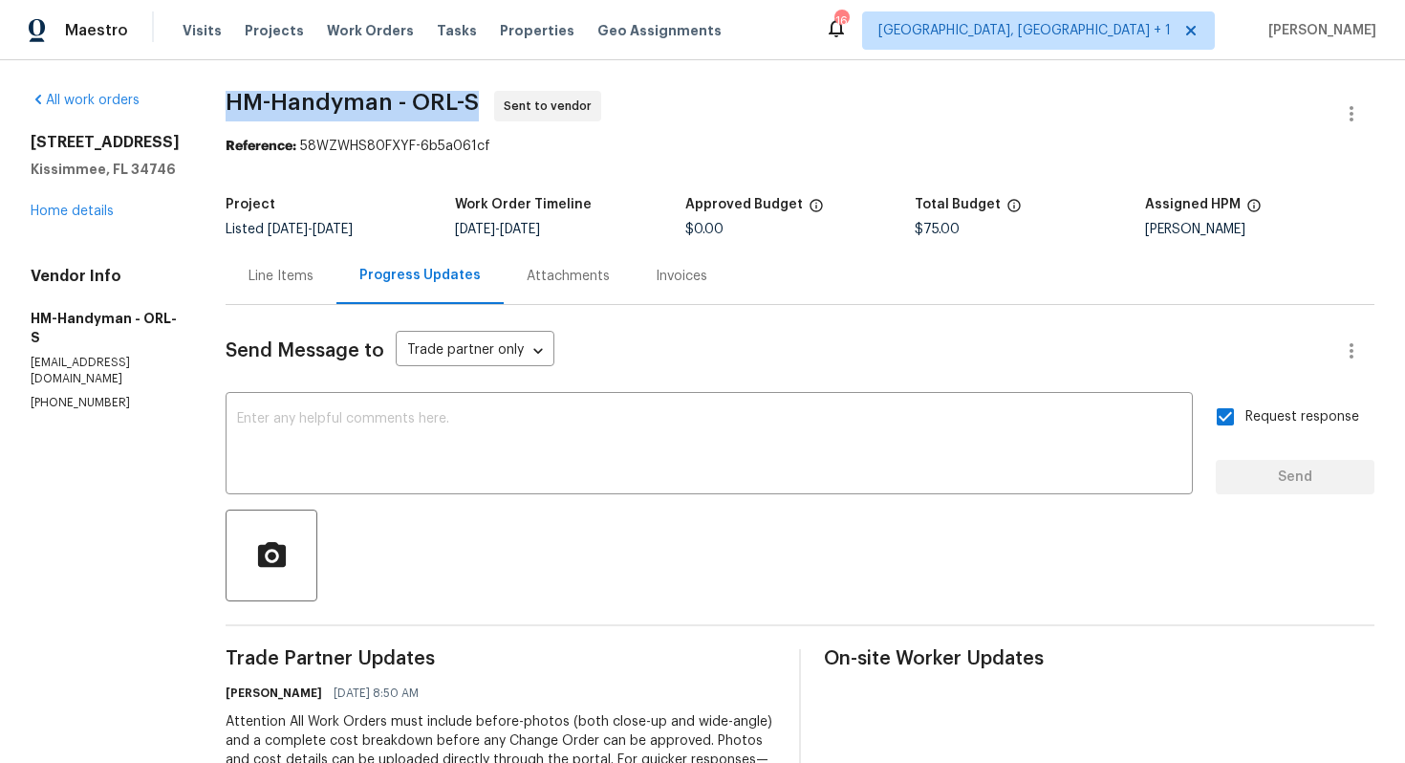
drag, startPoint x: 245, startPoint y: 99, endPoint x: 502, endPoint y: 95, distance: 257.2
click at [502, 95] on span "HM-Handyman - ORL-S Sent to vendor" at bounding box center [777, 114] width 1103 height 46
copy span "HM-Handyman - ORL-S"
click at [635, 113] on span "HM-Handyman - ORL-S Sent to vendor" at bounding box center [777, 114] width 1103 height 46
click at [329, 140] on div "Reference: 58WZWHS80FXYF-6b5a061cf" at bounding box center [800, 146] width 1149 height 19
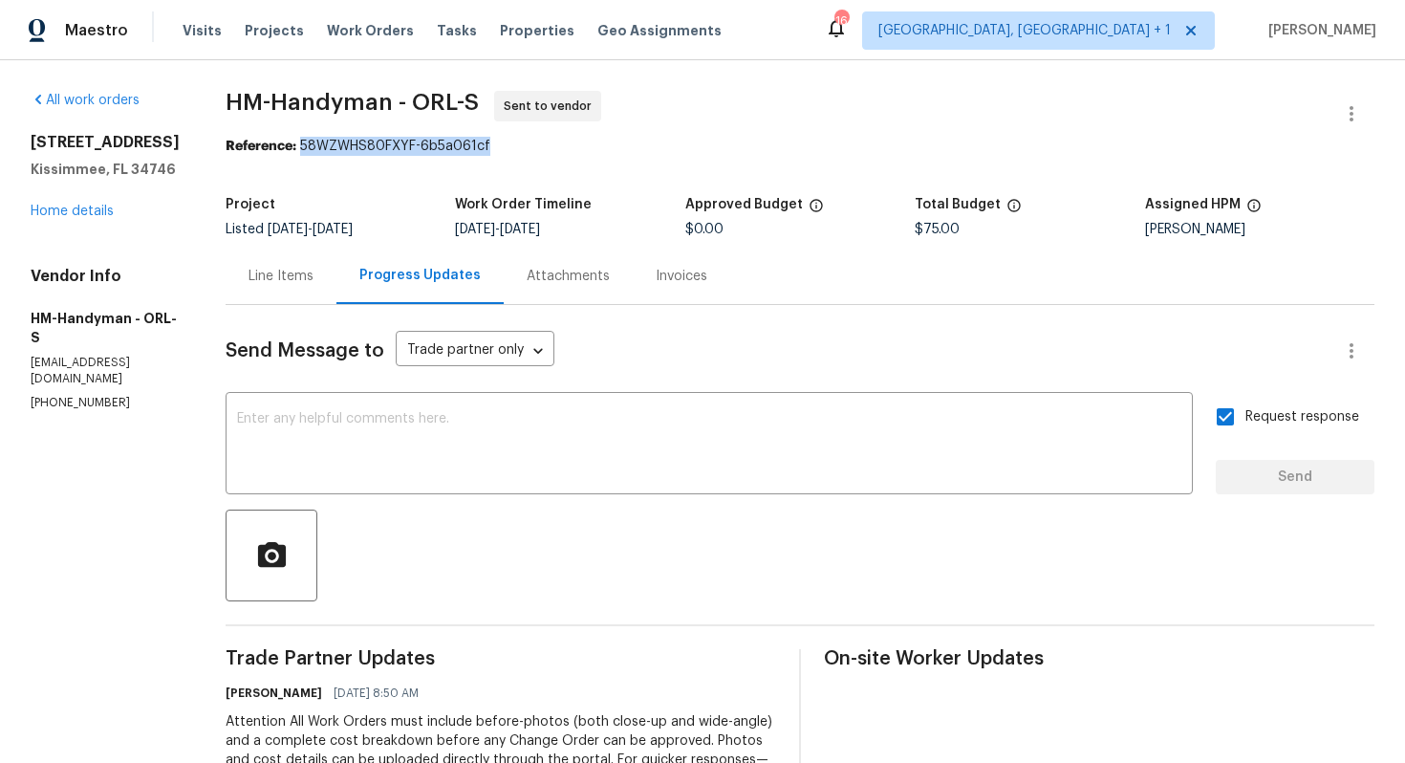
drag, startPoint x: 319, startPoint y: 146, endPoint x: 632, endPoint y: 145, distance: 312.6
click at [633, 145] on div "Reference: 58WZWHS80FXYF-6b5a061cf" at bounding box center [800, 146] width 1149 height 19
copy div "58WZWHS80FXYF-6b5a061cf"
click at [180, 165] on h5 "Kissimmee, FL 34746" at bounding box center [105, 169] width 149 height 19
click at [79, 209] on link "Home details" at bounding box center [72, 211] width 83 height 13
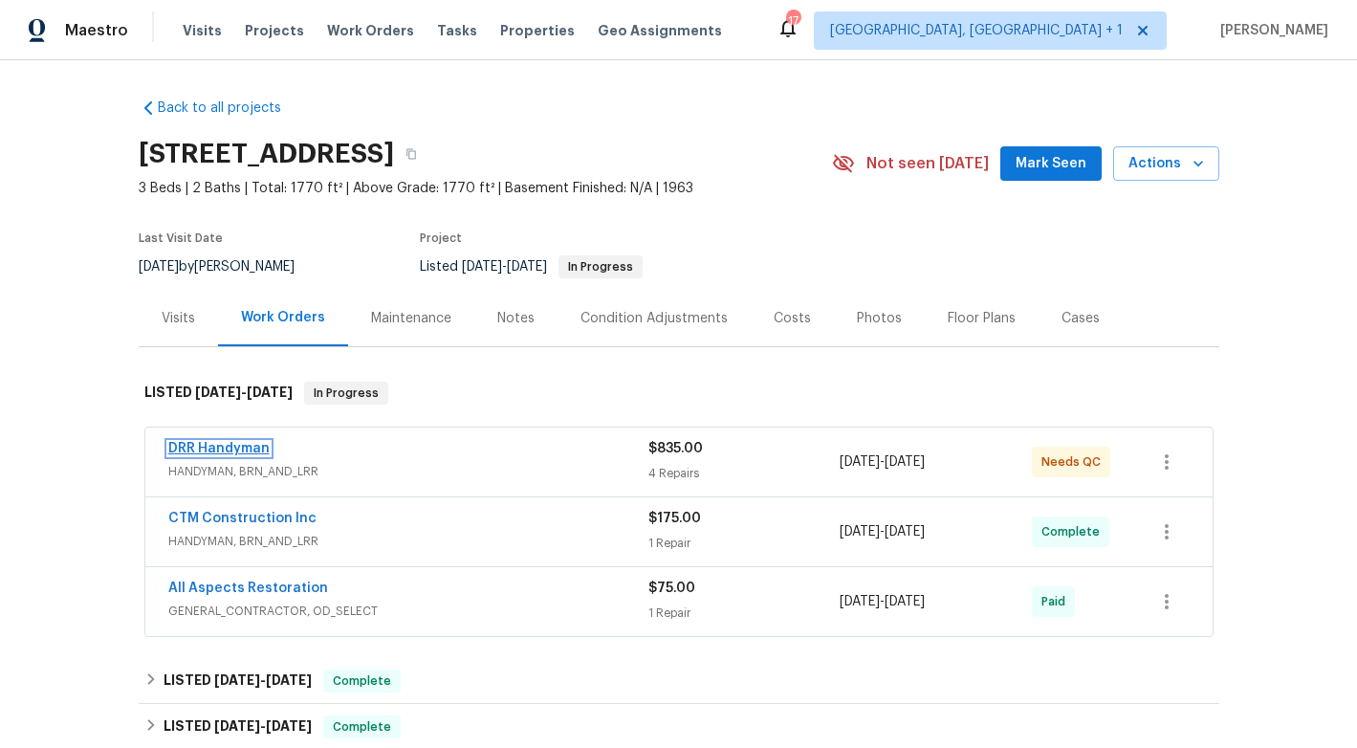
click at [208, 447] on link "DRR Handyman" at bounding box center [218, 448] width 101 height 13
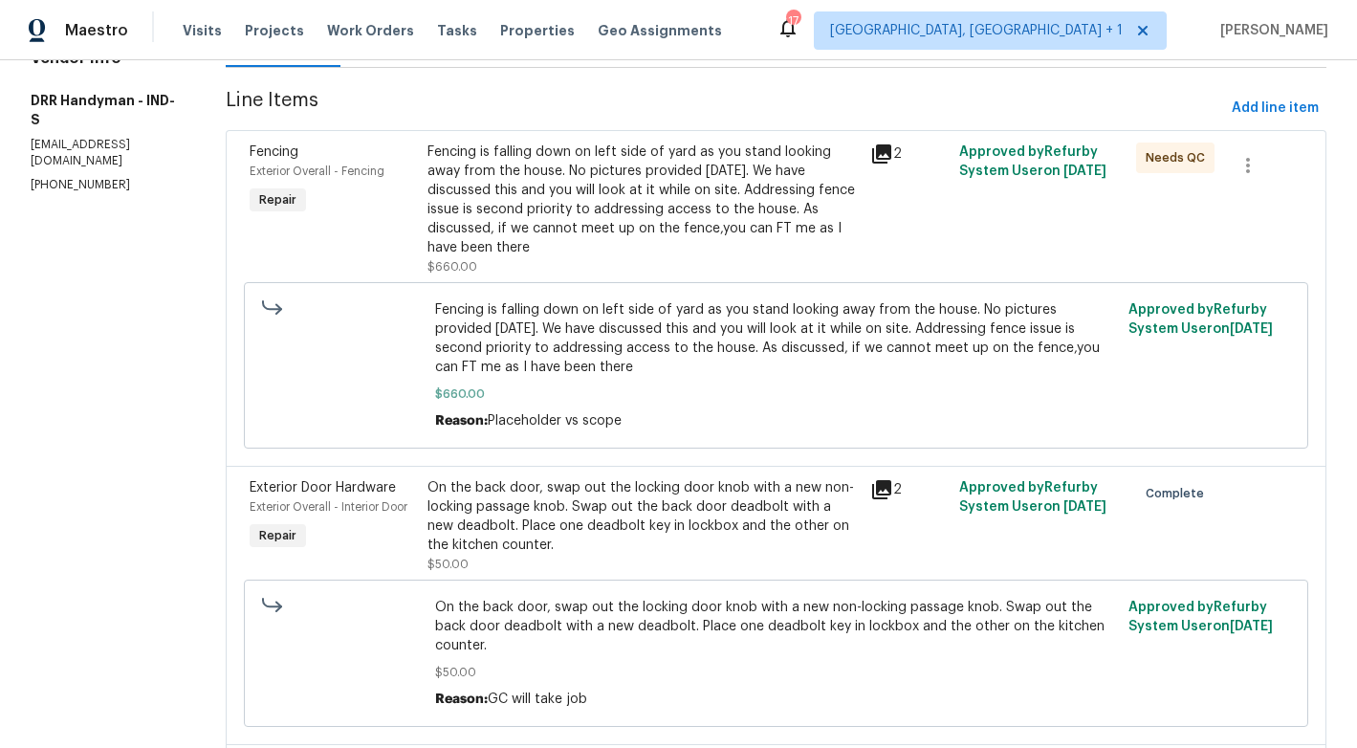
scroll to position [55, 0]
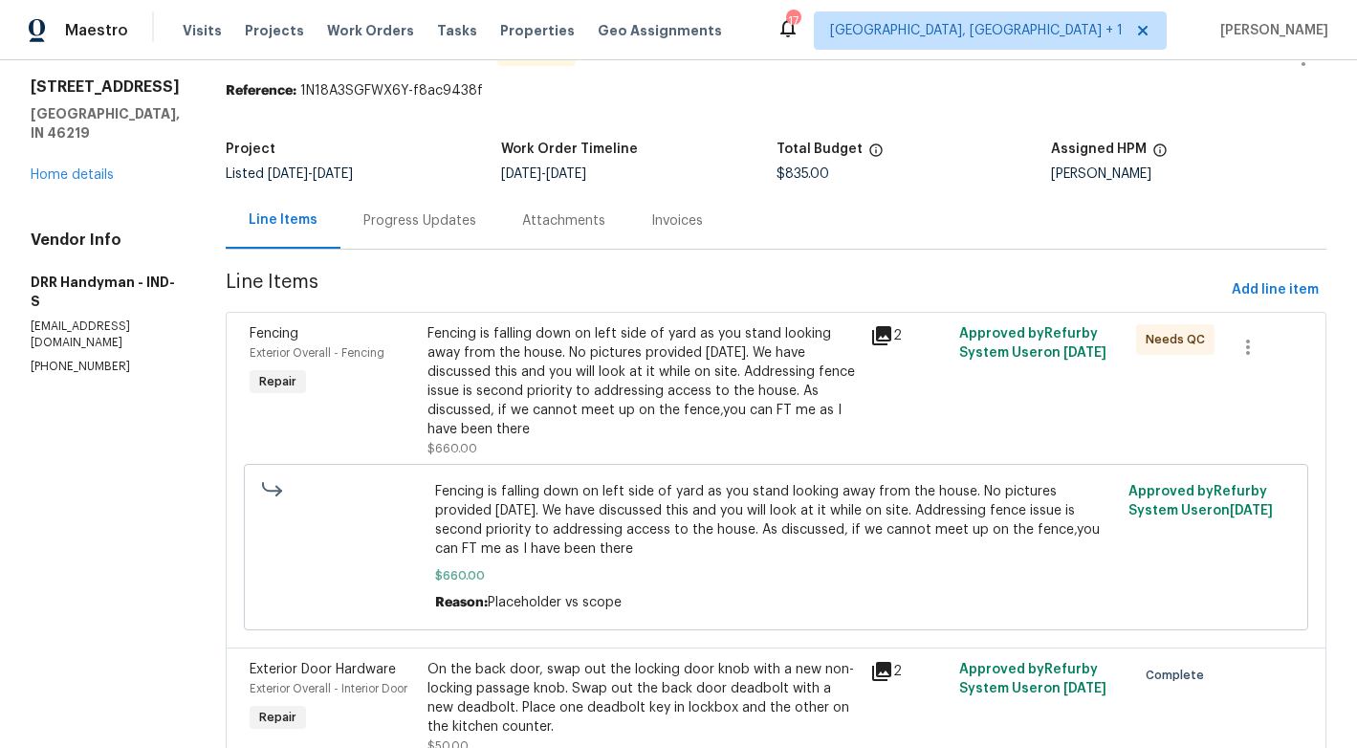
click at [382, 222] on div "Progress Updates" at bounding box center [419, 220] width 113 height 19
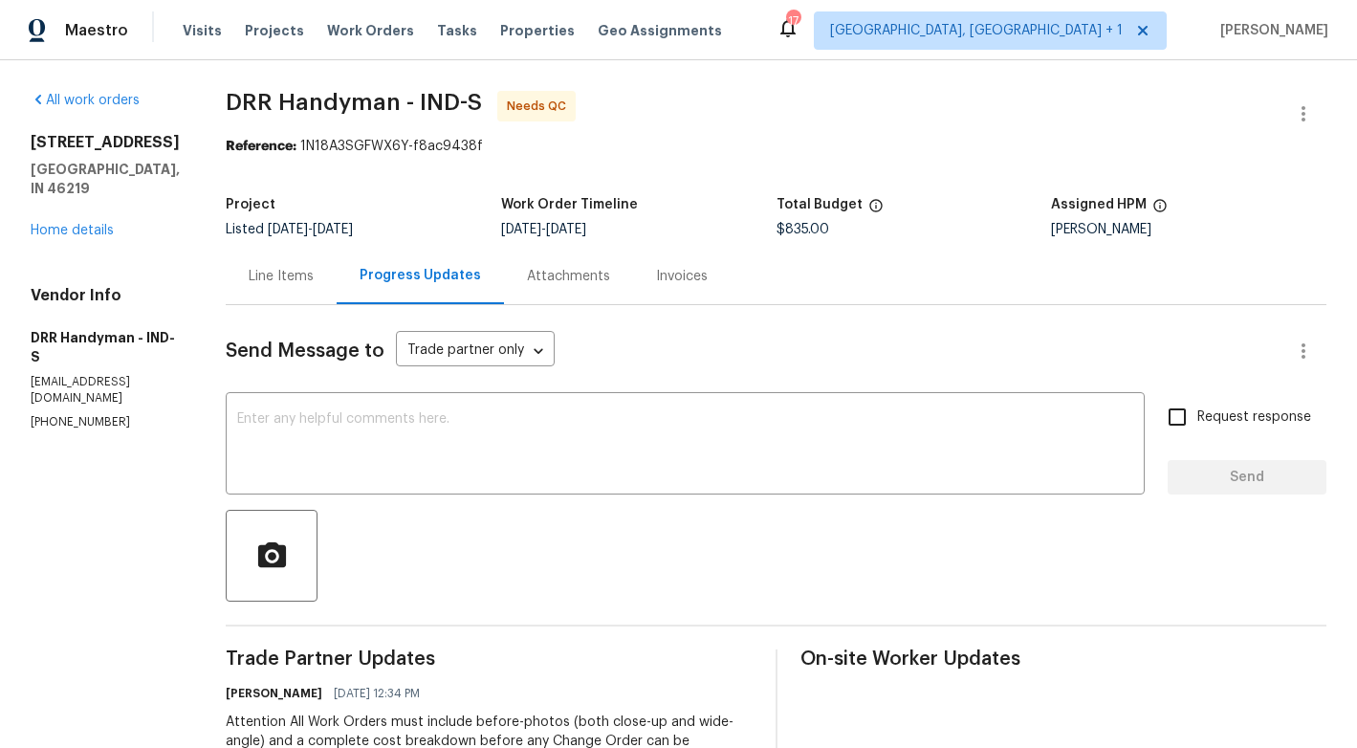
click at [270, 286] on div "Line Items" at bounding box center [281, 276] width 111 height 56
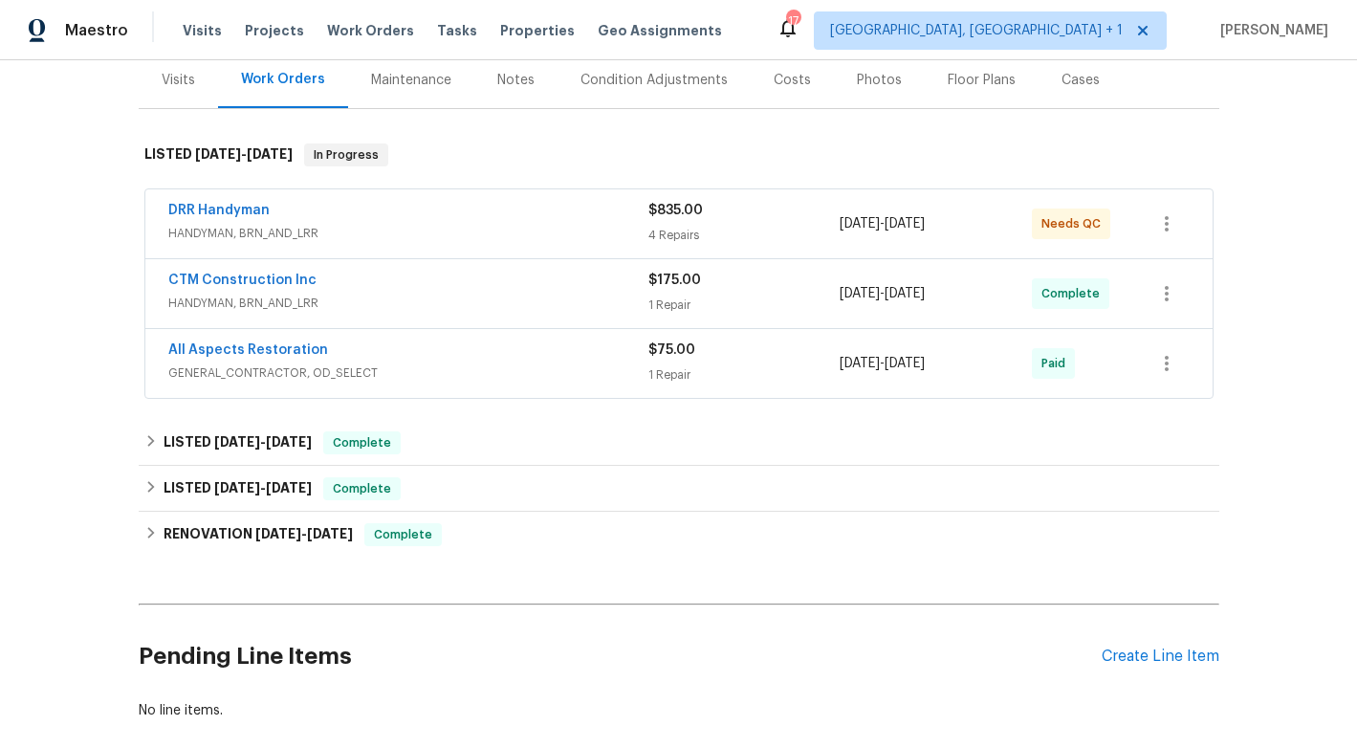
scroll to position [252, 0]
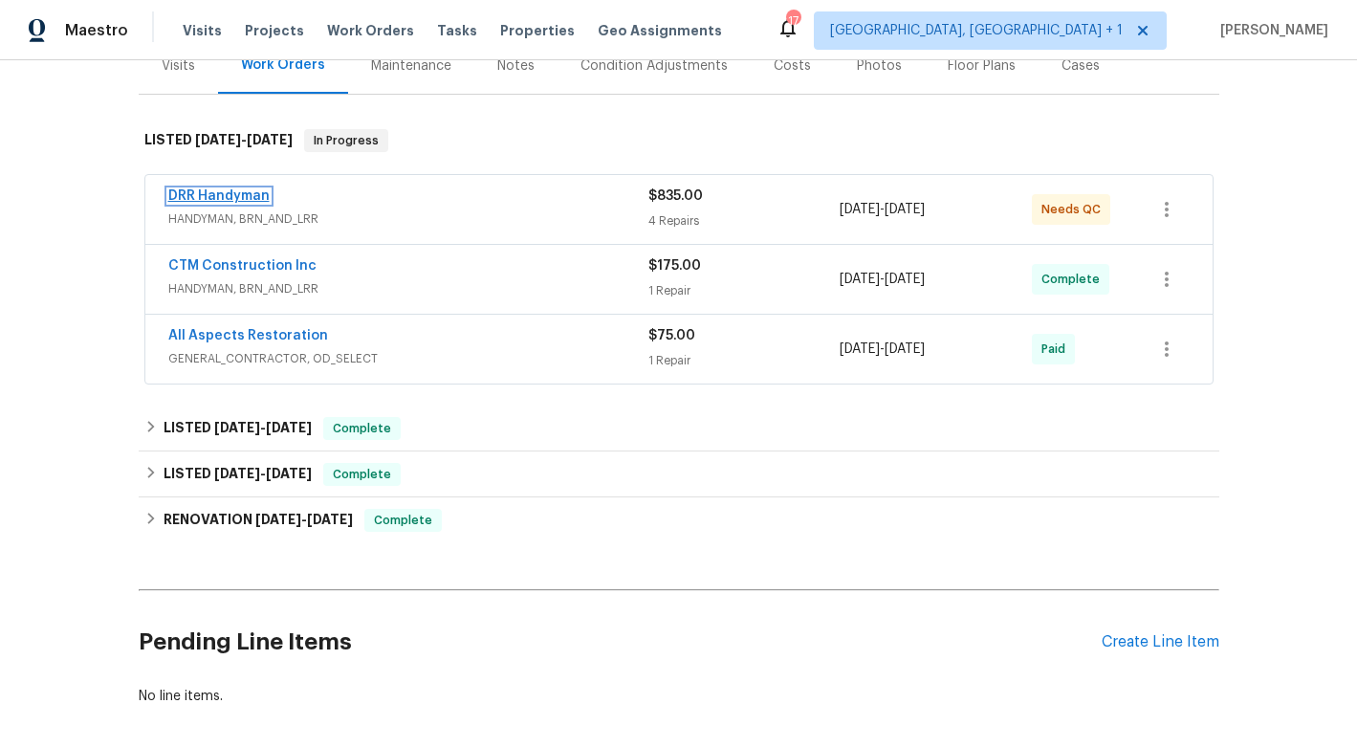
click at [249, 195] on link "DRR Handyman" at bounding box center [218, 195] width 101 height 13
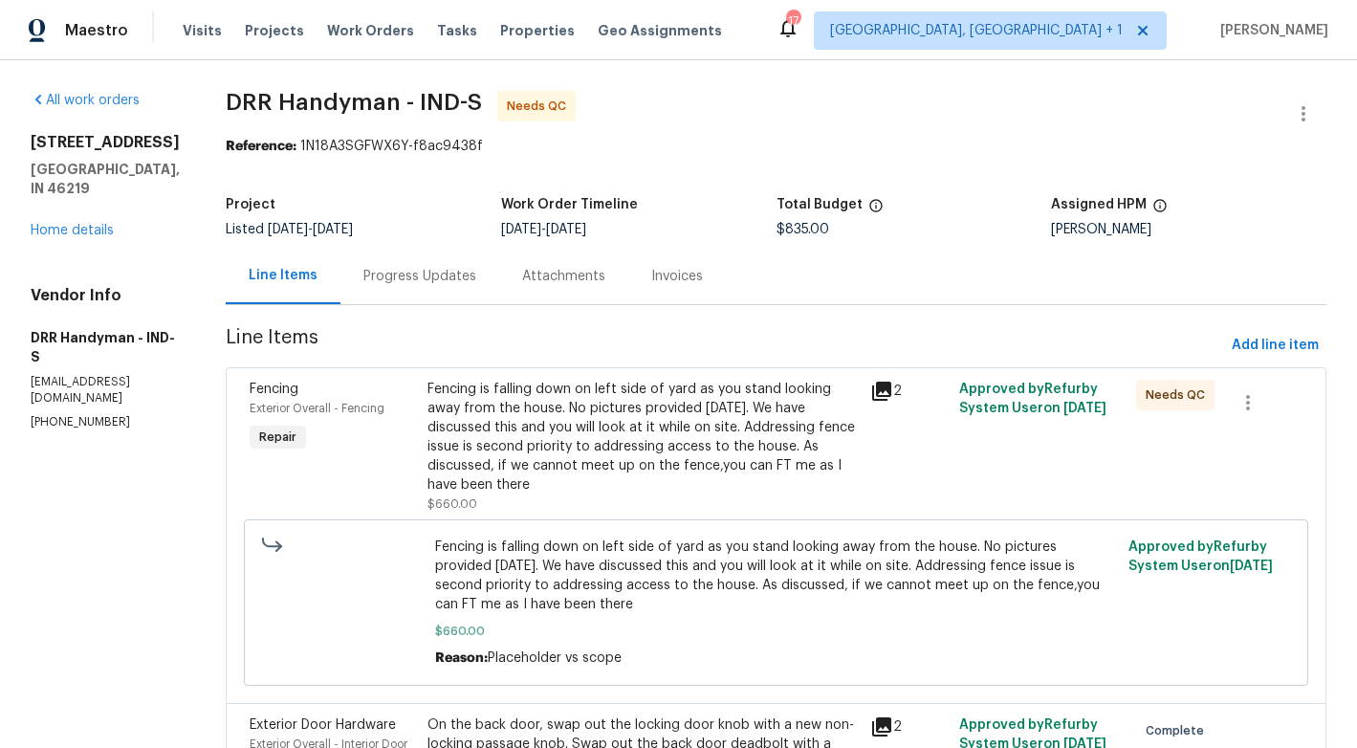
click at [387, 272] on div "Progress Updates" at bounding box center [419, 276] width 113 height 19
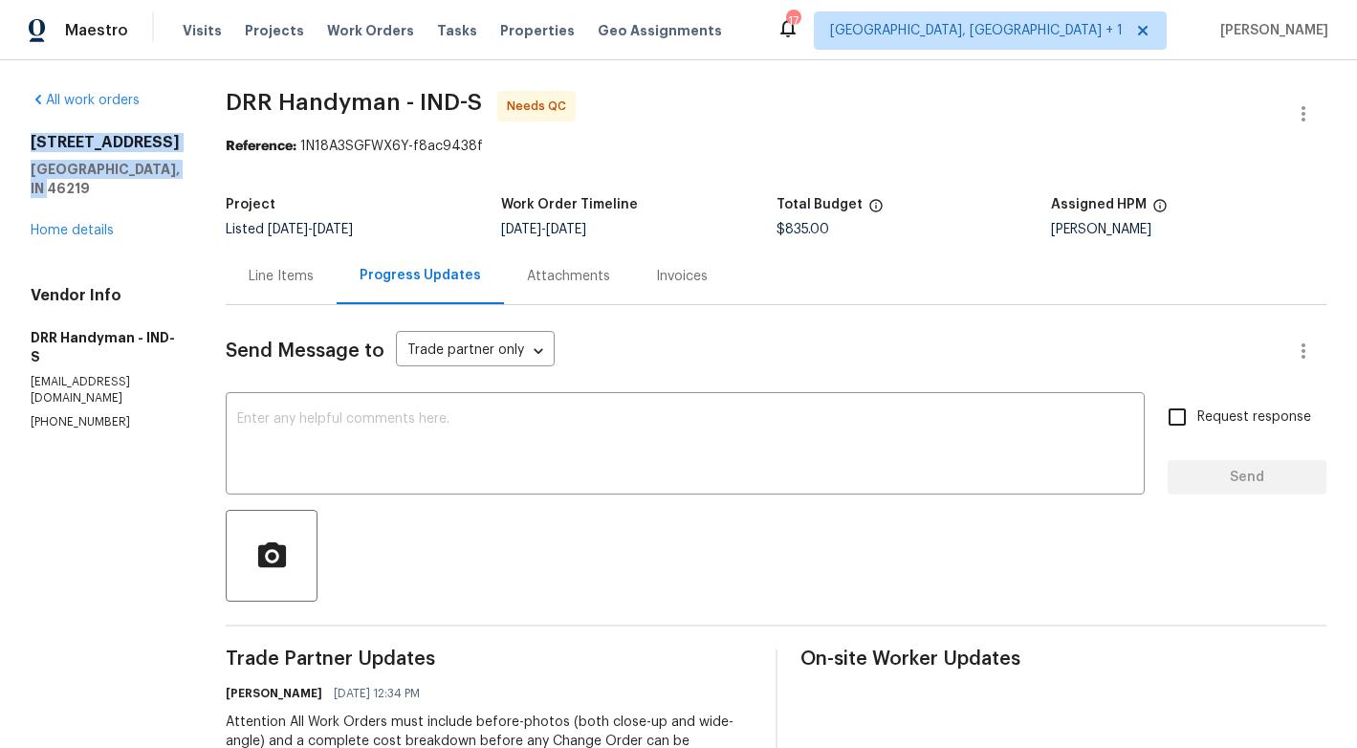
drag, startPoint x: 29, startPoint y: 140, endPoint x: 125, endPoint y: 206, distance: 116.9
click at [125, 206] on div "All work orders [STREET_ADDRESS] Home details Vendor Info DRR Handyman - IND-S …" at bounding box center [678, 536] width 1357 height 952
copy div "[STREET_ADDRESS]"
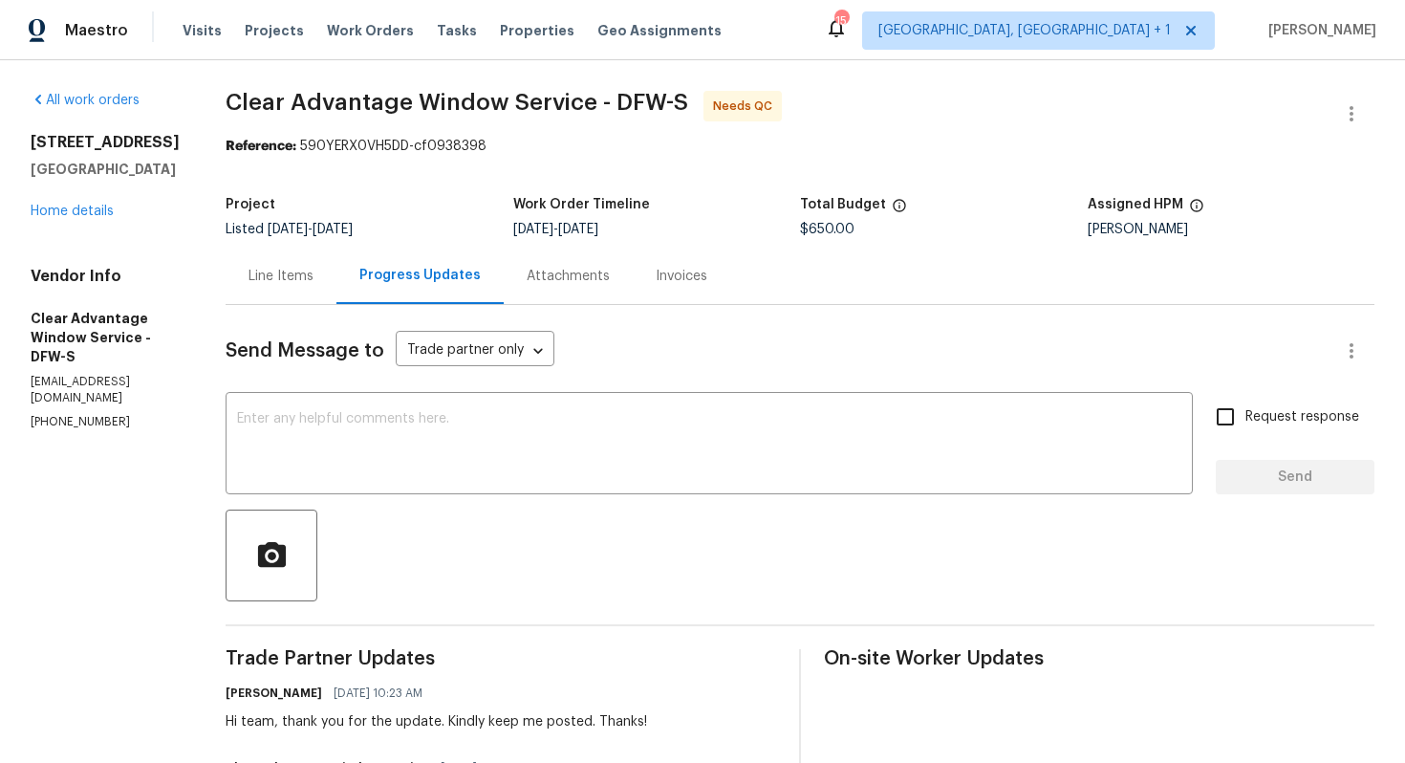
click at [283, 265] on div "Line Items" at bounding box center [281, 276] width 111 height 56
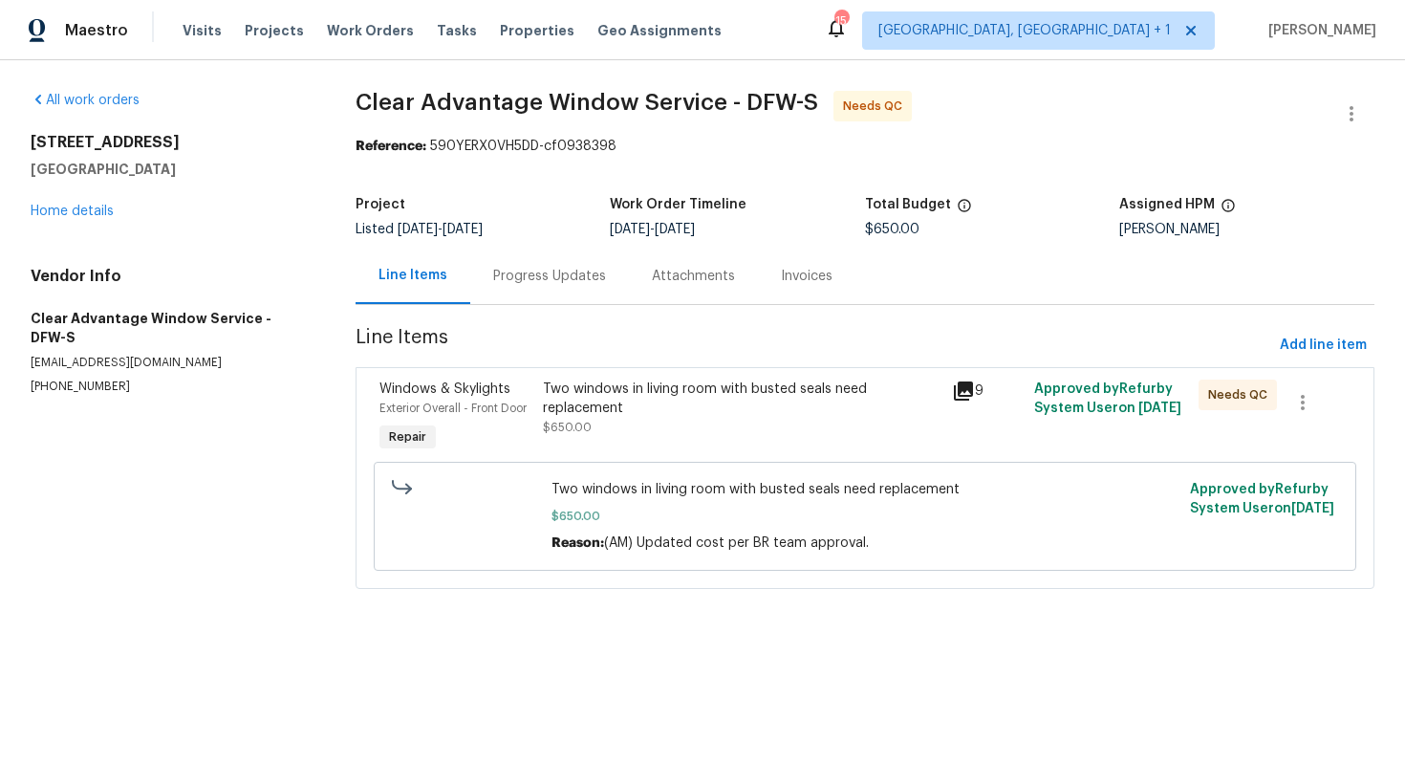
click at [724, 430] on div "Two windows in living room with busted seals need replacement $650.00" at bounding box center [742, 408] width 399 height 57
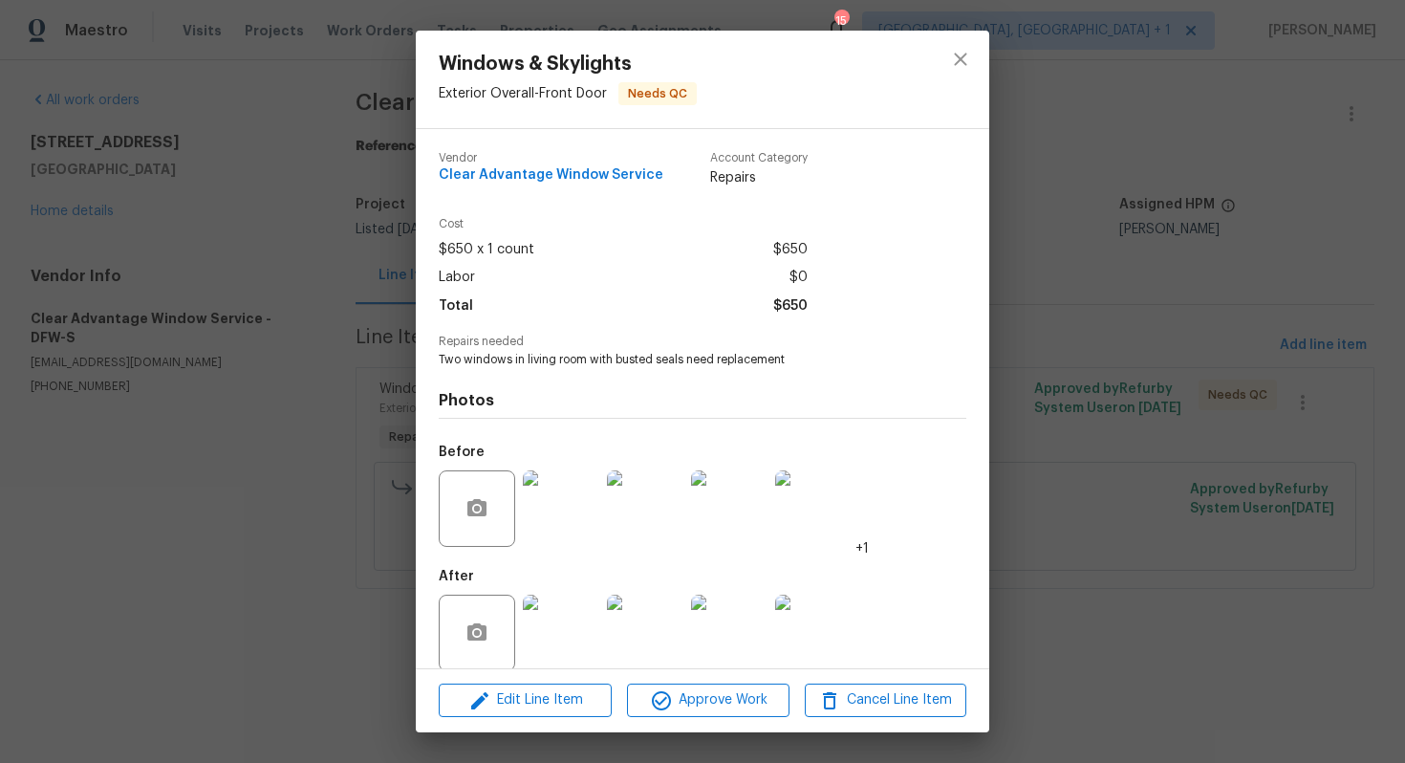
scroll to position [22, 0]
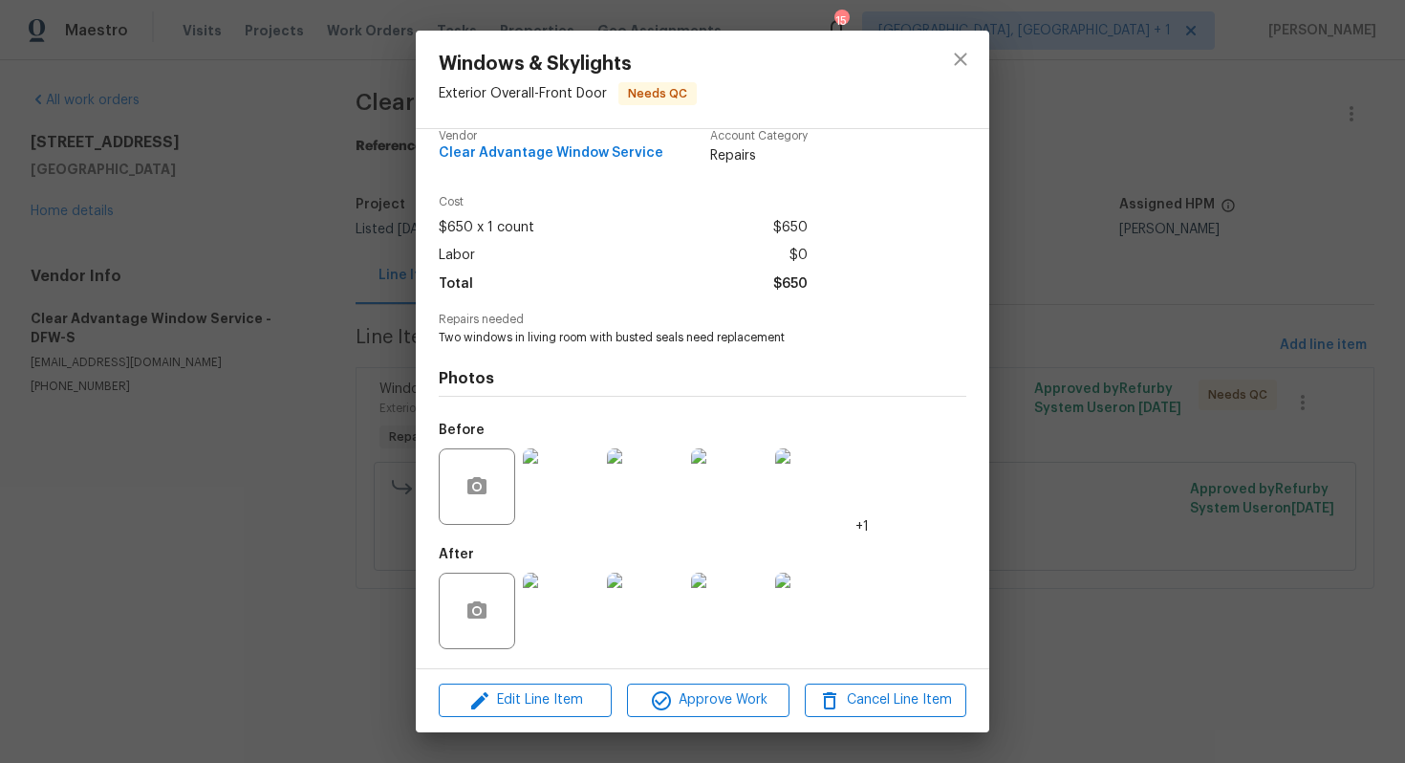
click at [557, 617] on img at bounding box center [561, 611] width 76 height 76
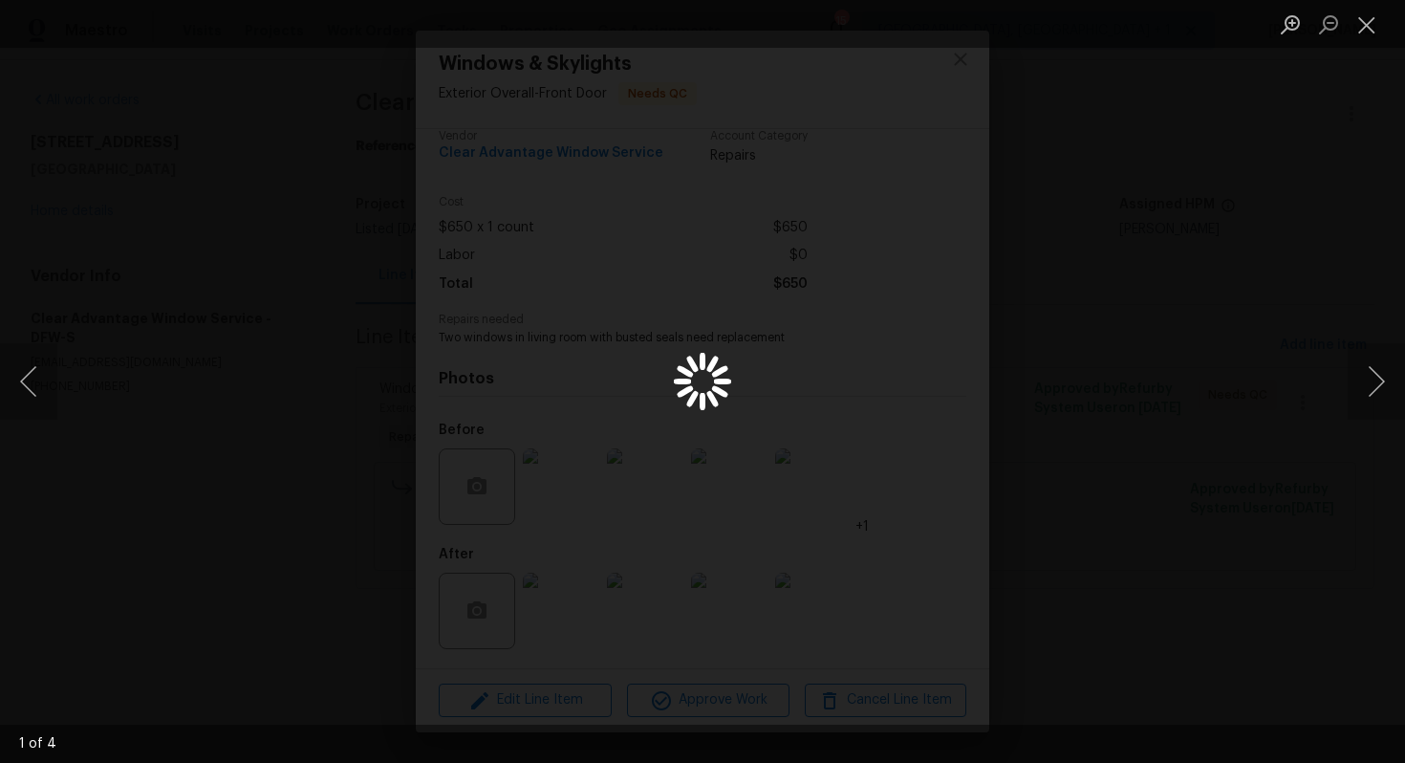
click at [87, 482] on div "Lightbox" at bounding box center [702, 381] width 1405 height 763
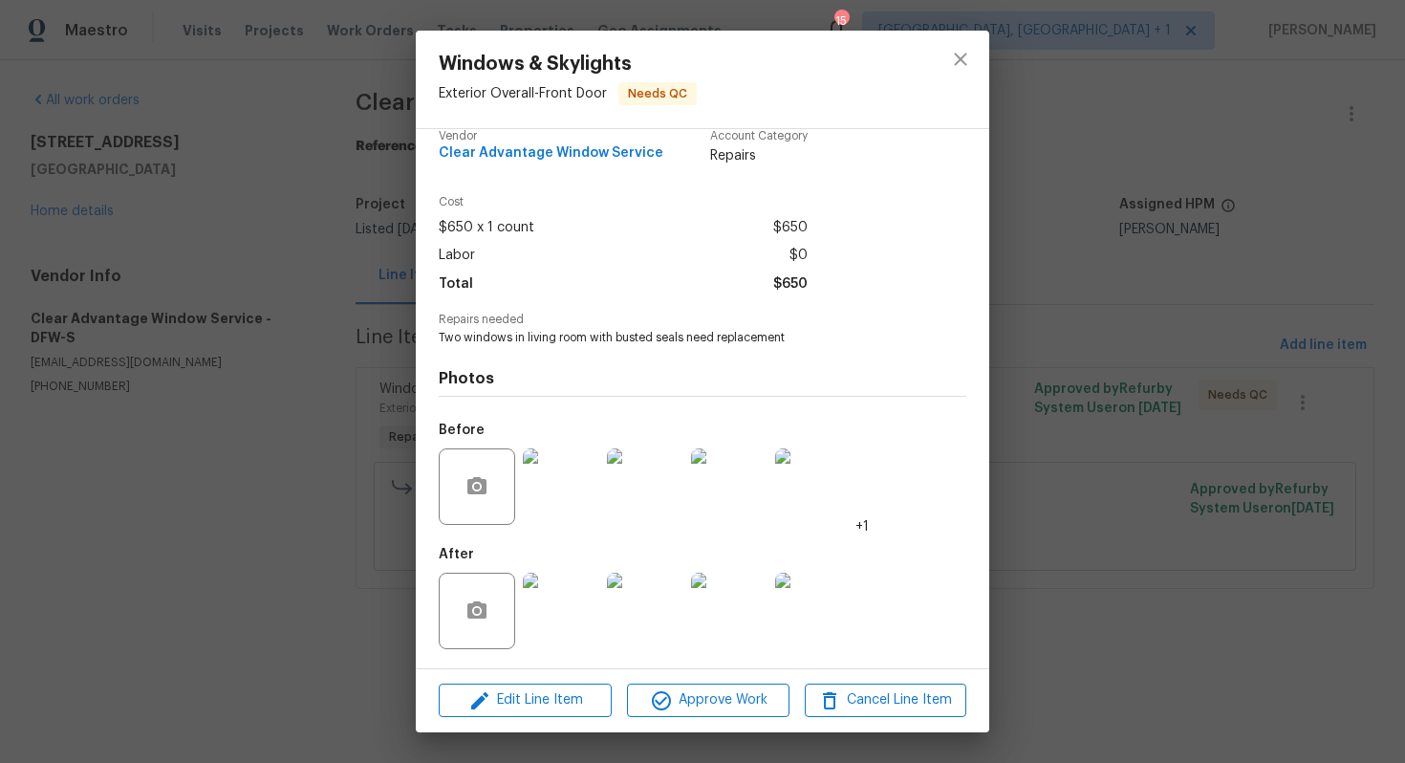
click at [561, 477] on img at bounding box center [561, 486] width 76 height 76
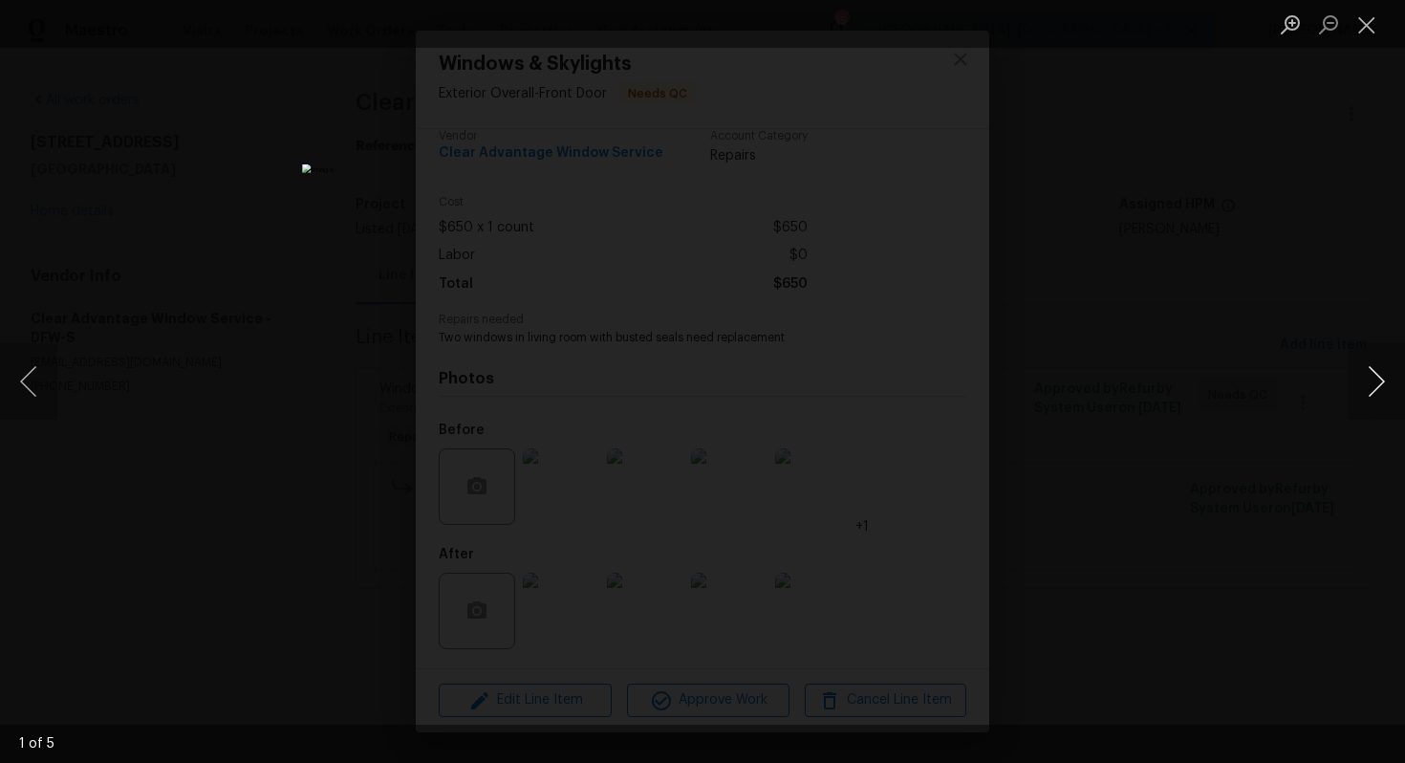
click at [1377, 381] on button "Next image" at bounding box center [1376, 381] width 57 height 76
click at [1229, 372] on div "Lightbox" at bounding box center [702, 381] width 1405 height 763
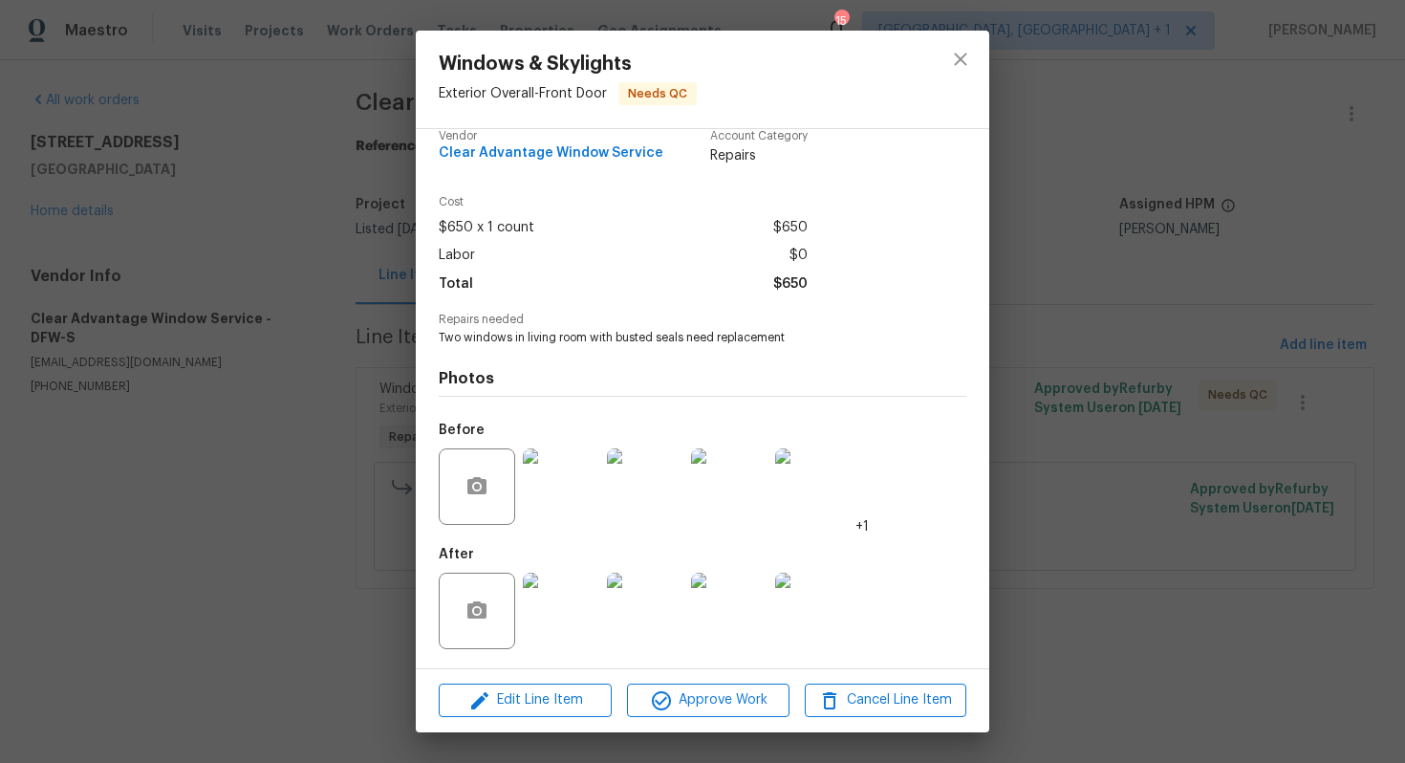
click at [575, 595] on img at bounding box center [561, 611] width 76 height 76
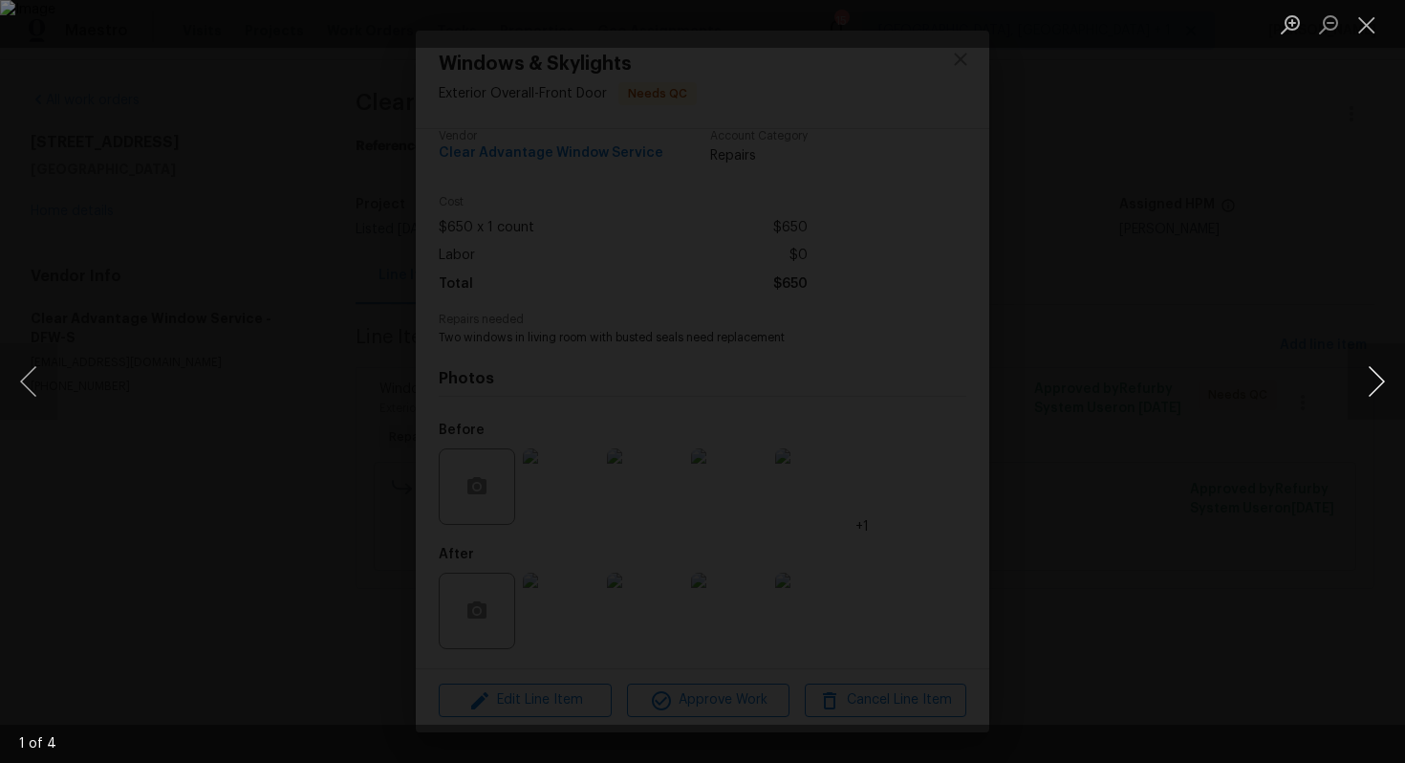
click at [1385, 384] on button "Next image" at bounding box center [1376, 381] width 57 height 76
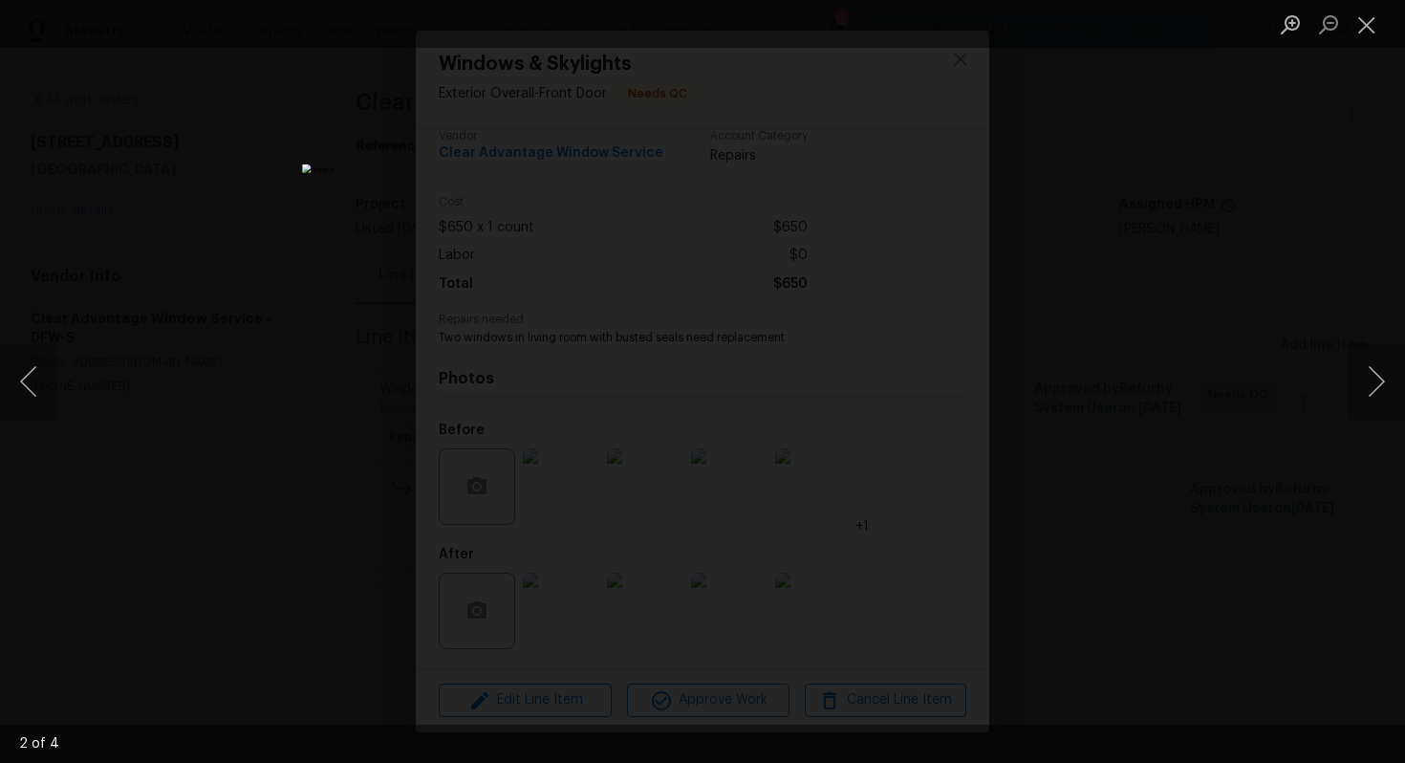
click at [1204, 358] on div "Lightbox" at bounding box center [702, 381] width 1405 height 763
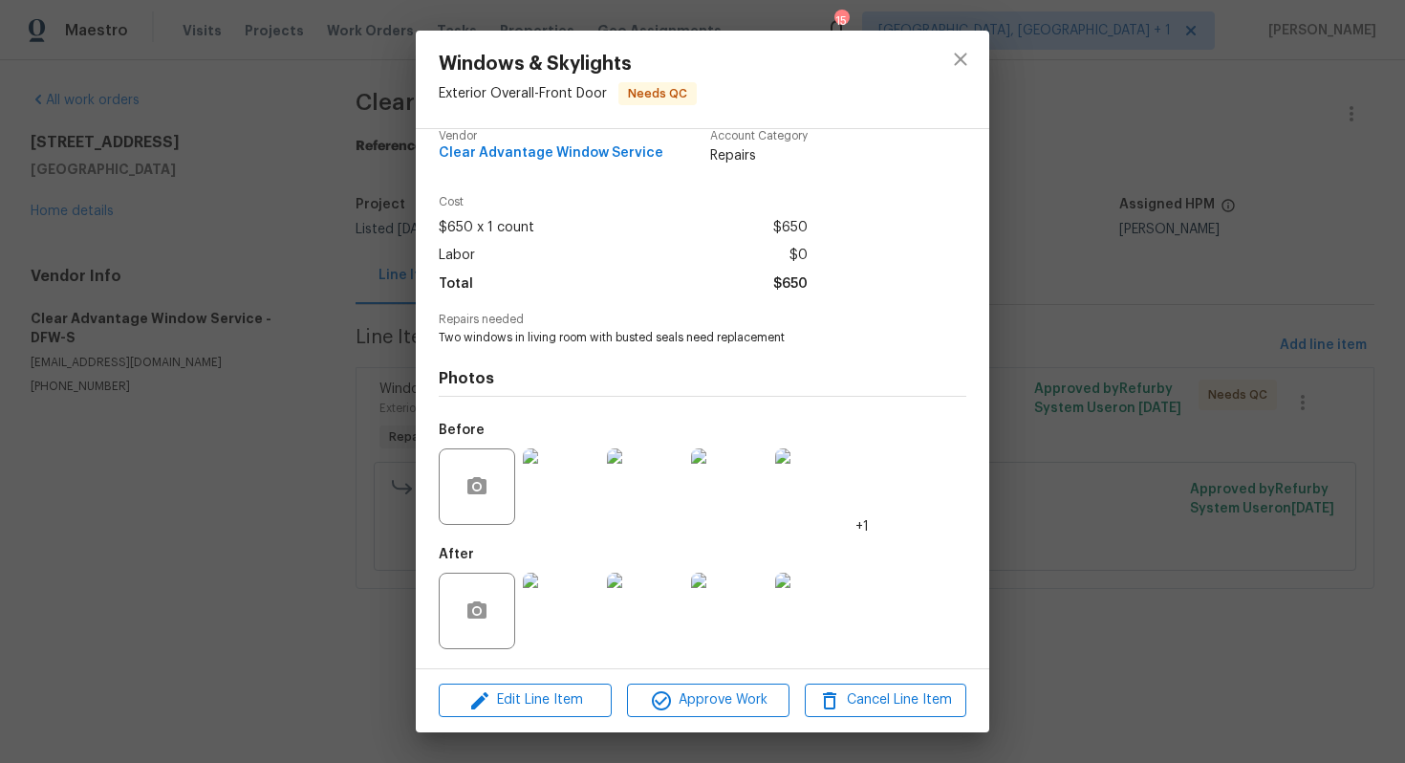
click at [1123, 343] on div "Windows & Skylights Exterior Overall - Front Door Needs QC Vendor Clear Advanta…" at bounding box center [702, 381] width 1405 height 763
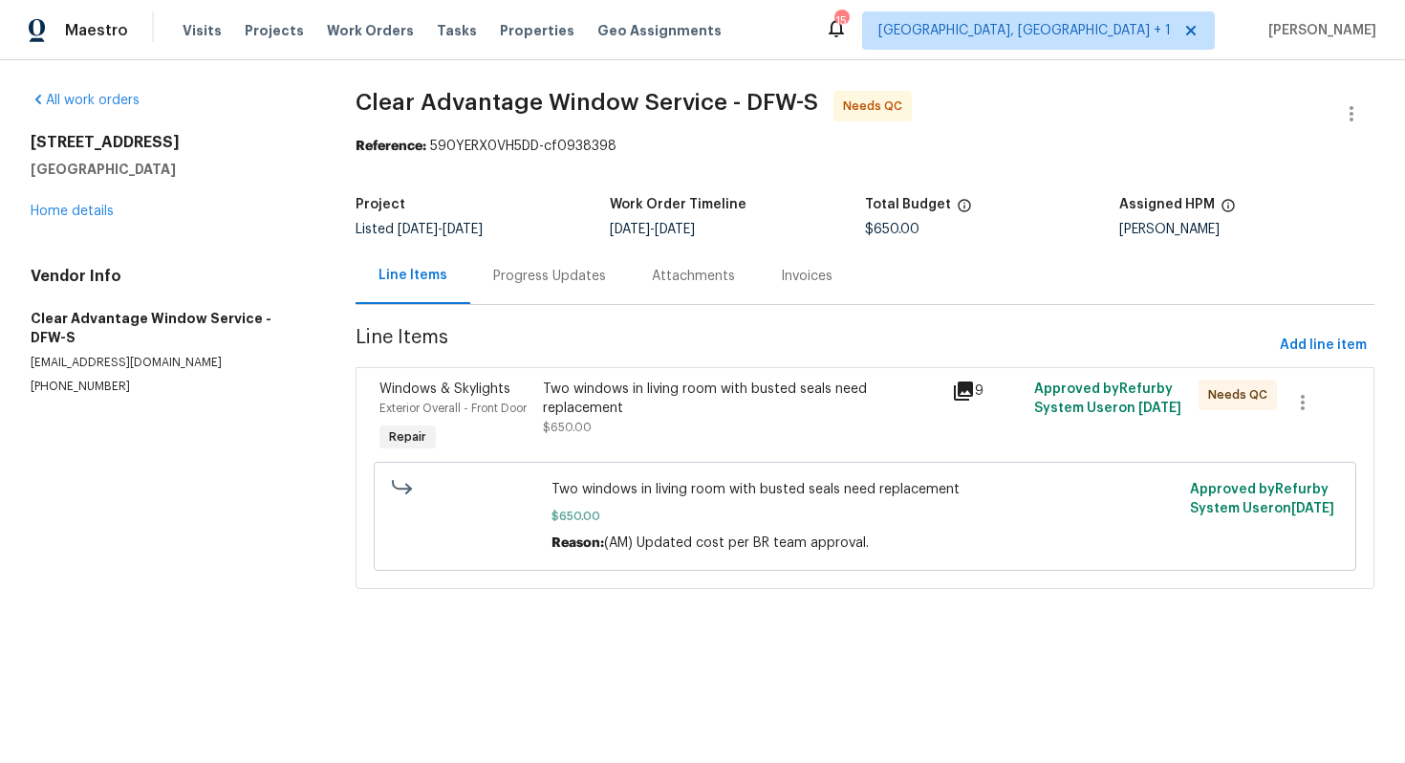
click at [540, 281] on div "Progress Updates" at bounding box center [549, 276] width 113 height 19
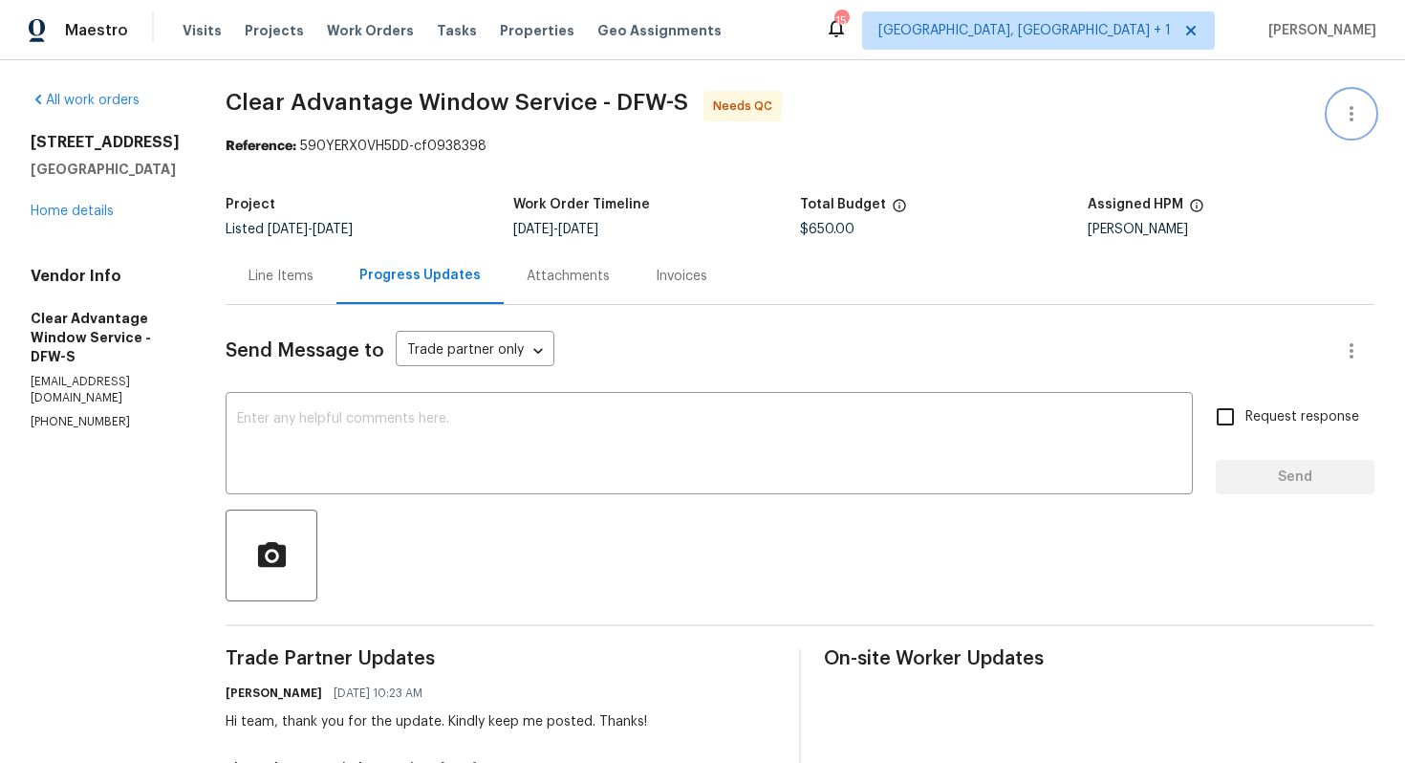
click at [1359, 113] on icon "button" at bounding box center [1351, 113] width 23 height 23
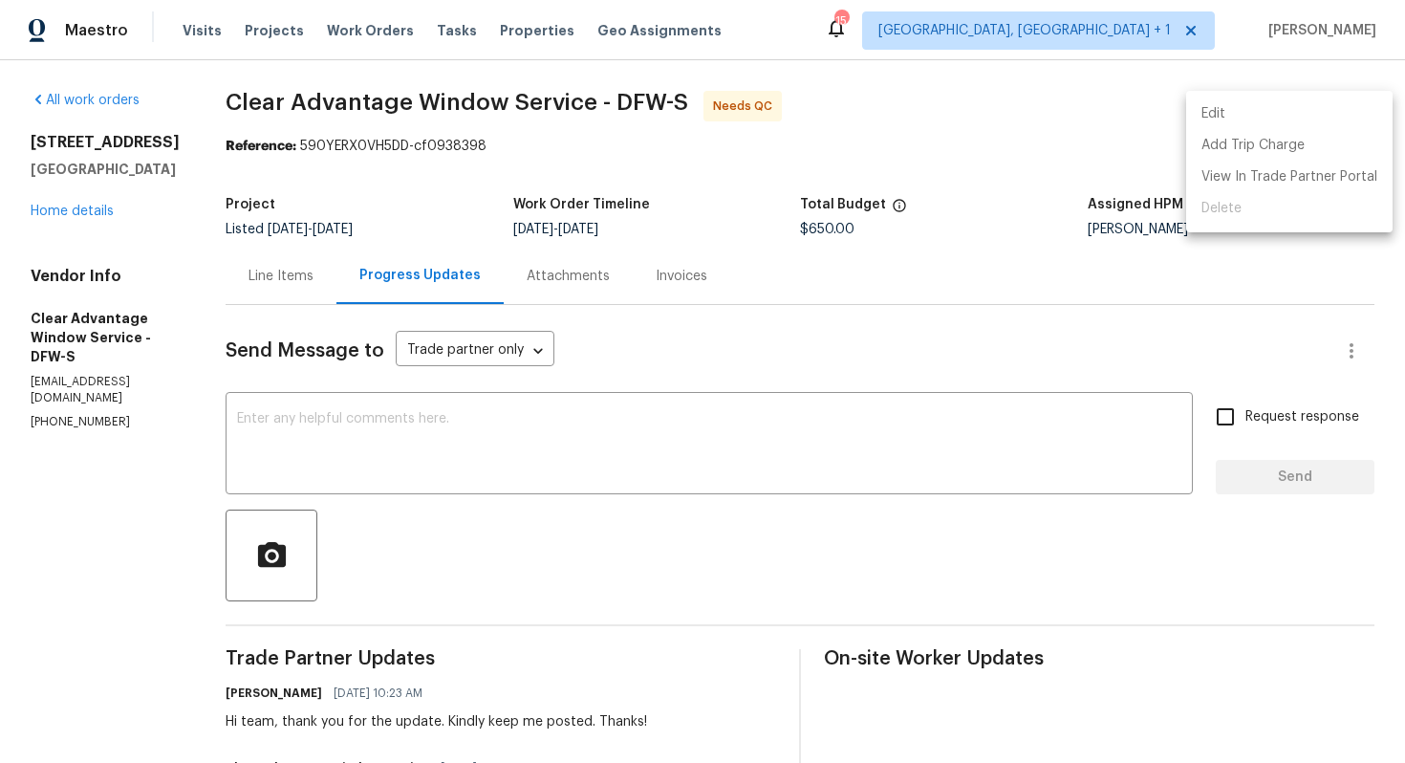
click at [1218, 107] on li "Edit" at bounding box center [1289, 114] width 206 height 32
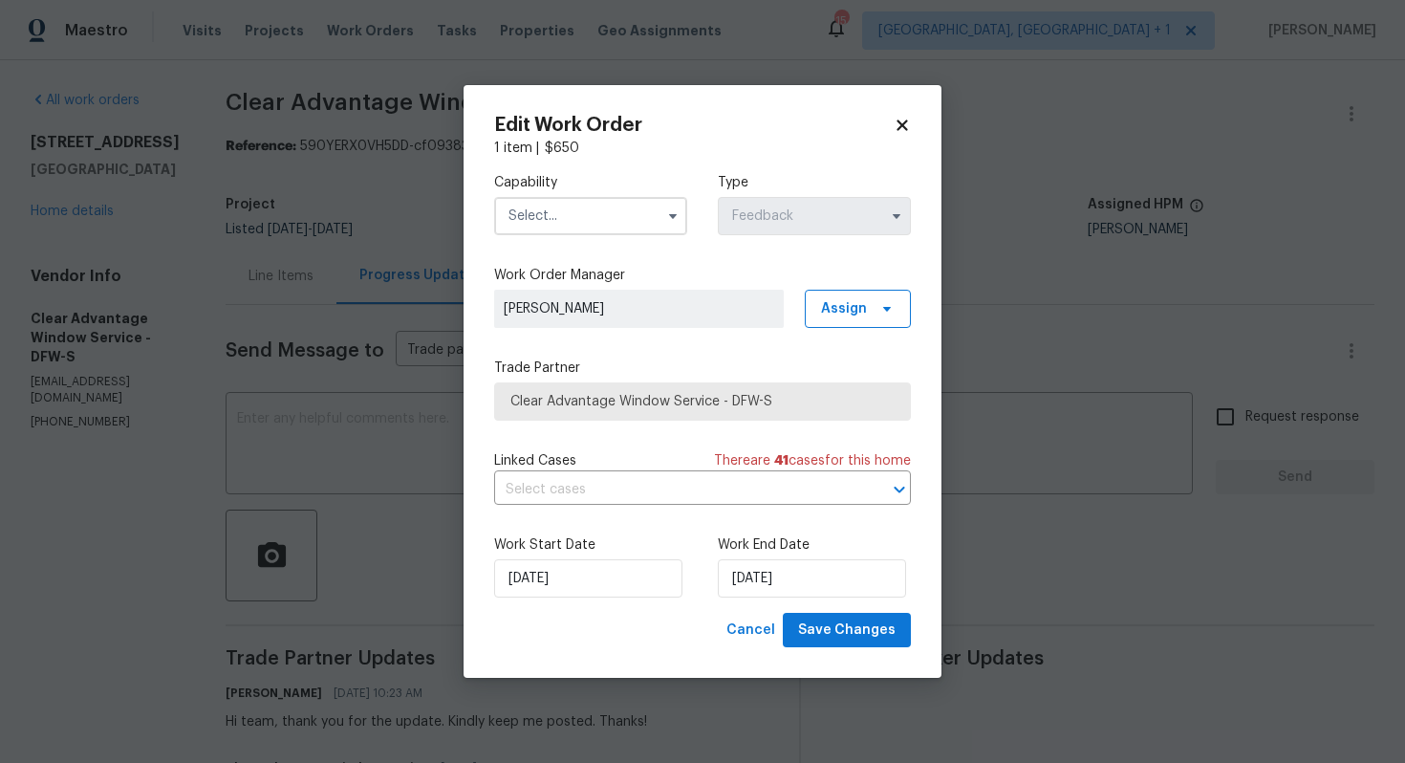
click at [595, 219] on input "text" at bounding box center [590, 216] width 193 height 38
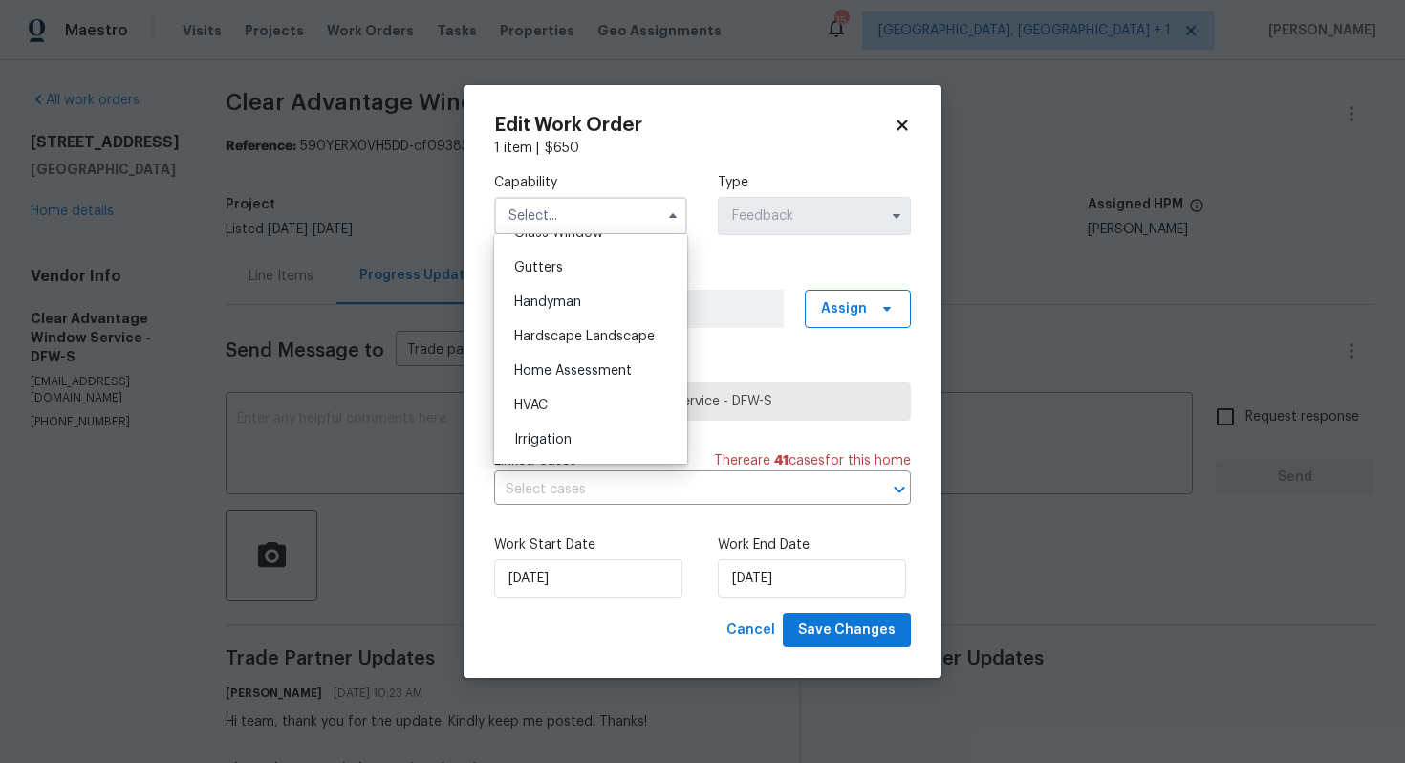
scroll to position [1015, 0]
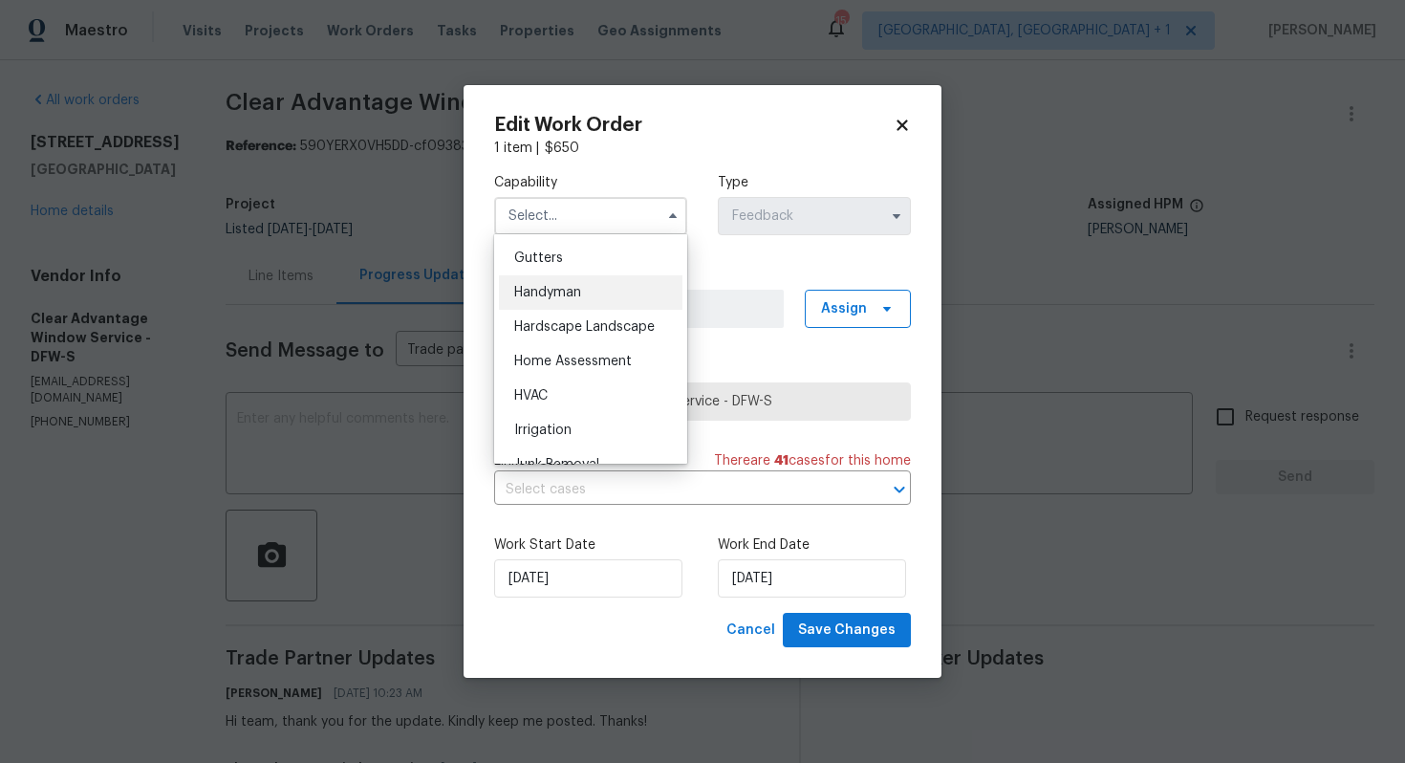
click at [576, 293] on span "Handyman" at bounding box center [547, 292] width 67 height 13
type input "Handyman"
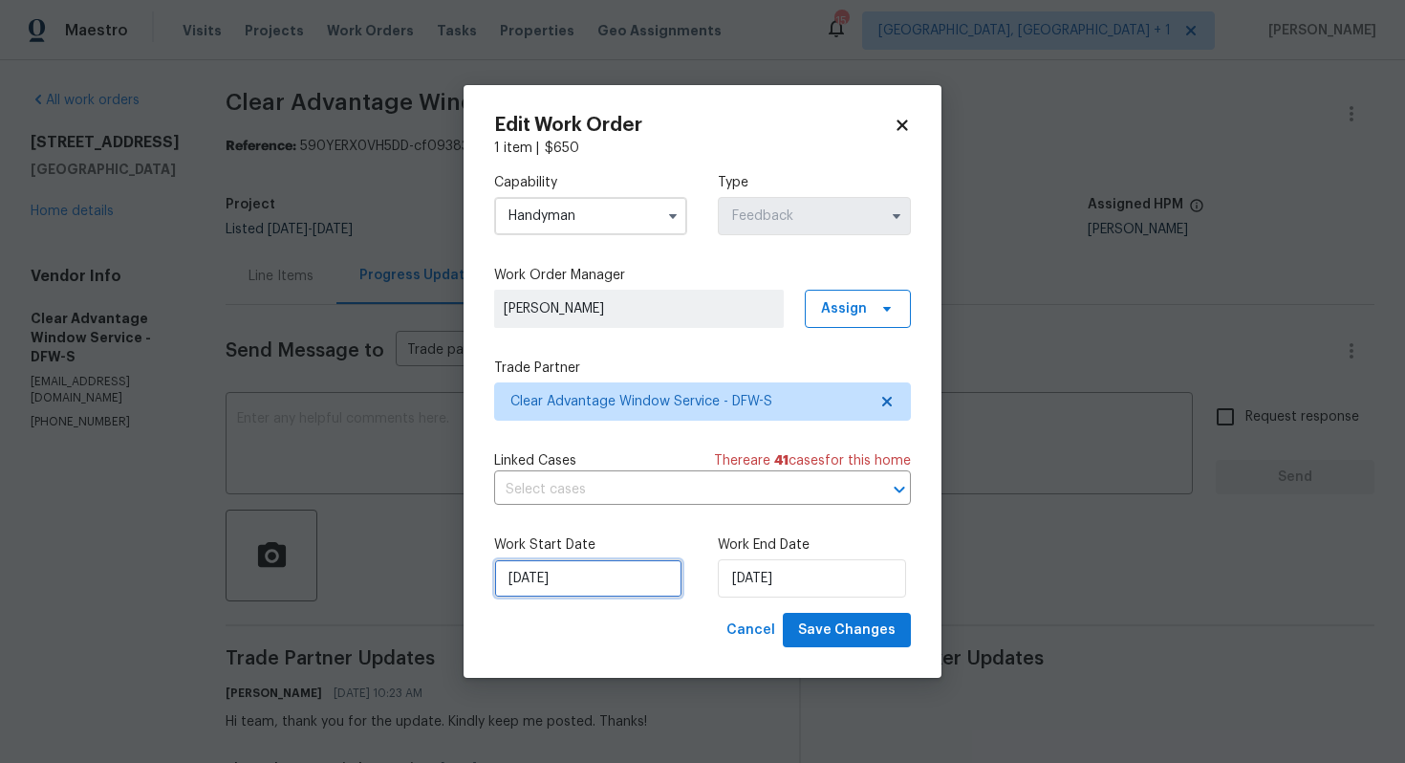
click at [634, 581] on input "15/09/2025" at bounding box center [588, 578] width 188 height 38
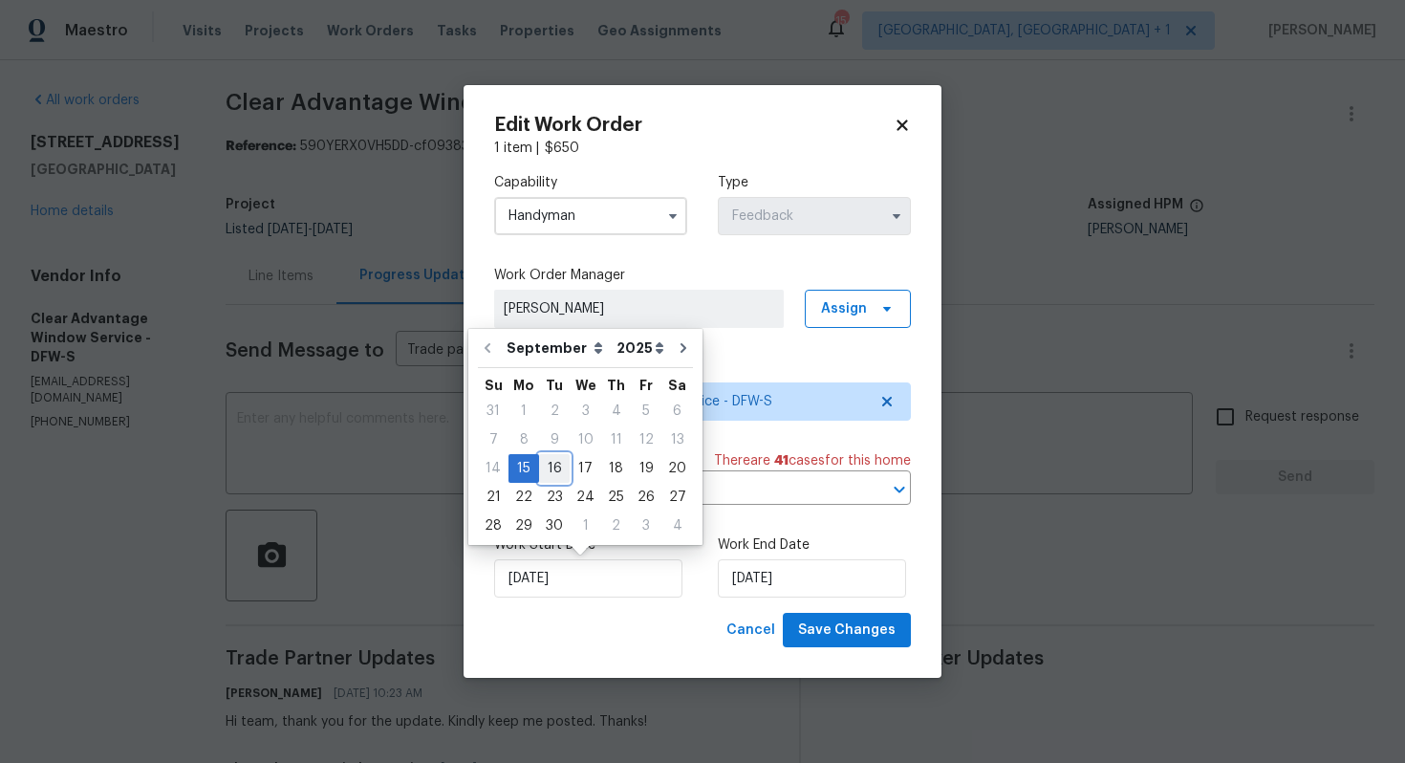
click at [554, 472] on div "16" at bounding box center [554, 468] width 31 height 27
type input "16/09/2025"
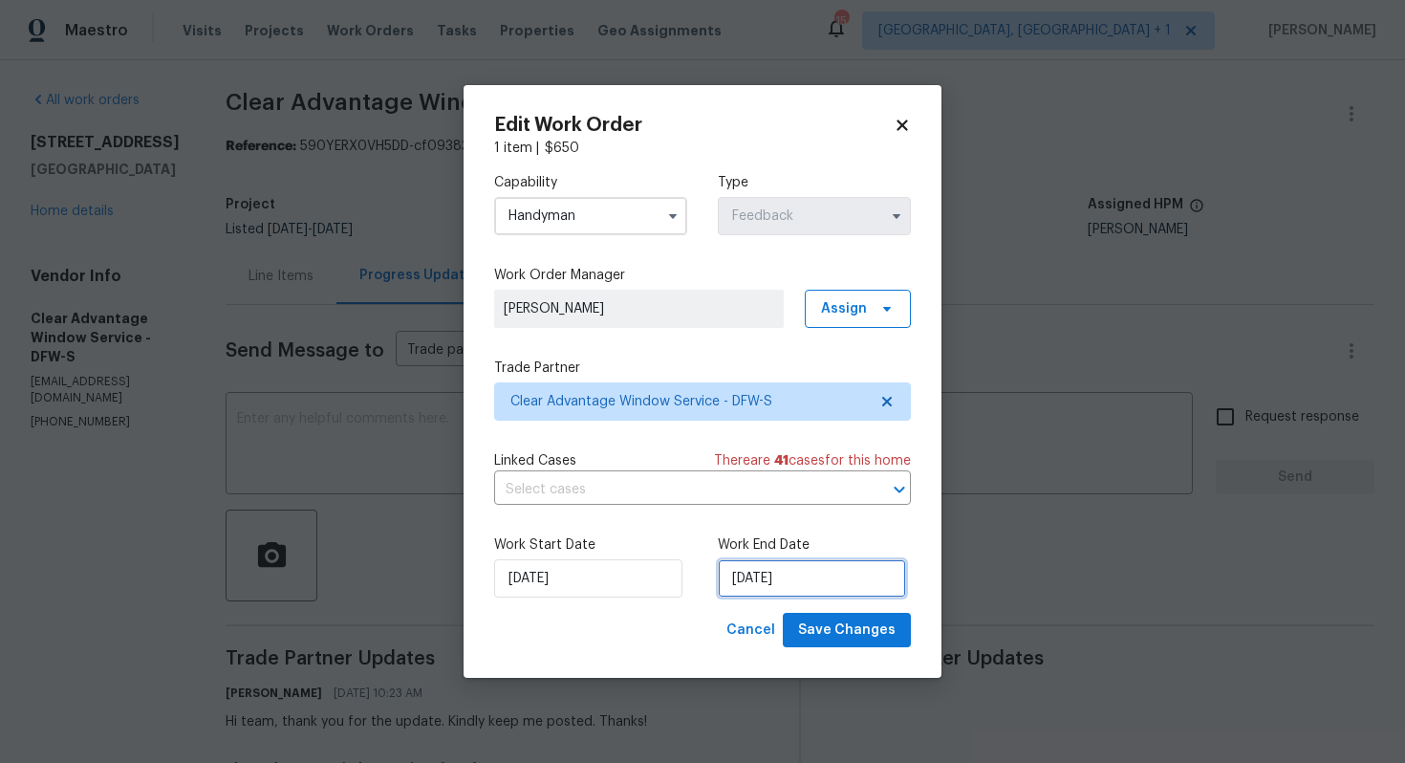
click at [769, 579] on input "17/09/2025" at bounding box center [812, 578] width 188 height 38
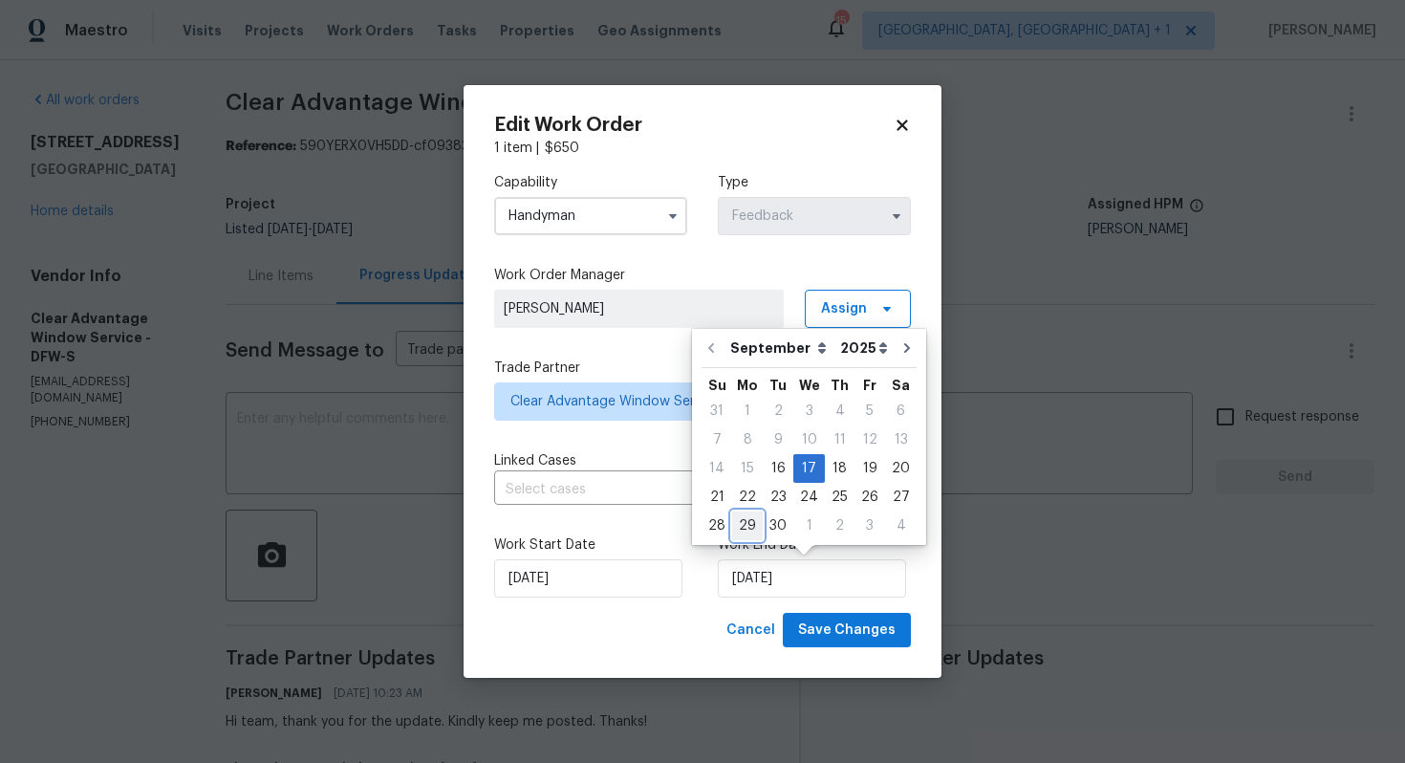
click at [750, 525] on div "29" at bounding box center [747, 525] width 31 height 27
type input "29/09/2025"
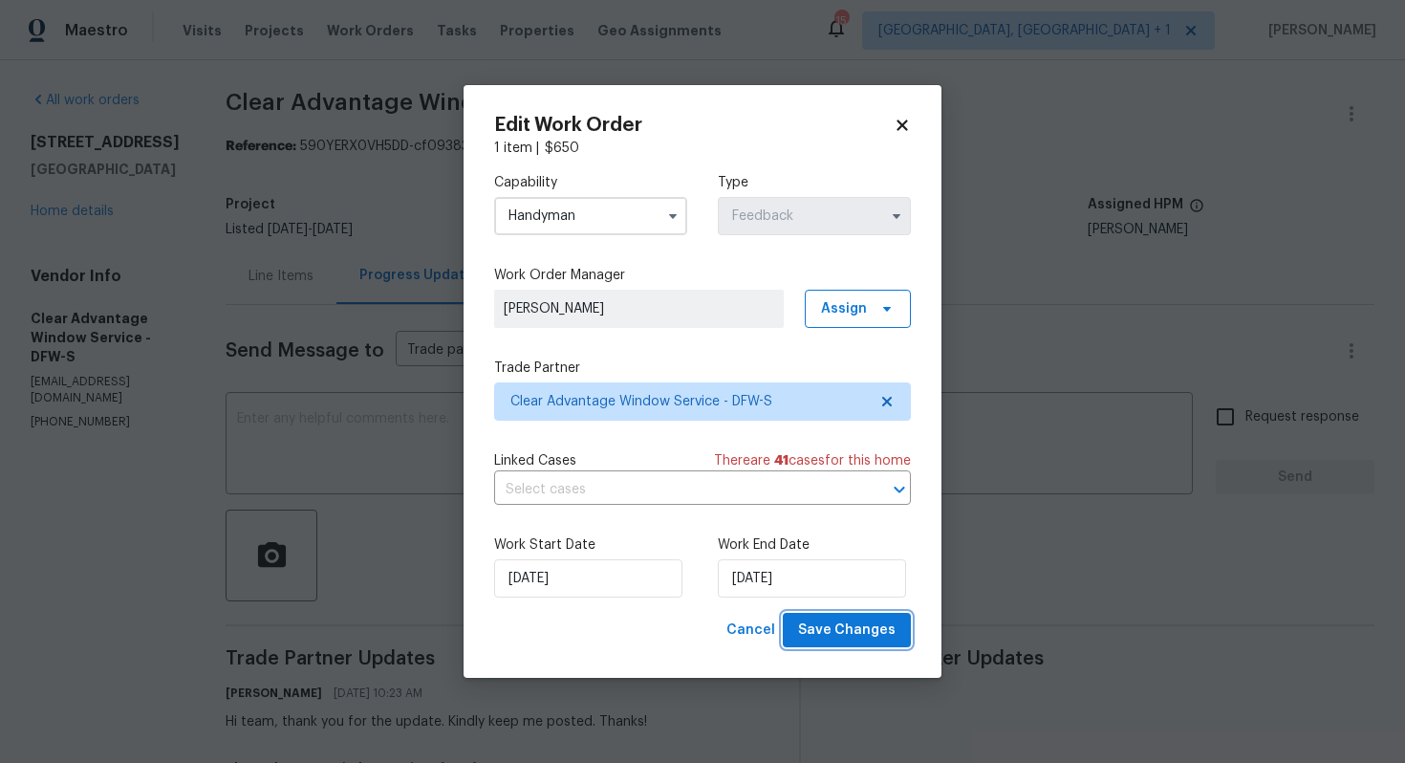
click at [840, 627] on span "Save Changes" at bounding box center [847, 631] width 98 height 24
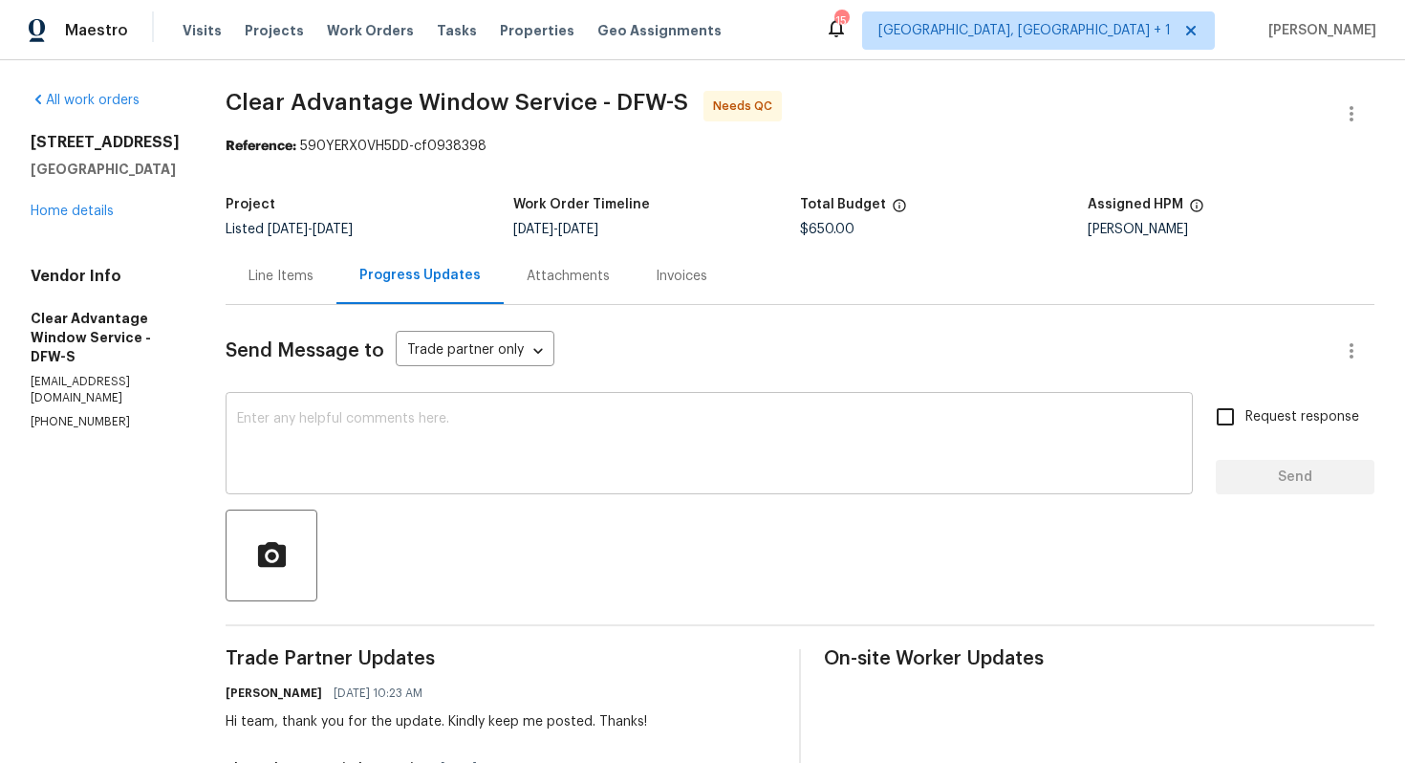
click at [477, 467] on textarea at bounding box center [709, 445] width 945 height 67
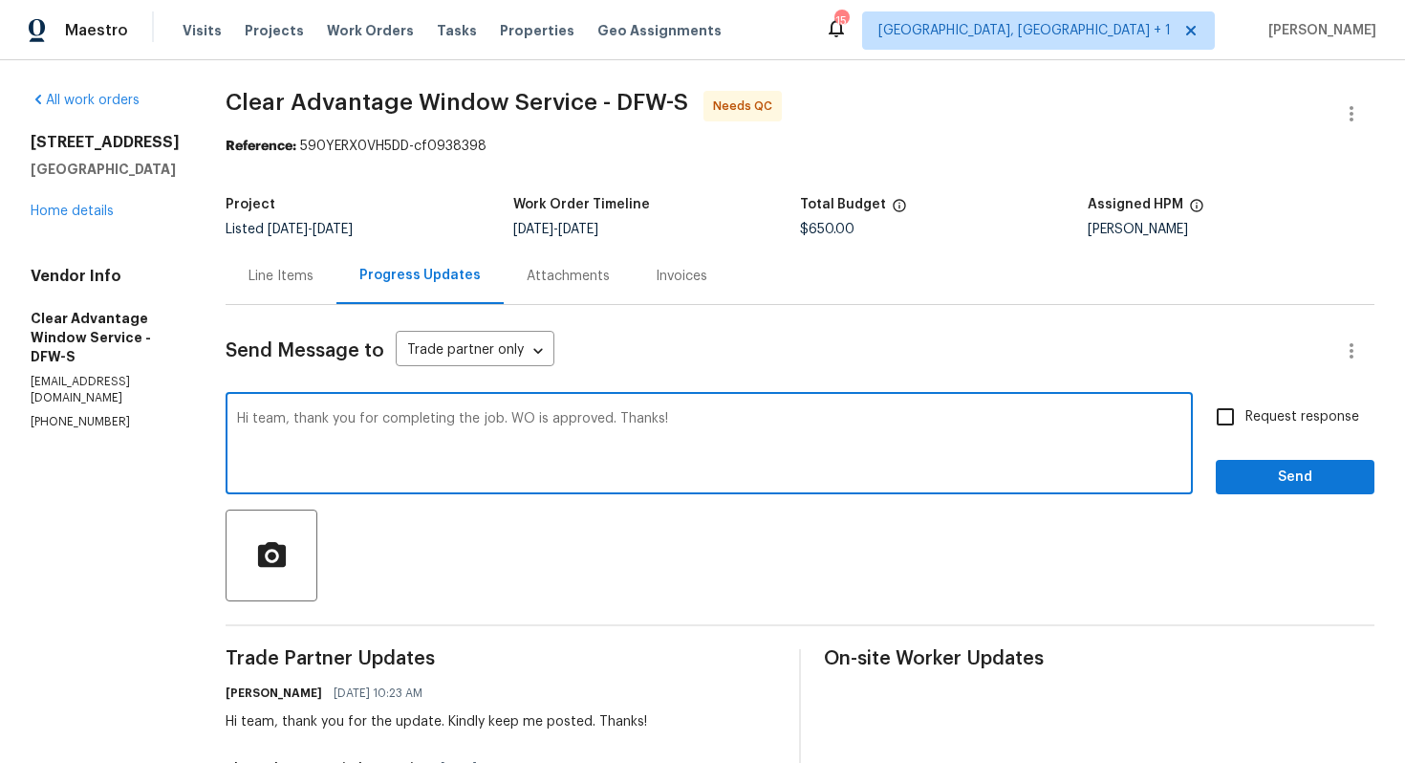
click at [493, 422] on textarea "Hi team, thank you for completing the job. WO is approved. Thanks!" at bounding box center [709, 445] width 945 height 67
click at [687, 426] on textarea "Hi team, thank you for completing the job, WO is approved. Thanks!" at bounding box center [709, 445] width 945 height 67
click at [438, 423] on textarea "Hi team, thank you for completing the job, WO is approved. Thanks!" at bounding box center [709, 445] width 945 height 67
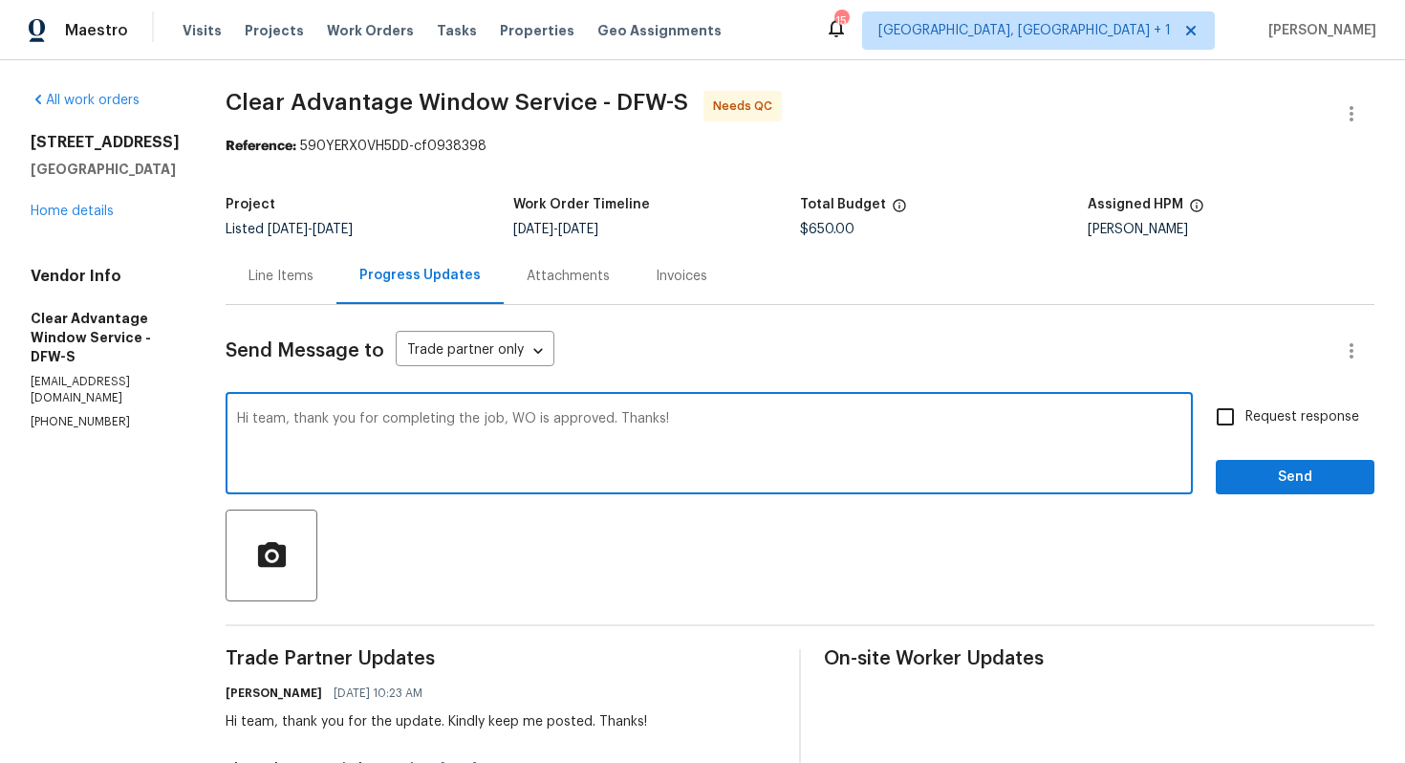
type textarea "Hi team, thank you for completing the job, WO is approved. Thanks!"
click at [1258, 481] on span "Send" at bounding box center [1295, 478] width 128 height 24
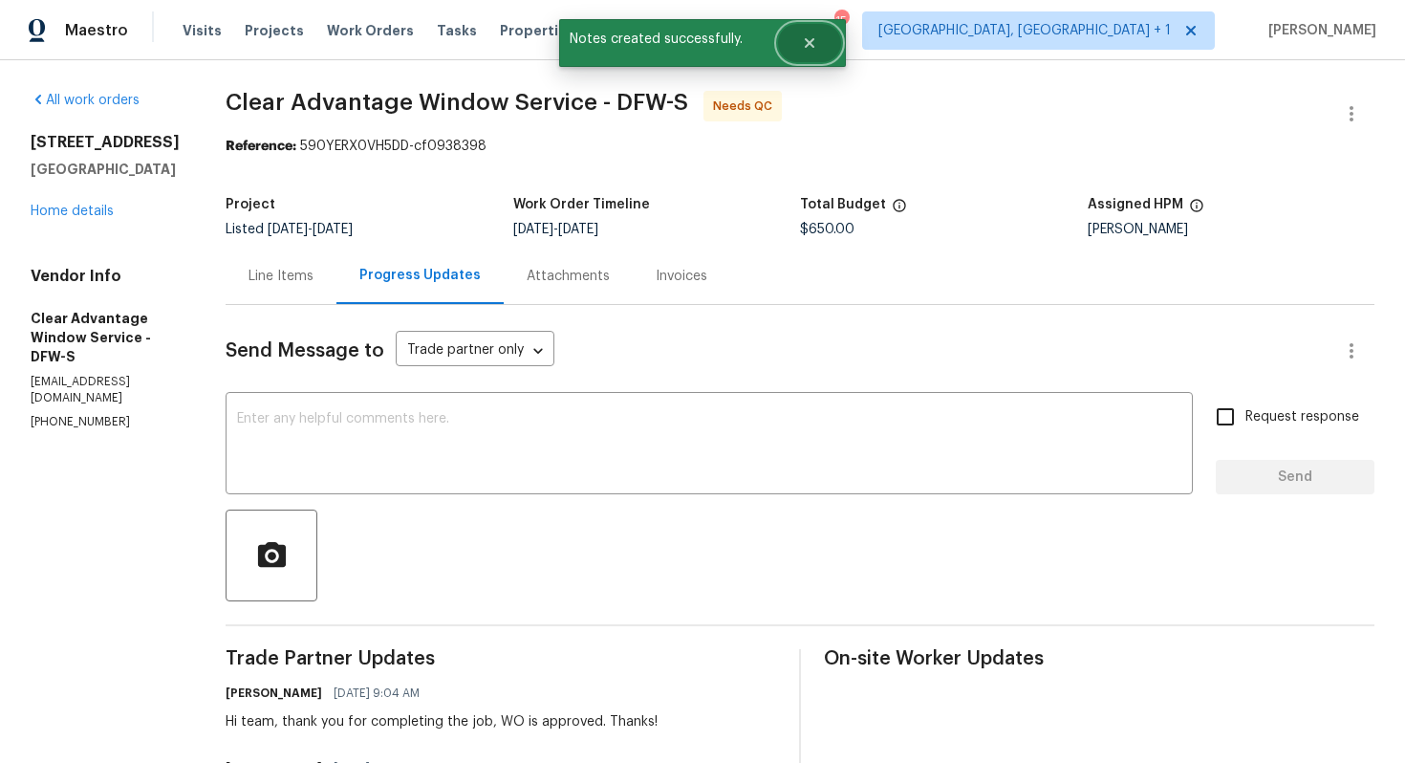
click at [817, 45] on button "Close" at bounding box center [809, 43] width 63 height 38
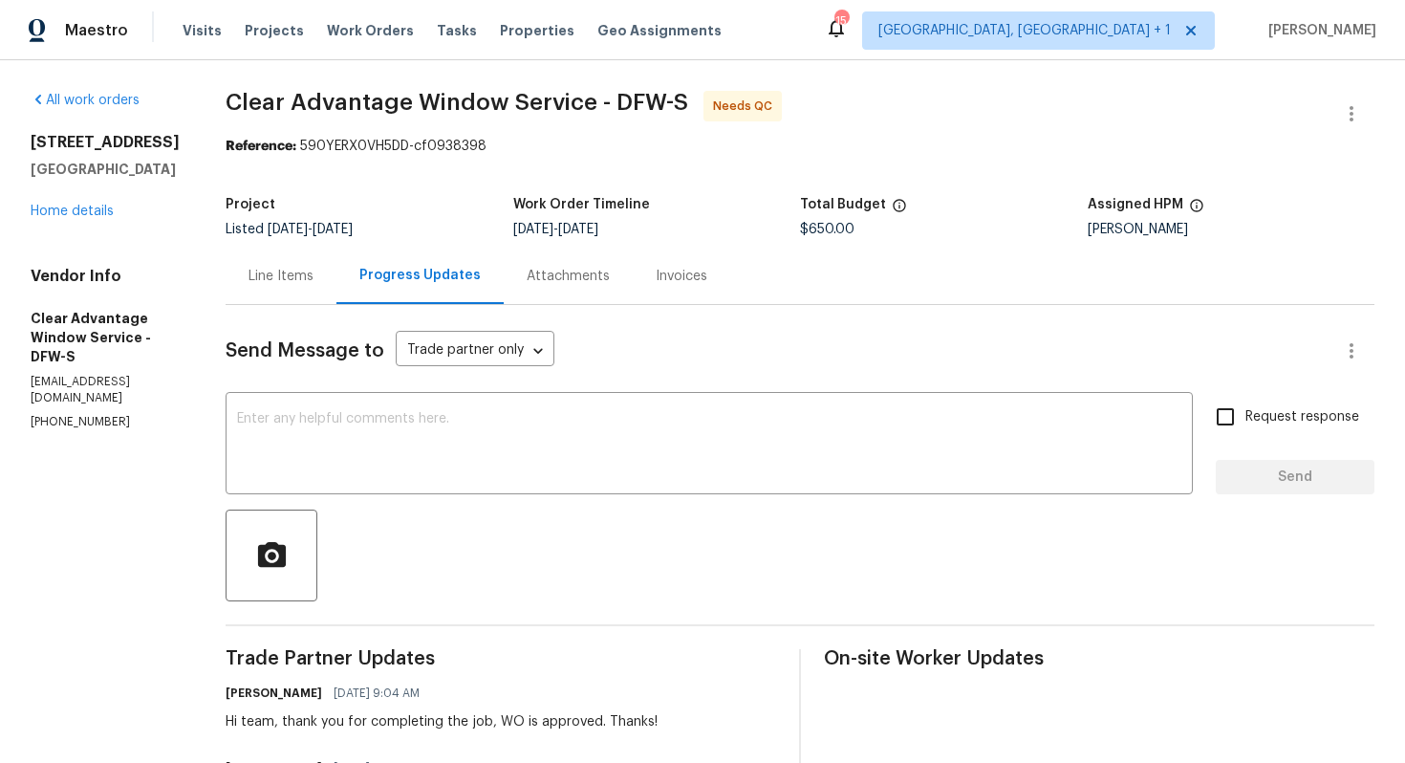
click at [254, 276] on div "Line Items" at bounding box center [281, 276] width 65 height 19
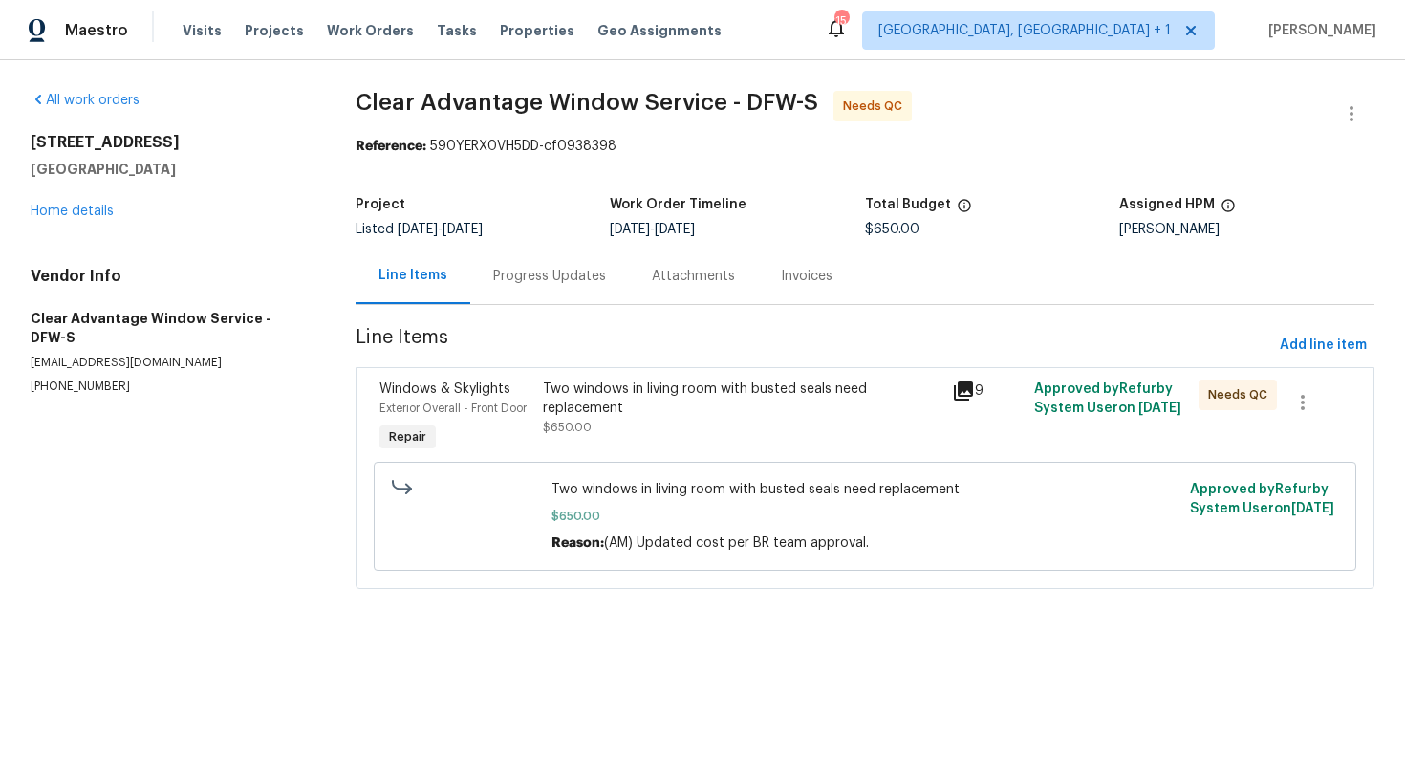
click at [725, 414] on div "Two windows in living room with busted seals need replacement" at bounding box center [742, 399] width 399 height 38
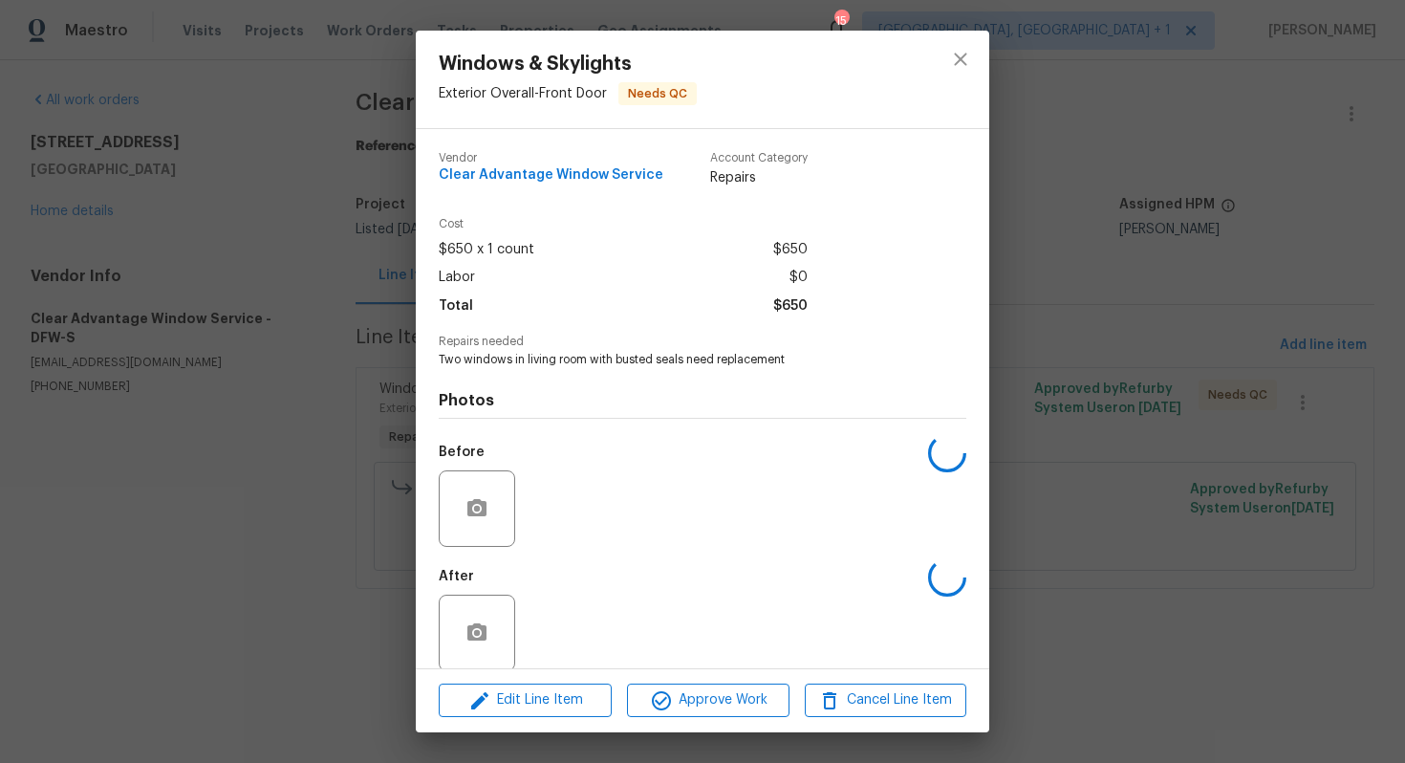
scroll to position [22, 0]
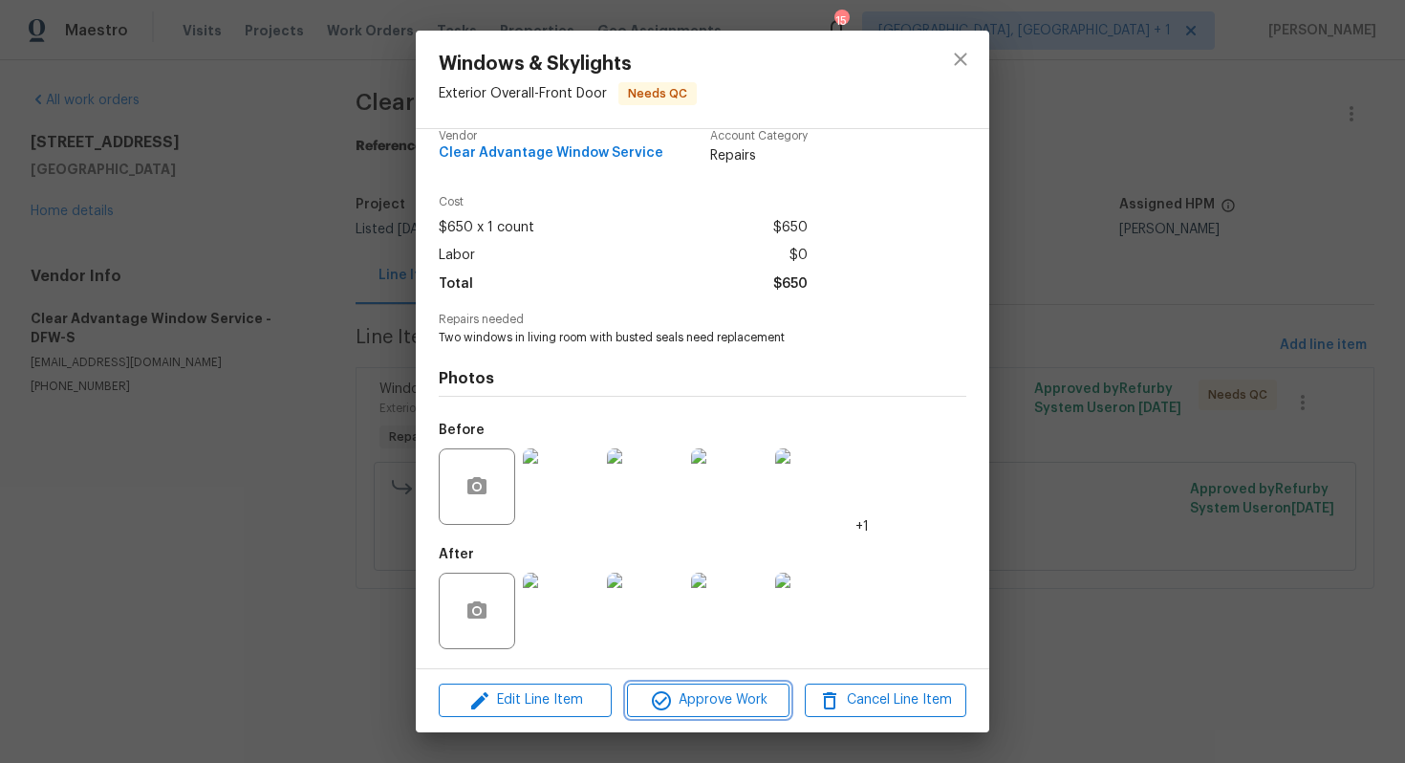
click at [682, 692] on span "Approve Work" at bounding box center [708, 700] width 150 height 24
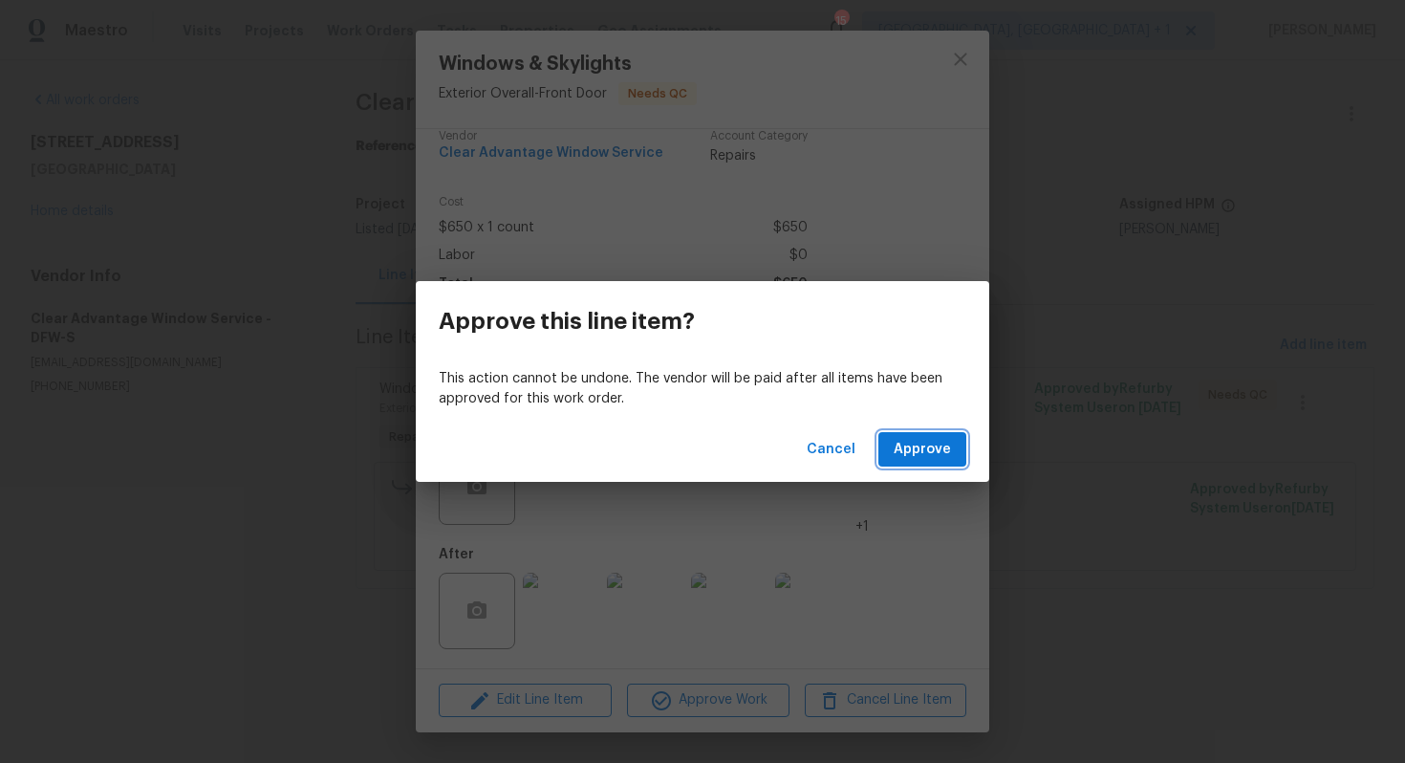
click at [928, 438] on span "Approve" at bounding box center [922, 450] width 57 height 24
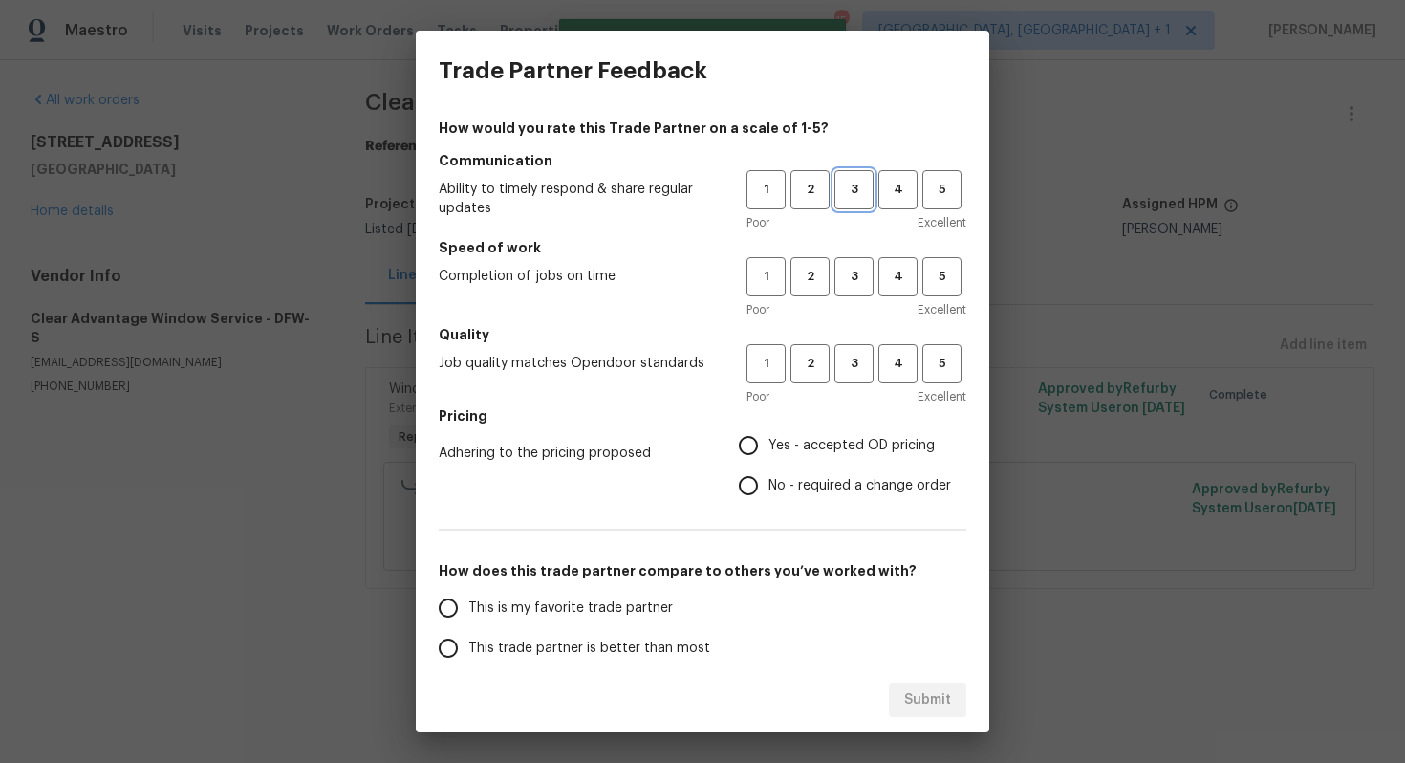
click at [865, 195] on span "3" at bounding box center [853, 190] width 35 height 22
click at [842, 267] on span "3" at bounding box center [853, 277] width 35 height 22
click at [852, 339] on h5 "Quality" at bounding box center [703, 334] width 528 height 19
click at [851, 358] on span "3" at bounding box center [853, 364] width 35 height 22
click at [752, 479] on input "No - required a change order" at bounding box center [748, 486] width 40 height 40
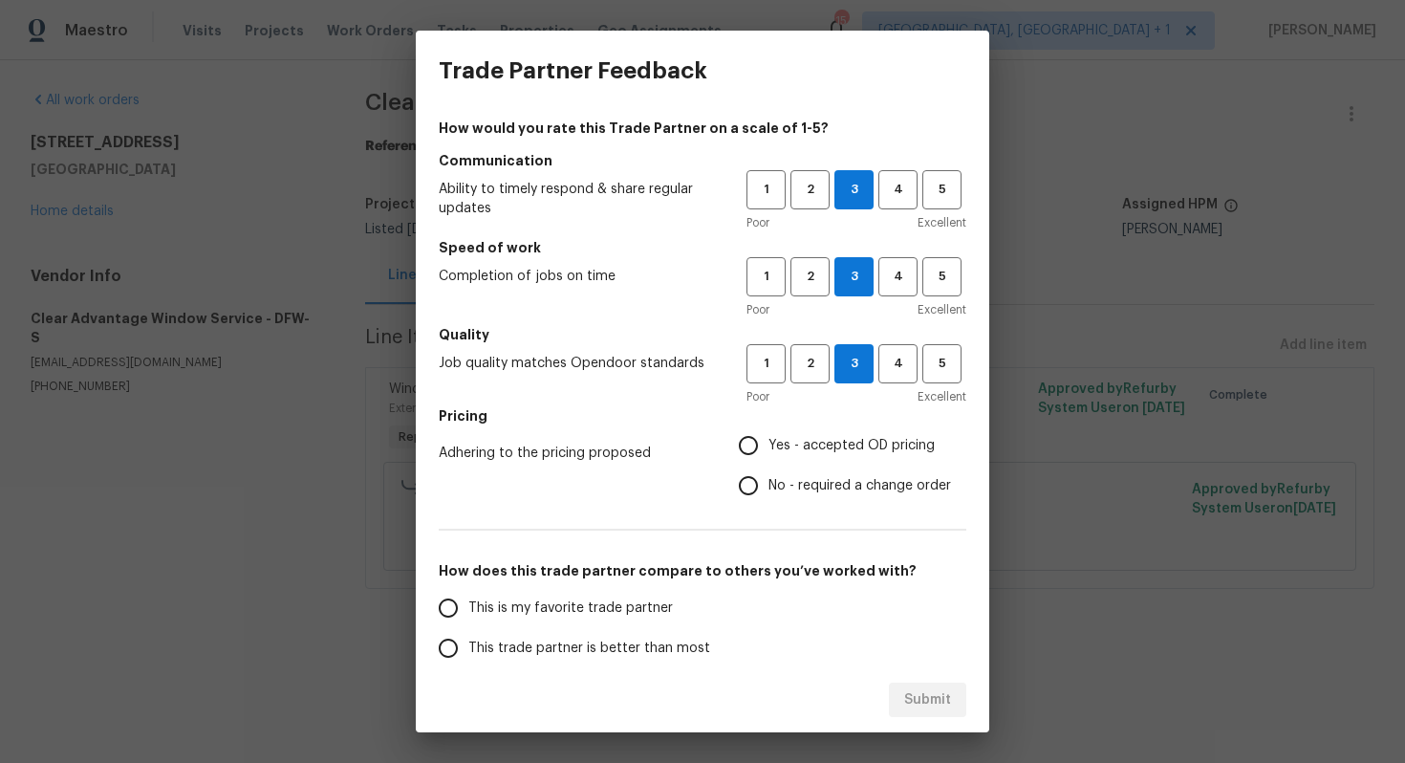
radio input "true"
click at [598, 654] on span "This trade partner is better than most" at bounding box center [589, 649] width 242 height 20
click at [468, 654] on input "This trade partner is better than most" at bounding box center [448, 648] width 40 height 40
click at [937, 700] on span "Submit" at bounding box center [927, 700] width 47 height 24
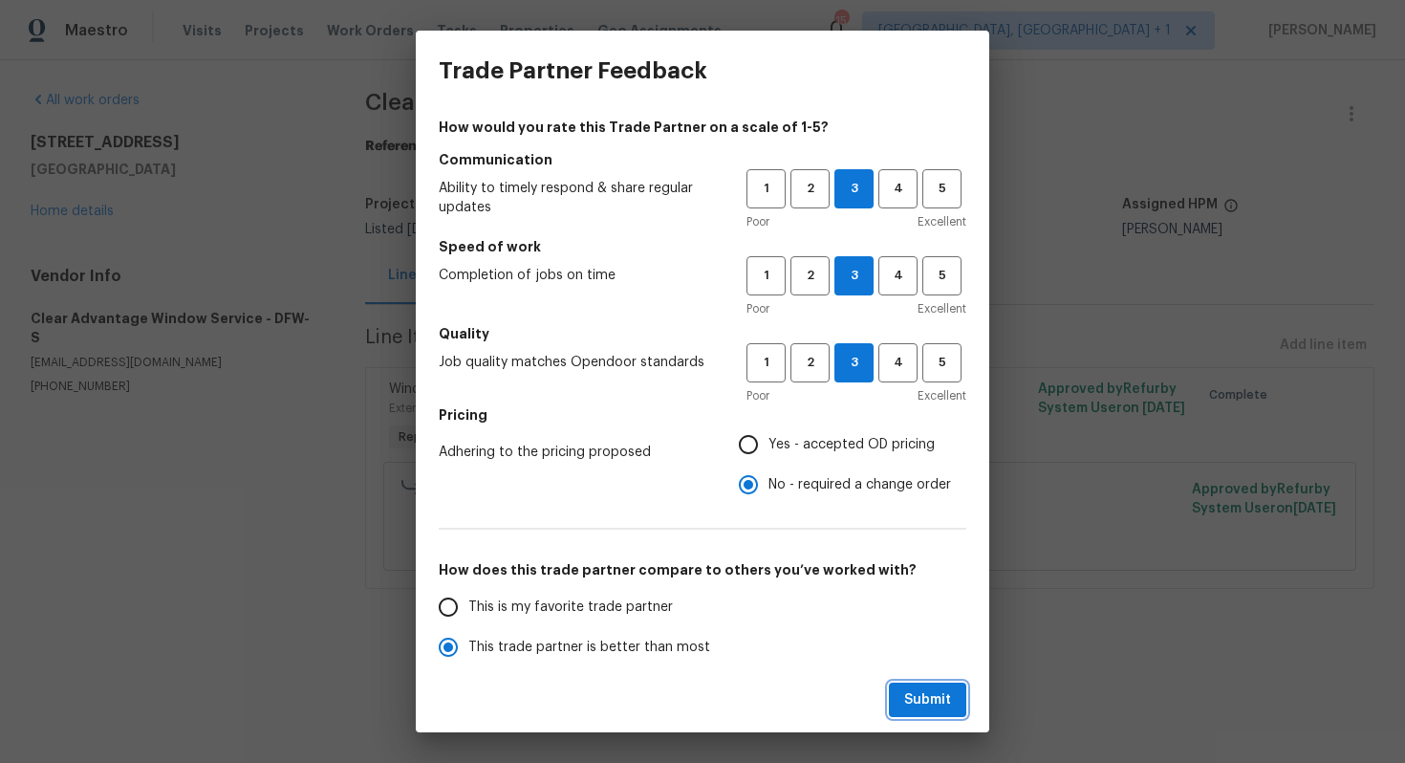
radio input "true"
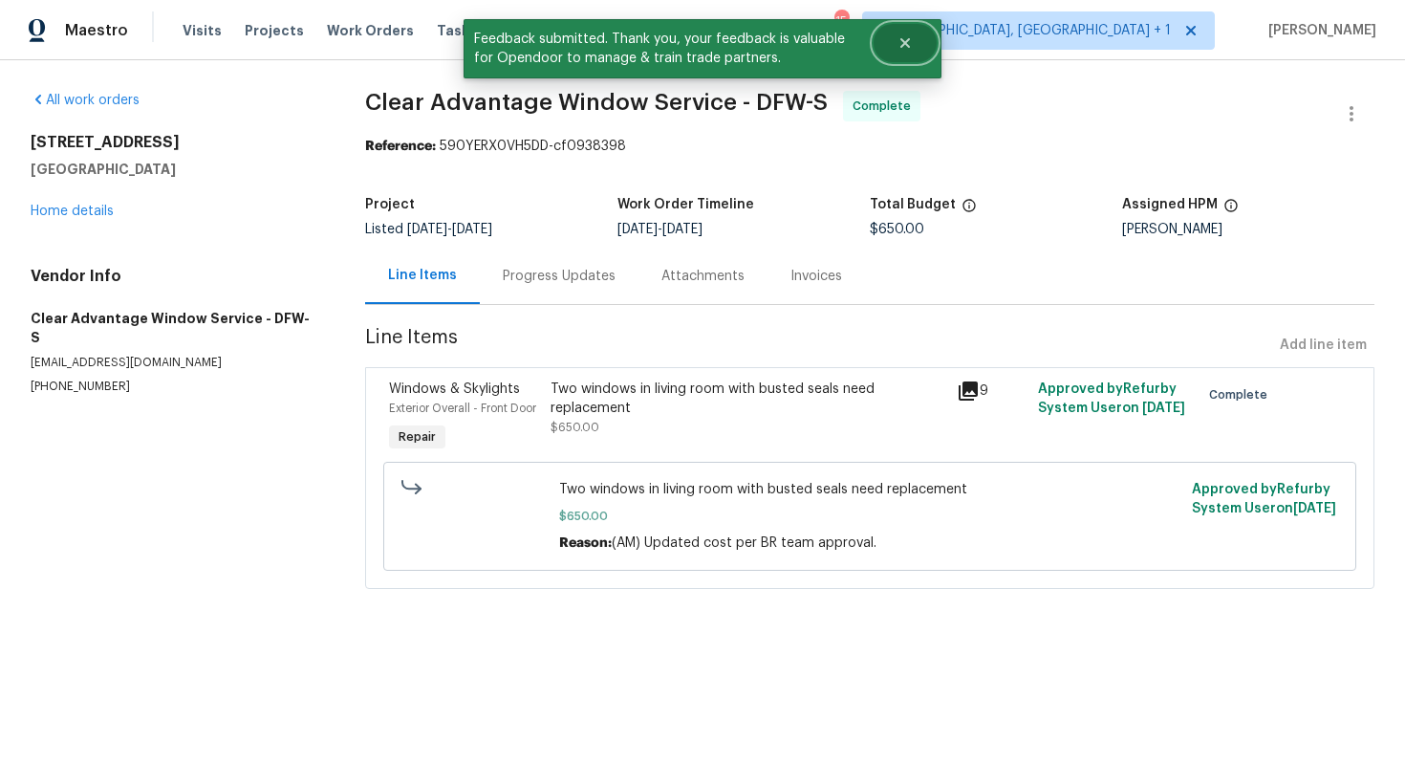
click at [907, 49] on icon "Close" at bounding box center [905, 42] width 15 height 15
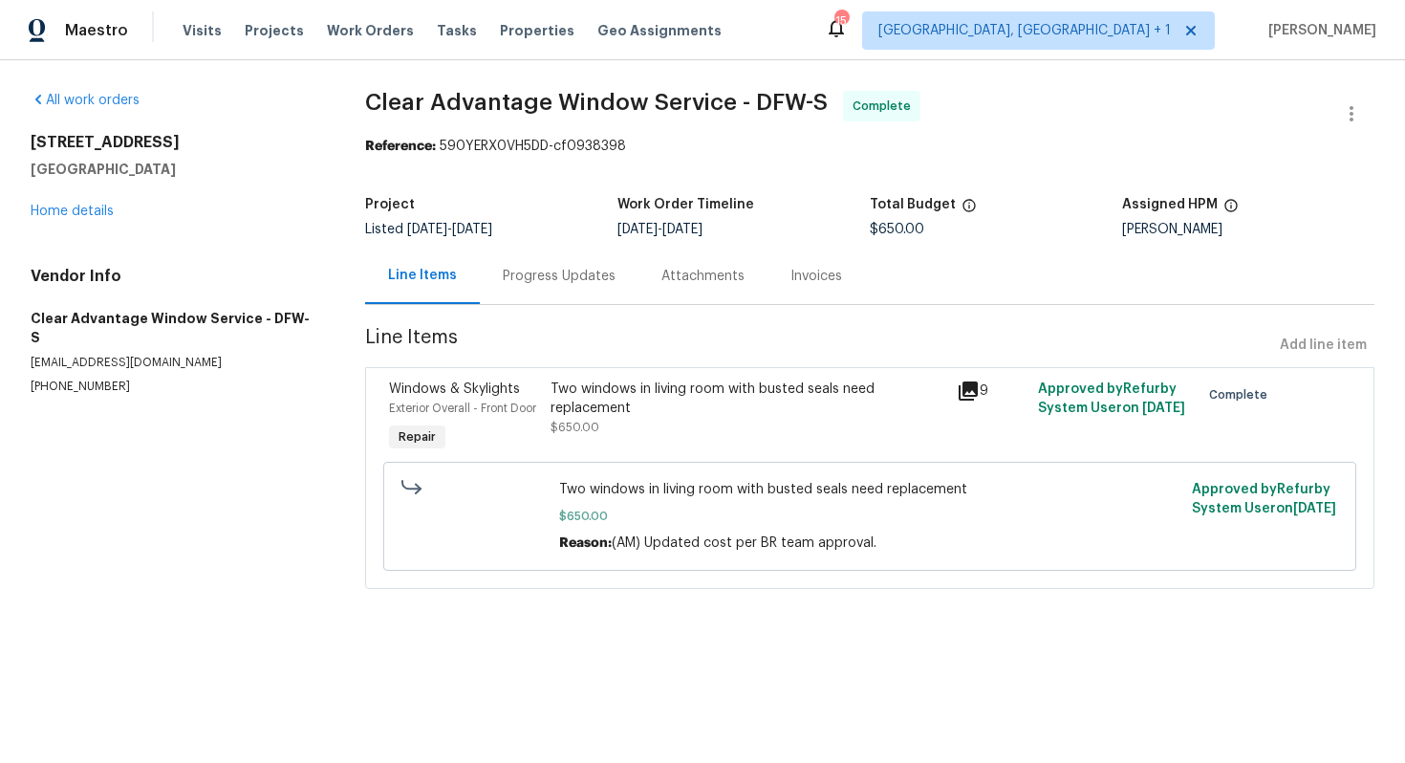
click at [614, 388] on div "Two windows in living room with busted seals need replacement" at bounding box center [748, 399] width 394 height 38
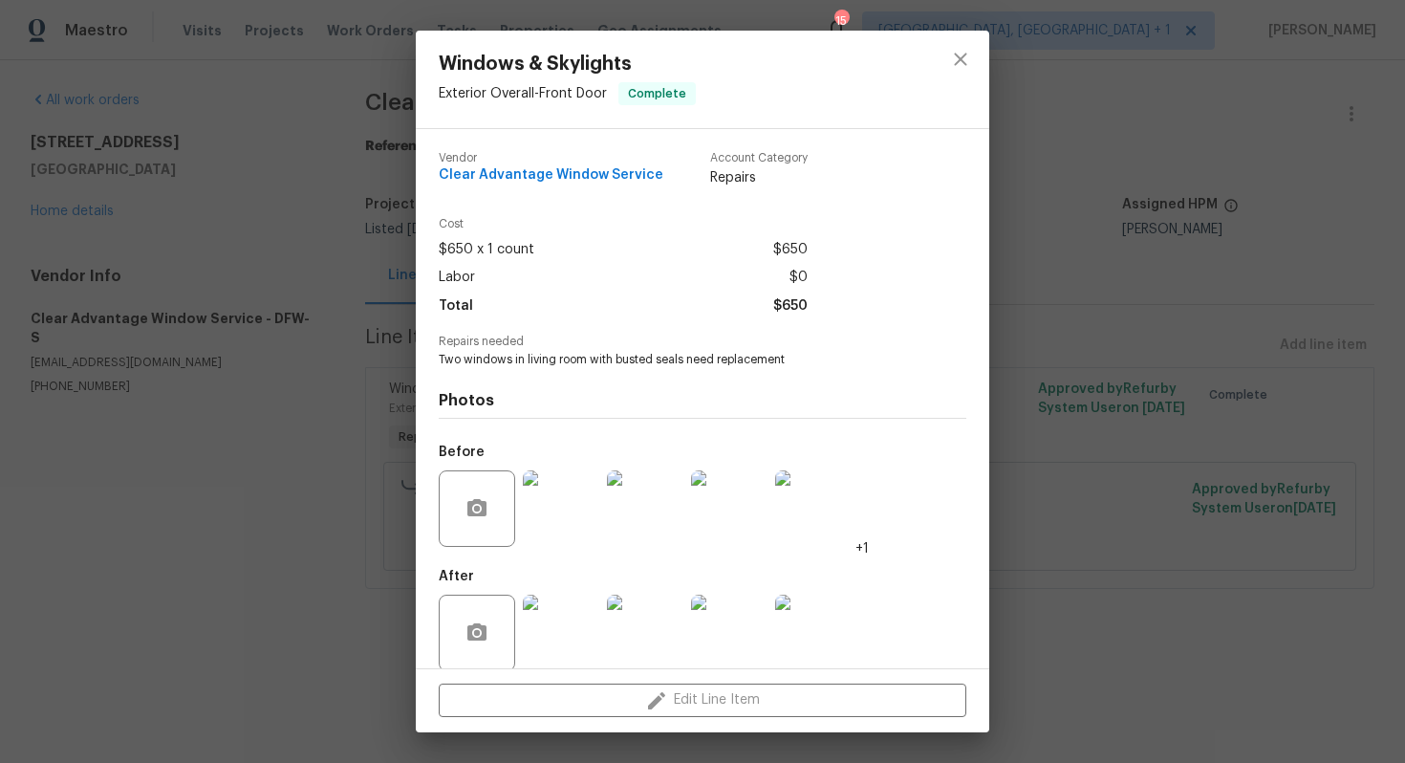
scroll to position [22, 0]
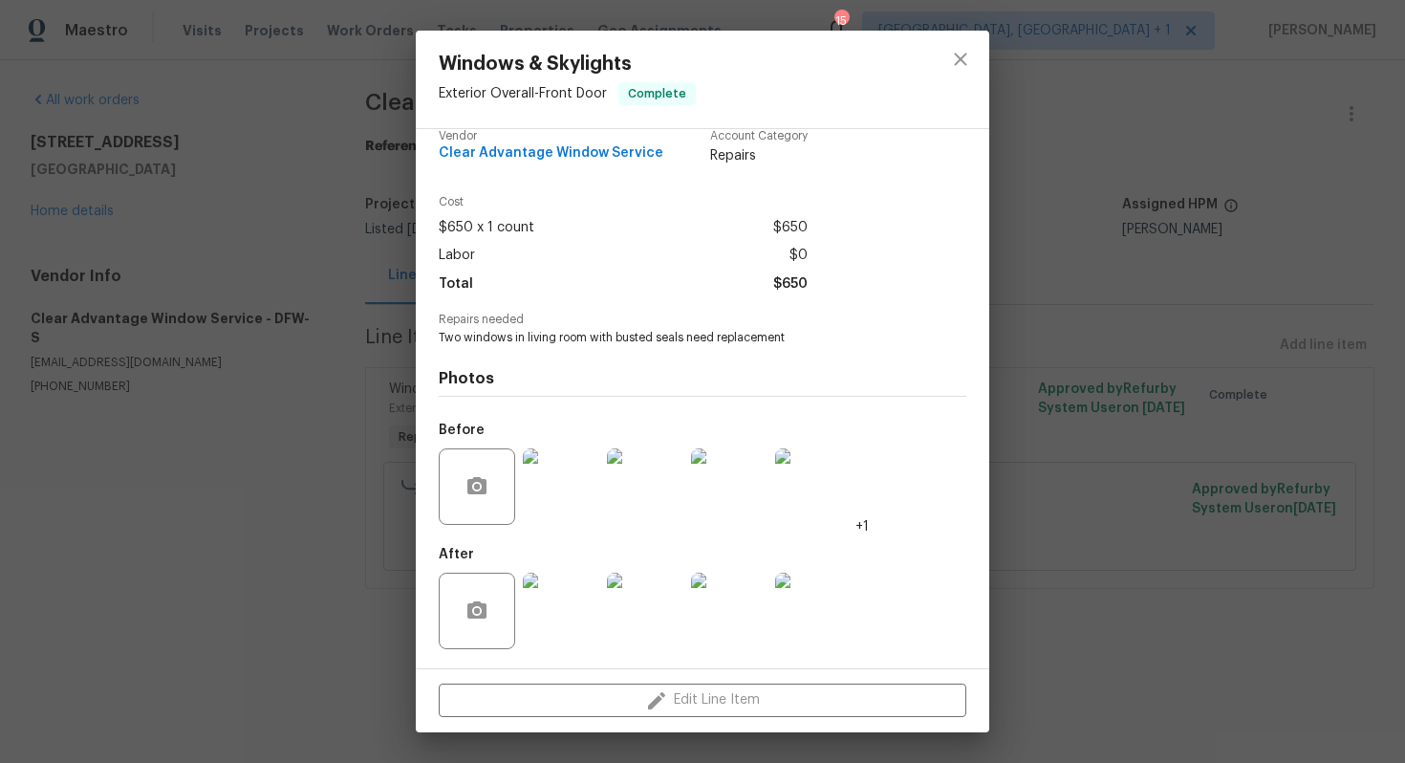
click at [217, 526] on div "Windows & Skylights Exterior Overall - Front Door Complete Vendor Clear Advanta…" at bounding box center [702, 381] width 1405 height 763
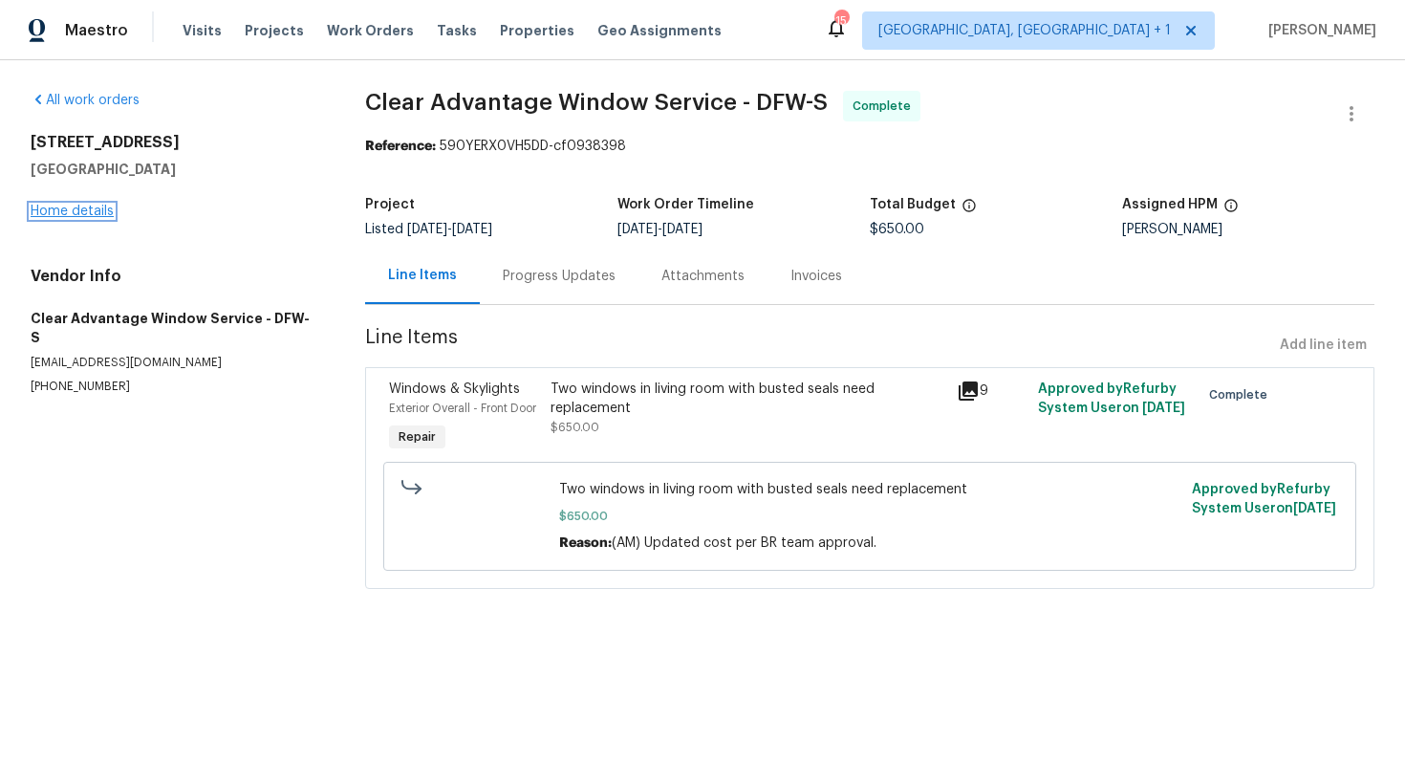
click at [66, 211] on link "Home details" at bounding box center [72, 211] width 83 height 13
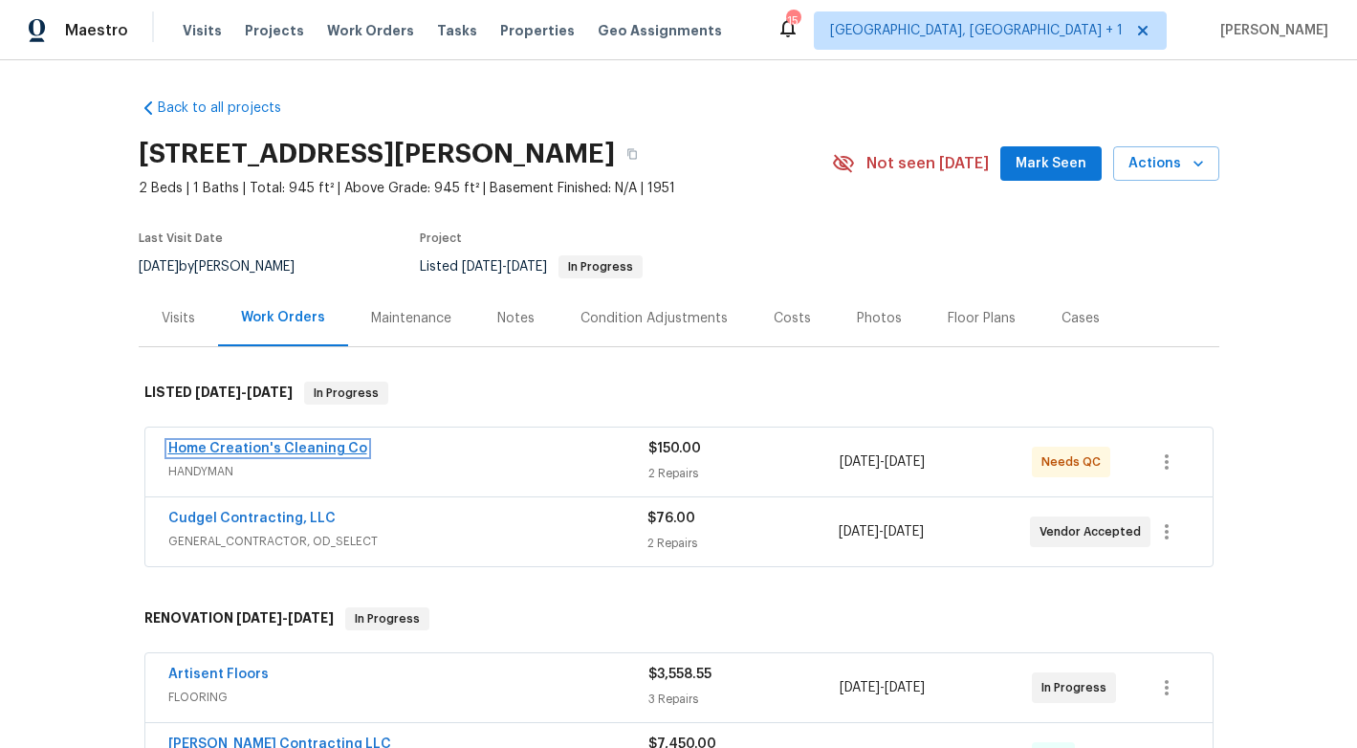
click at [305, 445] on link "Home Creation's Cleaning Co" at bounding box center [267, 448] width 199 height 13
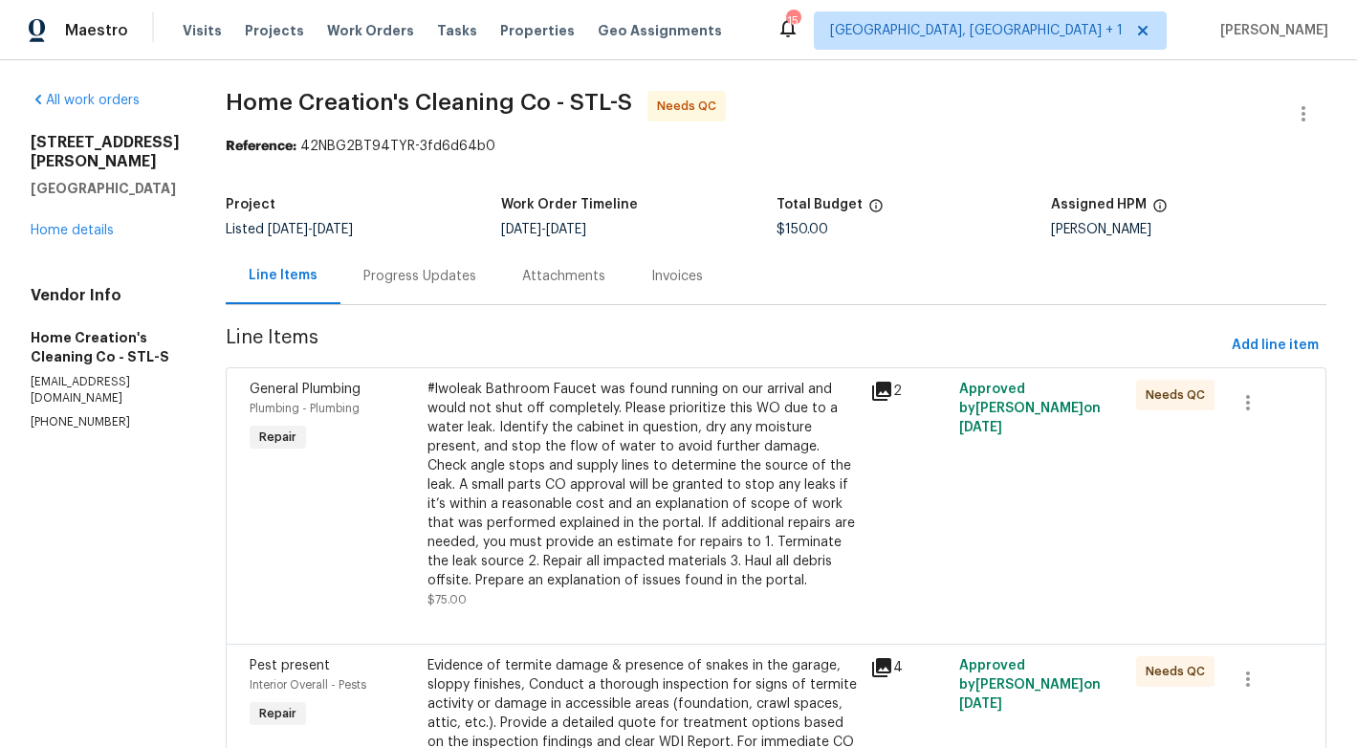
click at [393, 297] on div "Progress Updates" at bounding box center [419, 276] width 159 height 56
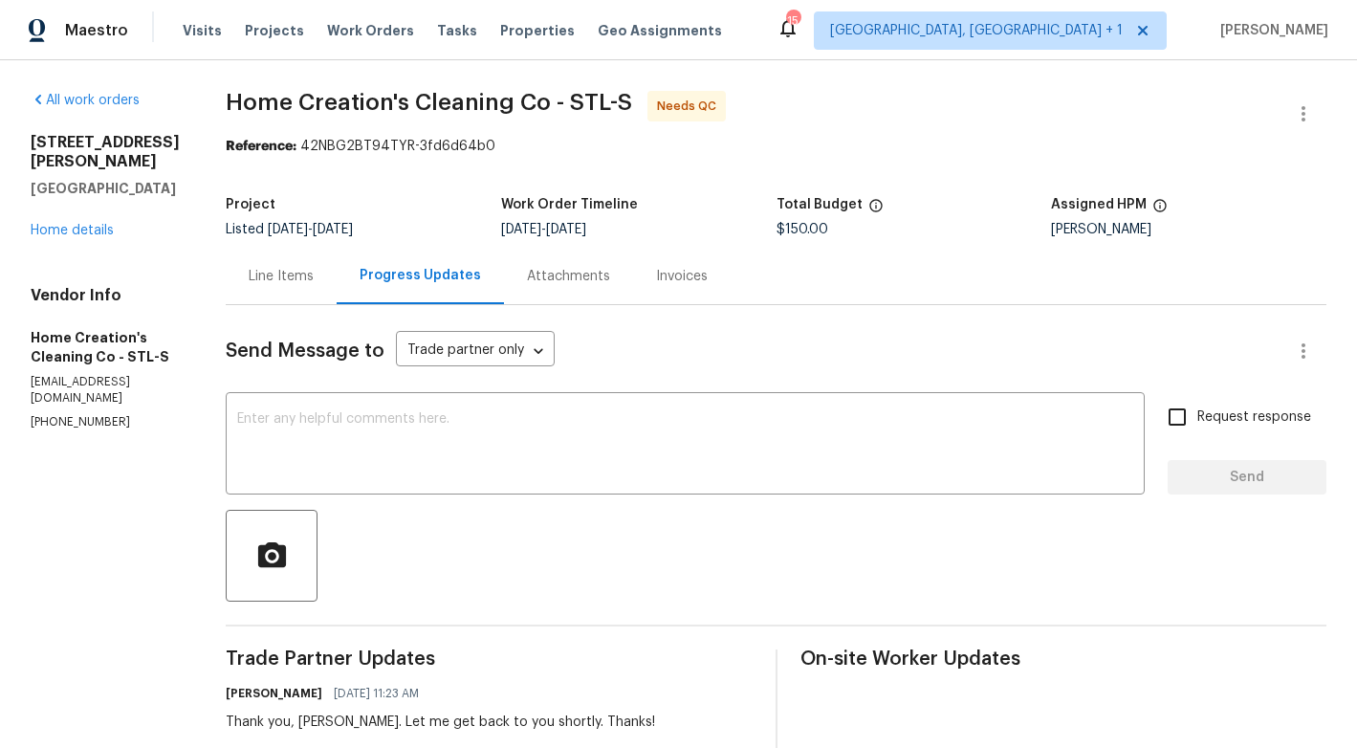
click at [271, 283] on div "Line Items" at bounding box center [281, 276] width 65 height 19
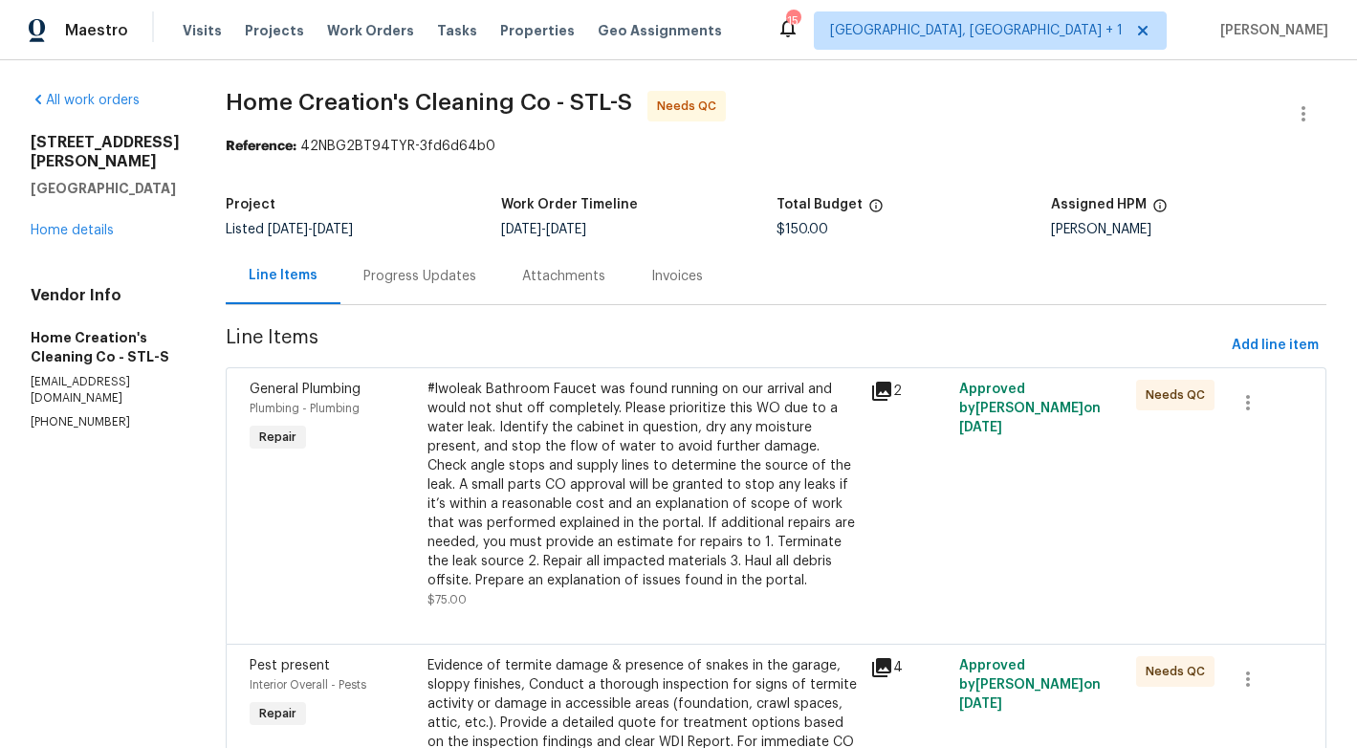
click at [684, 392] on div "#lwoleak Bathroom Faucet was found running on our arrival and would not shut of…" at bounding box center [643, 485] width 432 height 210
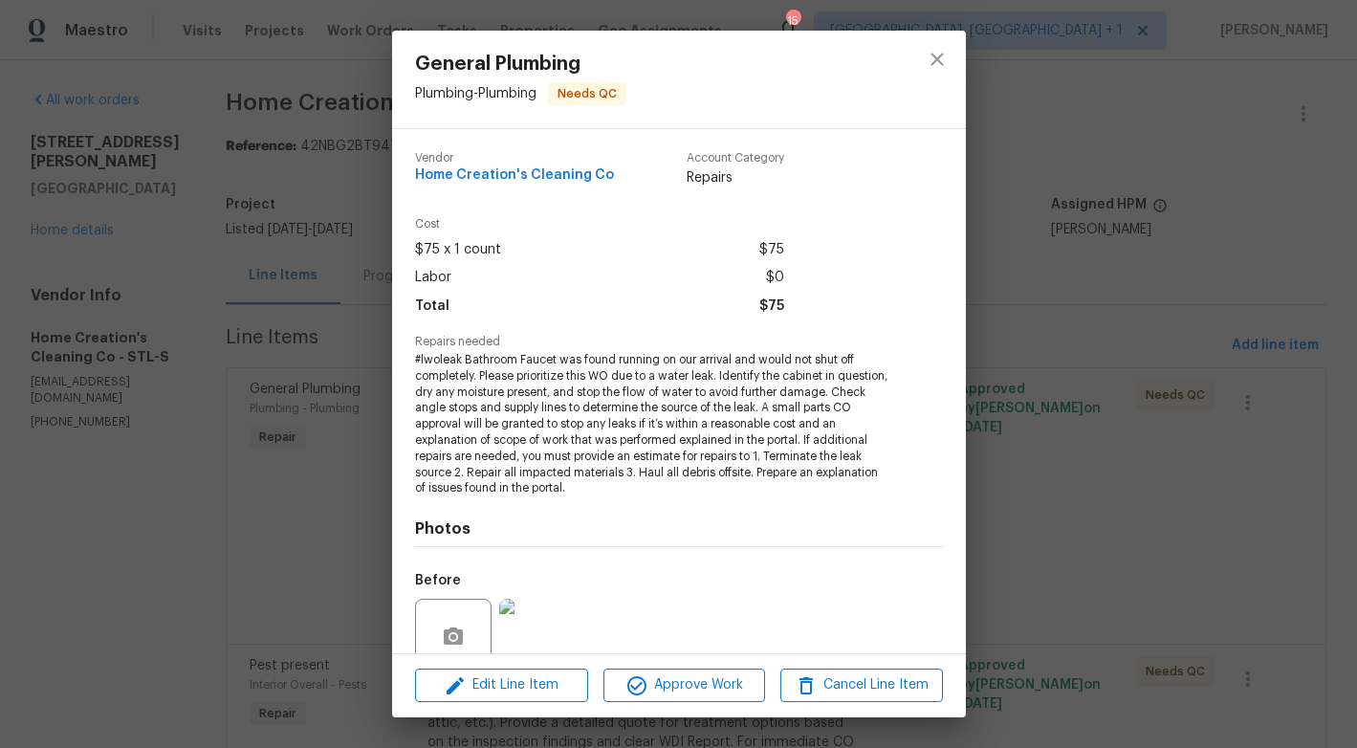
scroll to position [165, 0]
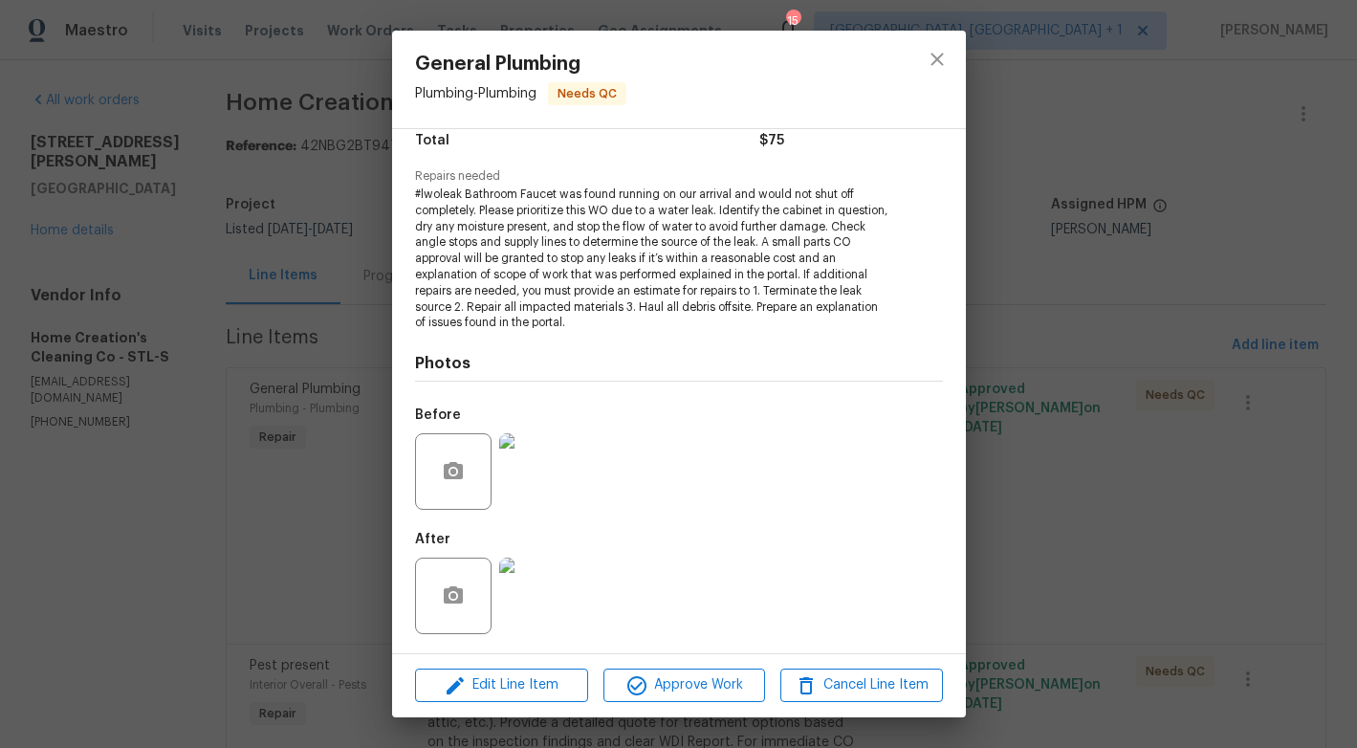
click at [342, 554] on div "General Plumbing Plumbing - Plumbing Needs QC Vendor Home Creation's Cleaning C…" at bounding box center [678, 374] width 1357 height 748
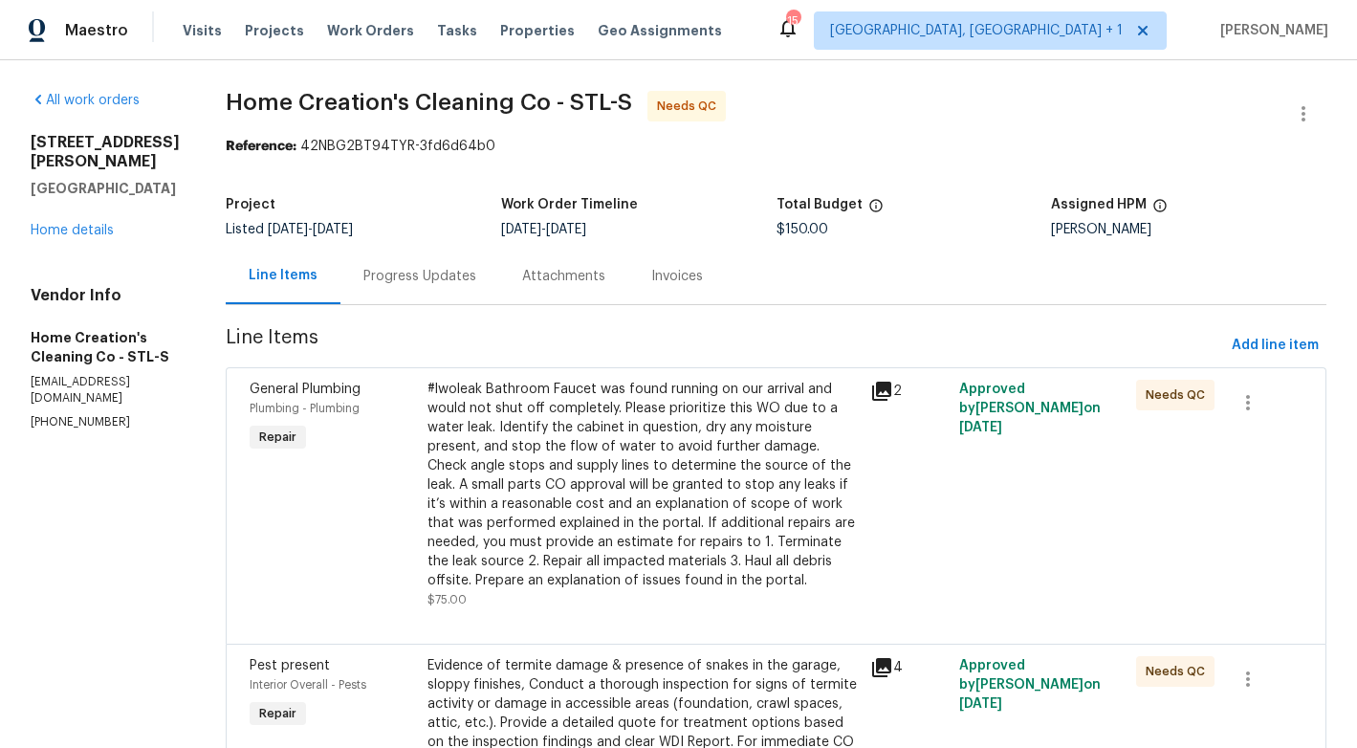
scroll to position [151, 0]
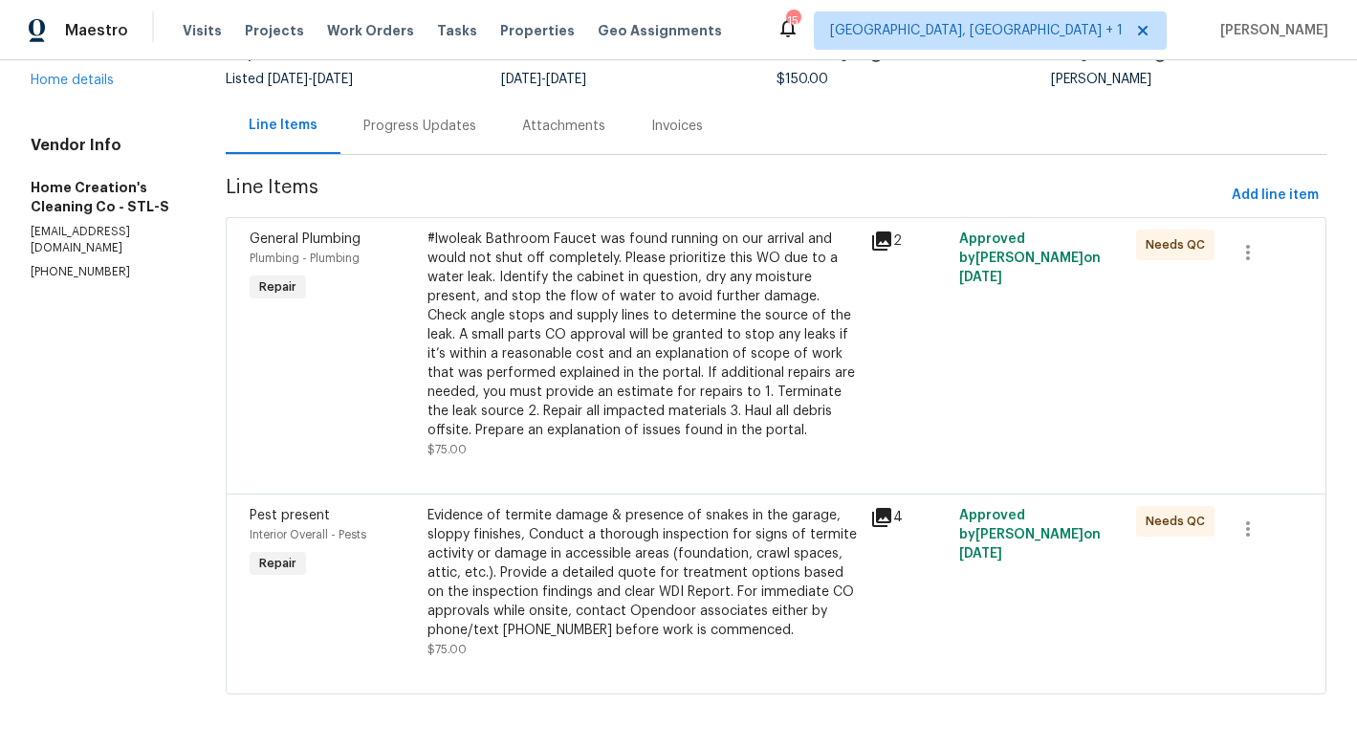
click at [706, 550] on div "Evidence of termite damage & presence of snakes in the garage, sloppy finishes,…" at bounding box center [643, 573] width 432 height 134
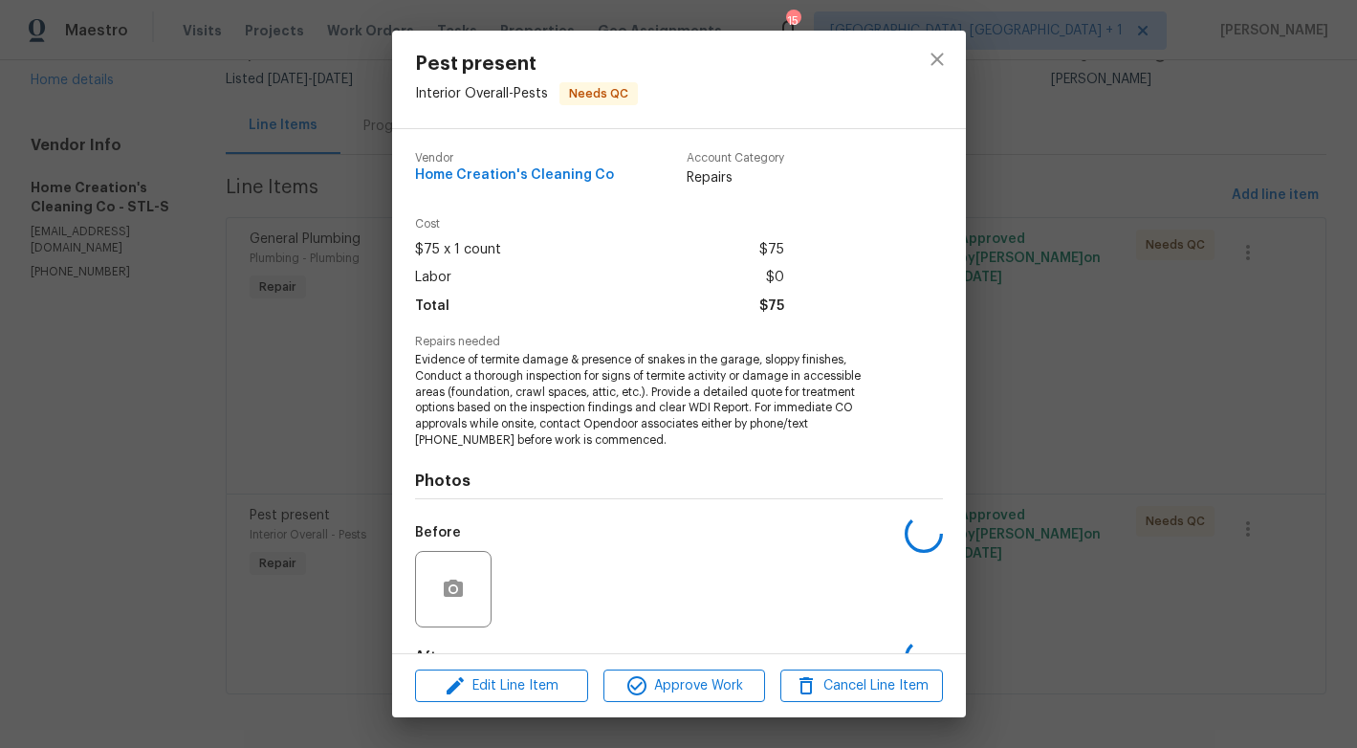
scroll to position [118, 0]
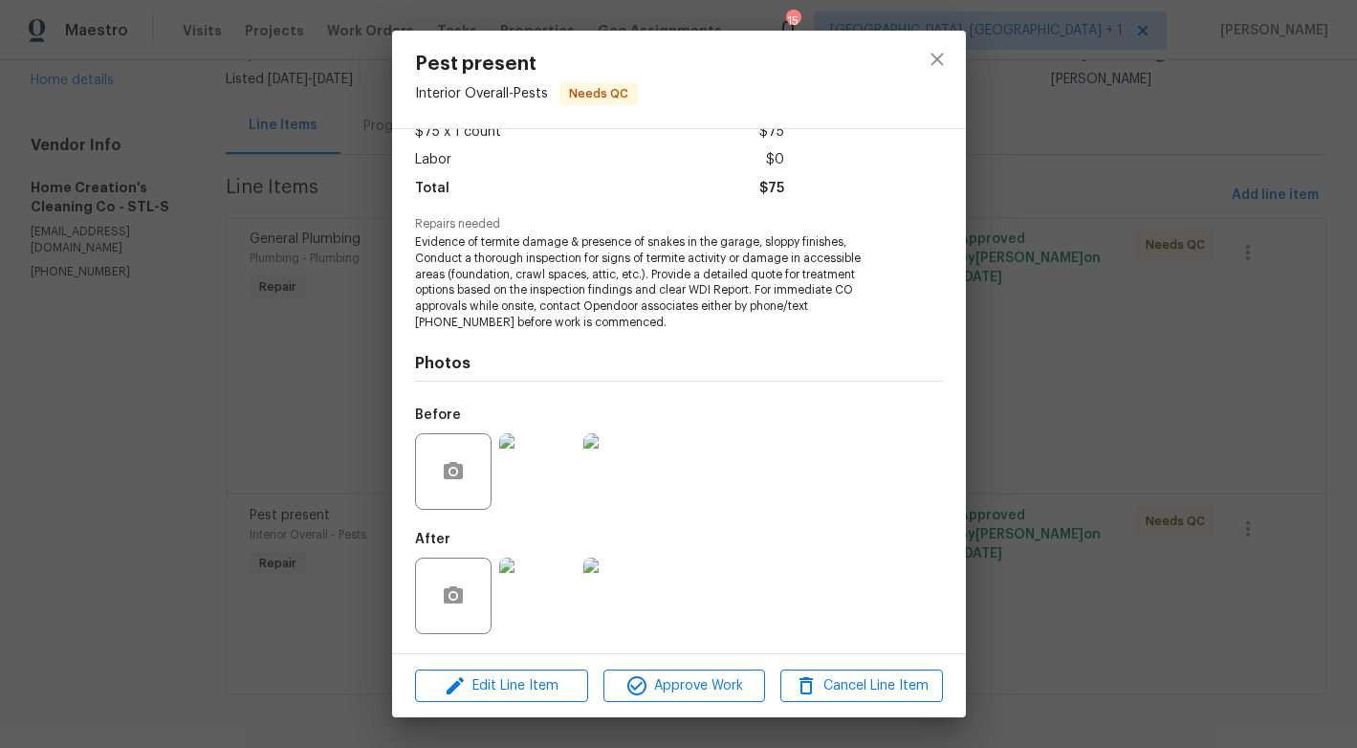
click at [552, 493] on img at bounding box center [537, 471] width 76 height 76
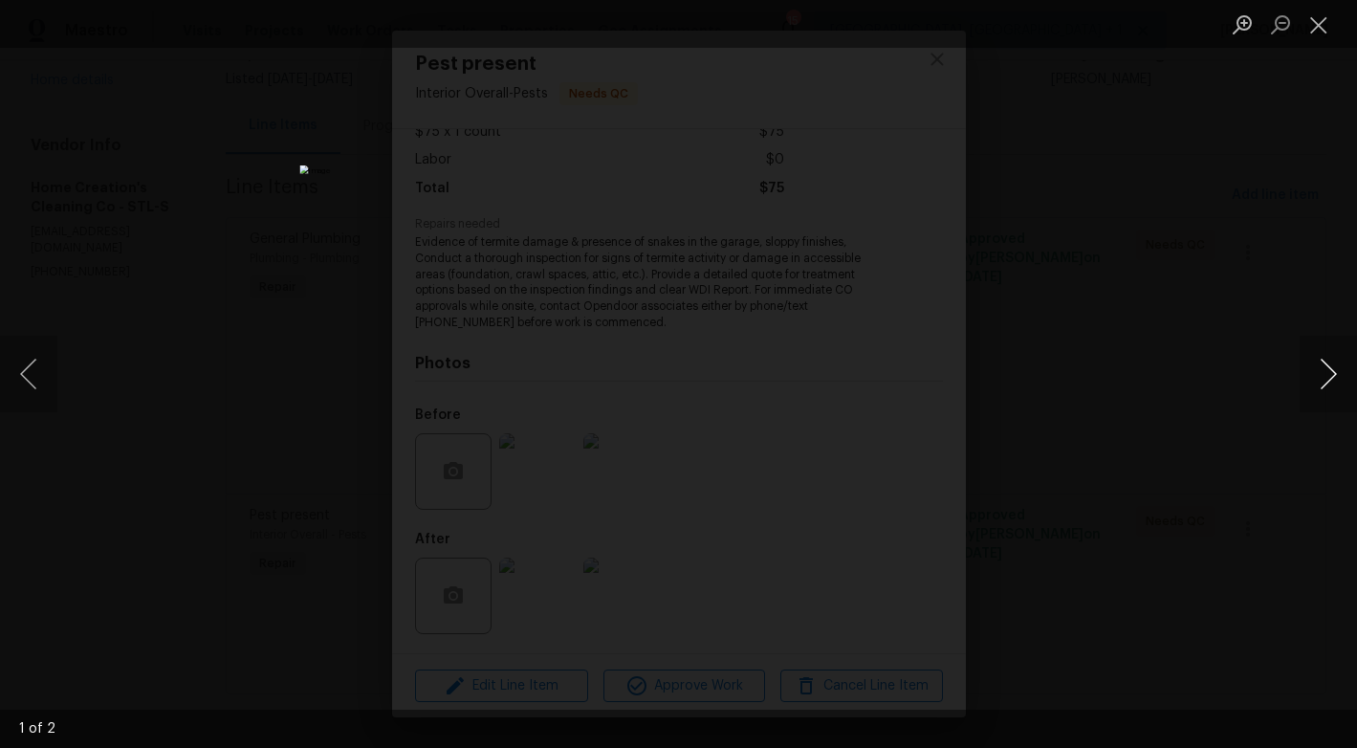
click at [1305, 375] on button "Next image" at bounding box center [1327, 374] width 57 height 76
click at [1201, 402] on div "Lightbox" at bounding box center [678, 374] width 1357 height 748
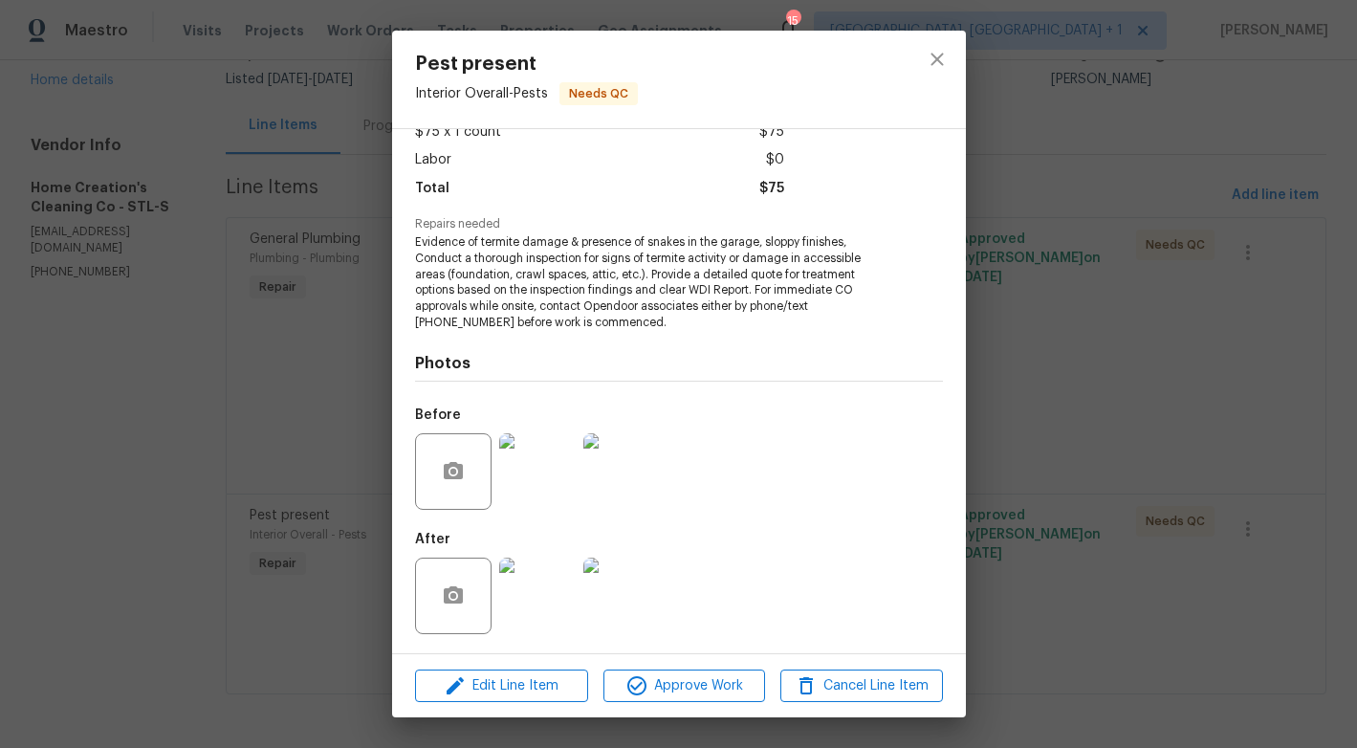
click at [546, 591] on img at bounding box center [537, 595] width 76 height 76
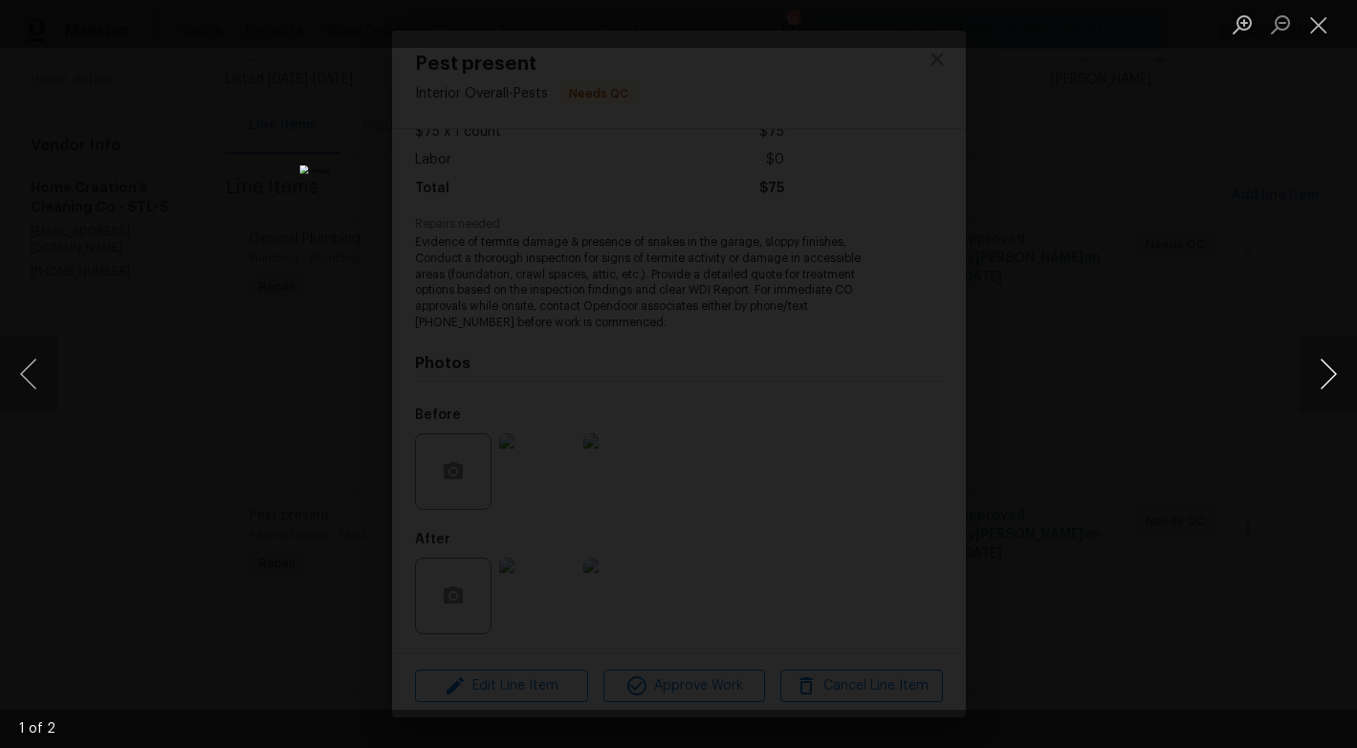
click at [1335, 380] on button "Next image" at bounding box center [1327, 374] width 57 height 76
click at [1165, 421] on div "Lightbox" at bounding box center [678, 374] width 1357 height 748
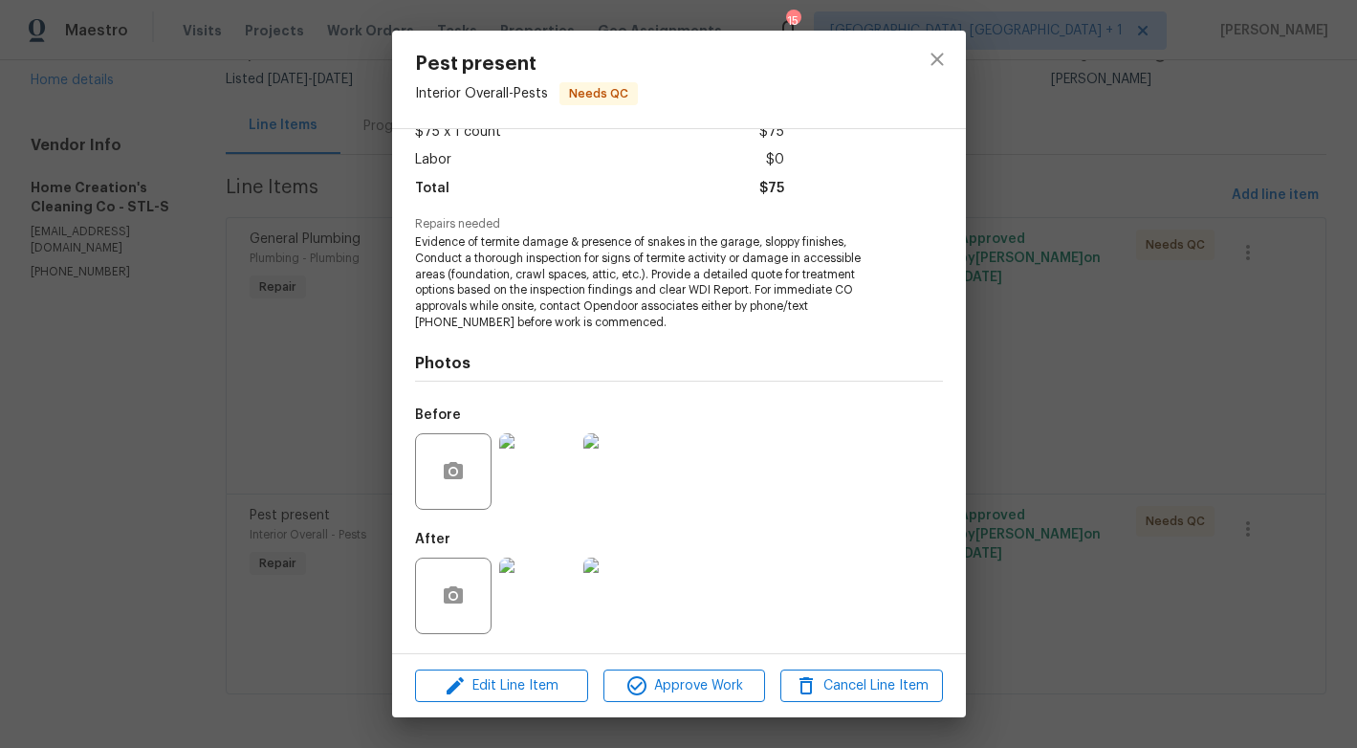
click at [1089, 419] on div "Pest present Interior Overall - Pests Needs QC Vendor Home Creation's Cleaning …" at bounding box center [678, 374] width 1357 height 748
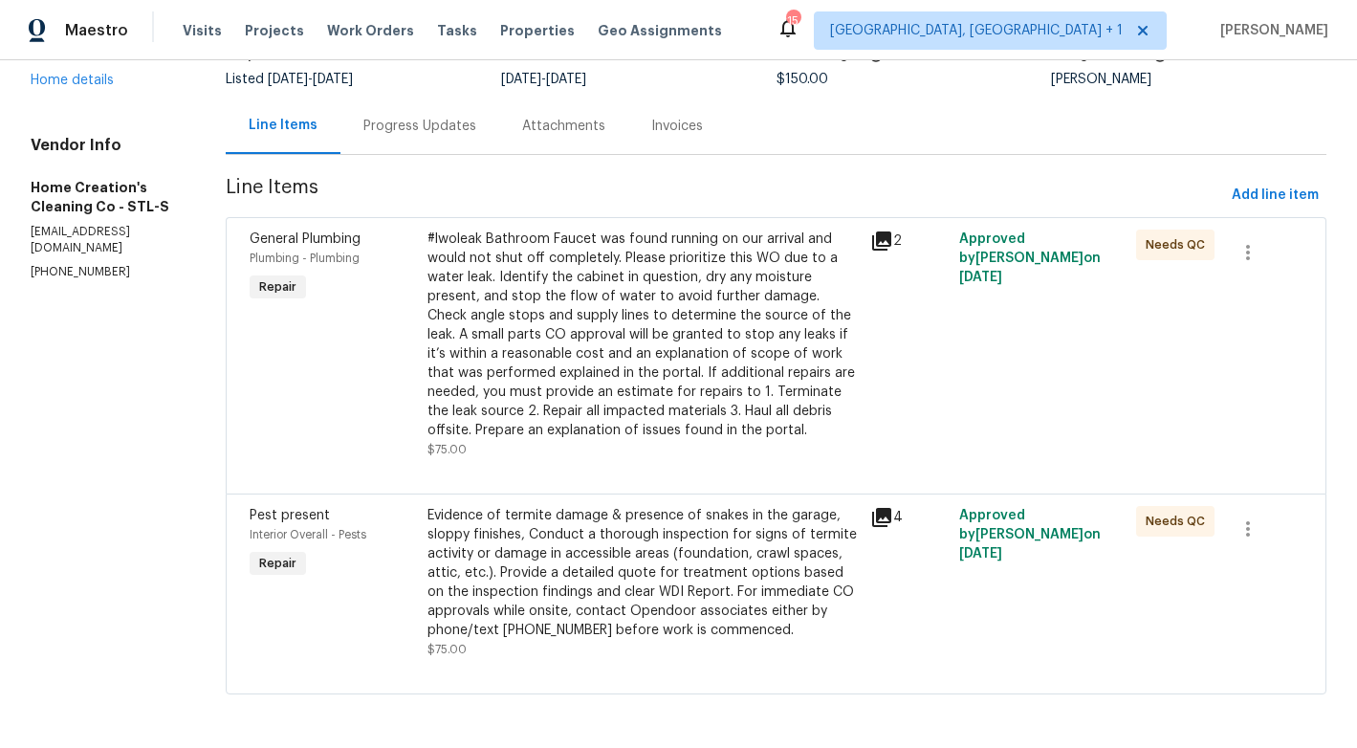
scroll to position [0, 0]
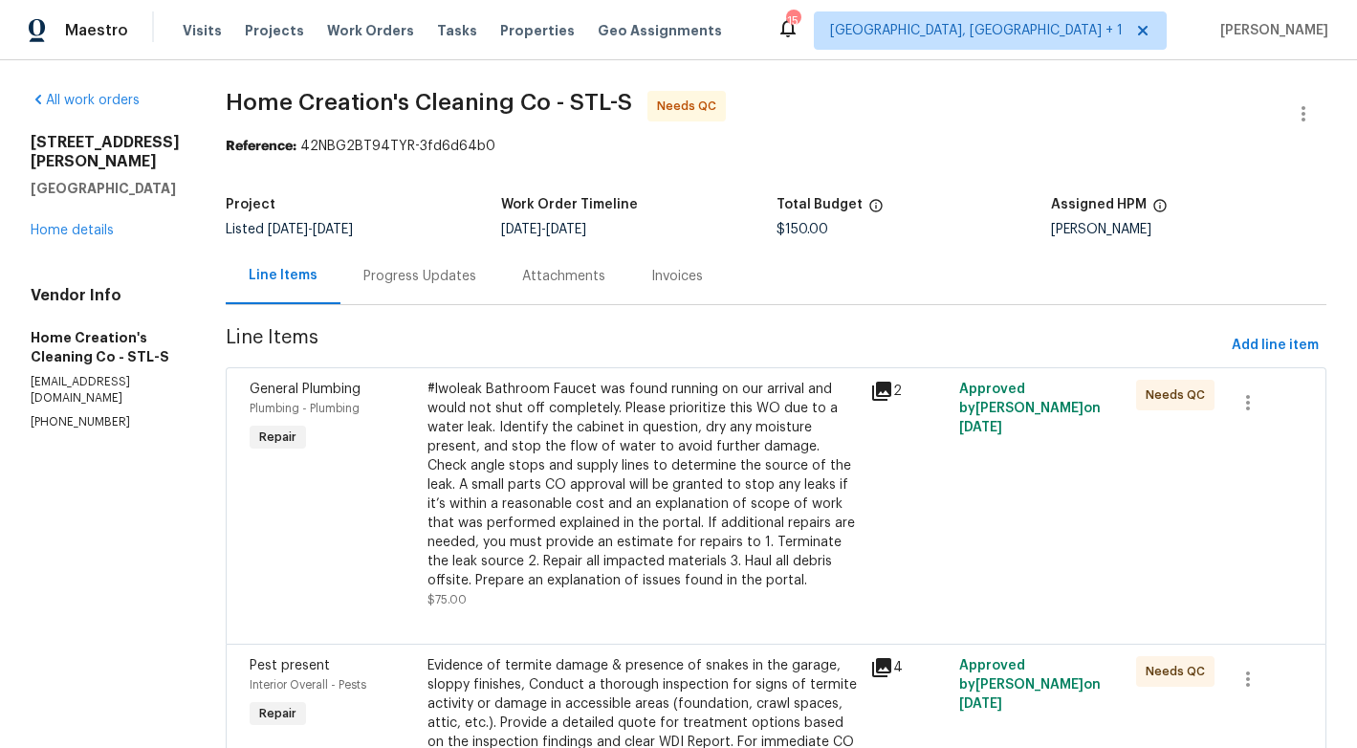
click at [386, 280] on div "Progress Updates" at bounding box center [419, 276] width 113 height 19
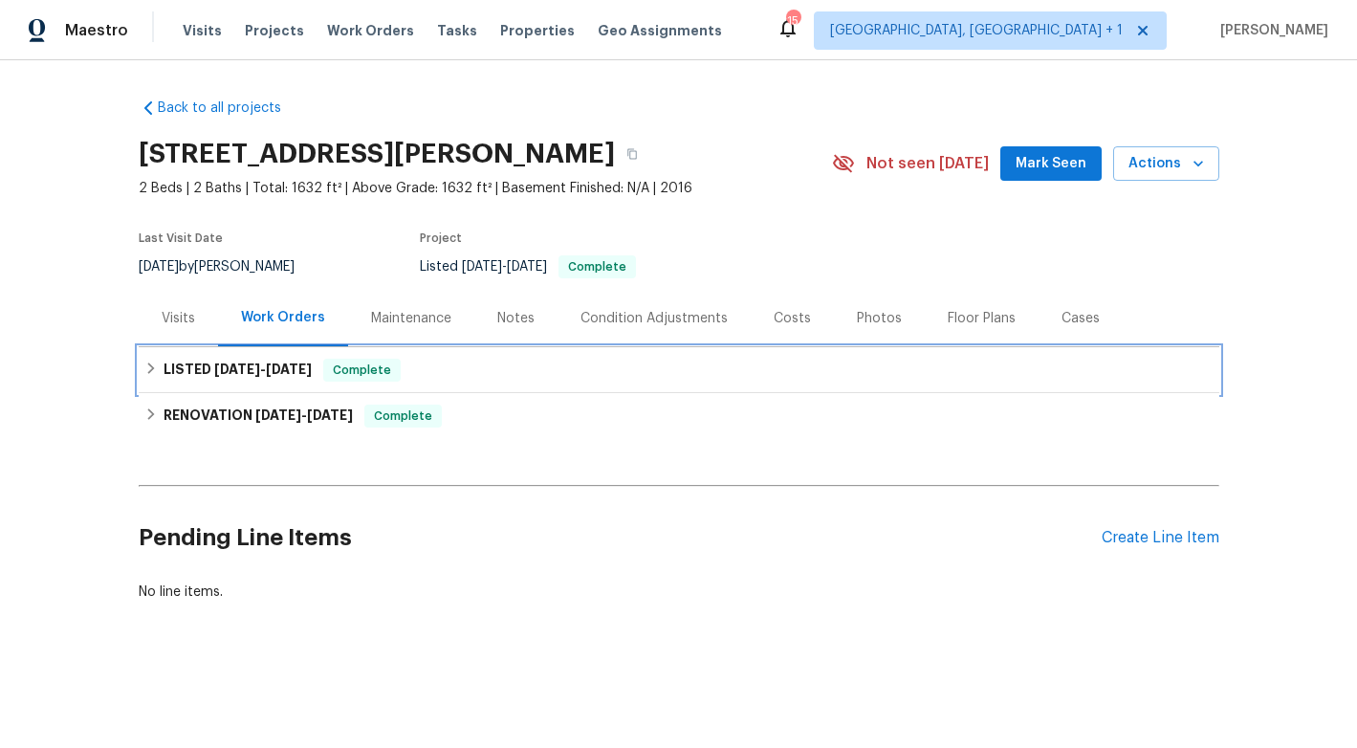
click at [253, 364] on span "[DATE]" at bounding box center [237, 368] width 46 height 13
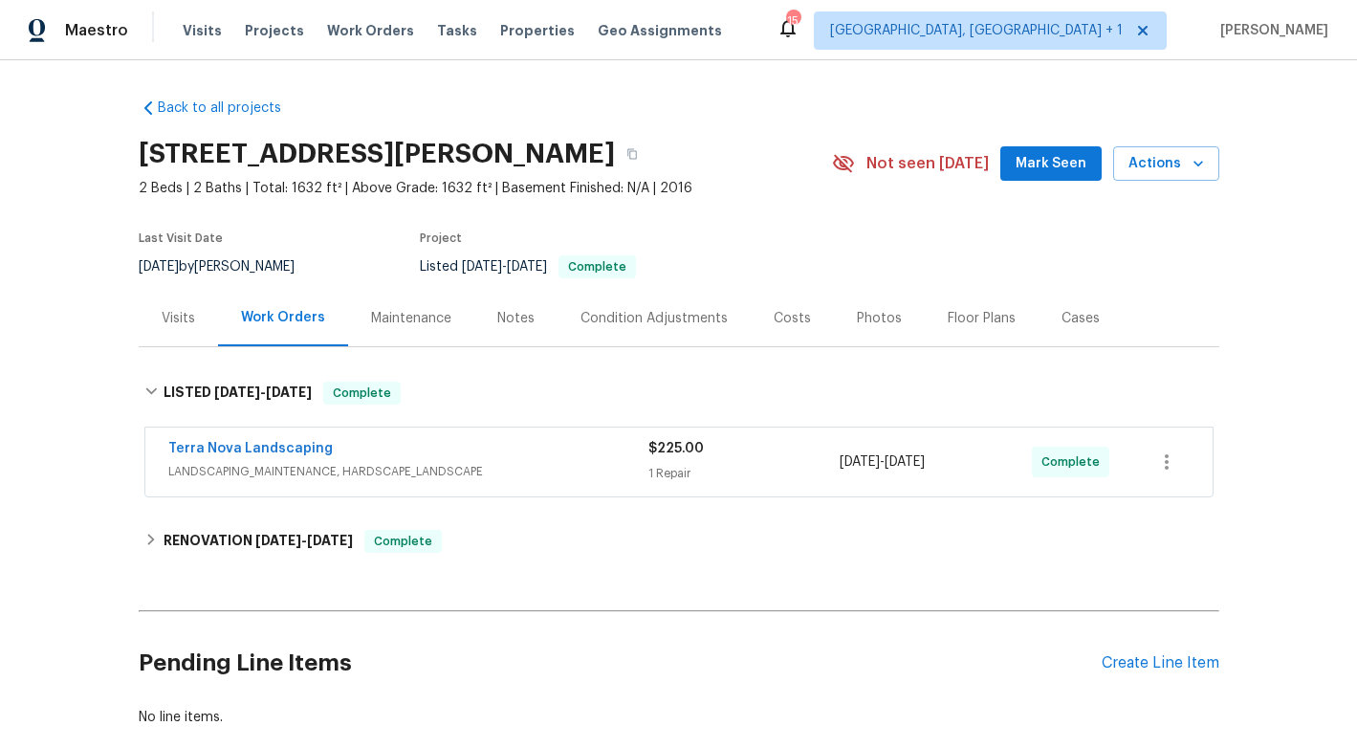
click at [337, 450] on div "Terra Nova Landscaping" at bounding box center [408, 450] width 480 height 23
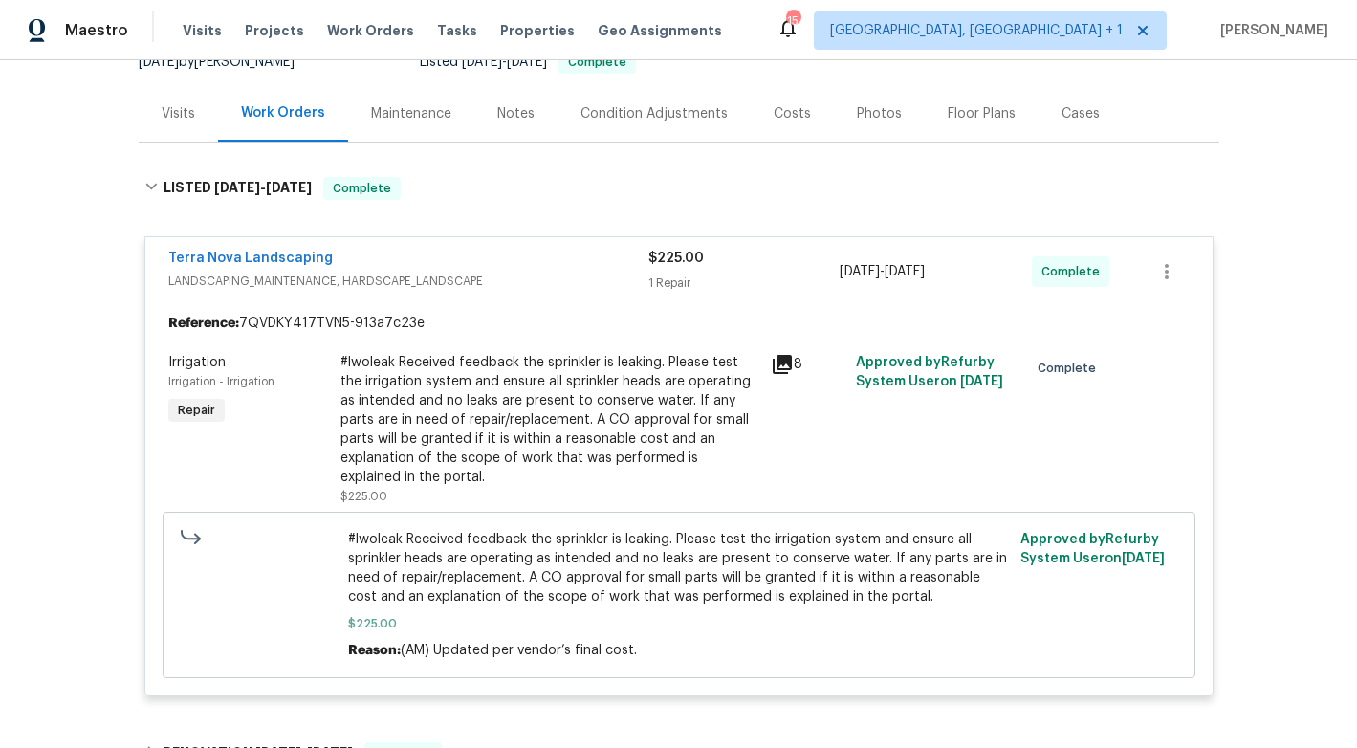
scroll to position [207, 0]
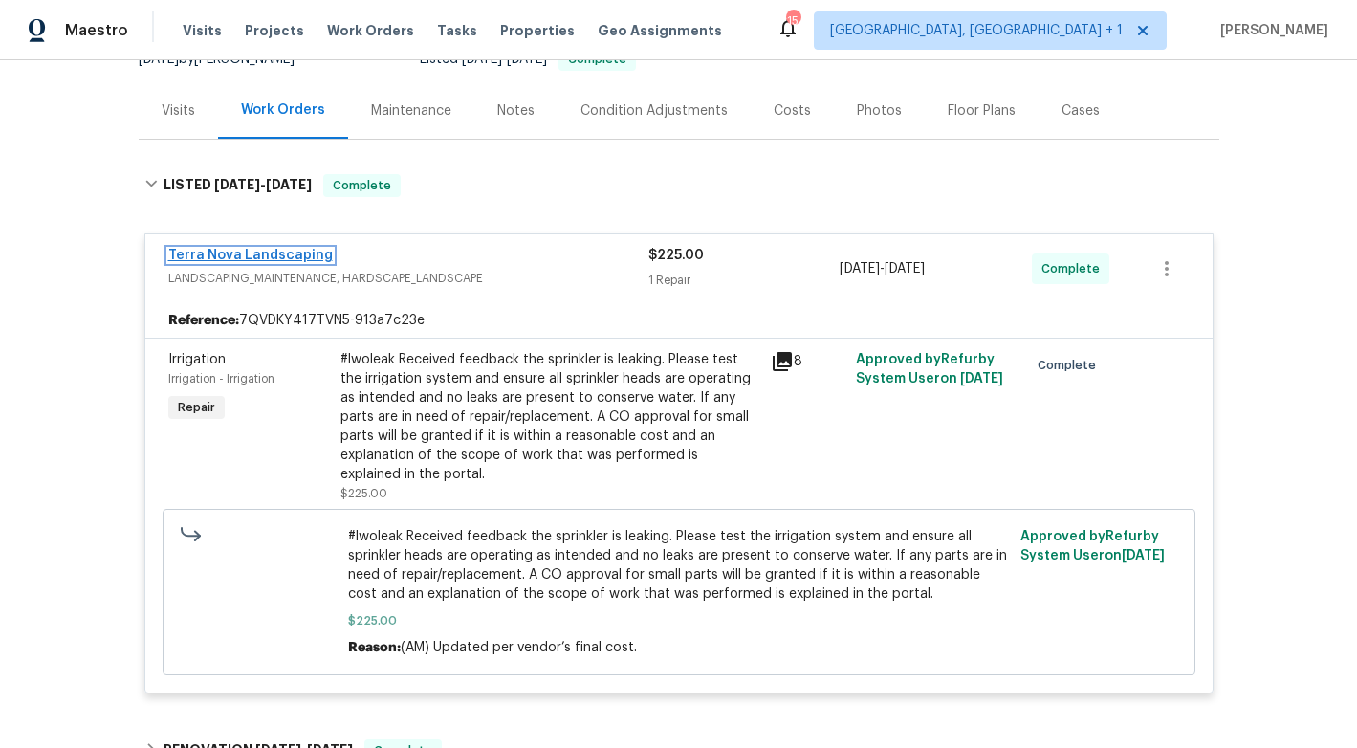
click at [295, 253] on link "Terra Nova Landscaping" at bounding box center [250, 255] width 164 height 13
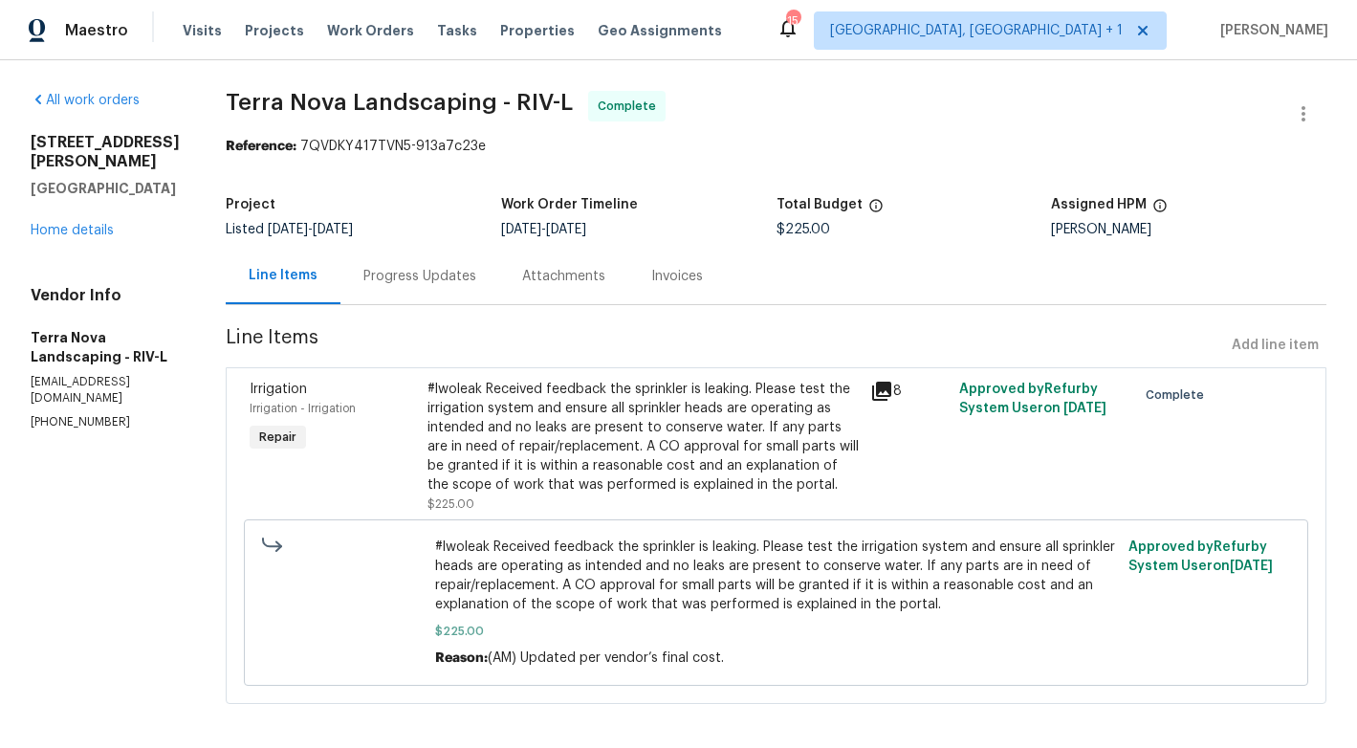
click at [386, 272] on div "Progress Updates" at bounding box center [419, 276] width 113 height 19
